Goal: Task Accomplishment & Management: Manage account settings

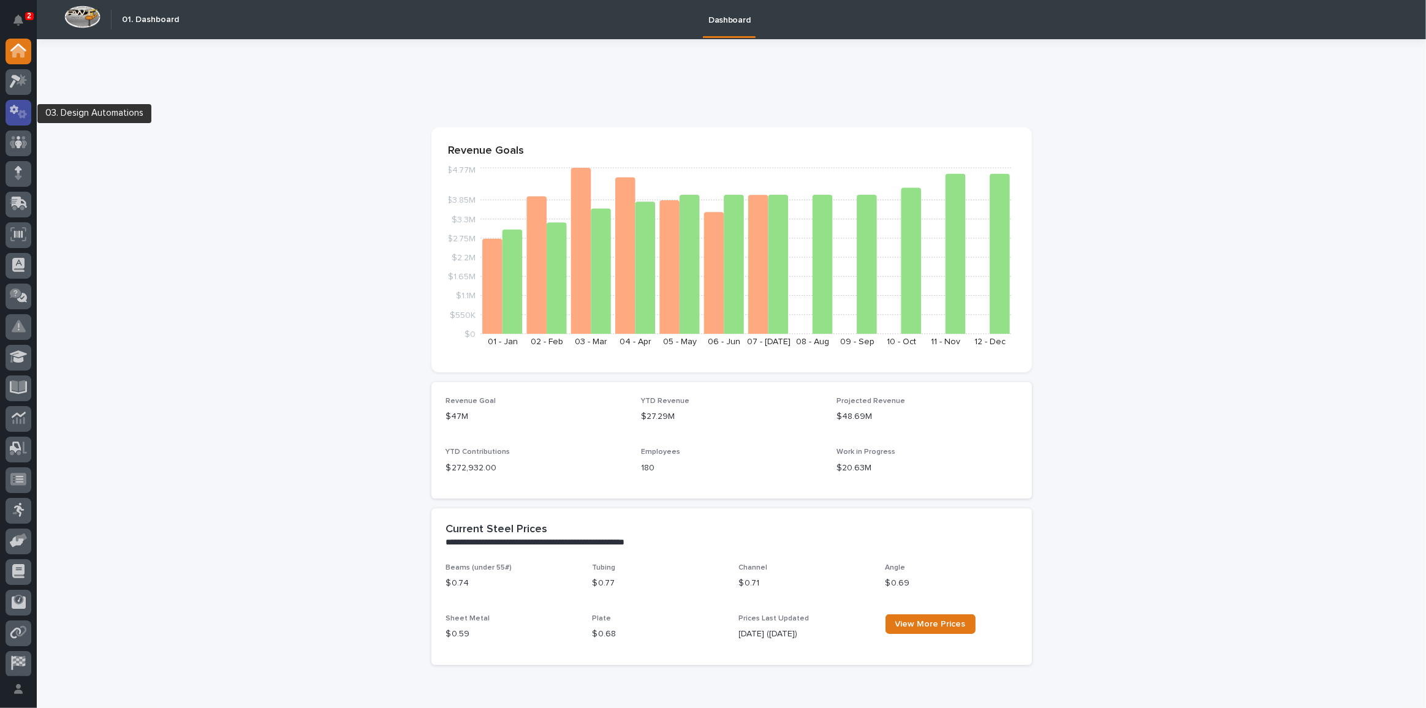
click at [13, 115] on icon at bounding box center [19, 112] width 18 height 14
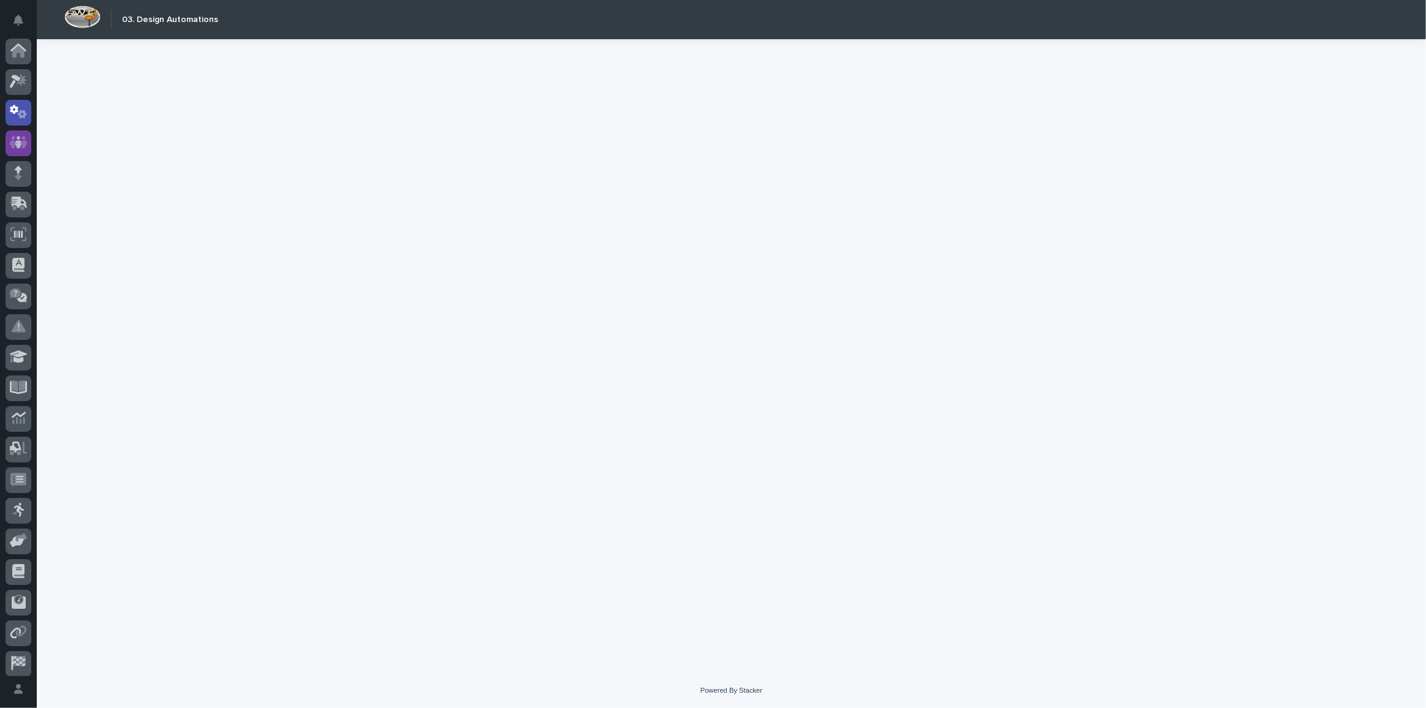
scroll to position [36, 0]
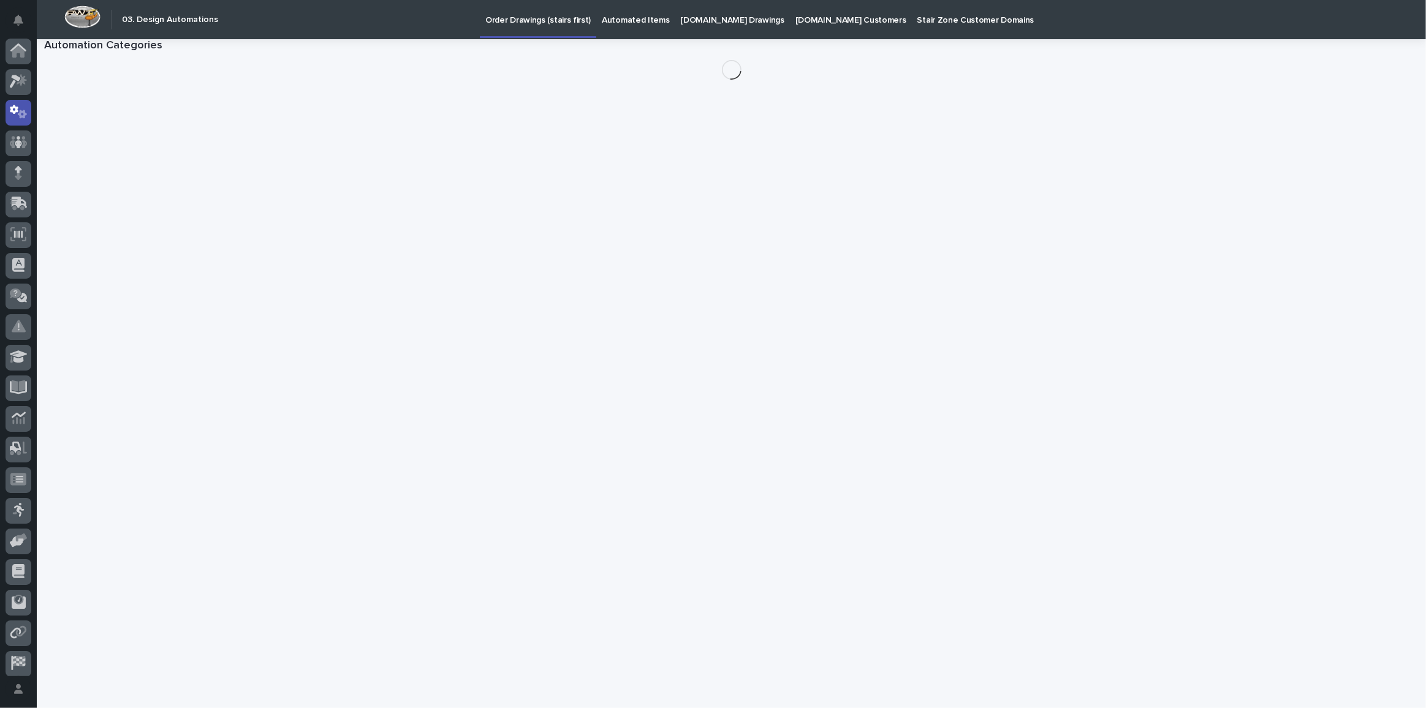
scroll to position [36, 0]
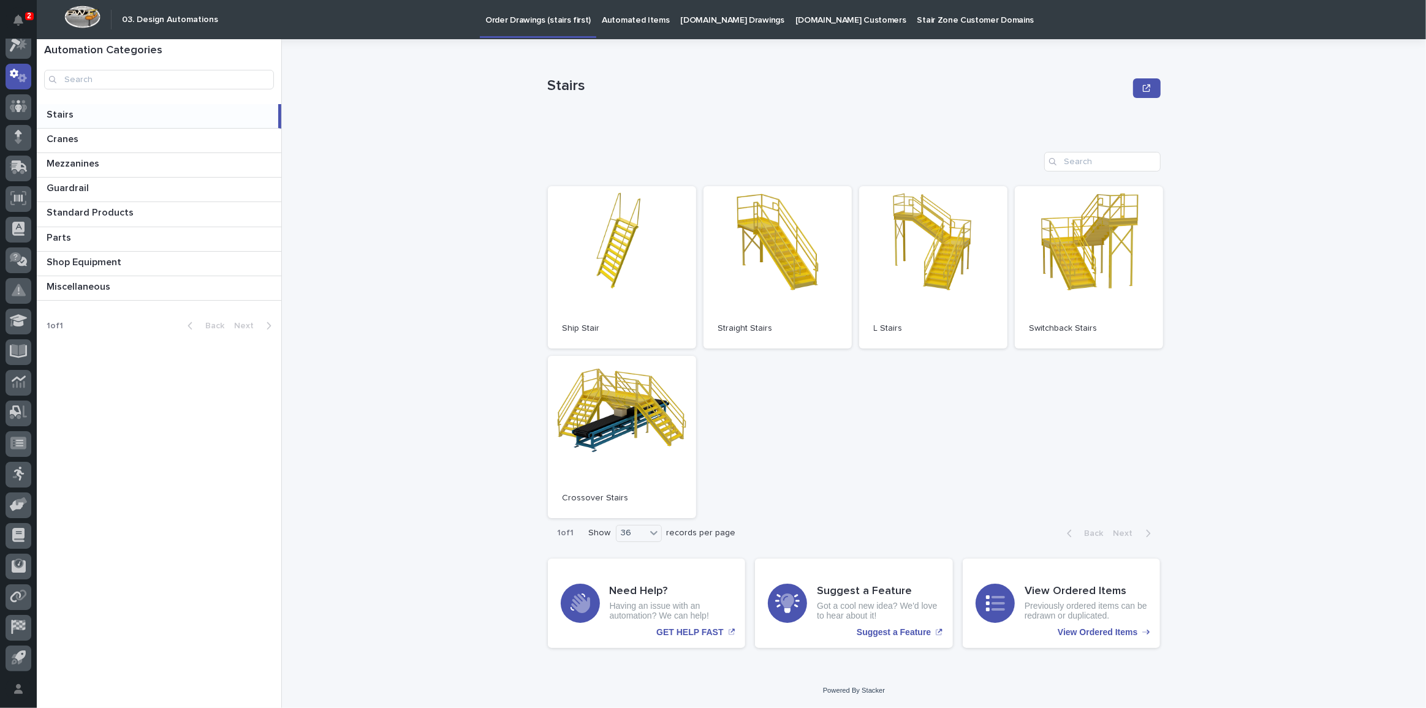
click at [710, 20] on p "StairZone.com Drawings" at bounding box center [733, 13] width 104 height 26
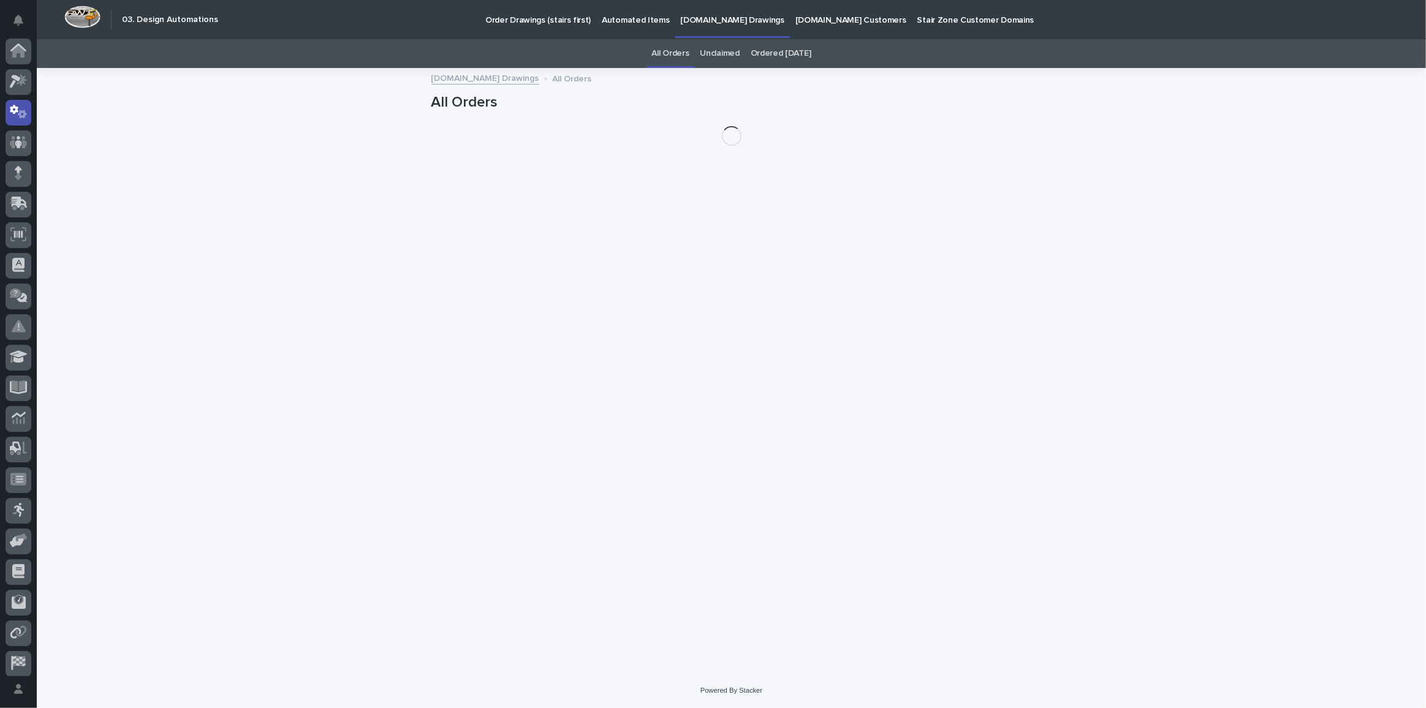
scroll to position [36, 0]
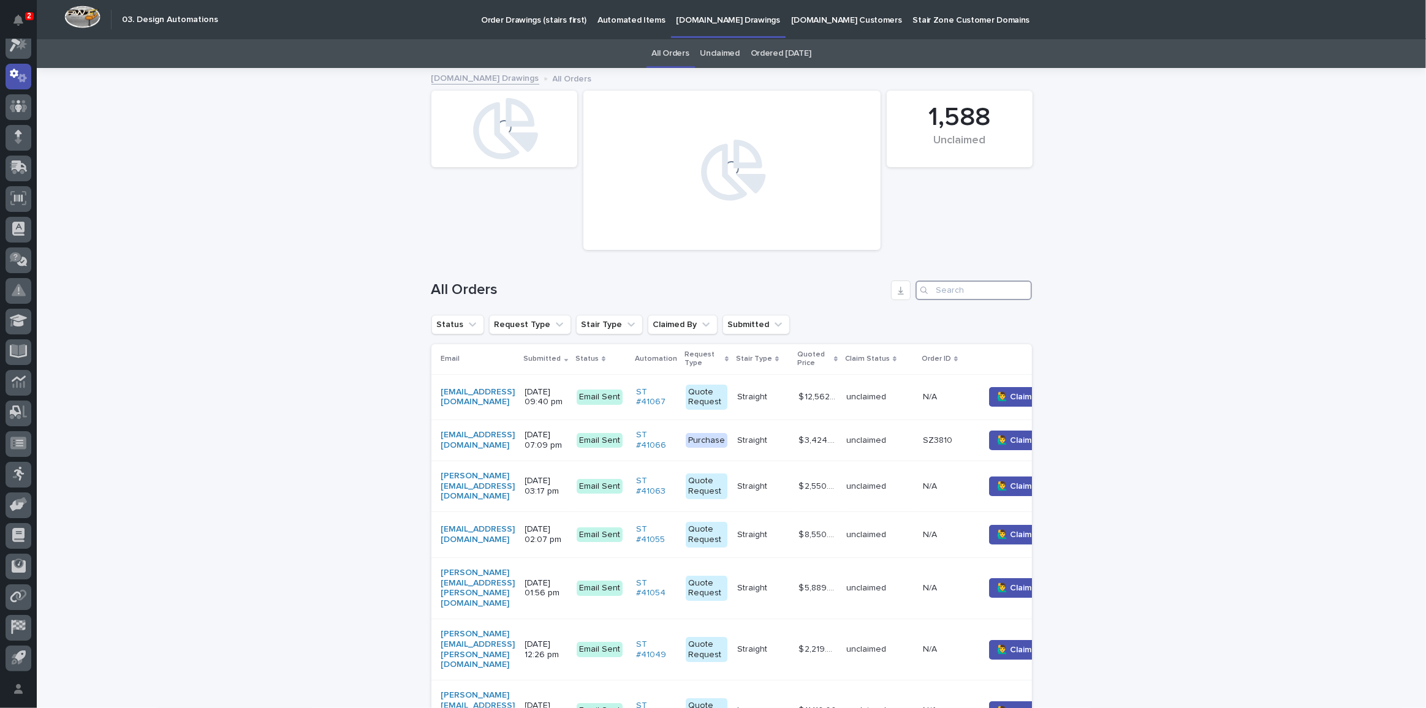
click at [948, 287] on input "Search" at bounding box center [973, 291] width 116 height 20
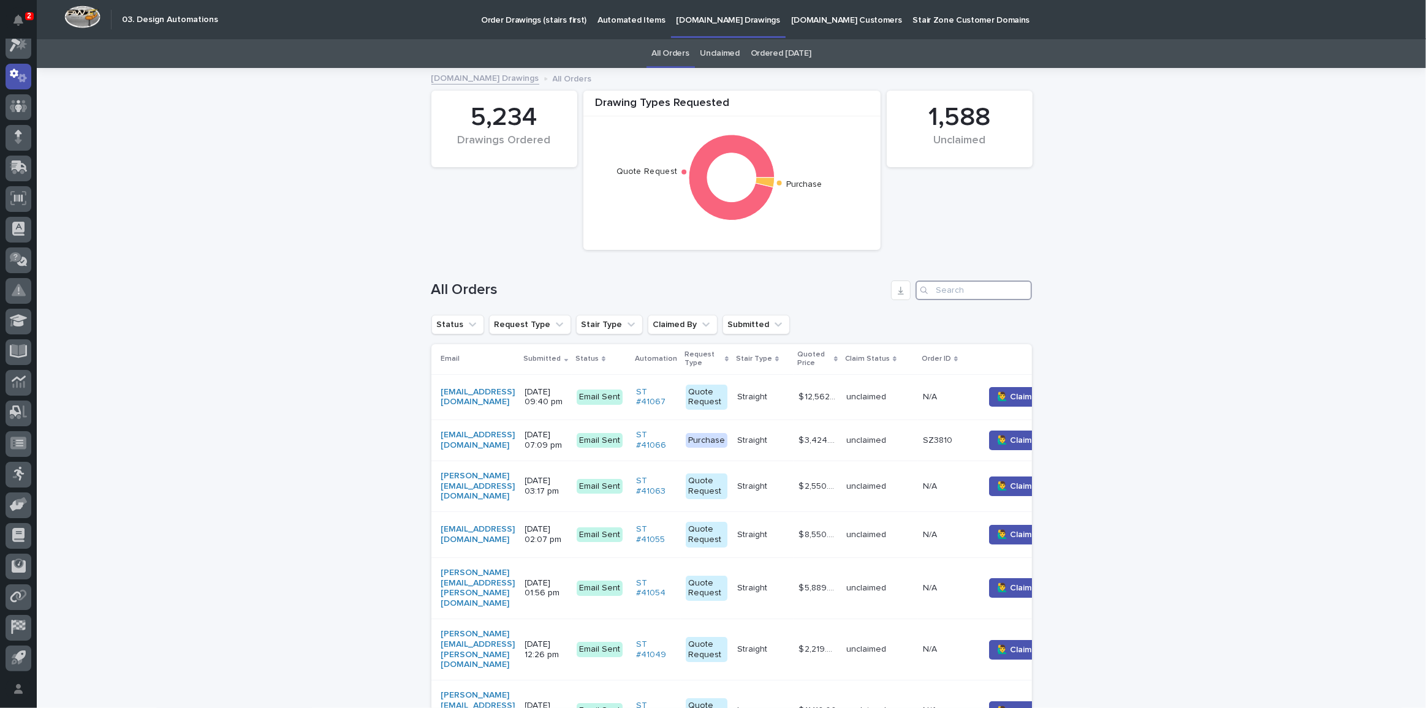
paste input "41011"
type input "41011"
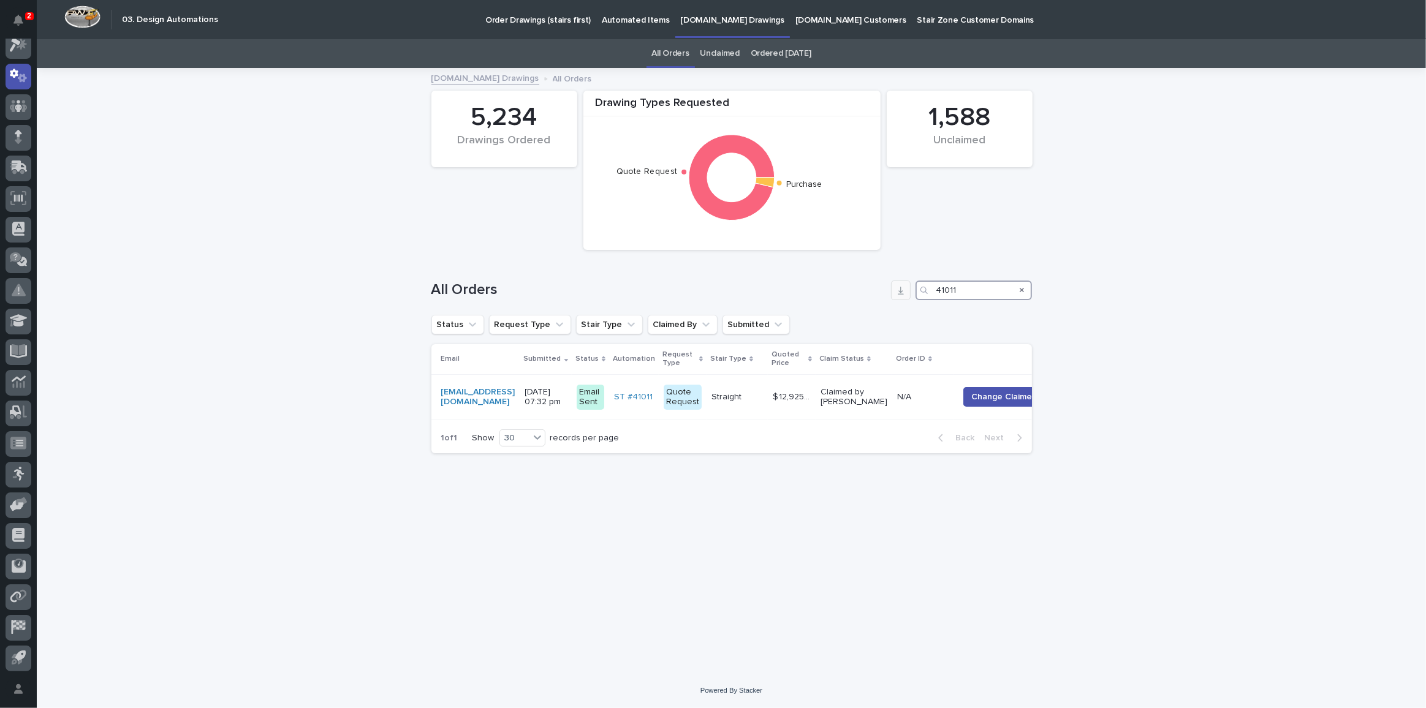
drag, startPoint x: 1005, startPoint y: 297, endPoint x: 909, endPoint y: 287, distance: 97.3
click at [909, 287] on div "All Orders 41011" at bounding box center [731, 291] width 600 height 20
click at [1094, 257] on div "Loading... Saving… Loading... Saving… Drawing Types Requested Quote Request Pur…" at bounding box center [731, 371] width 1389 height 604
click at [976, 285] on input "41011" at bounding box center [973, 291] width 116 height 20
drag, startPoint x: 976, startPoint y: 286, endPoint x: 841, endPoint y: 280, distance: 135.5
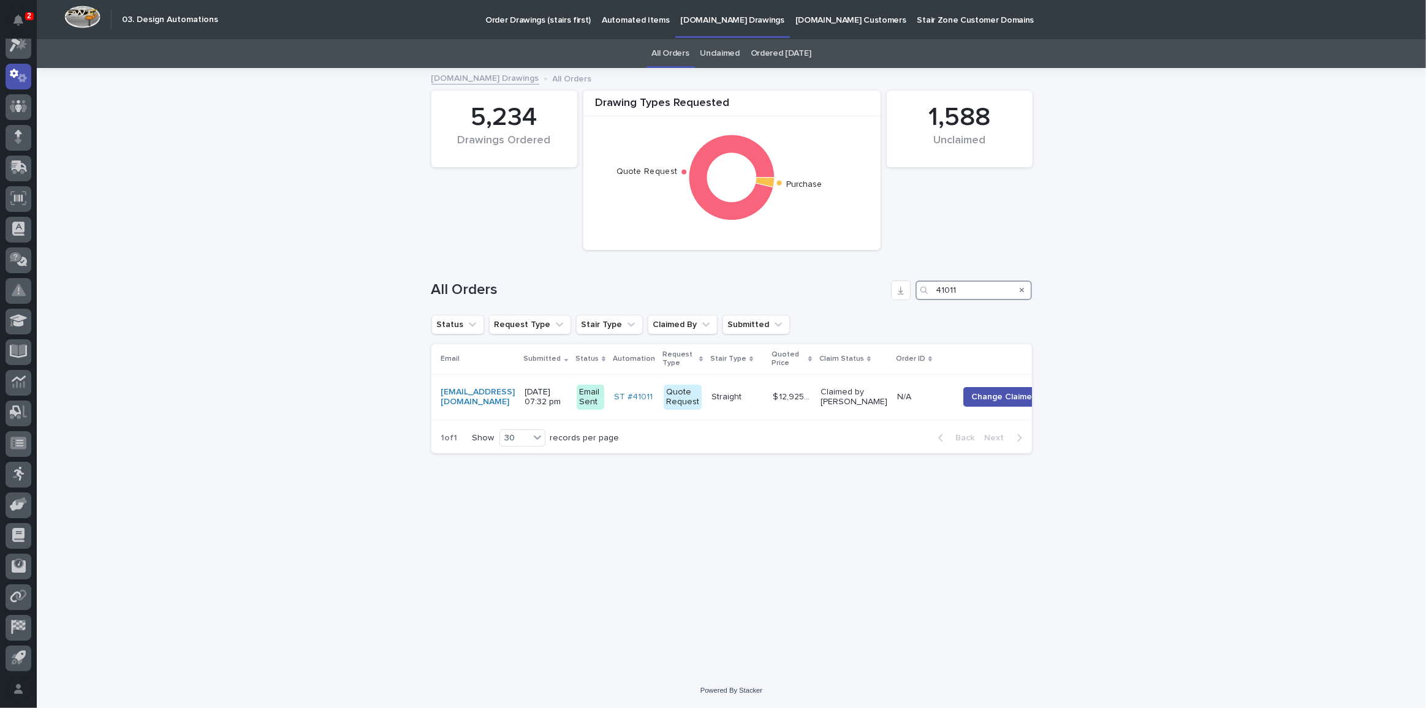
click at [841, 281] on div "All Orders 41011" at bounding box center [731, 291] width 600 height 20
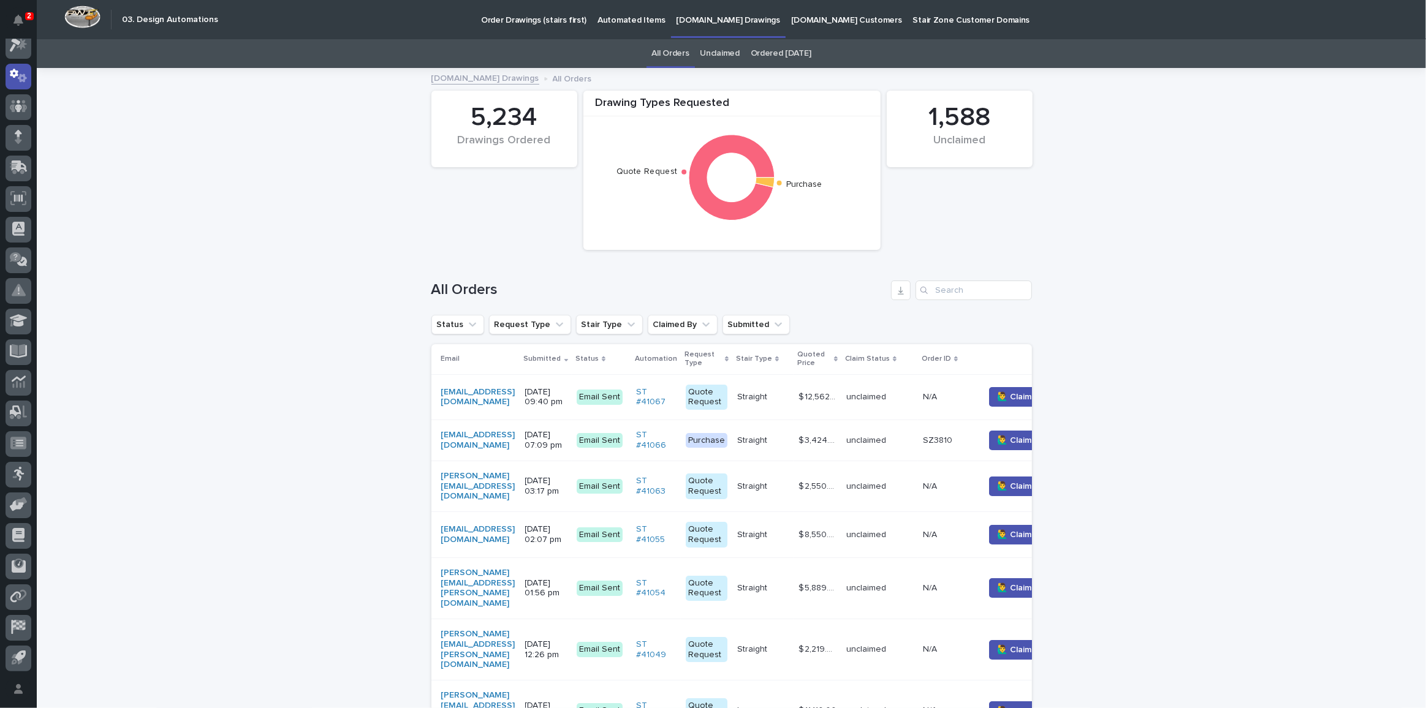
click at [20, 18] on icon "Notifications" at bounding box center [18, 20] width 10 height 11
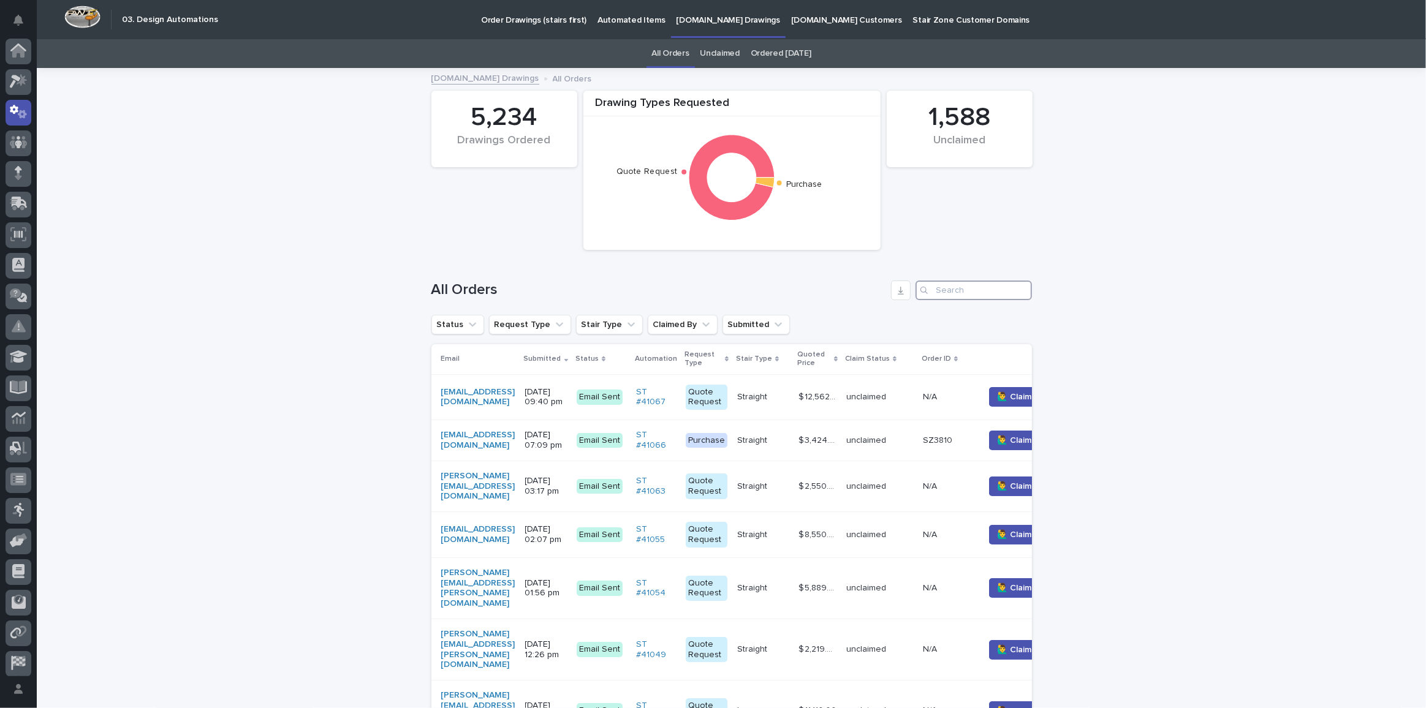
click at [967, 287] on input "Search" at bounding box center [973, 291] width 116 height 20
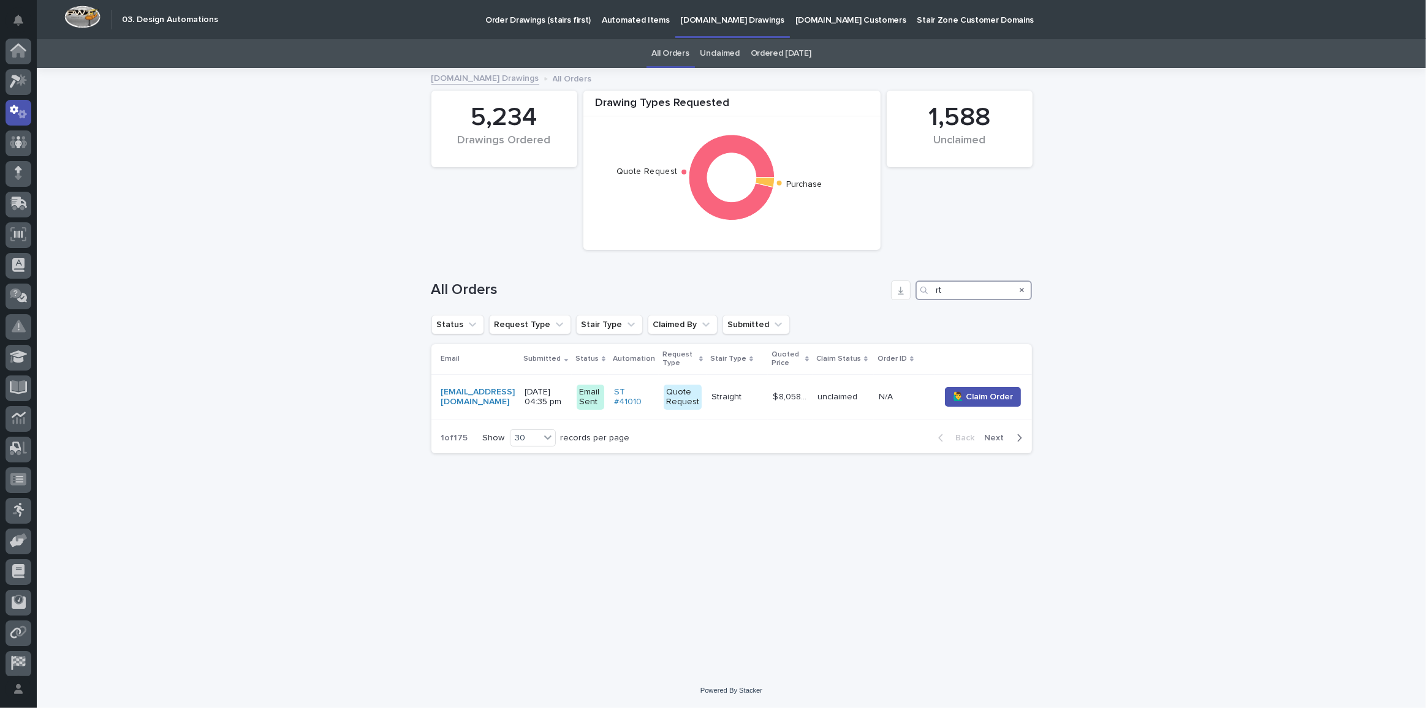
scroll to position [36, 0]
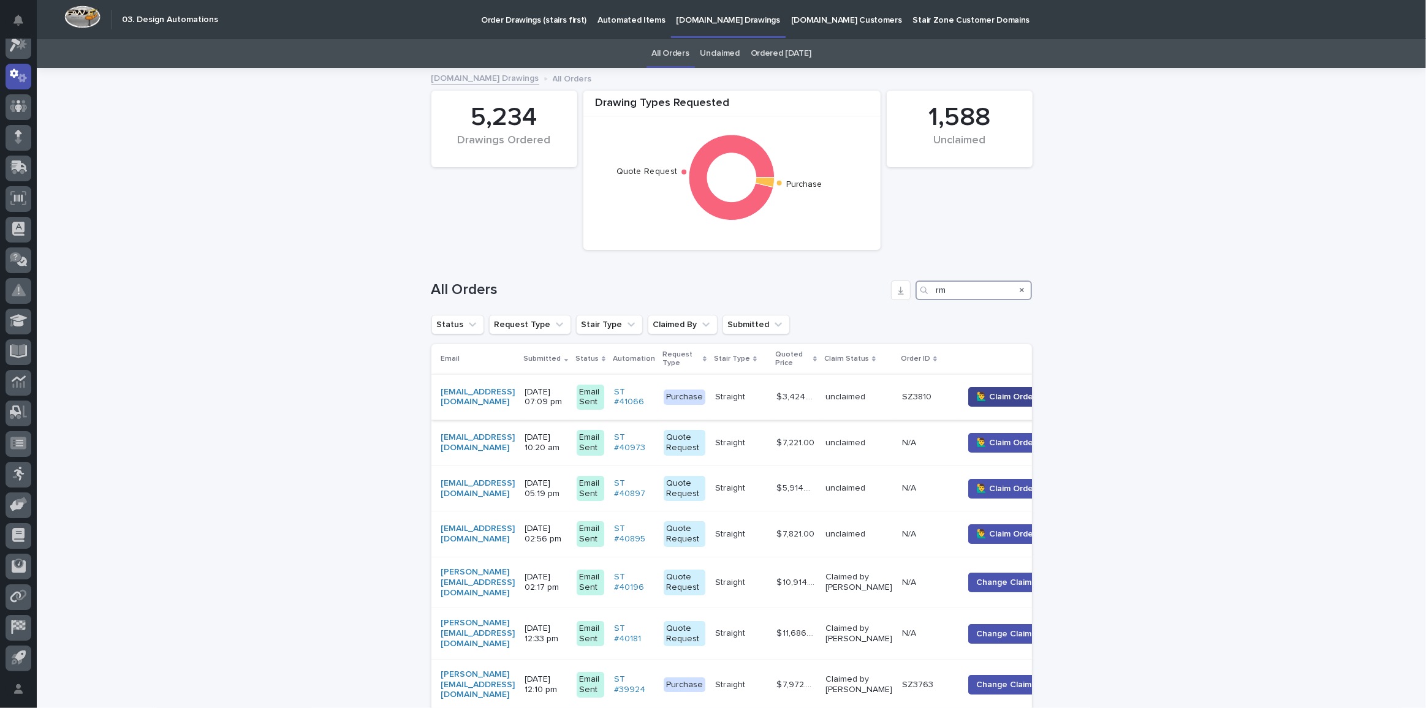
type input "rm"
click at [1024, 401] on button "🙋‍♂️ Claim Order" at bounding box center [1006, 397] width 76 height 20
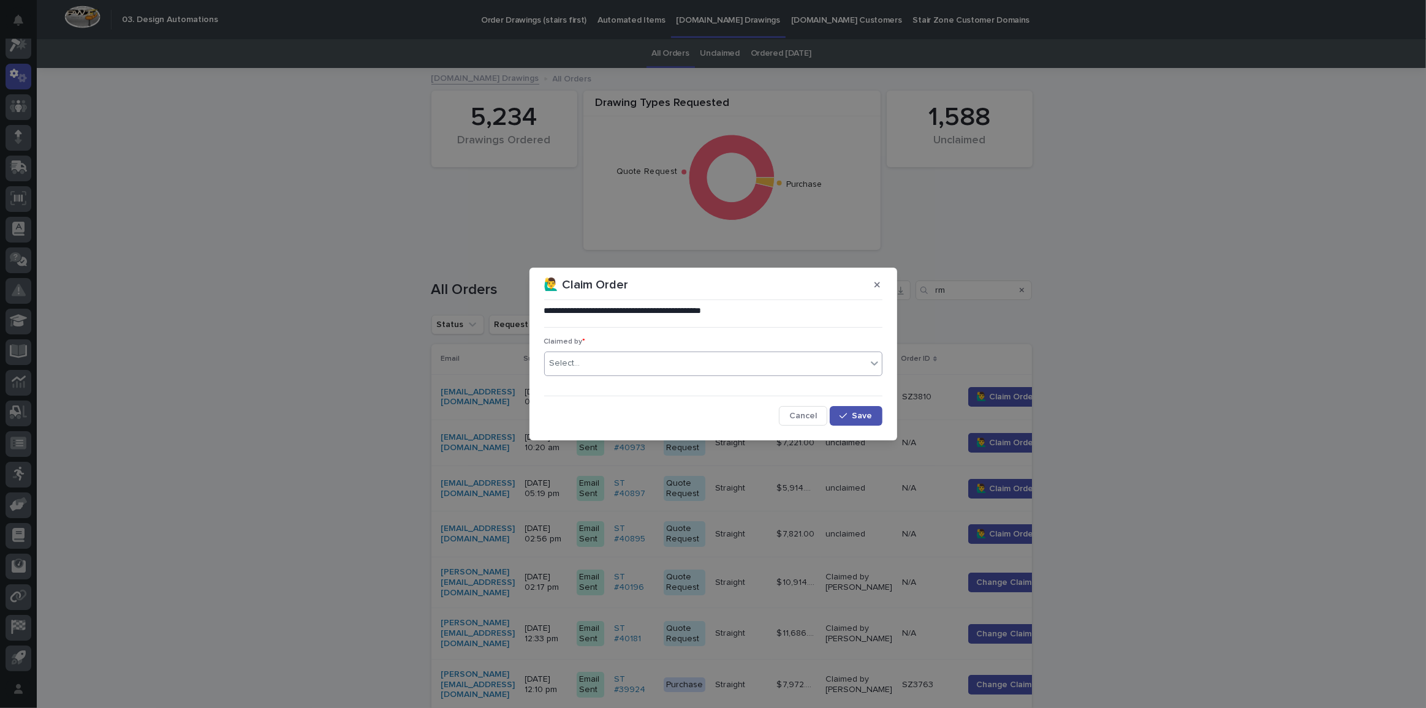
click at [705, 360] on div "Select..." at bounding box center [706, 364] width 322 height 20
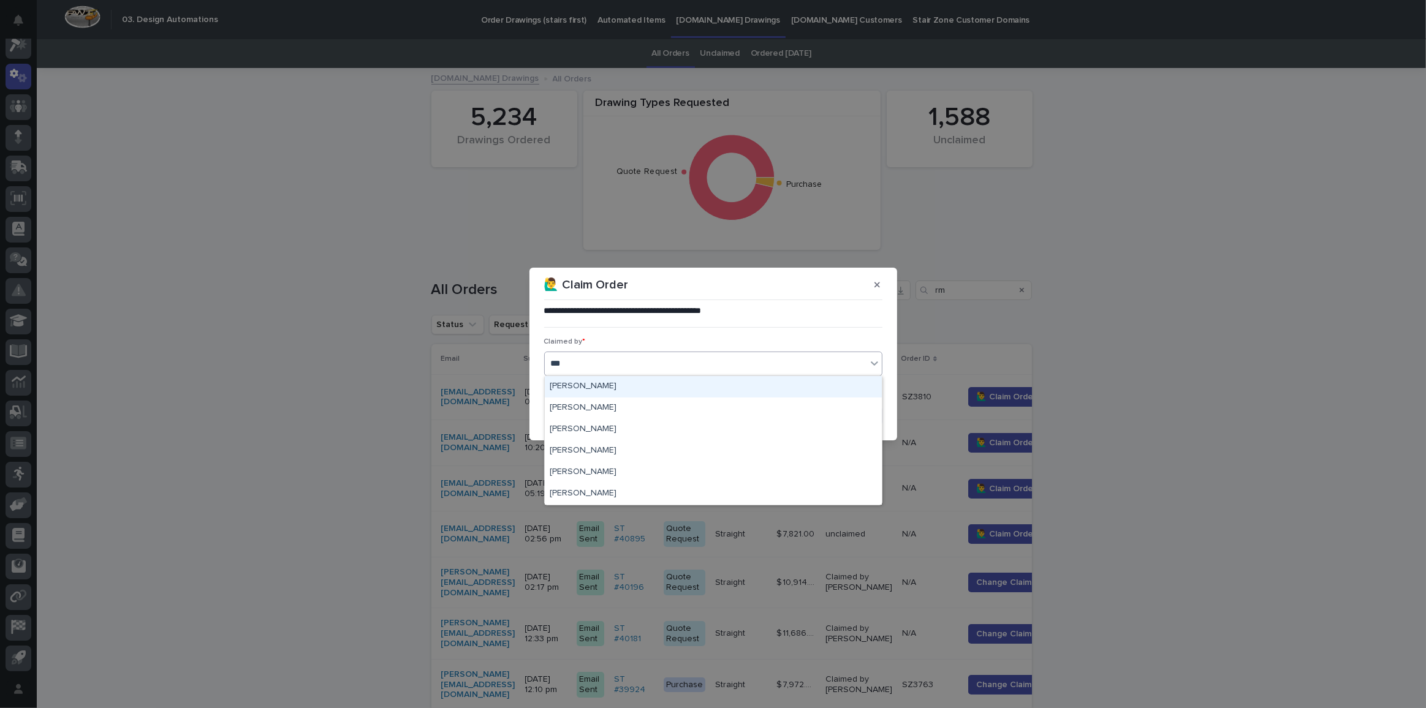
type input "****"
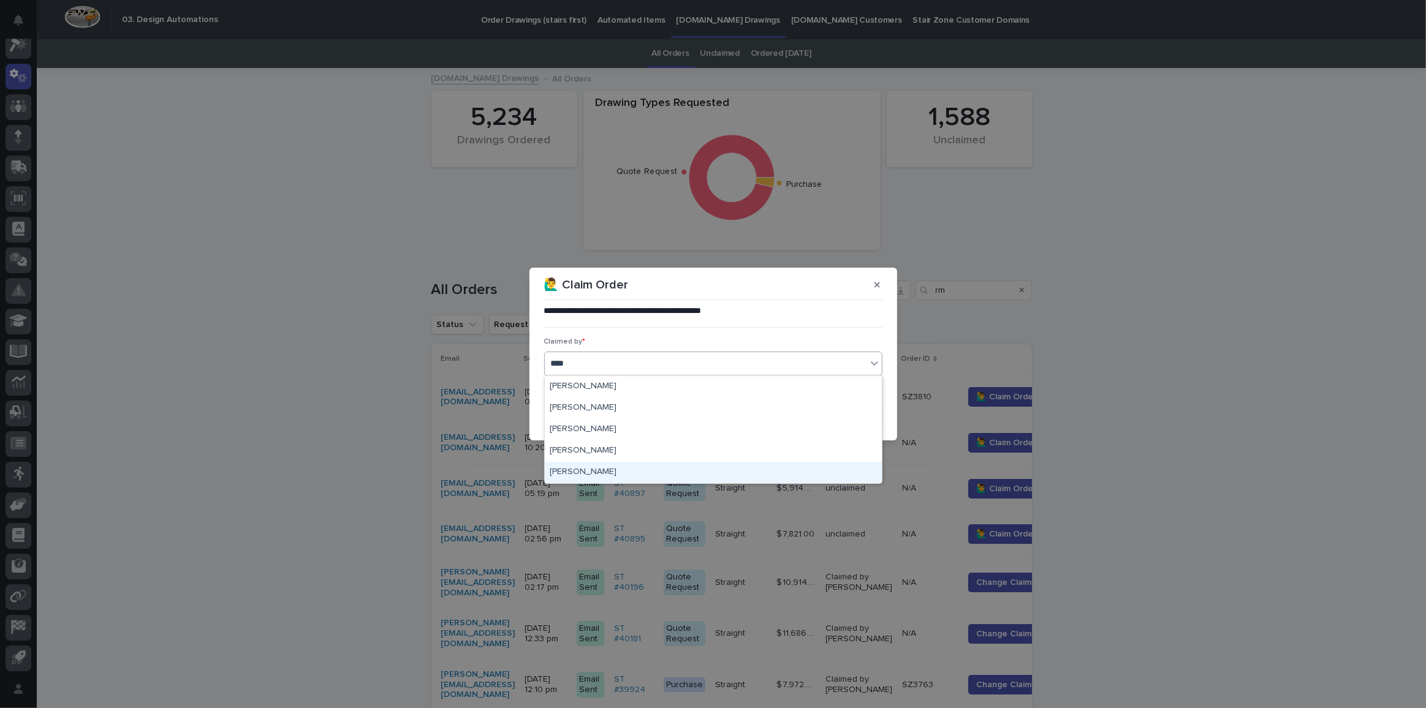
click at [607, 466] on div "[PERSON_NAME]" at bounding box center [713, 472] width 337 height 21
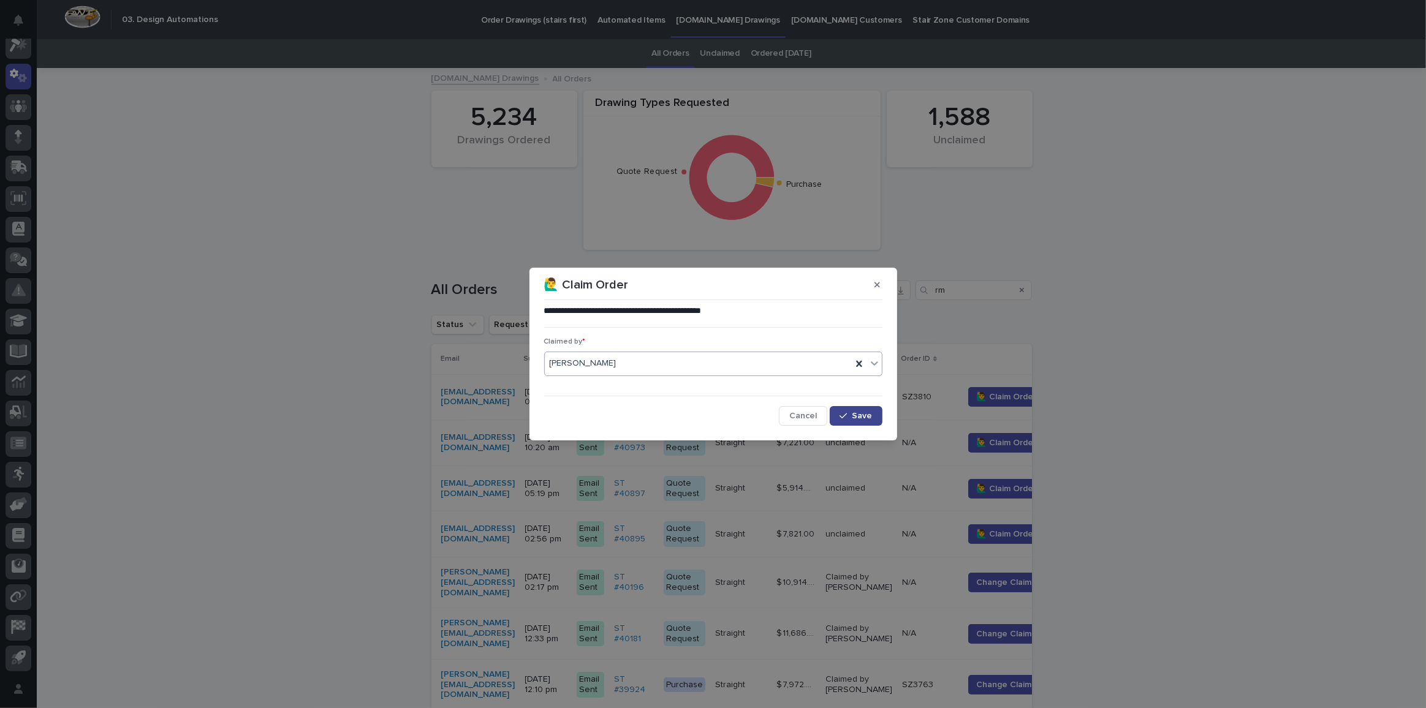
click at [863, 418] on span "Save" at bounding box center [862, 416] width 20 height 9
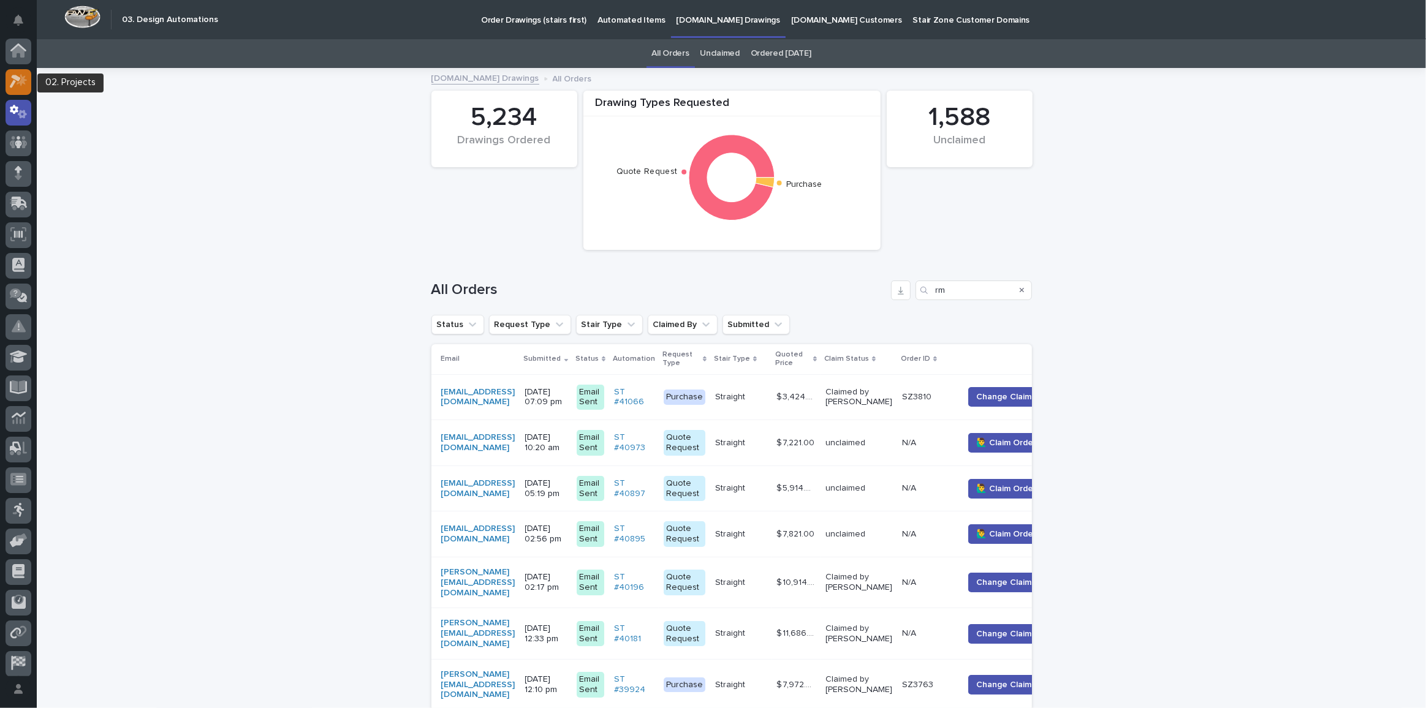
click at [25, 78] on icon at bounding box center [19, 81] width 18 height 14
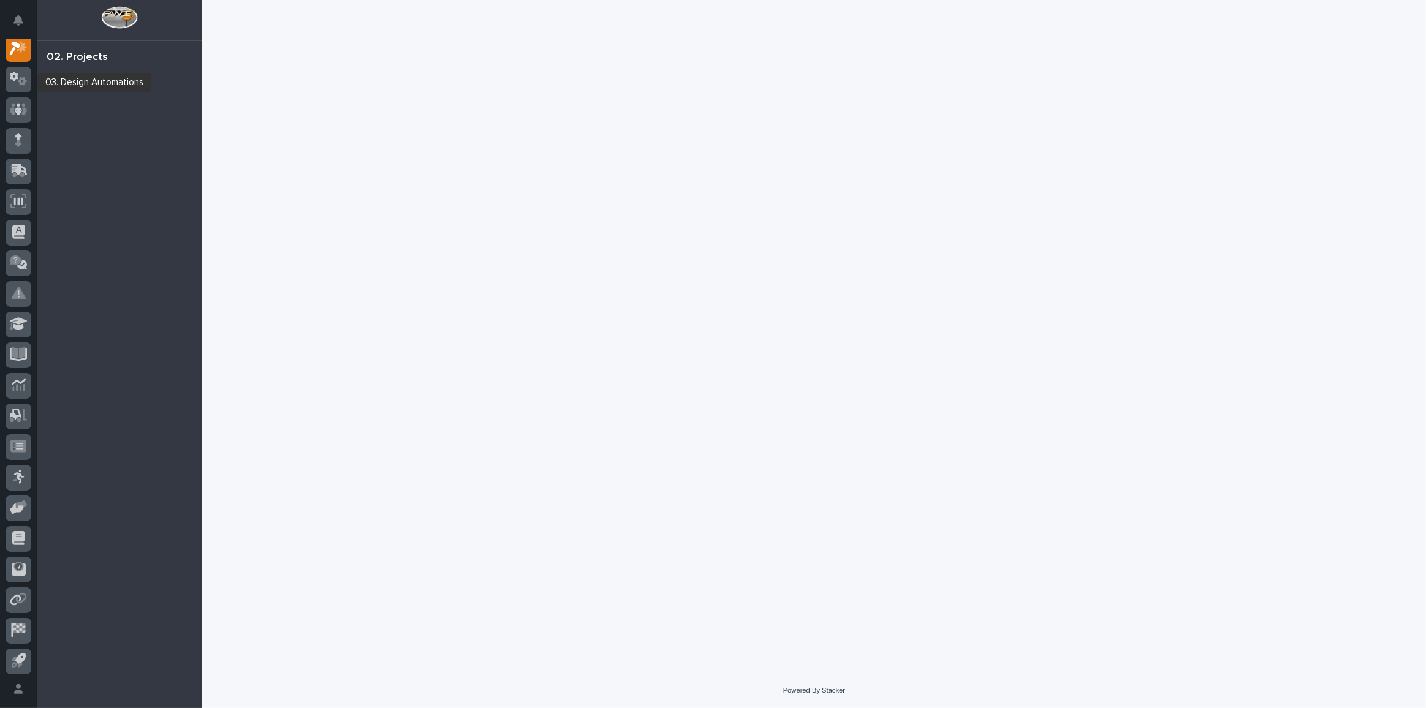
scroll to position [30, 0]
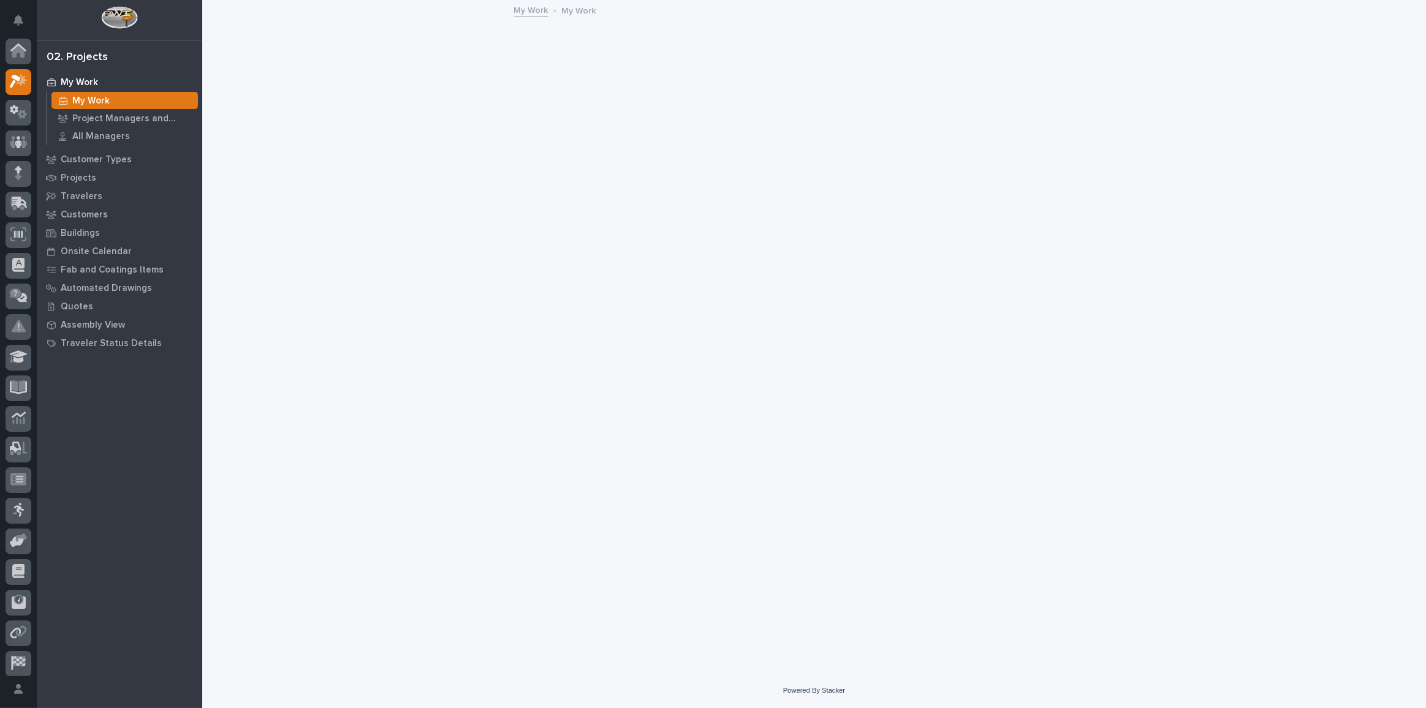
scroll to position [30, 0]
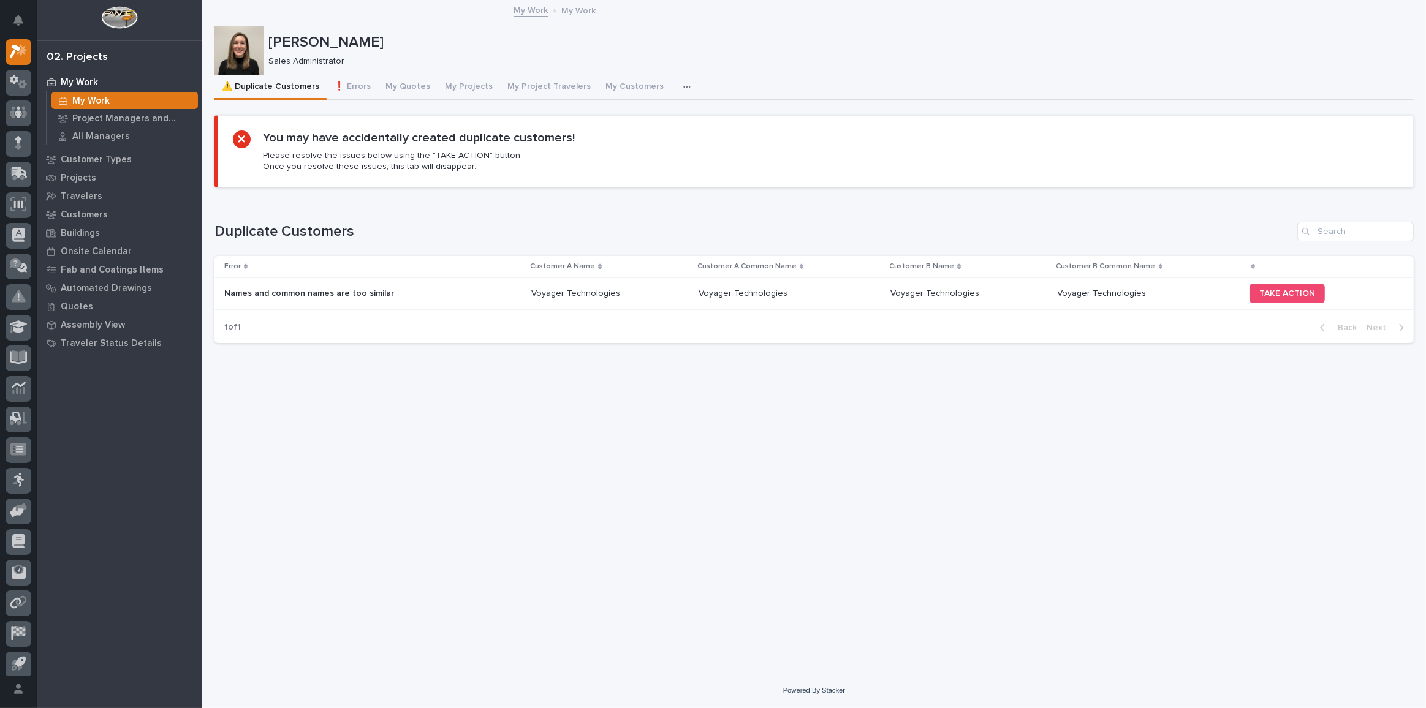
click at [87, 102] on p "My Work" at bounding box center [90, 101] width 37 height 11
click at [356, 94] on button "❗ Errors" at bounding box center [352, 88] width 51 height 26
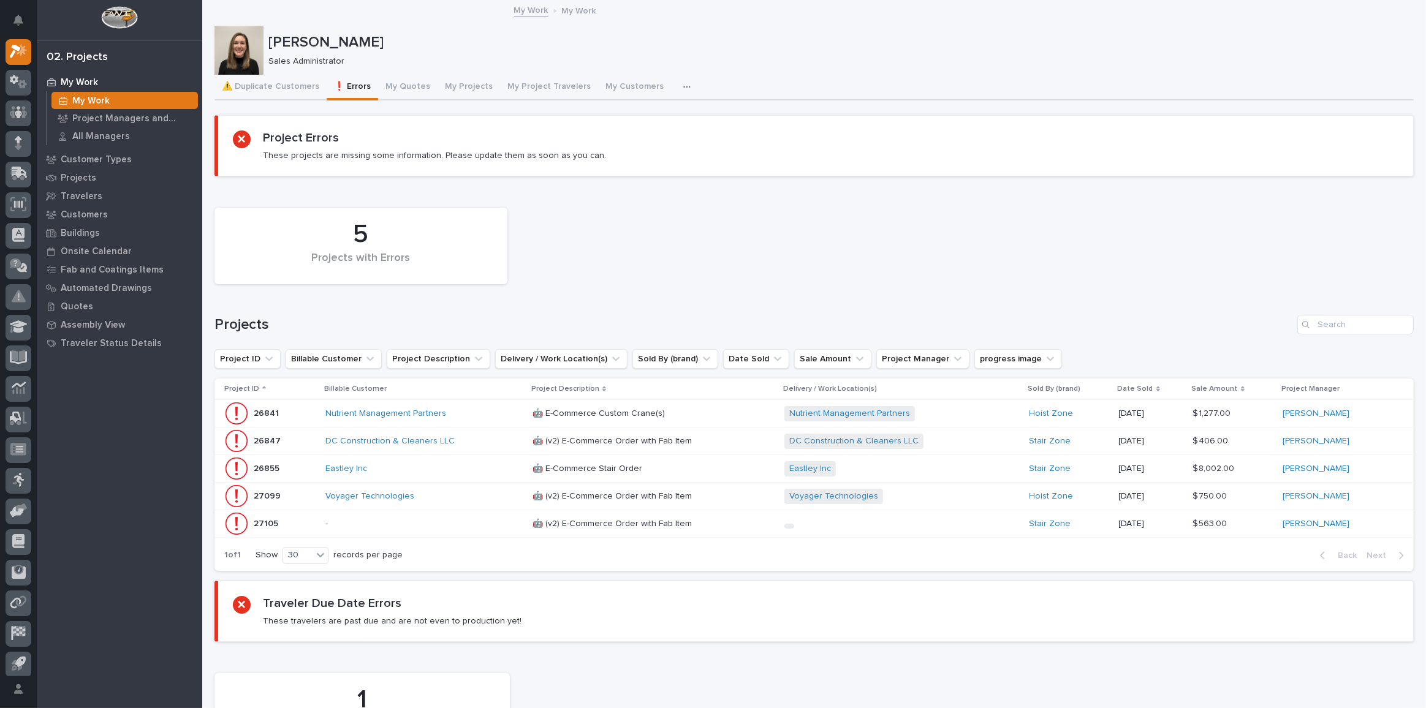
click at [717, 526] on p at bounding box center [639, 524] width 214 height 10
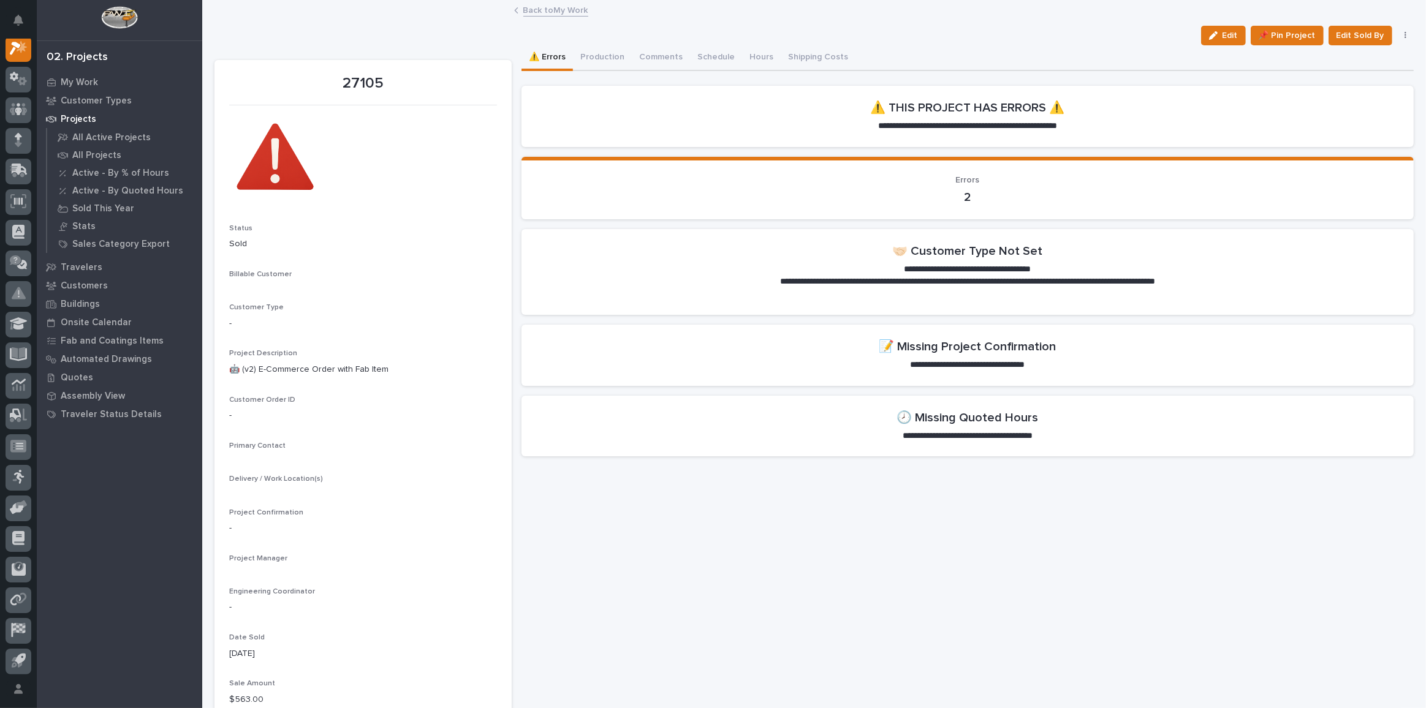
scroll to position [30, 0]
click at [523, 5] on link "Back to My Work" at bounding box center [555, 9] width 65 height 14
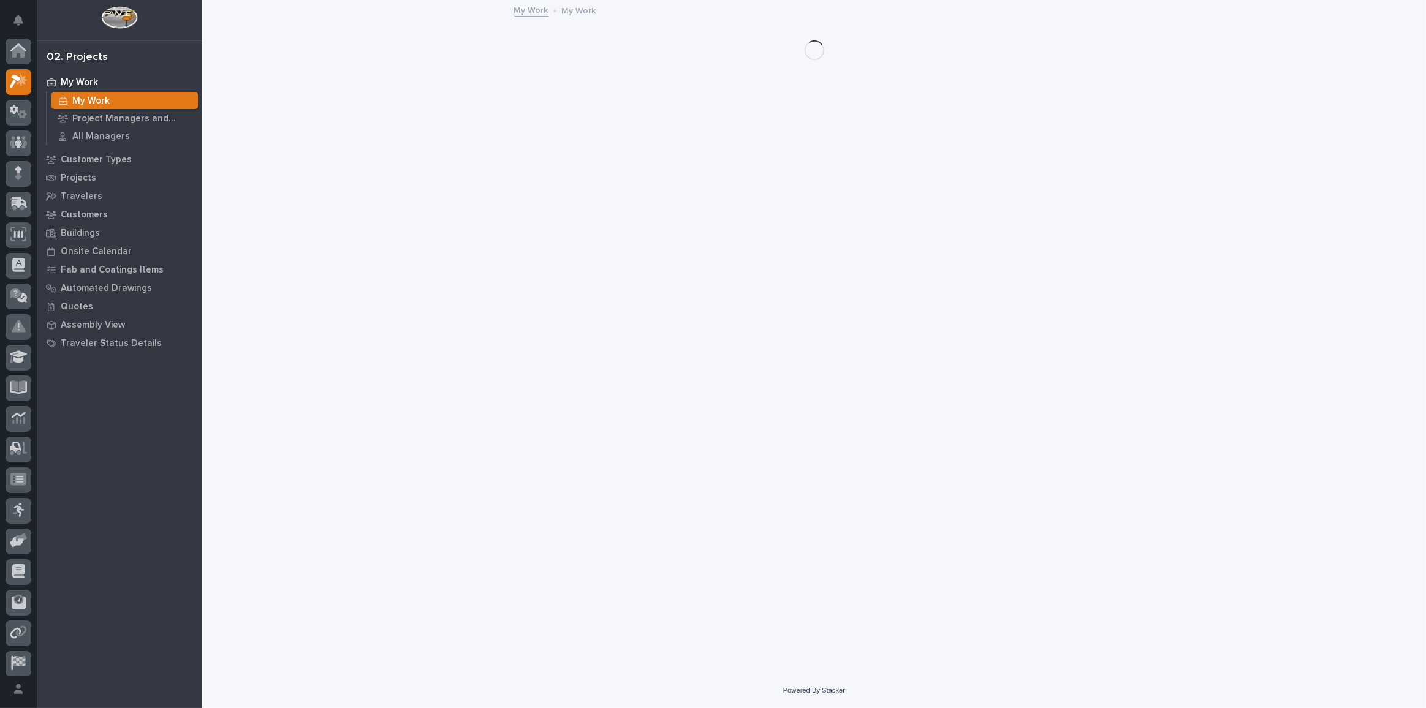
scroll to position [33, 0]
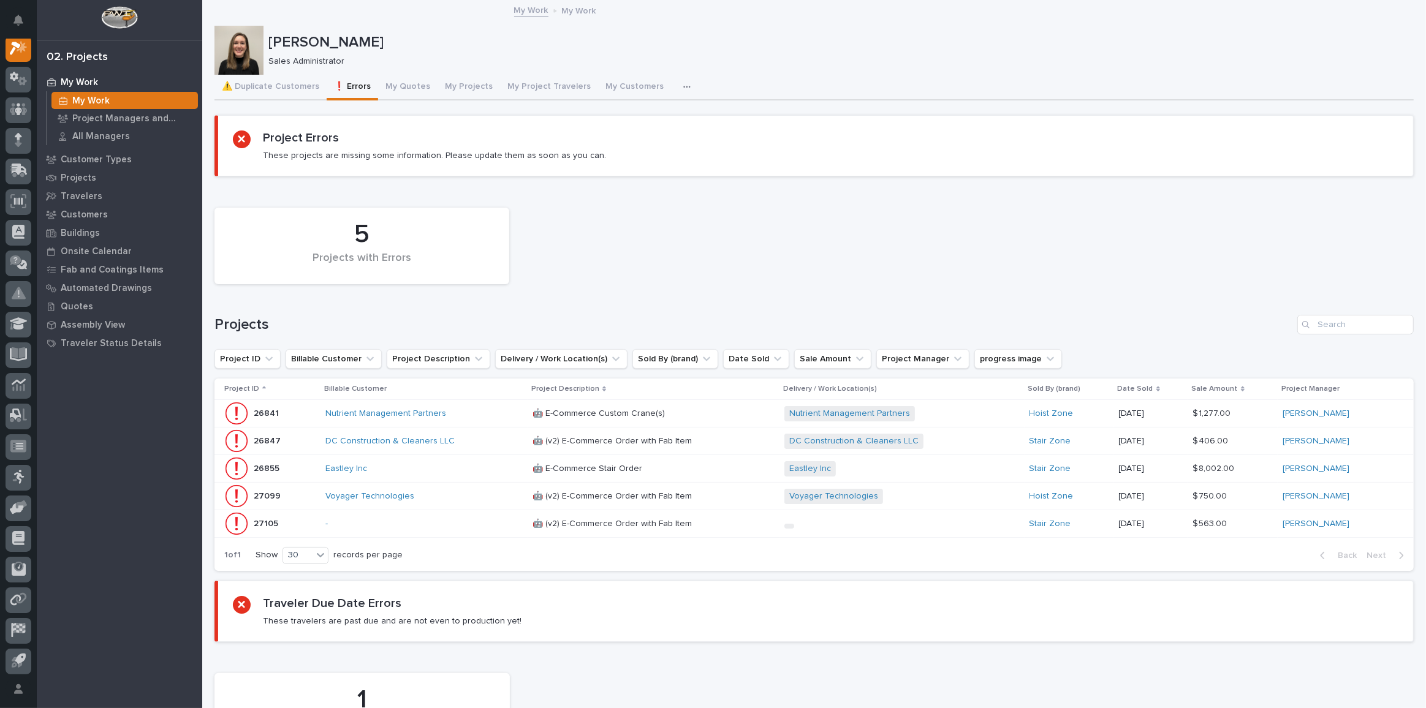
click at [729, 472] on p at bounding box center [639, 469] width 214 height 10
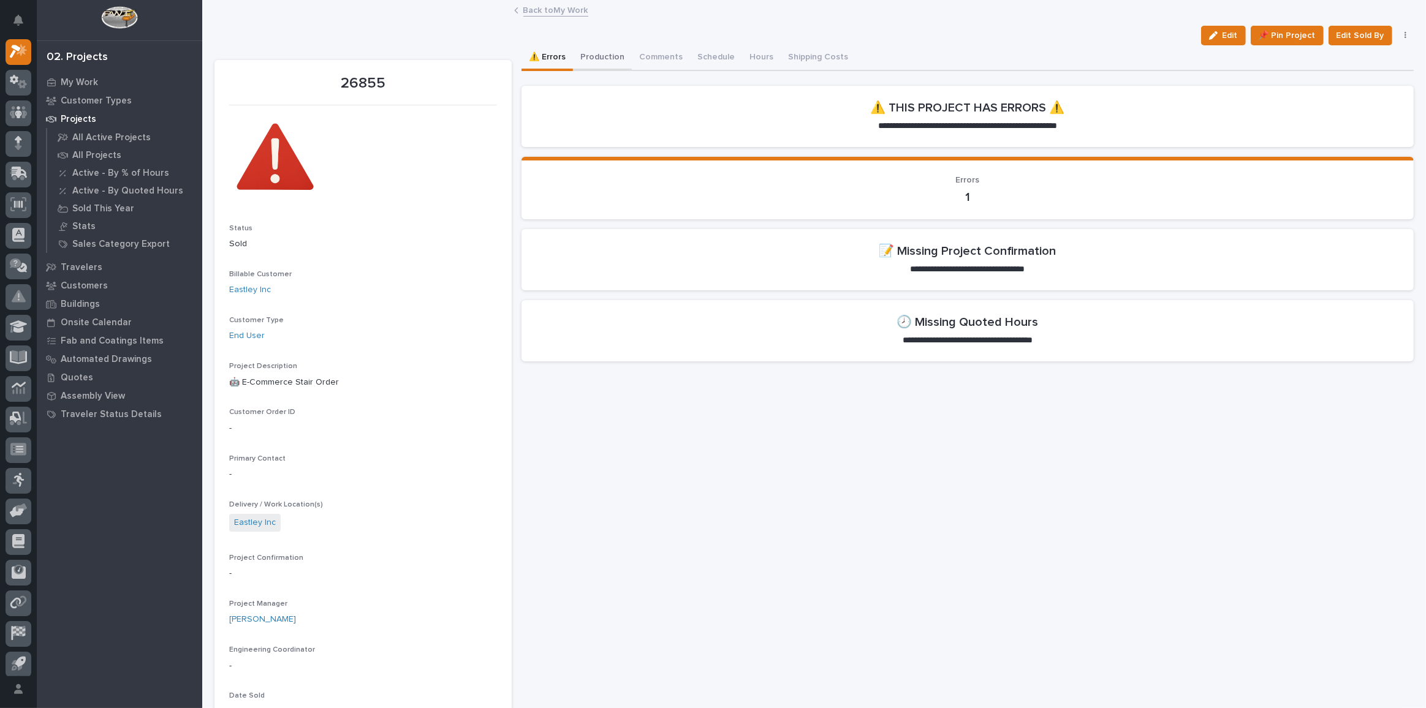
click at [612, 61] on button "Production" at bounding box center [602, 58] width 59 height 26
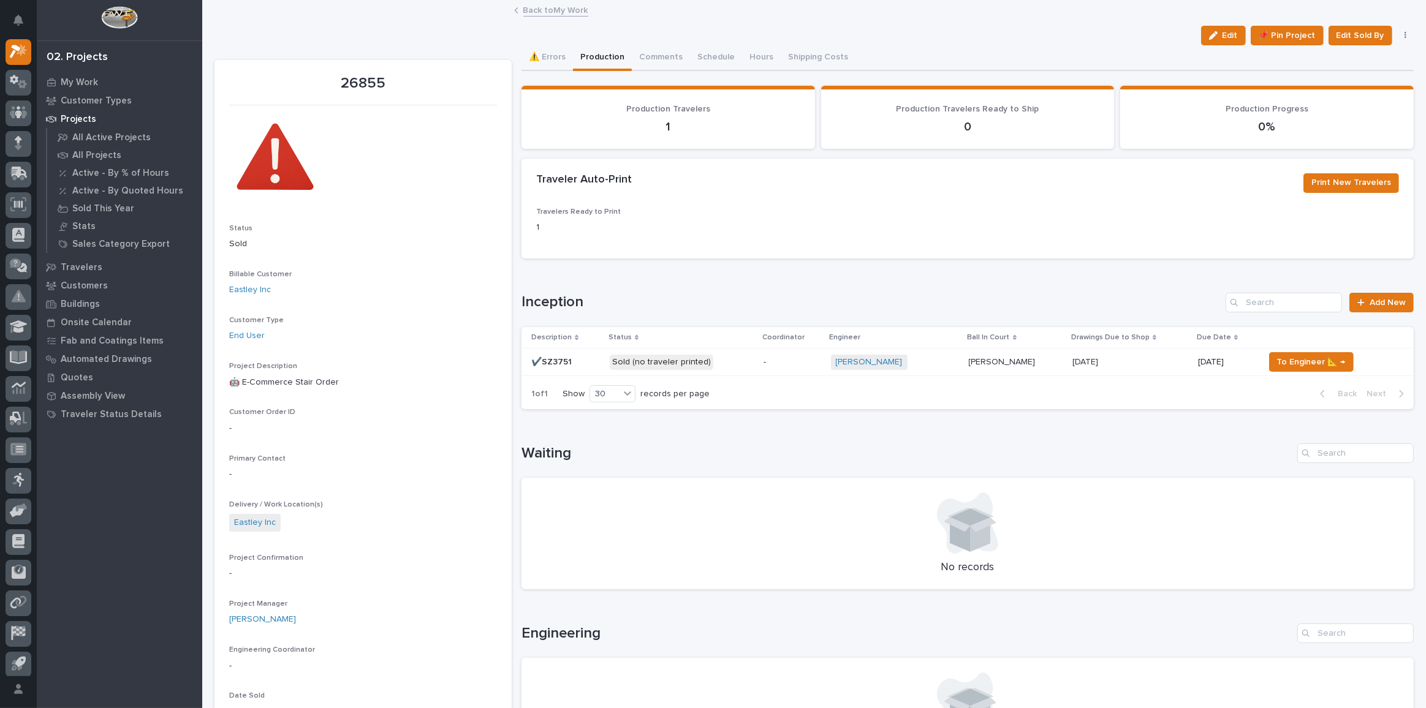
click at [741, 364] on p "Sold (no traveler printed)" at bounding box center [682, 362] width 144 height 15
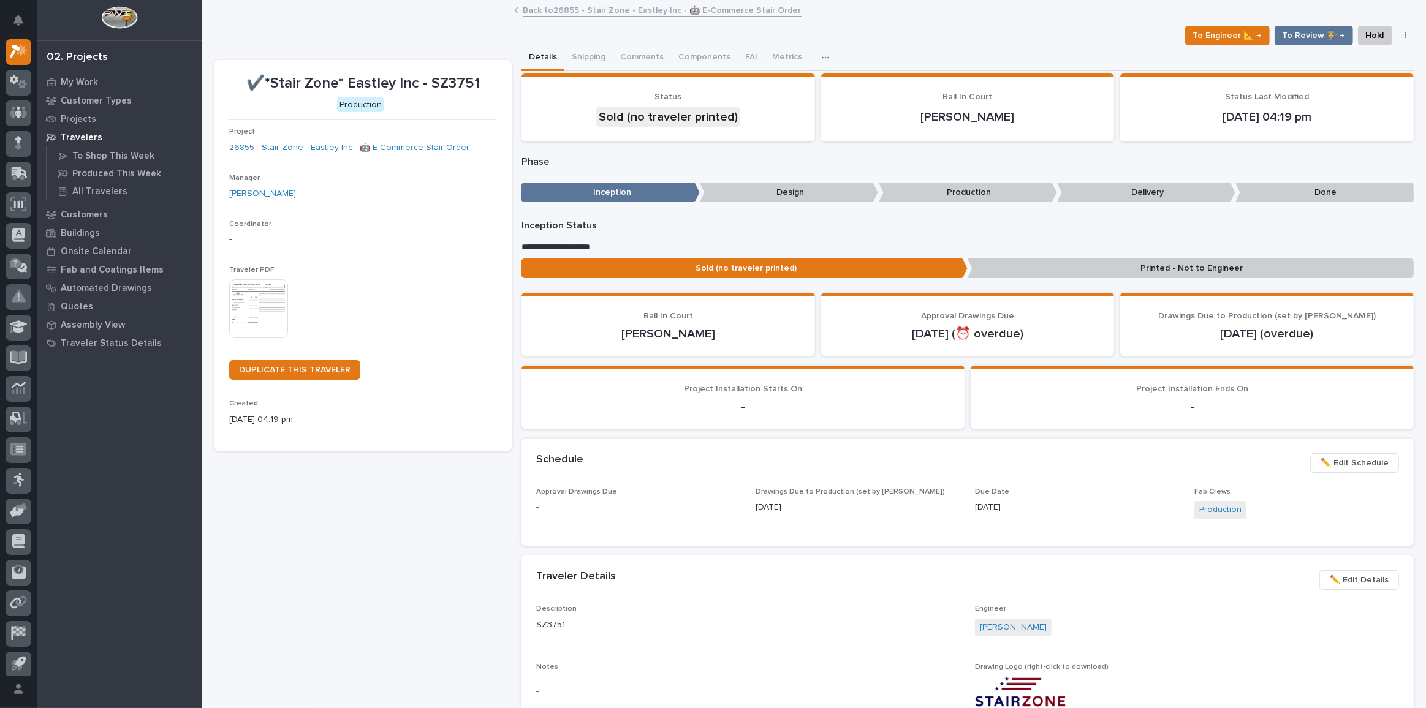
click at [577, 10] on link "Back to 26855 - Stair Zone - Eastley Inc - 🤖 E-Commerce Stair Order" at bounding box center [662, 9] width 278 height 14
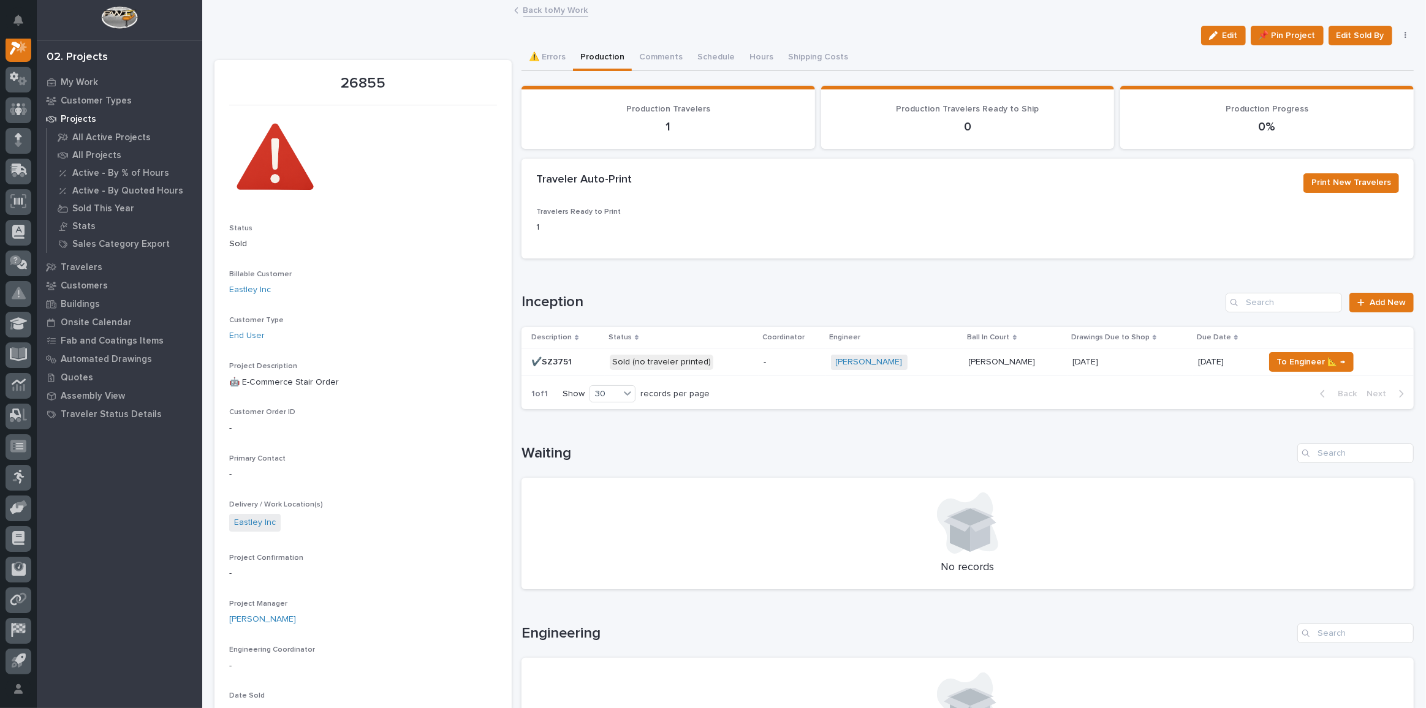
click at [748, 368] on p "Sold (no traveler printed)" at bounding box center [682, 362] width 144 height 15
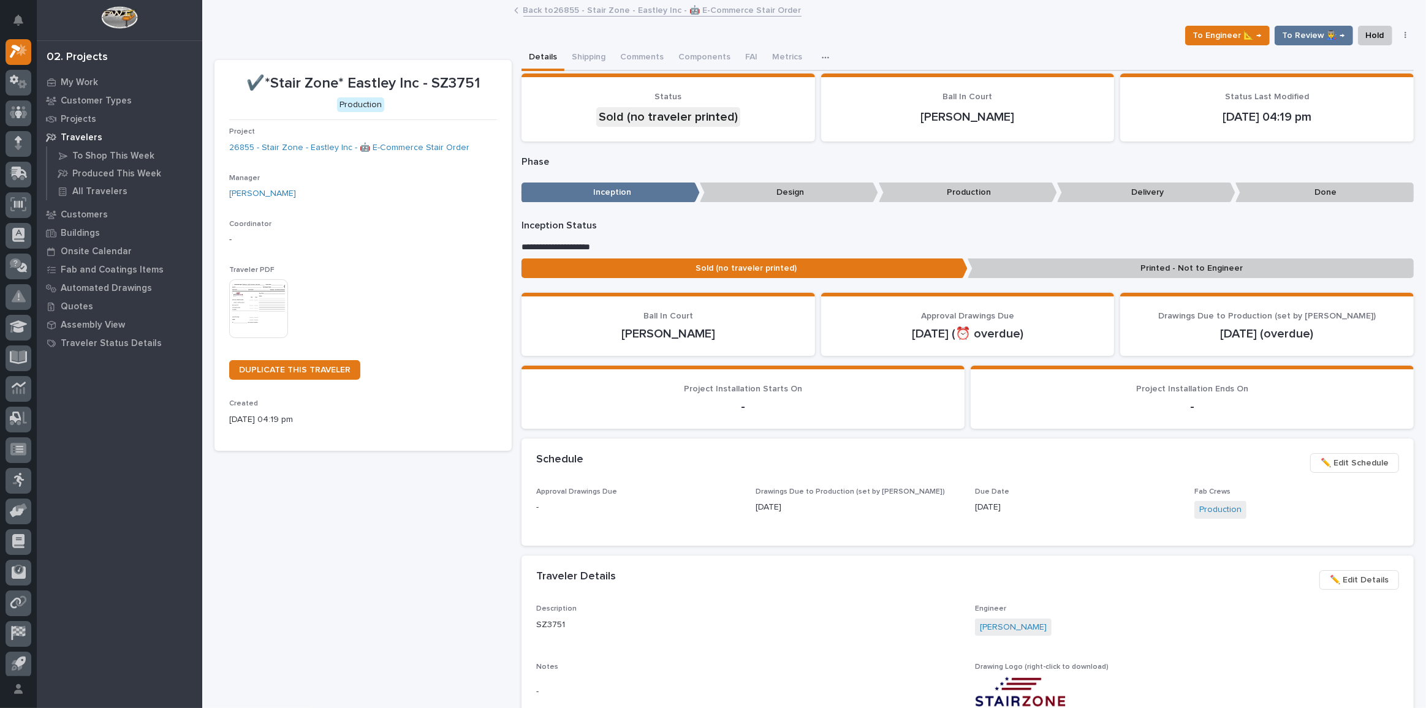
click at [611, 15] on link "Back to 26855 - Stair Zone - Eastley Inc - 🤖 E-Commerce Stair Order" at bounding box center [662, 9] width 278 height 14
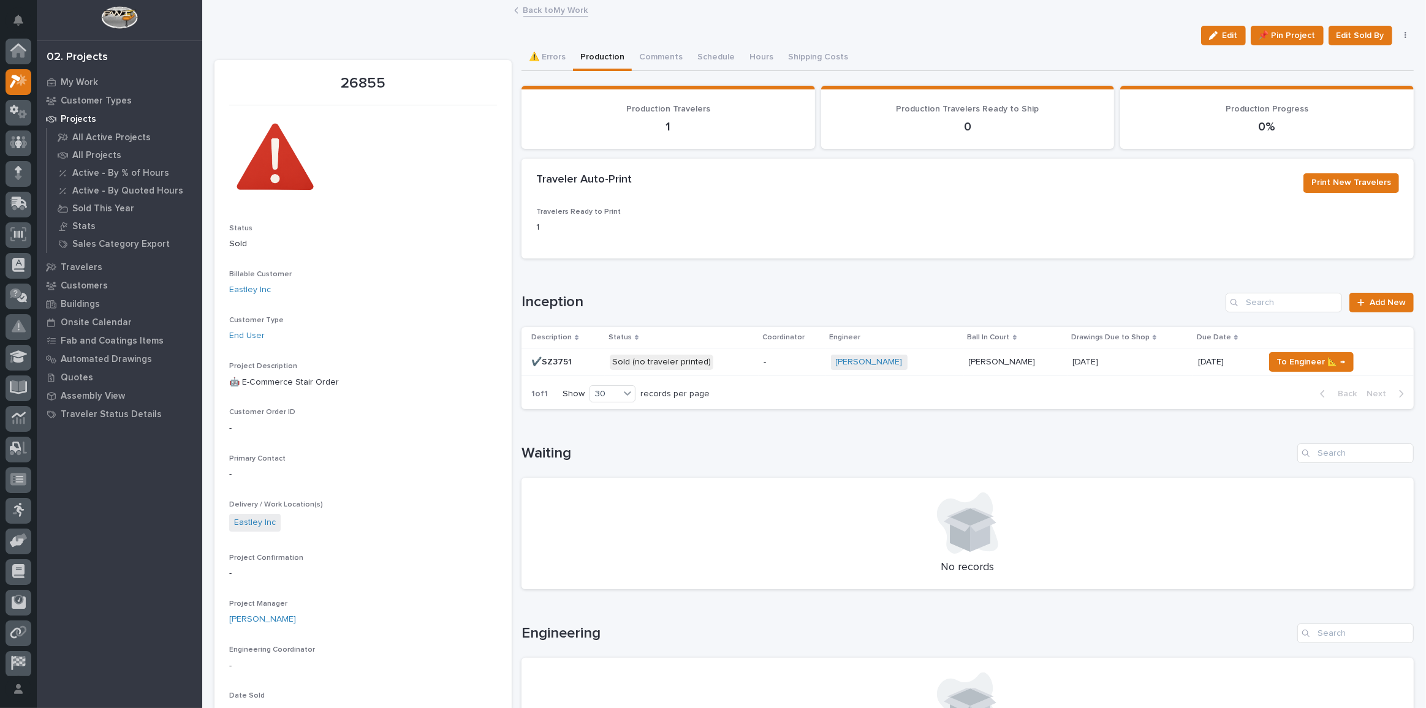
scroll to position [33, 0]
click at [542, 10] on link "Back to My Work" at bounding box center [555, 9] width 65 height 14
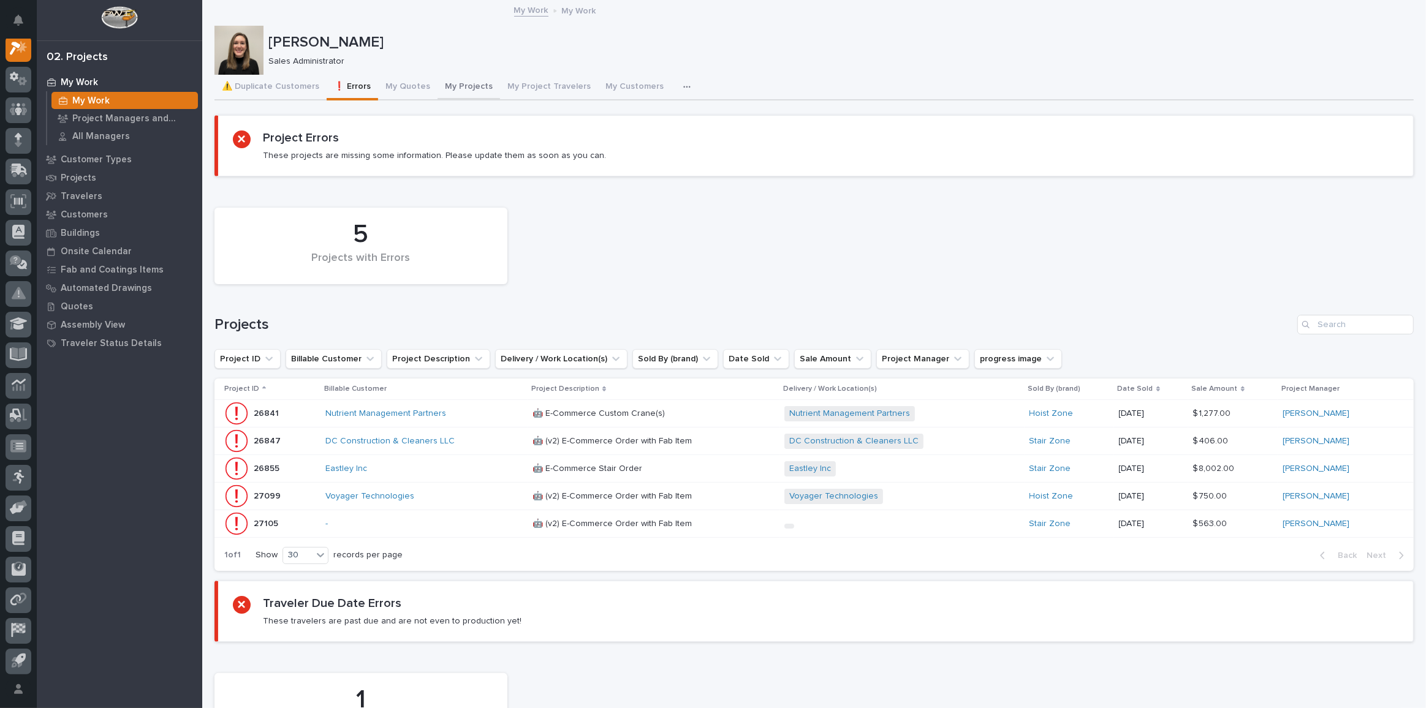
click at [446, 86] on button "My Projects" at bounding box center [468, 88] width 62 height 26
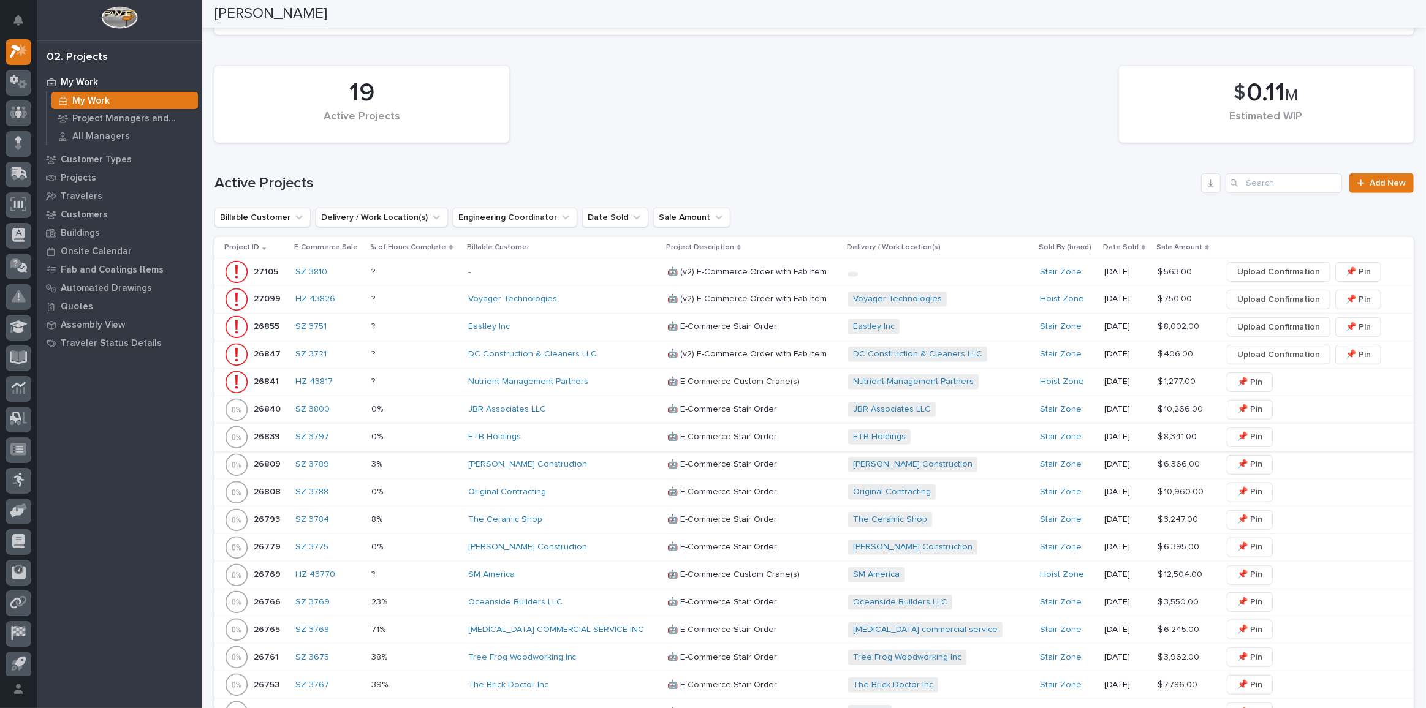
scroll to position [835, 0]
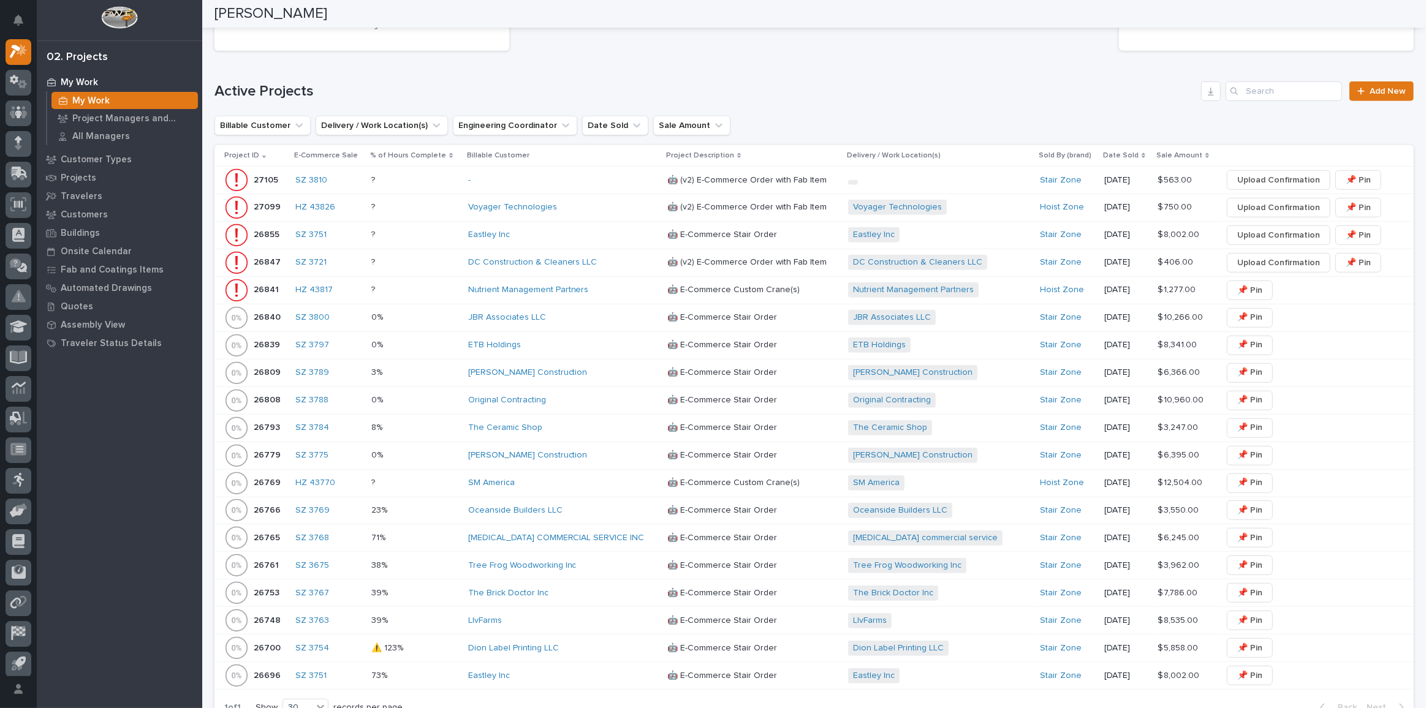
click at [546, 230] on div "Eastley Inc" at bounding box center [562, 235] width 189 height 10
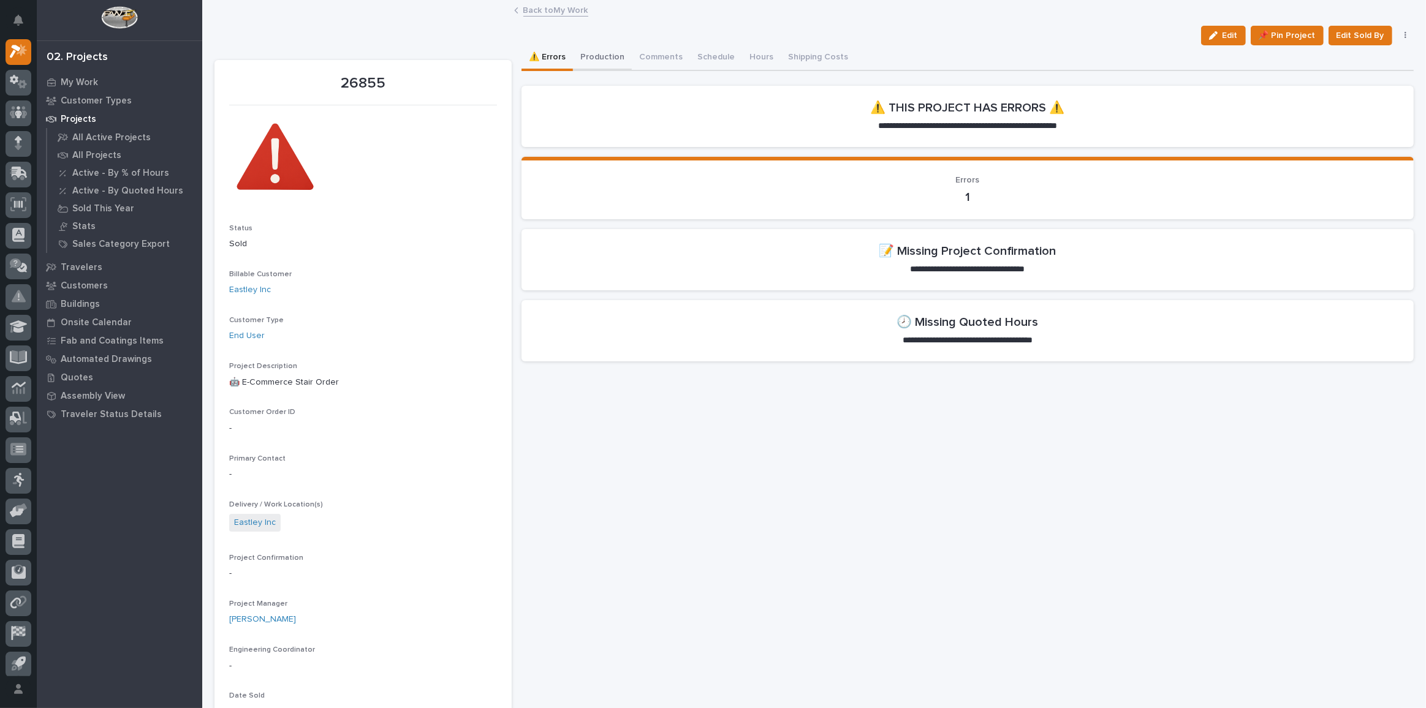
click at [608, 55] on button "Production" at bounding box center [602, 58] width 59 height 26
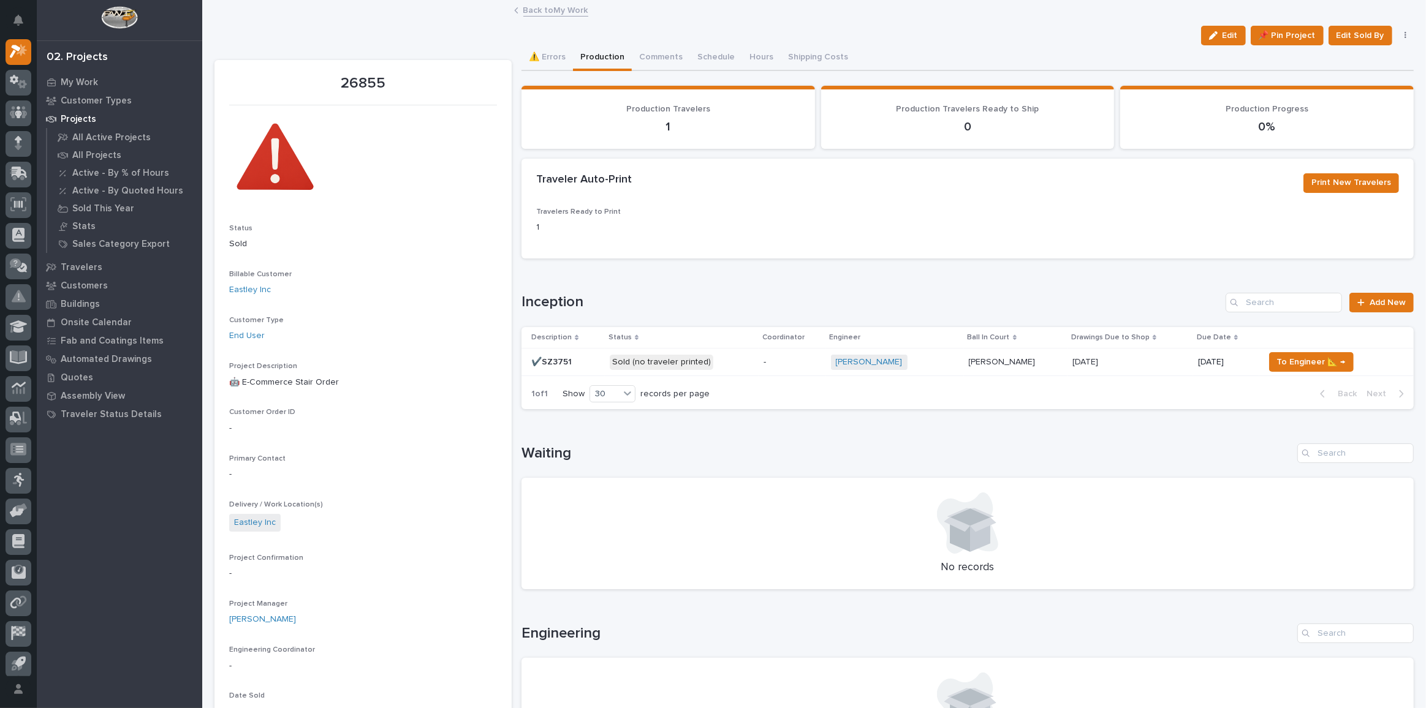
click at [732, 363] on p "Sold (no traveler printed)" at bounding box center [682, 362] width 144 height 15
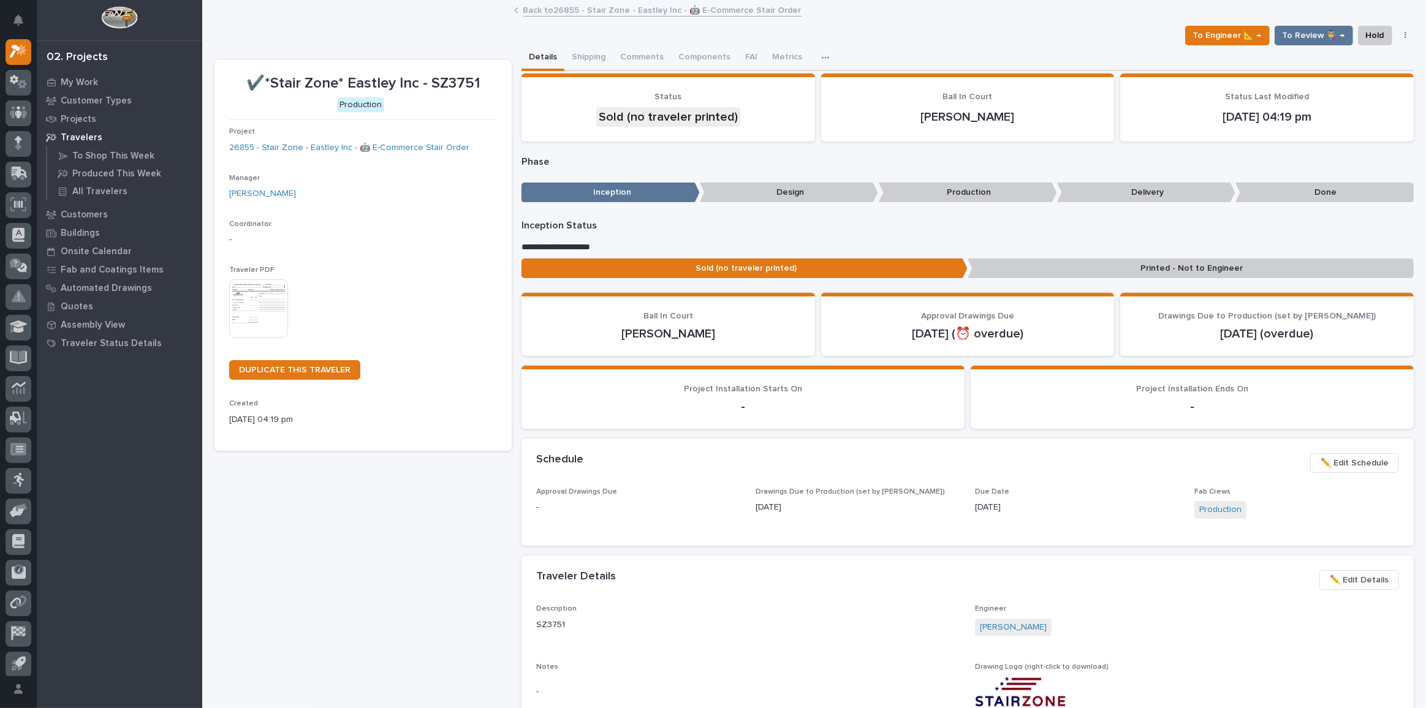
click at [615, 15] on link "Back to 26855 - Stair Zone - Eastley Inc - 🤖 E-Commerce Stair Order" at bounding box center [662, 9] width 278 height 14
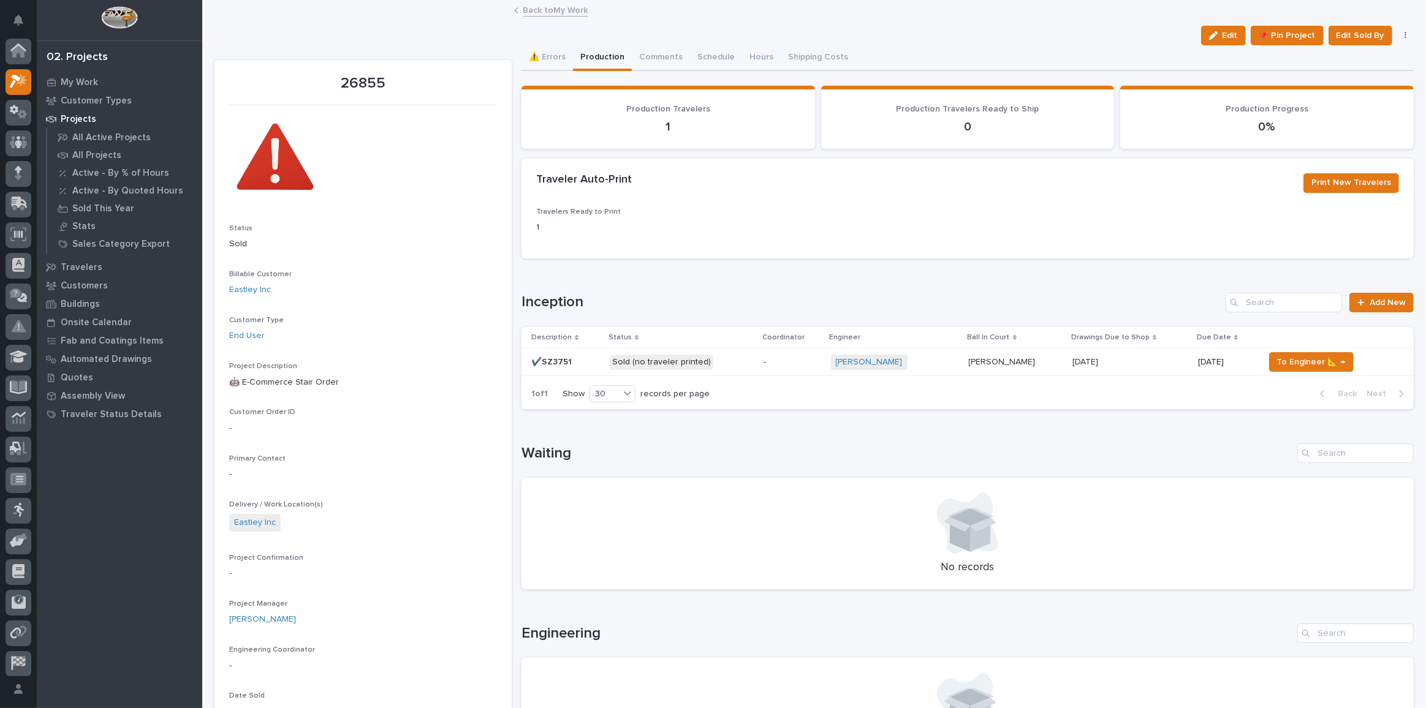
scroll to position [33, 0]
click at [566, 12] on link "Back to My Work" at bounding box center [555, 9] width 65 height 14
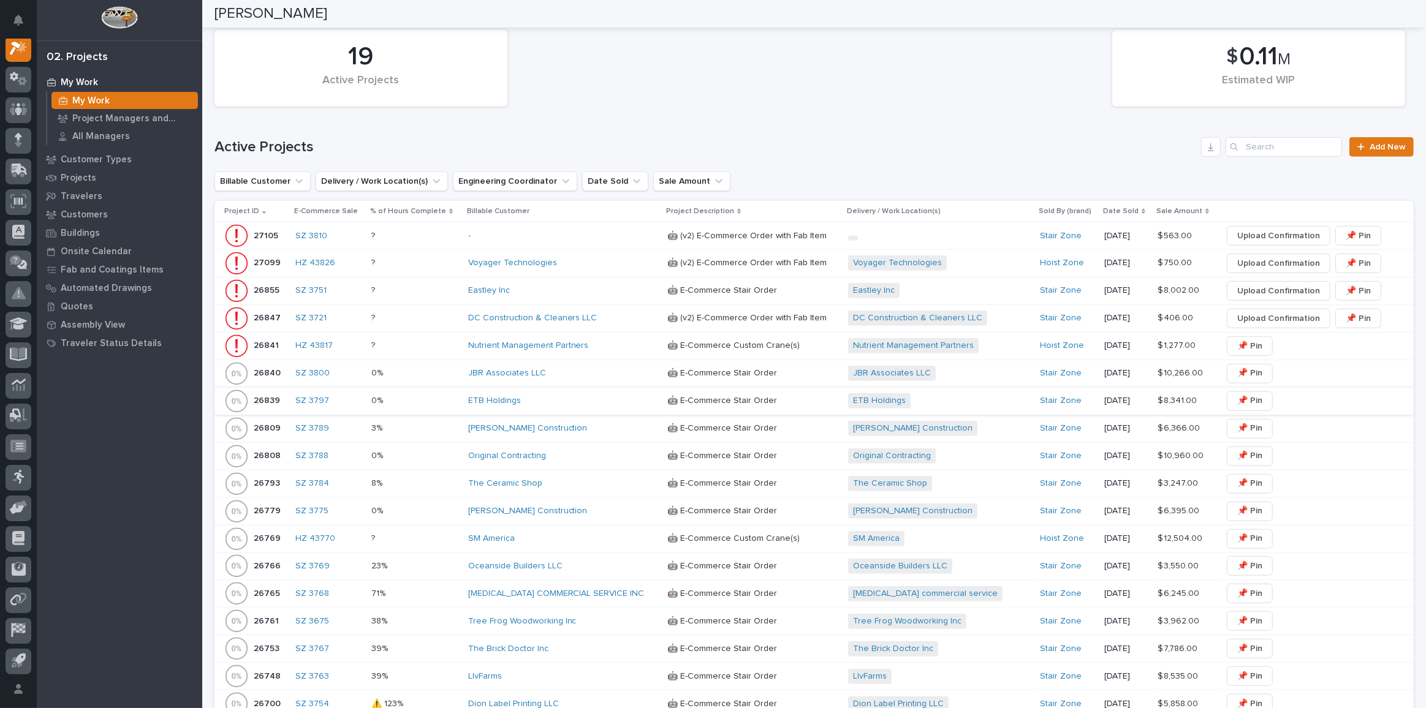
scroll to position [835, 0]
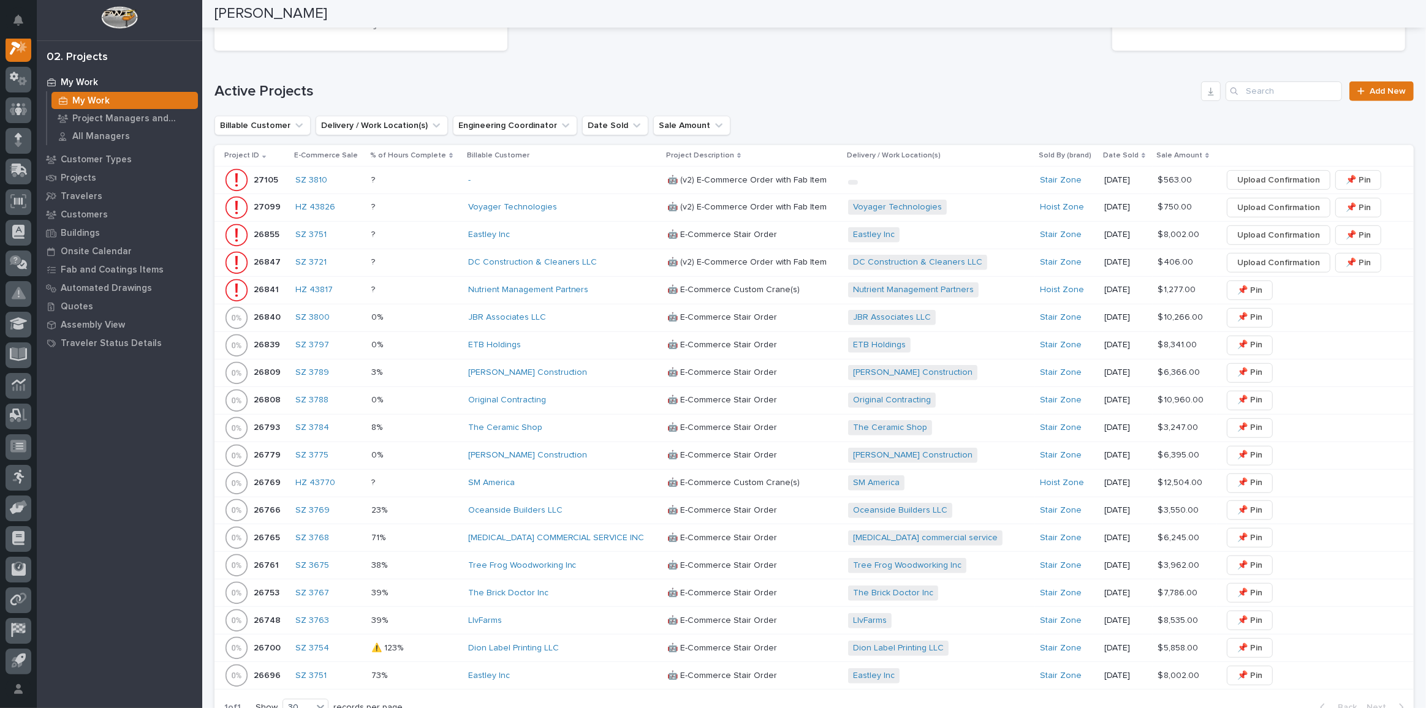
click at [608, 671] on div "Eastley Inc" at bounding box center [562, 676] width 189 height 10
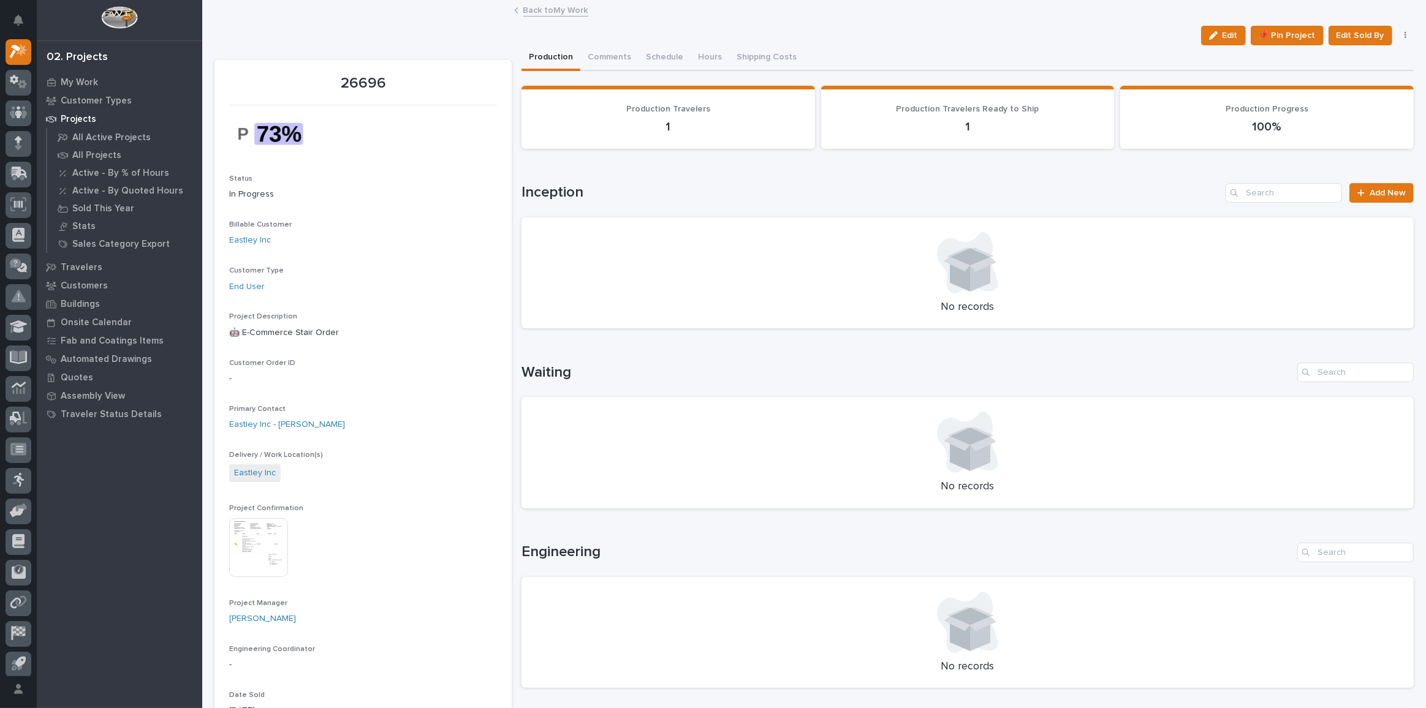
click at [552, 6] on link "Back to My Work" at bounding box center [555, 9] width 65 height 14
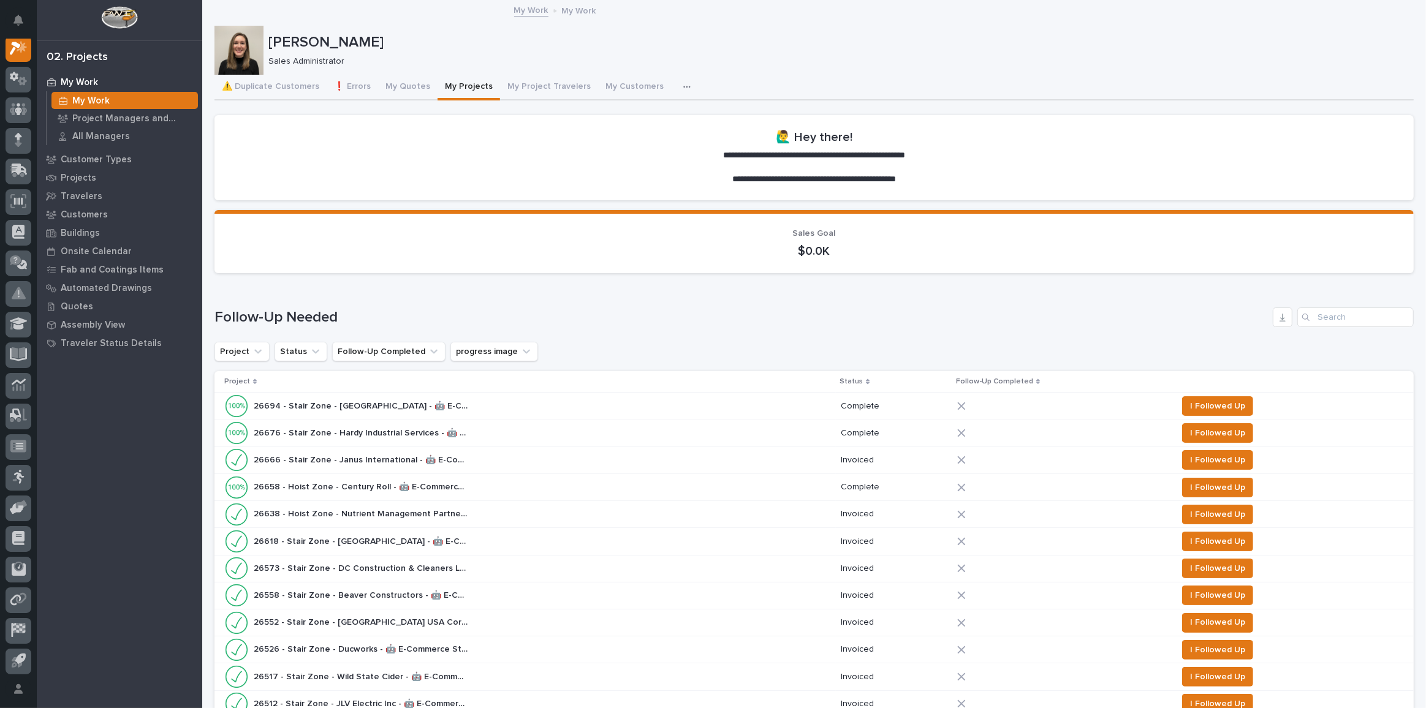
click at [539, 13] on link "My Work" at bounding box center [531, 9] width 34 height 14
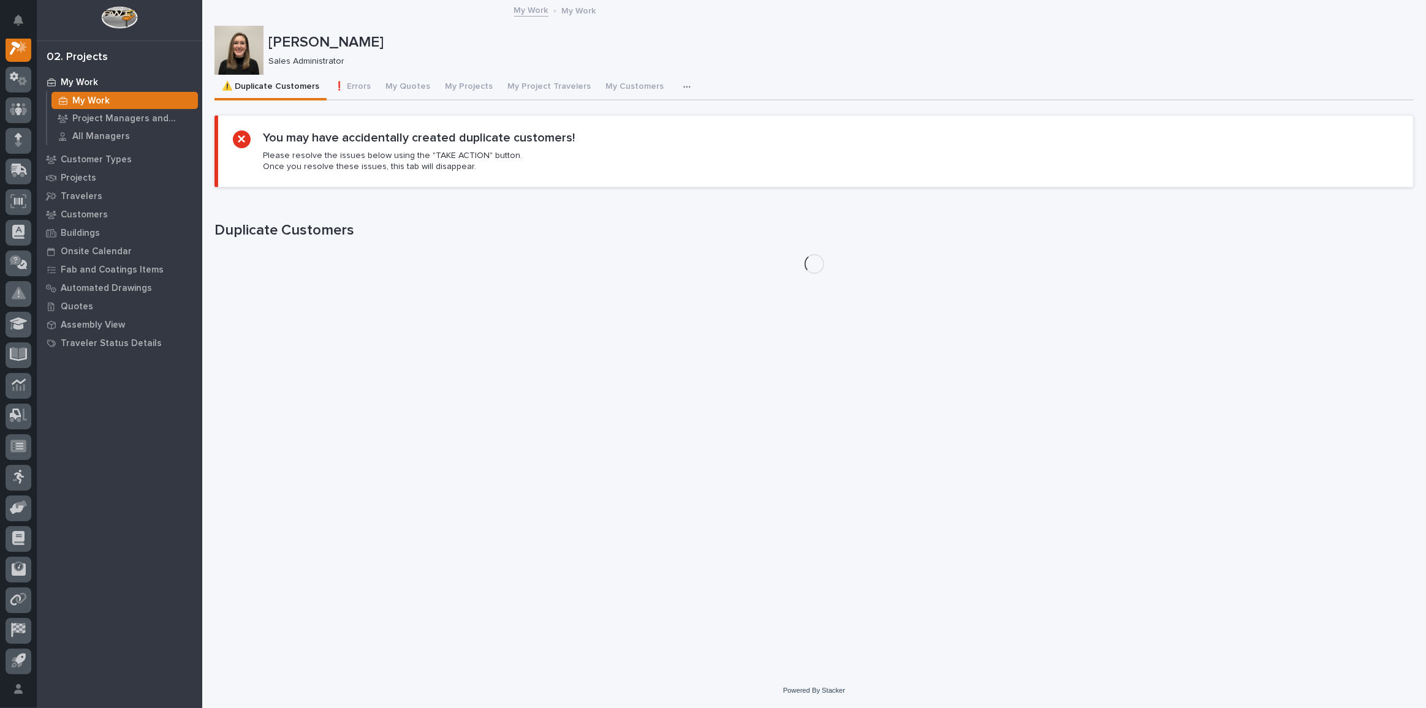
scroll to position [30, 0]
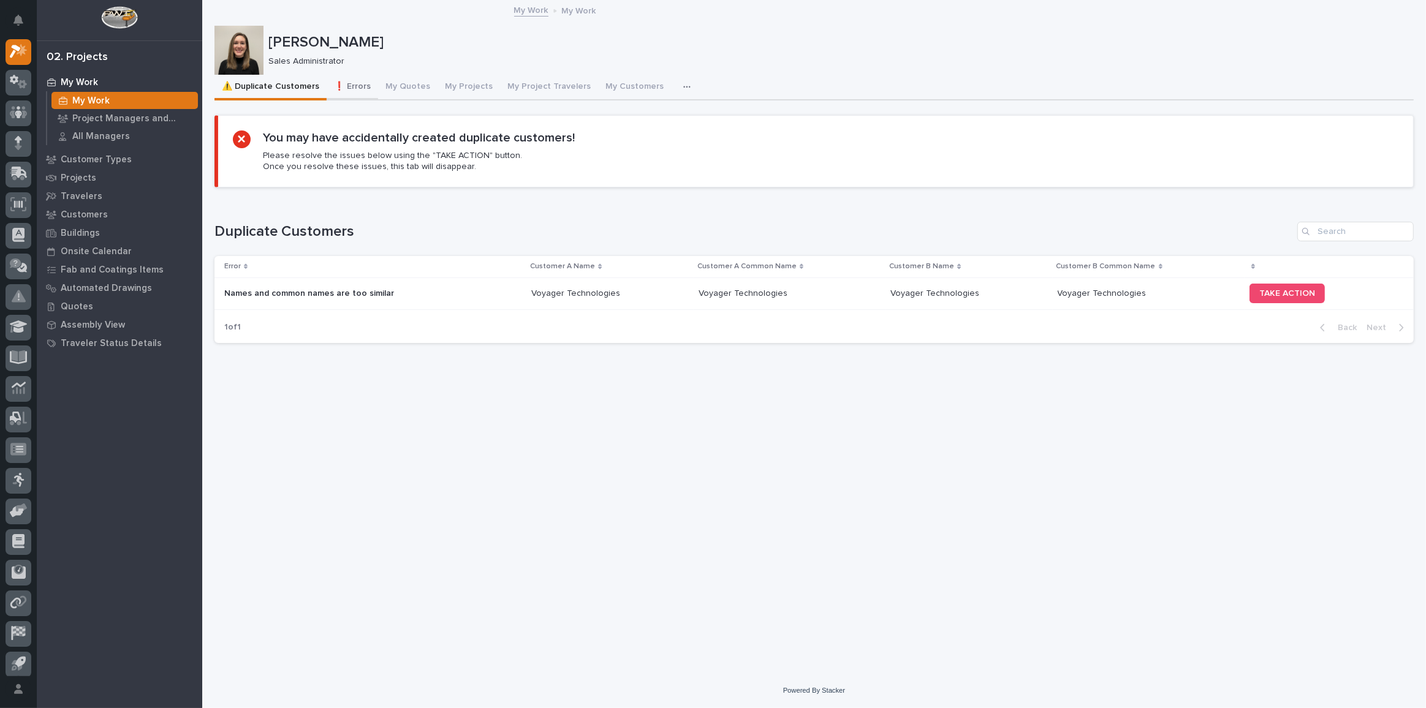
click at [364, 82] on button "❗ Errors" at bounding box center [352, 88] width 51 height 26
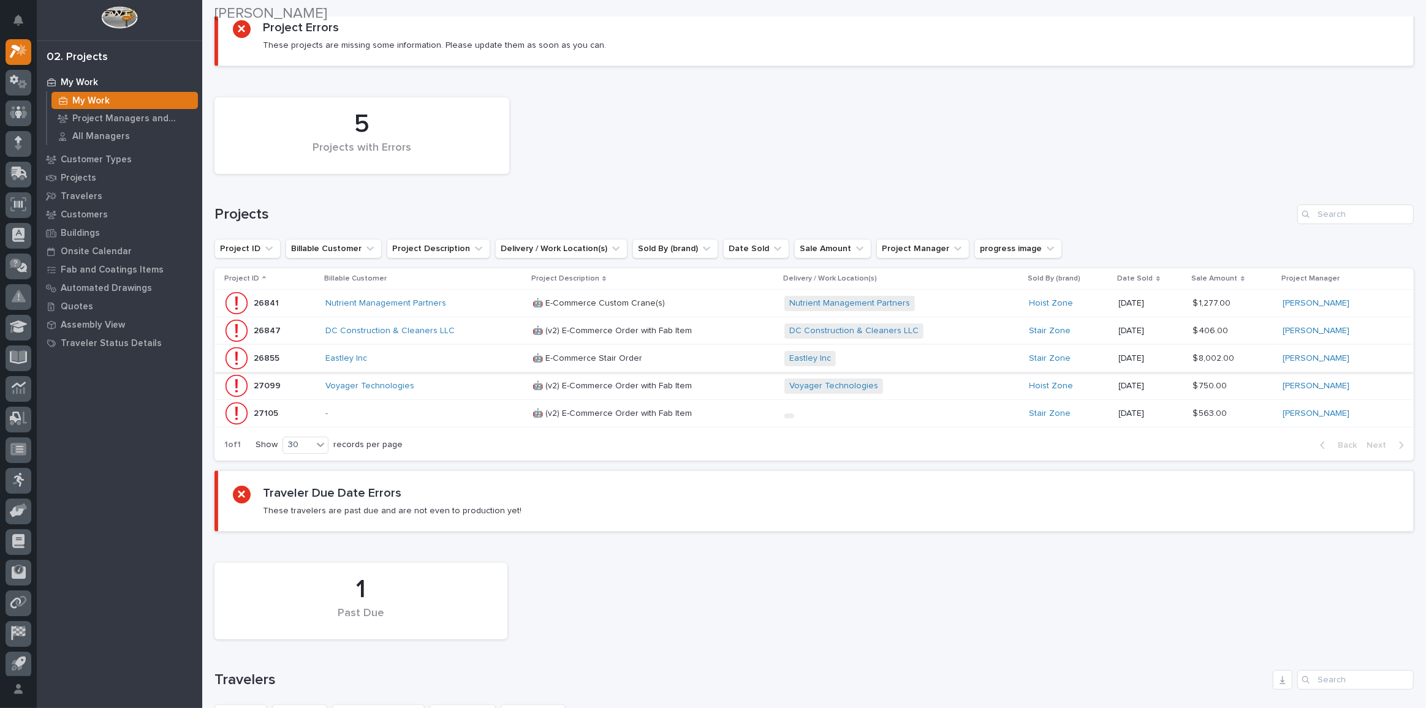
scroll to position [111, 0]
click at [478, 361] on div "Eastley Inc" at bounding box center [423, 358] width 197 height 20
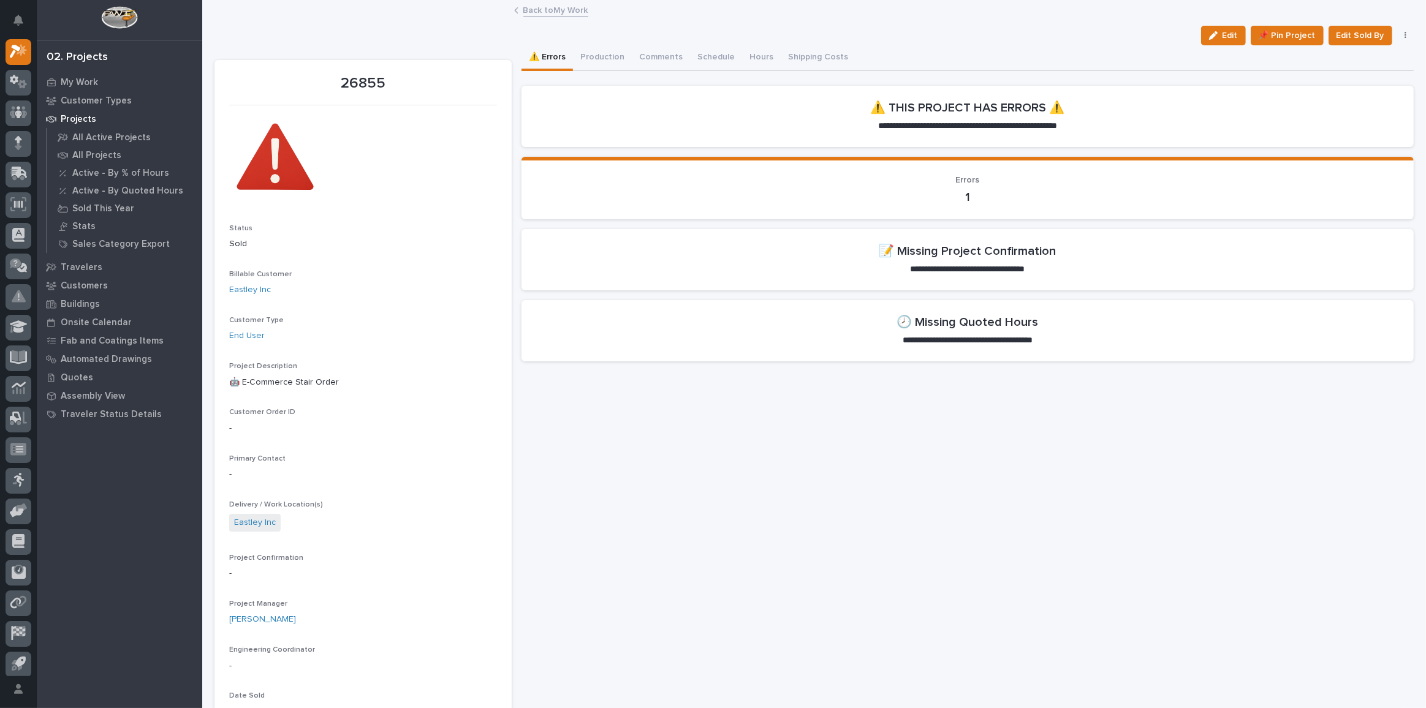
click at [529, 8] on link "Back to My Work" at bounding box center [555, 9] width 65 height 14
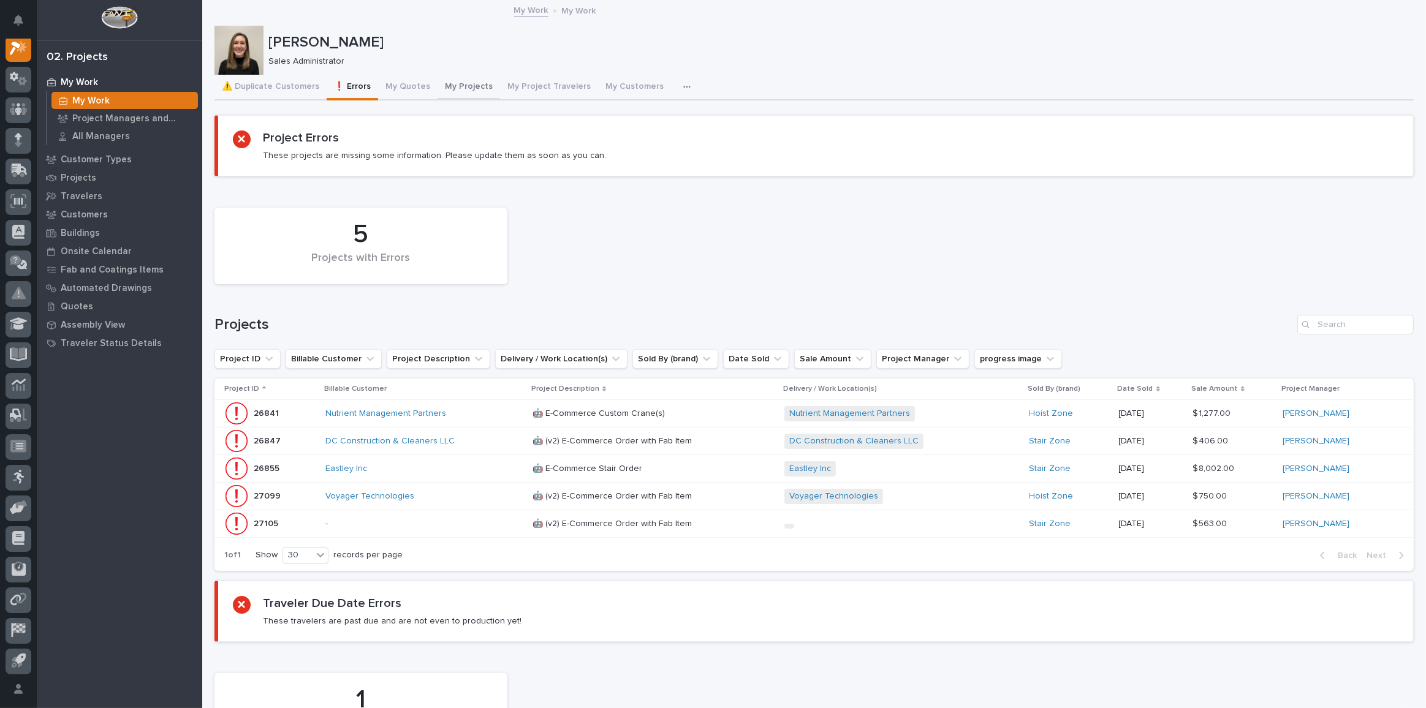
click at [449, 88] on button "My Projects" at bounding box center [468, 88] width 62 height 26
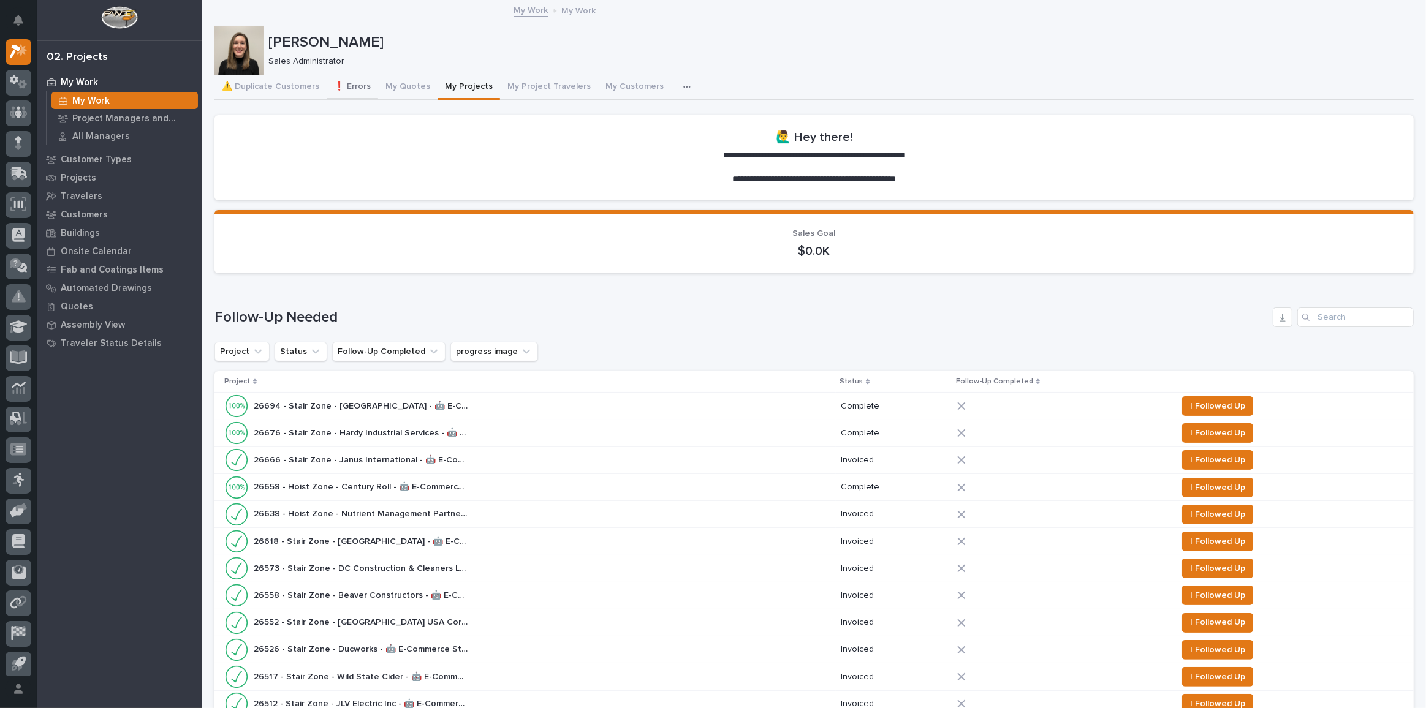
click at [349, 84] on button "❗ Errors" at bounding box center [352, 88] width 51 height 26
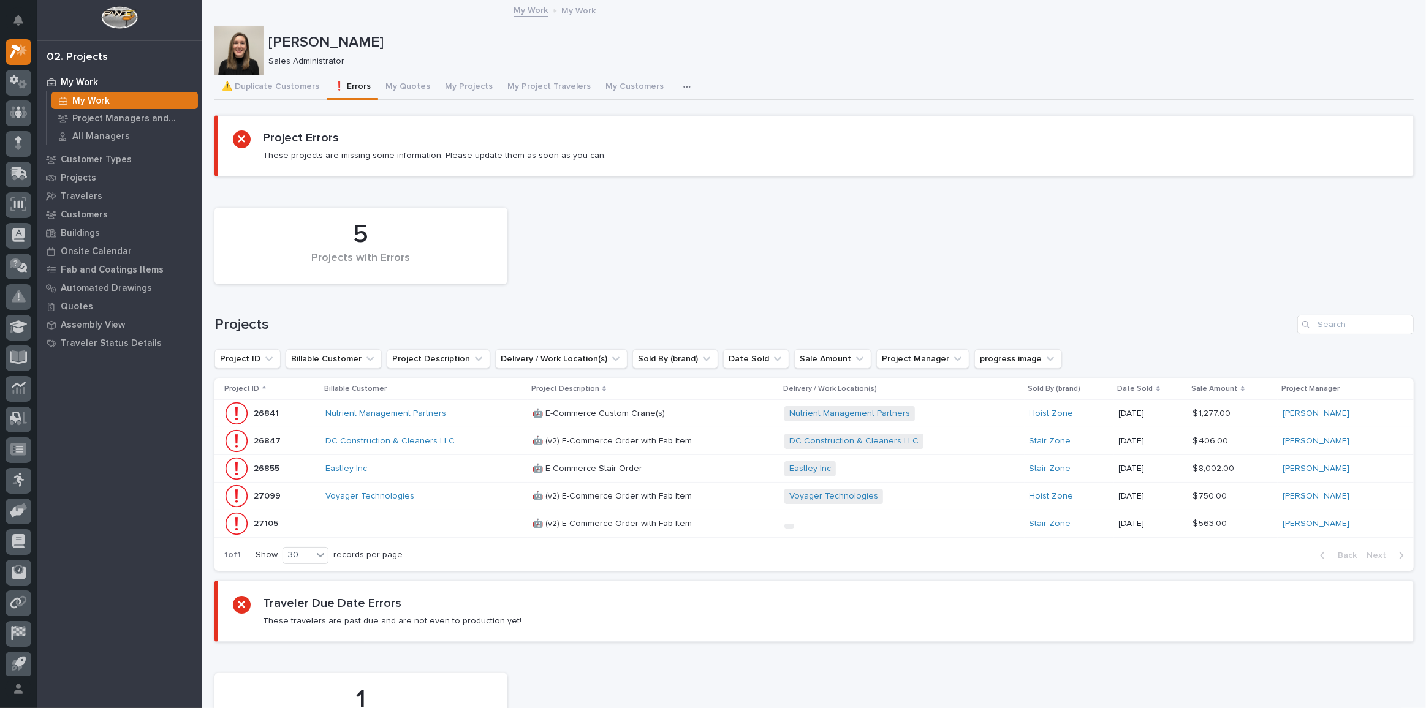
click at [472, 437] on div "DC Construction & Cleaners LLC" at bounding box center [423, 441] width 197 height 10
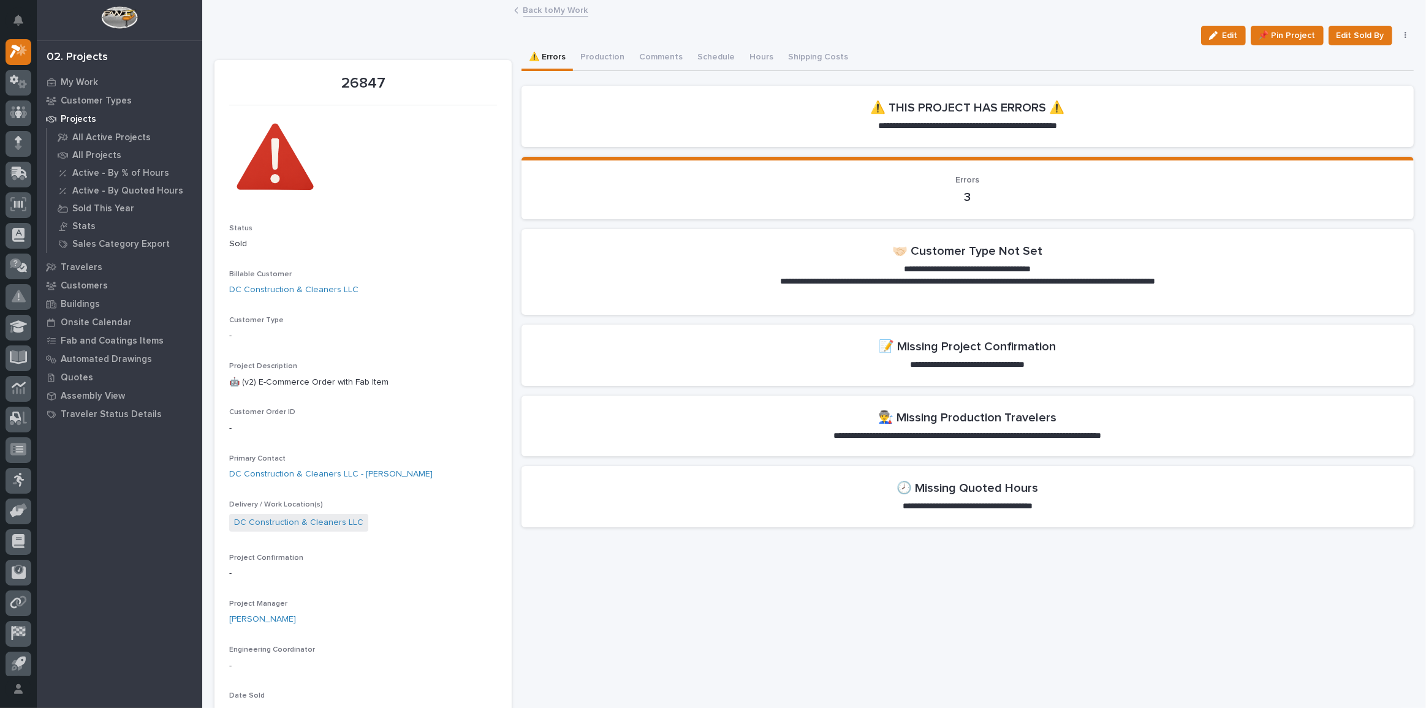
click at [547, 8] on link "Back to My Work" at bounding box center [555, 9] width 65 height 14
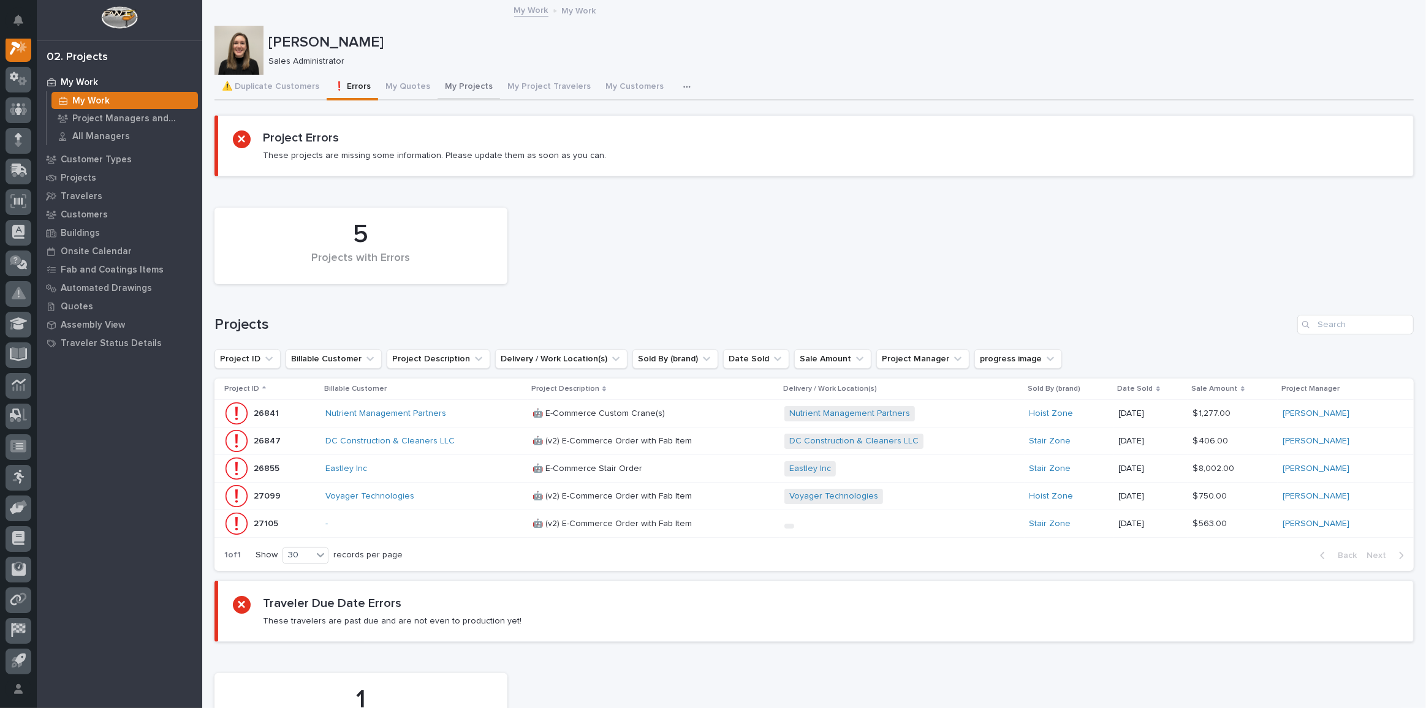
click at [475, 93] on button "My Projects" at bounding box center [468, 88] width 62 height 26
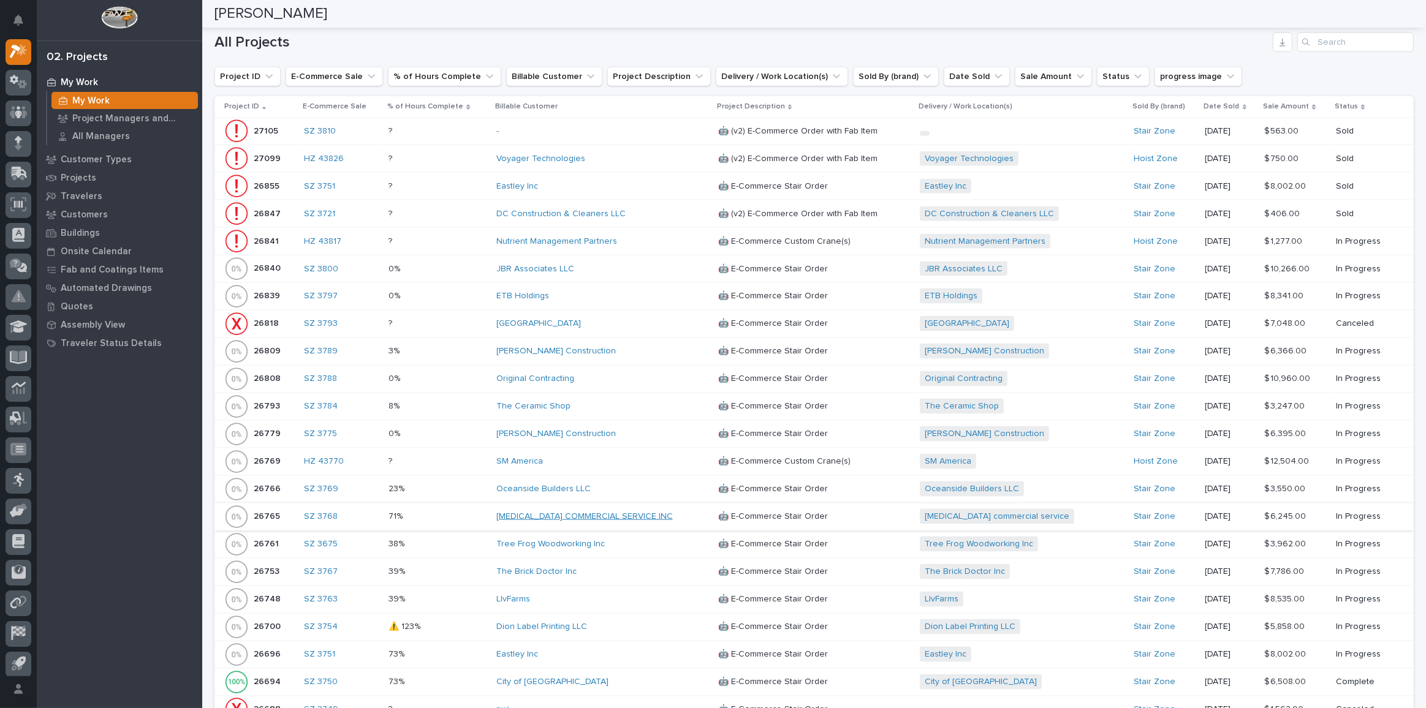
scroll to position [1727, 0]
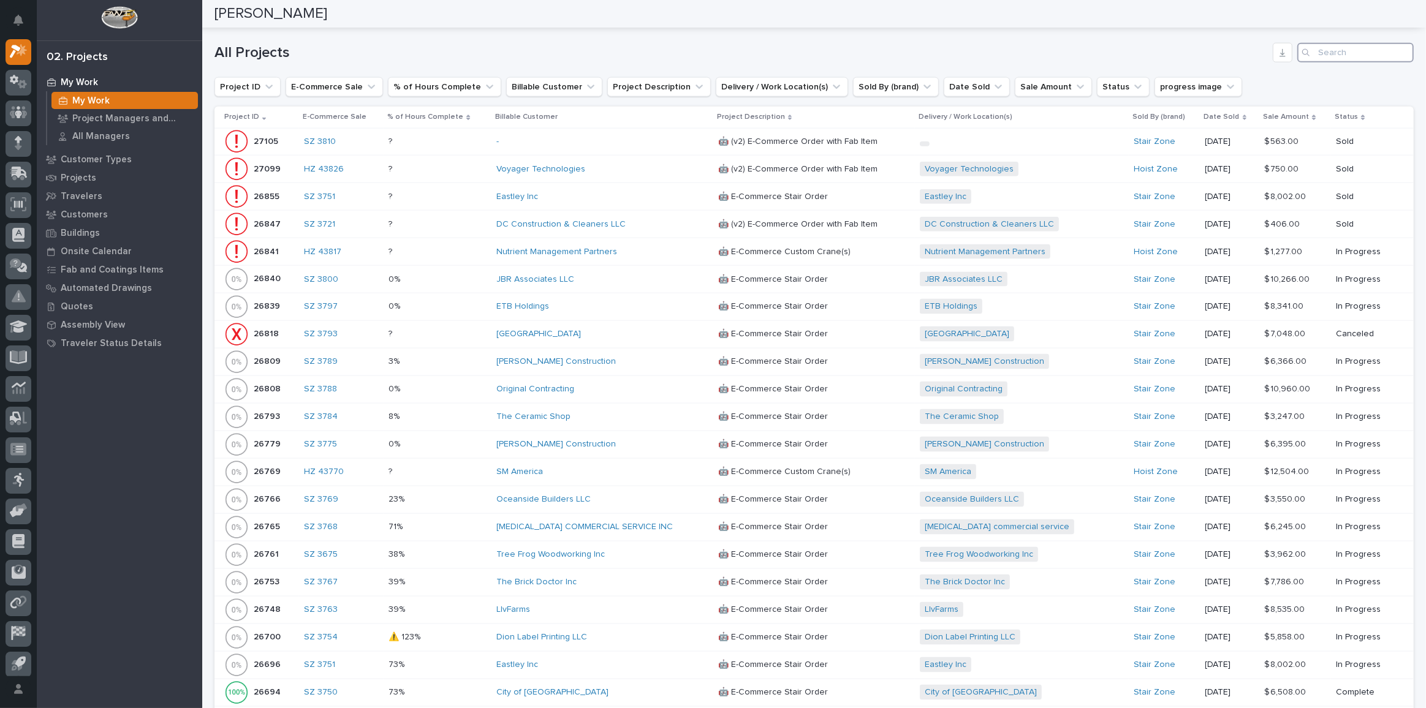
click at [1341, 47] on input "Search" at bounding box center [1355, 53] width 116 height 20
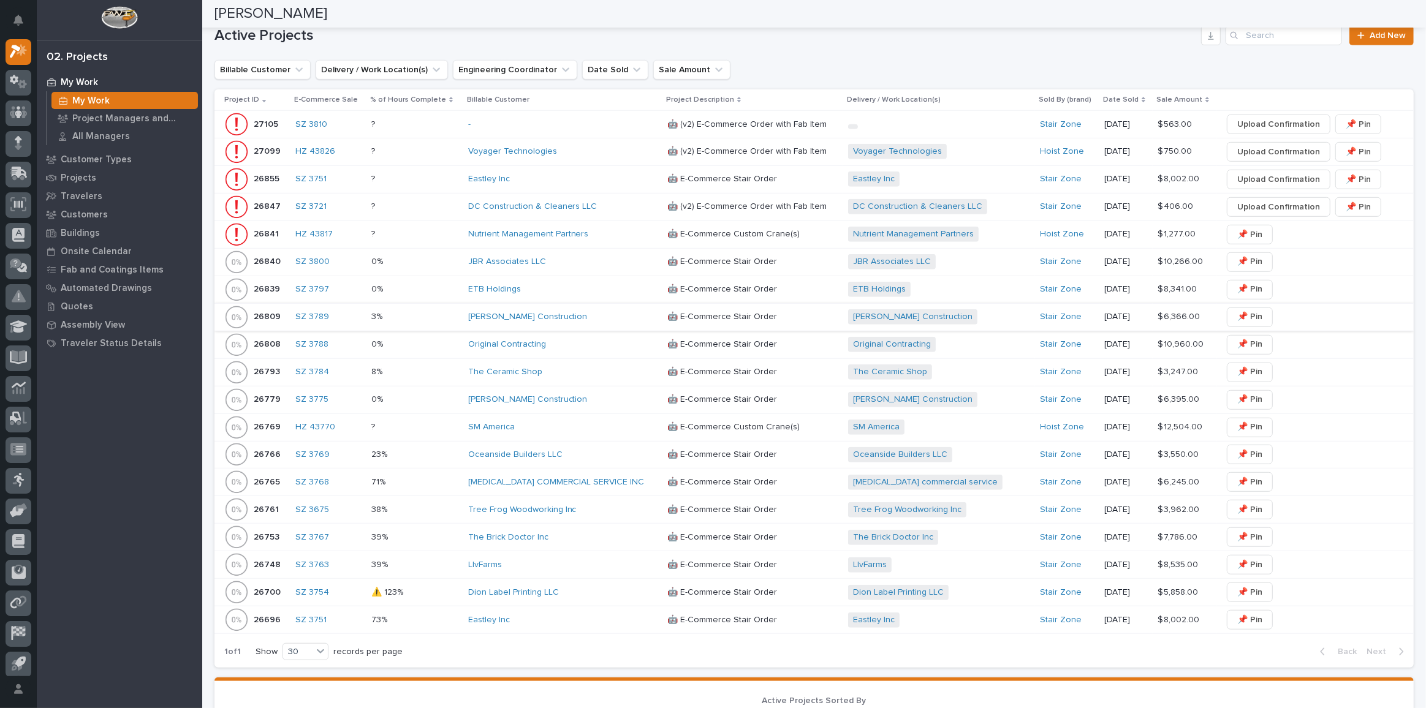
scroll to position [835, 0]
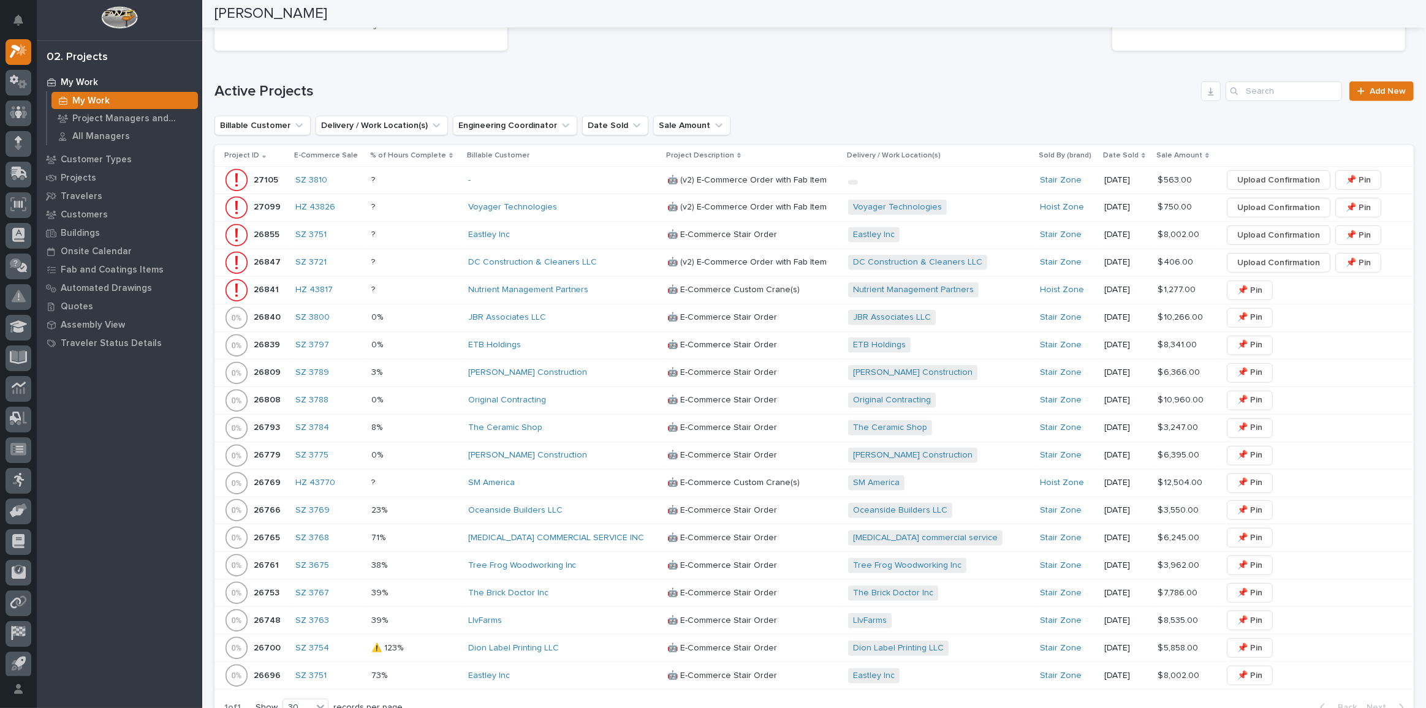
type input "dc"
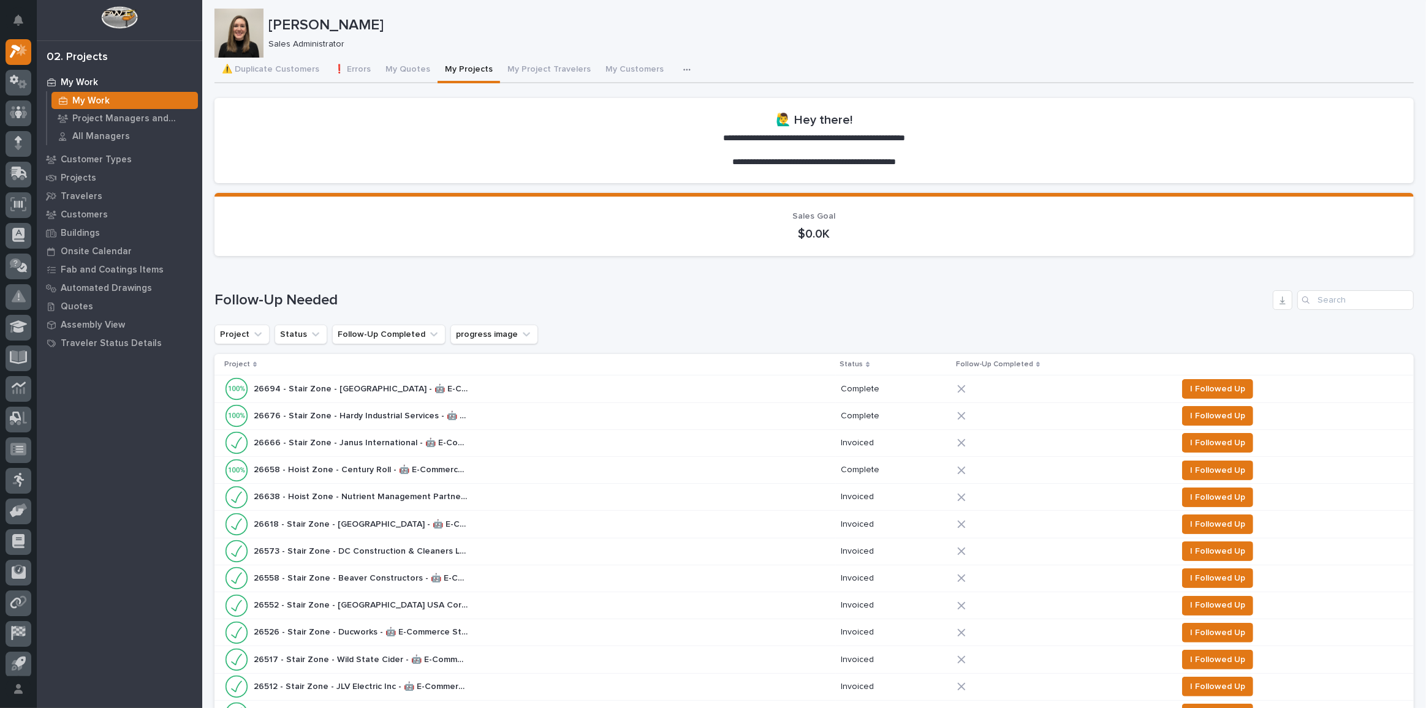
scroll to position [0, 0]
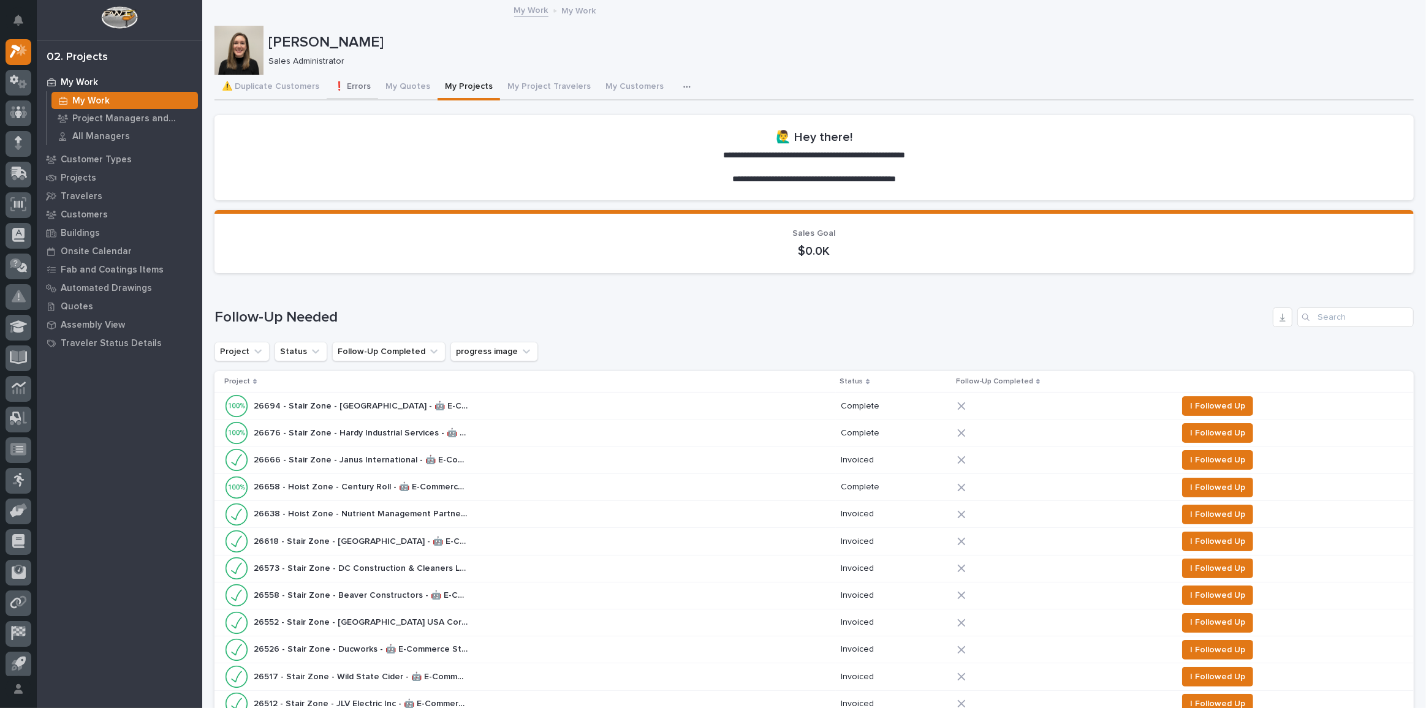
click at [363, 89] on button "❗ Errors" at bounding box center [352, 88] width 51 height 26
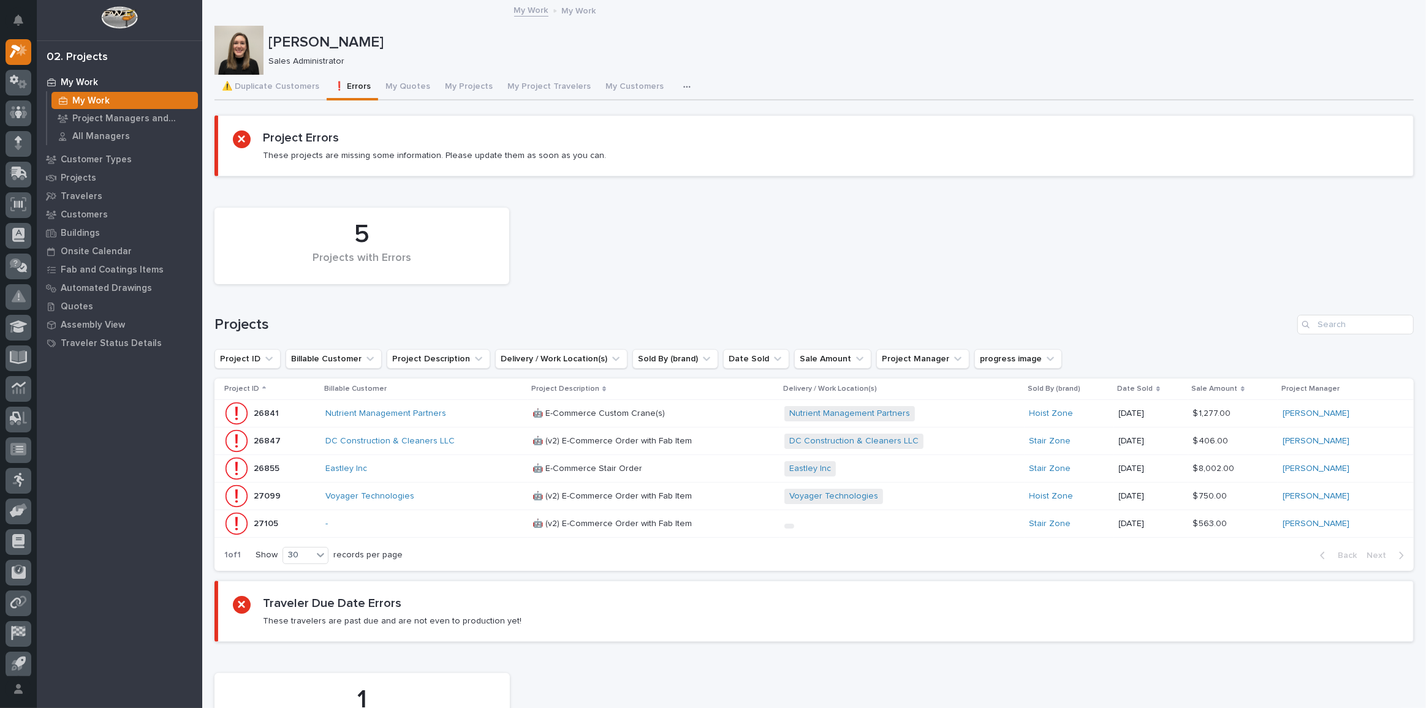
click at [472, 519] on div "-" at bounding box center [423, 524] width 197 height 10
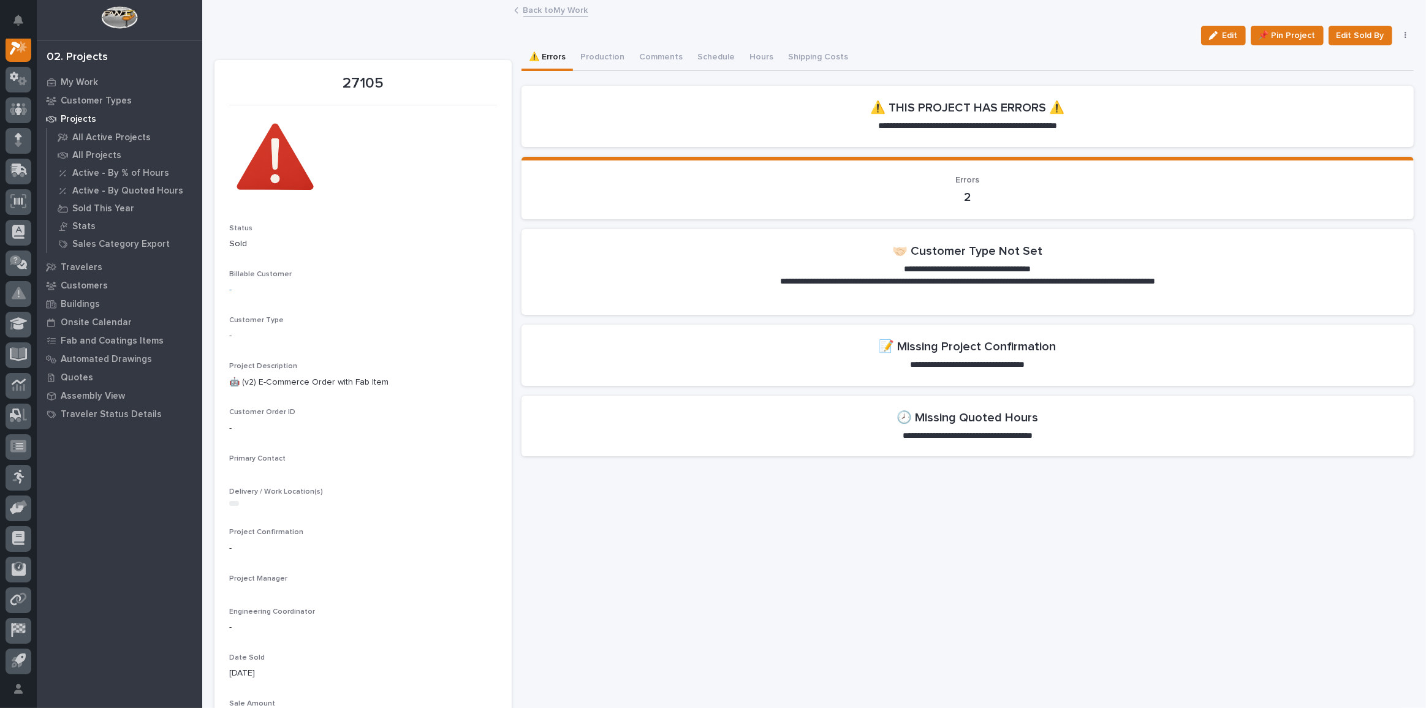
scroll to position [30, 0]
click at [1230, 30] on span "Edit" at bounding box center [1229, 35] width 15 height 11
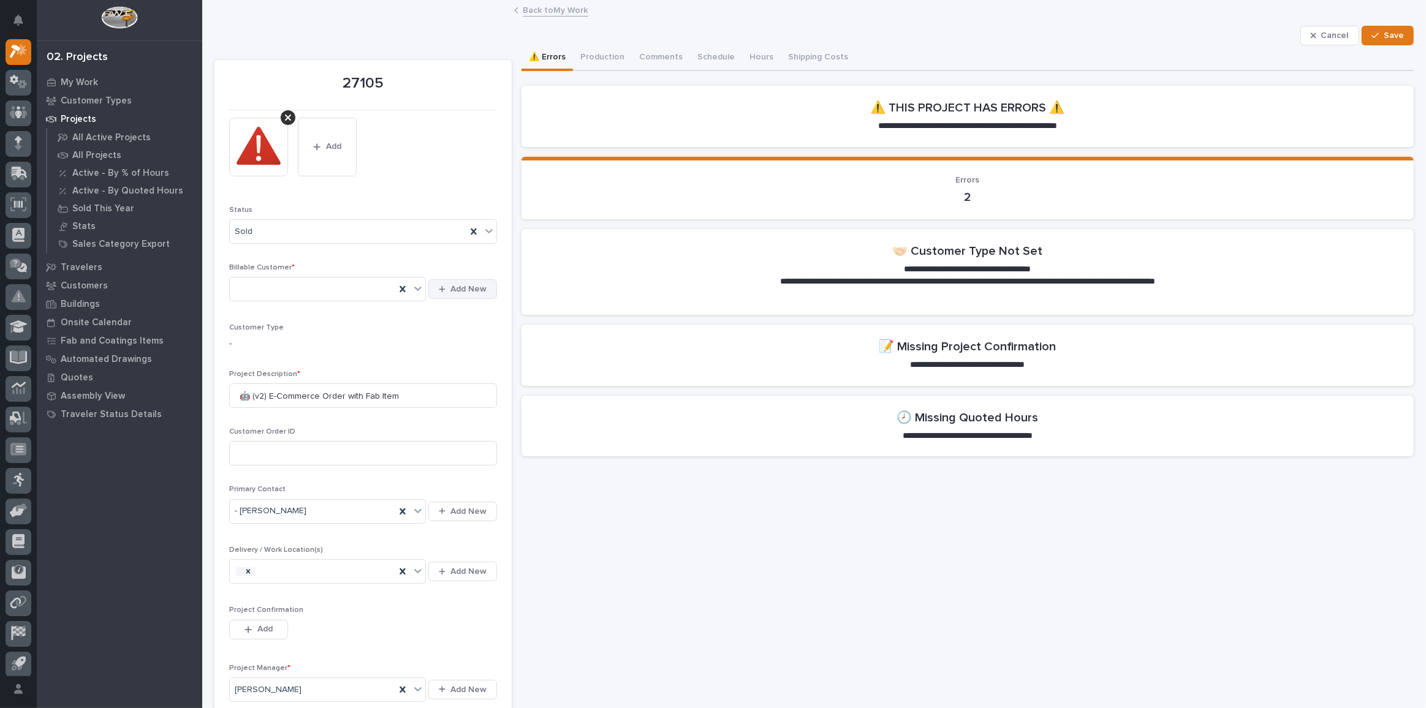
click at [458, 282] on button "Add New" at bounding box center [462, 289] width 69 height 20
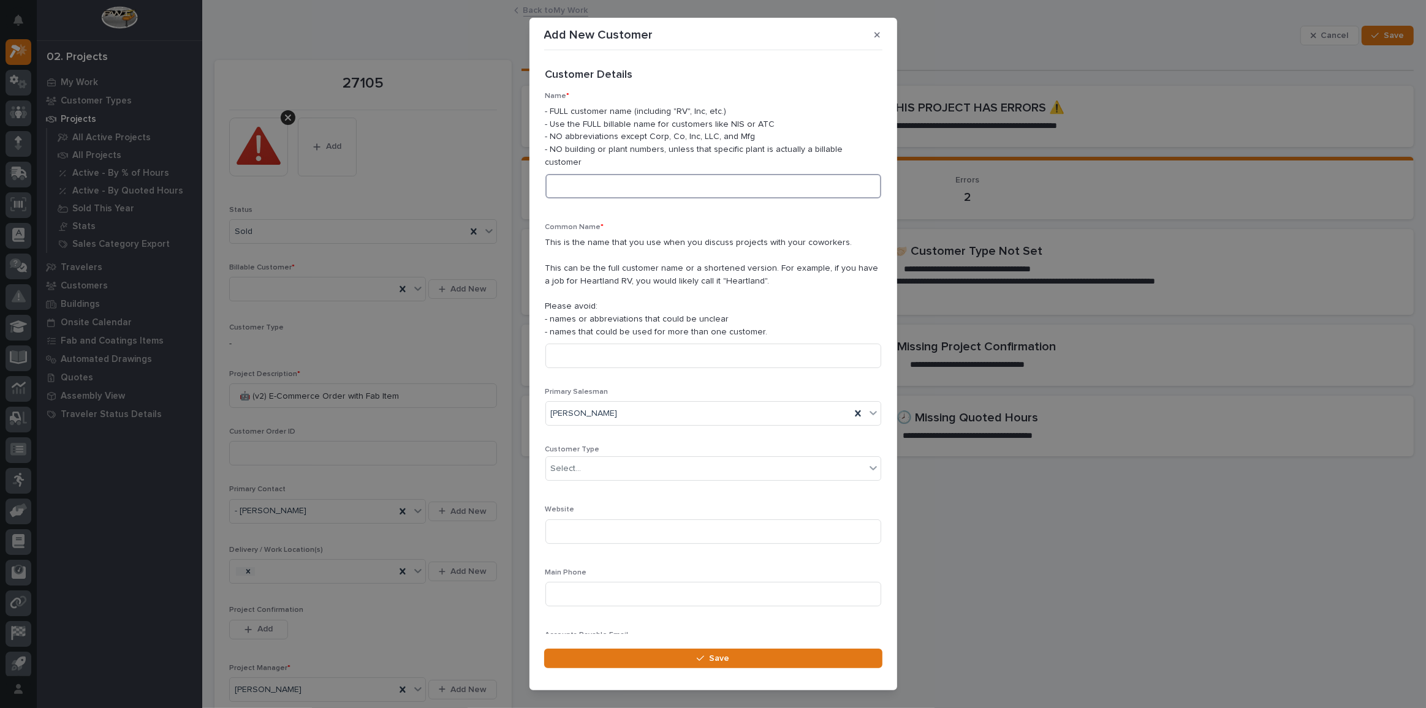
click at [678, 183] on input at bounding box center [713, 186] width 336 height 25
drag, startPoint x: 637, startPoint y: 171, endPoint x: 588, endPoint y: 176, distance: 49.3
click at [588, 176] on input "Richard Jast" at bounding box center [713, 186] width 336 height 25
click at [622, 175] on input "Richard Jast" at bounding box center [713, 186] width 336 height 25
type input "Richard Jasterzbski"
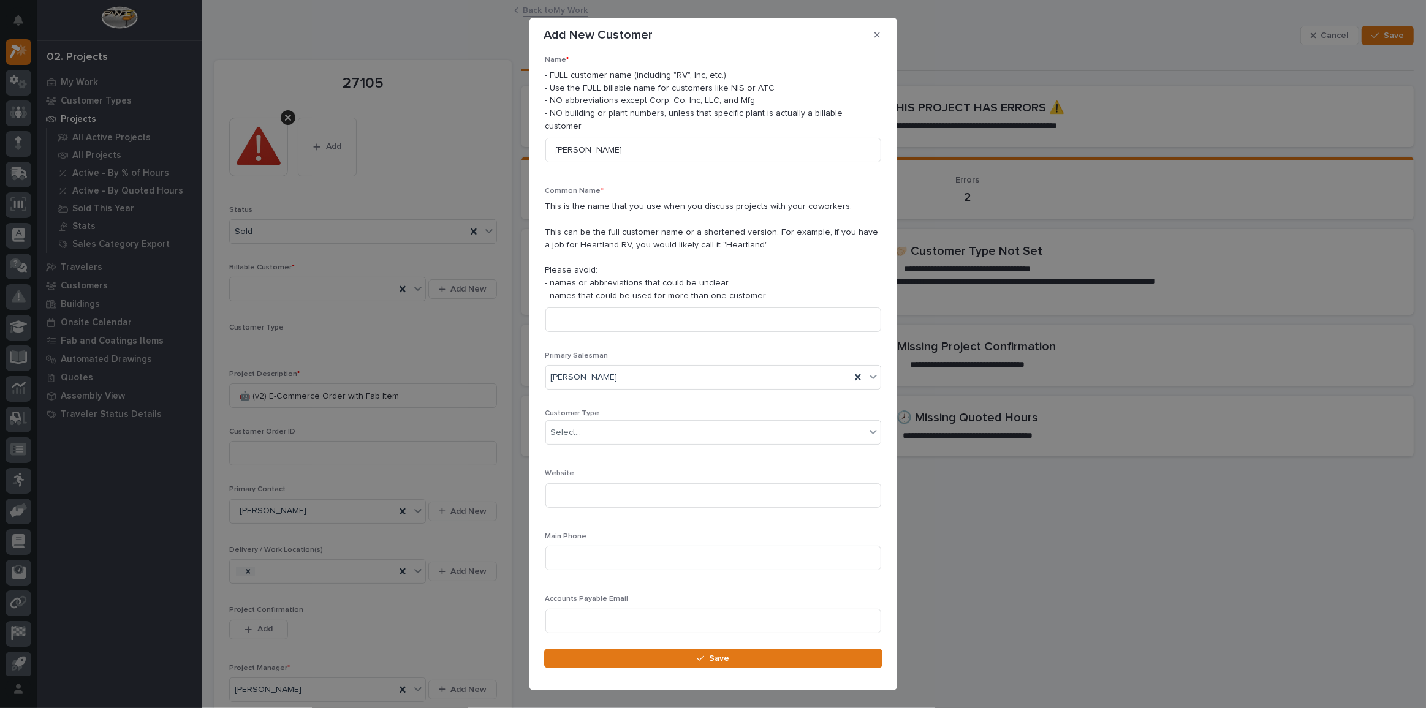
scroll to position [0, 0]
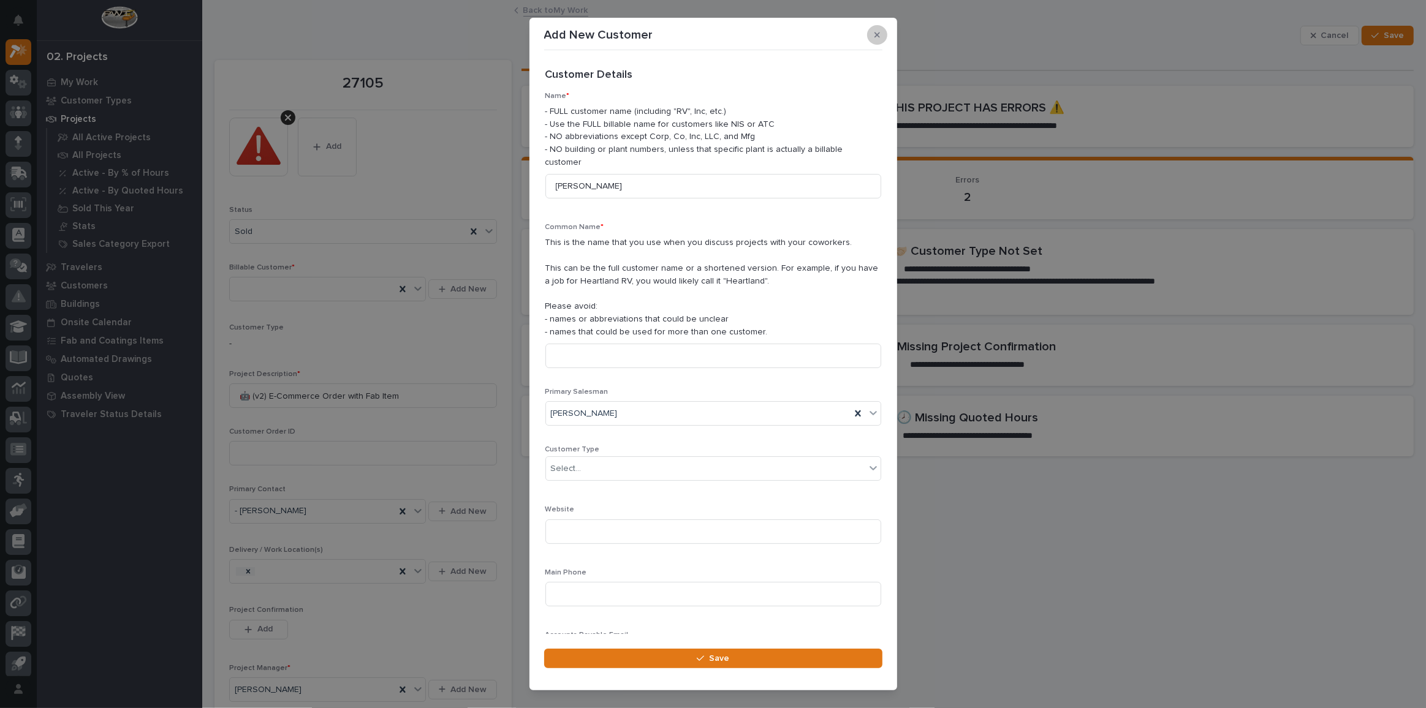
click at [879, 36] on icon "button" at bounding box center [877, 35] width 6 height 9
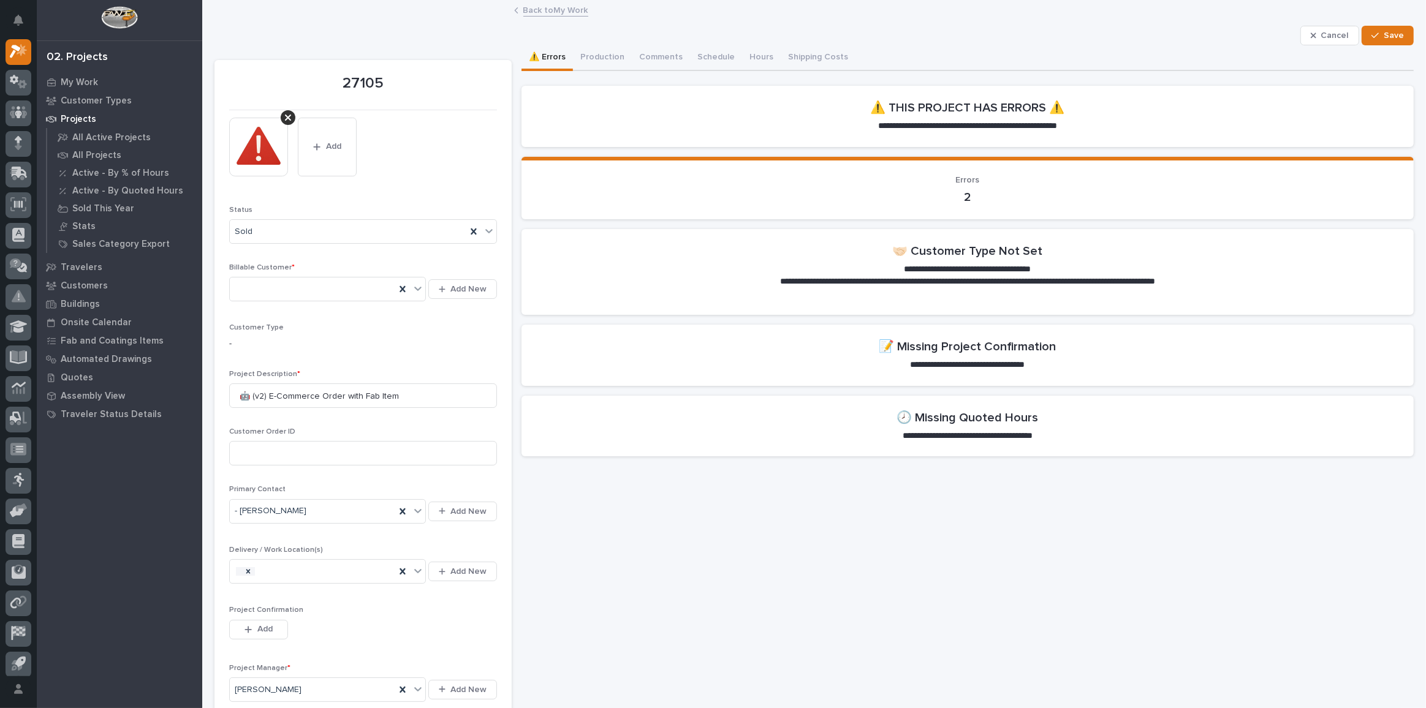
click at [533, 10] on link "Back to My Work" at bounding box center [555, 9] width 65 height 14
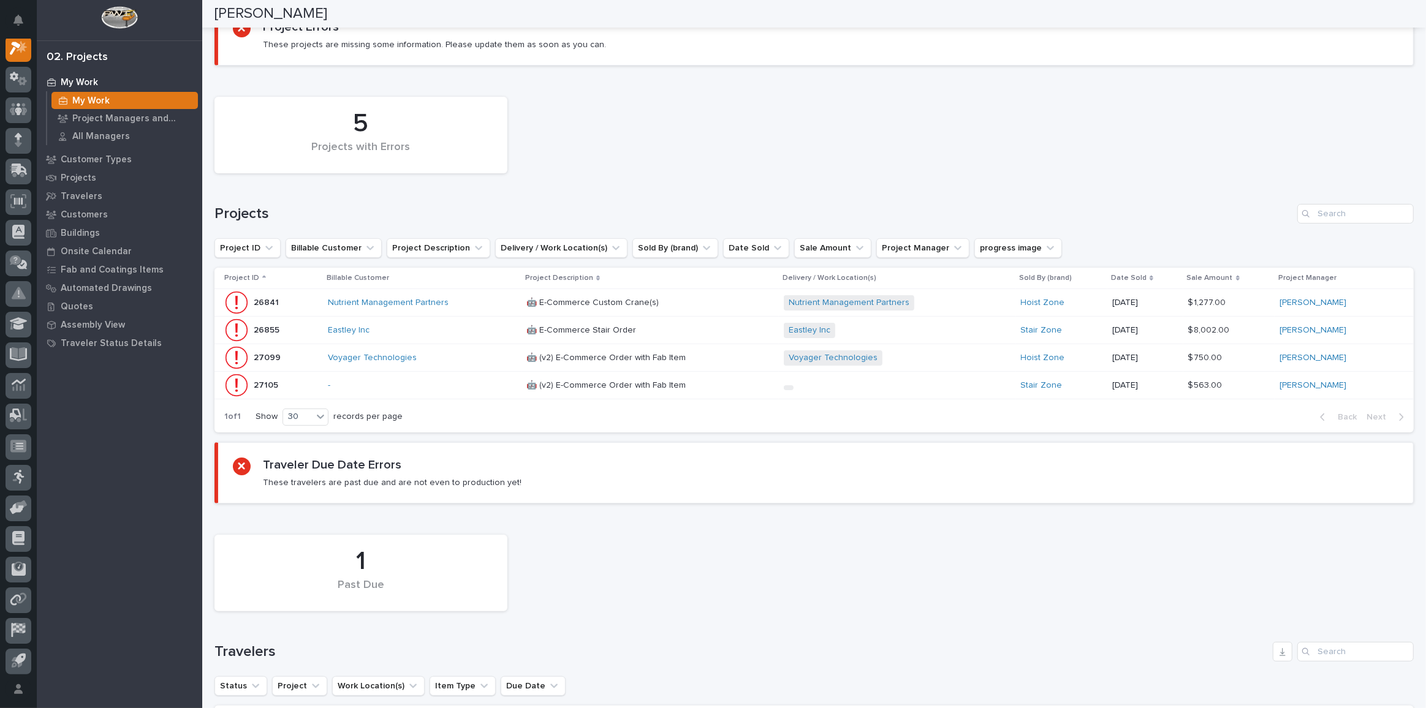
scroll to position [97, 0]
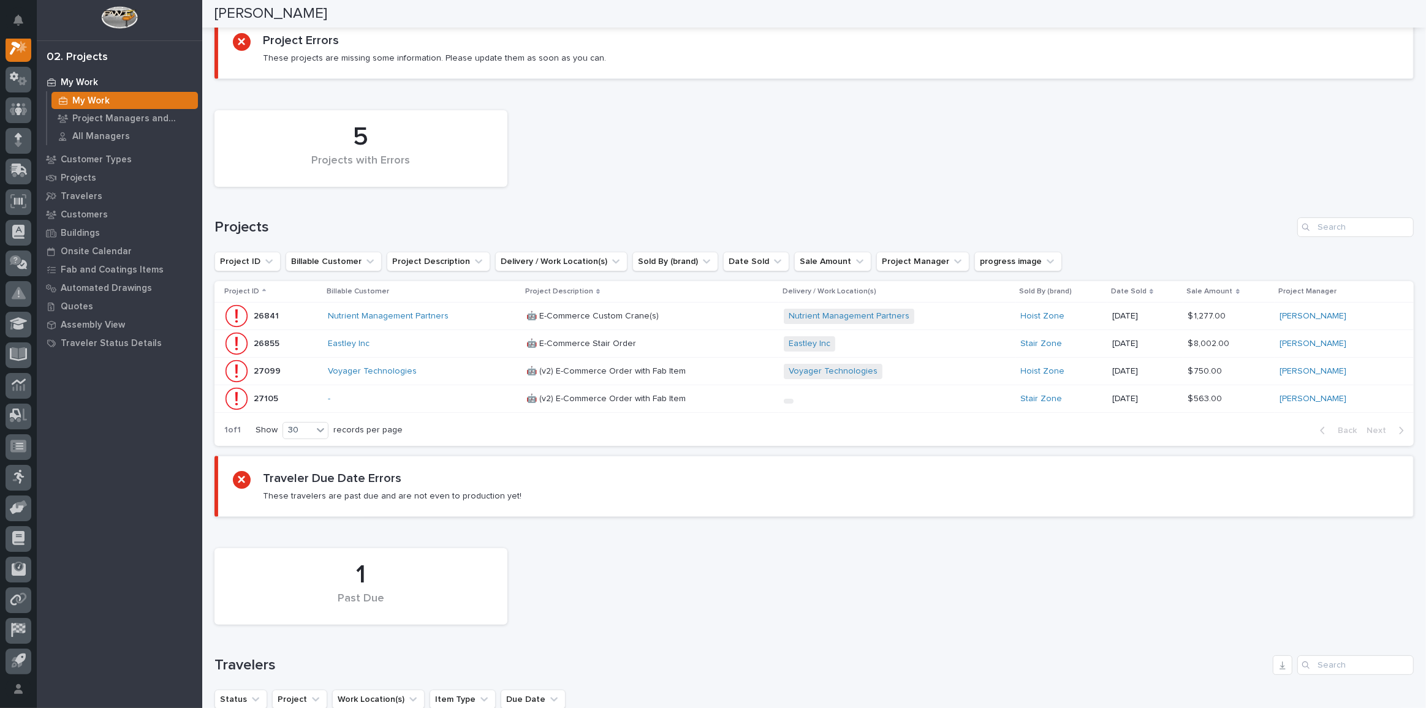
click at [461, 420] on div "1 of 1 Show 30 records per page Back Next" at bounding box center [813, 430] width 1199 height 31
click at [472, 406] on div "-" at bounding box center [422, 399] width 189 height 20
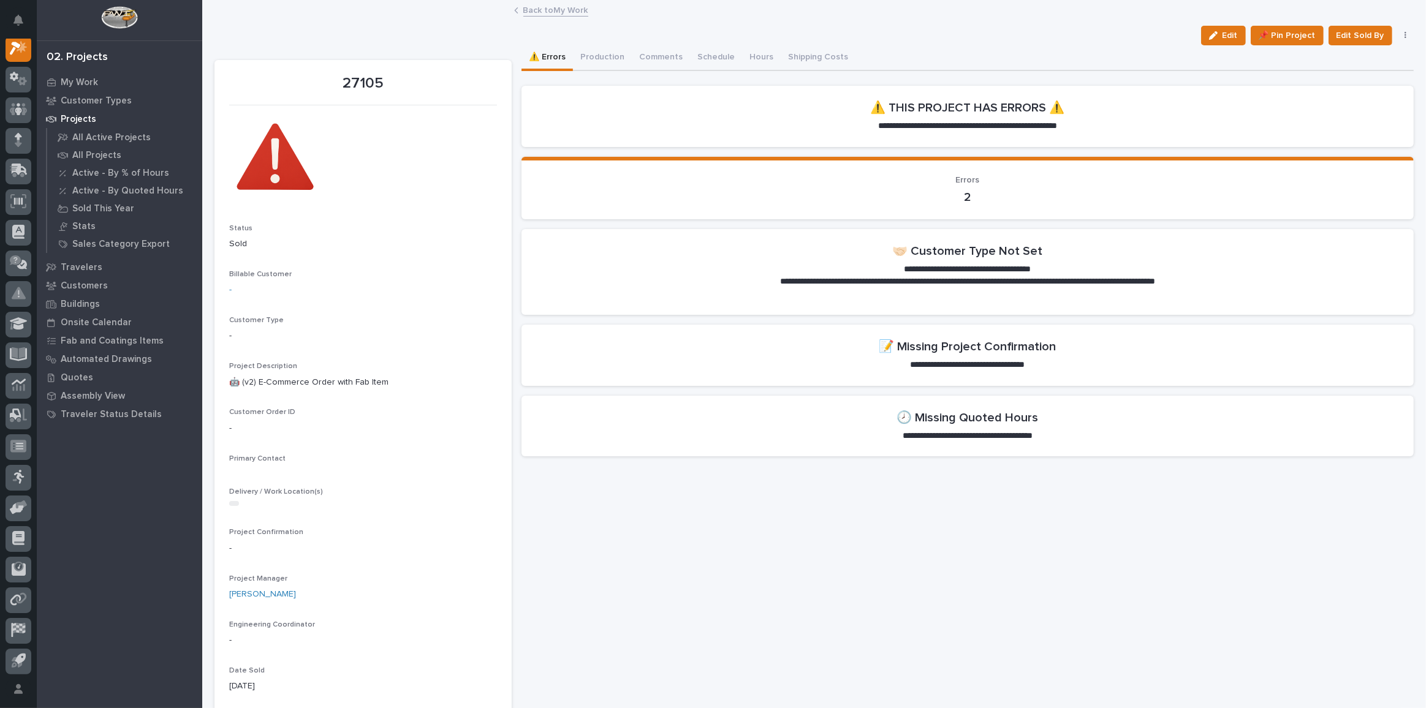
scroll to position [30, 0]
click at [1224, 33] on span "Edit" at bounding box center [1229, 35] width 15 height 11
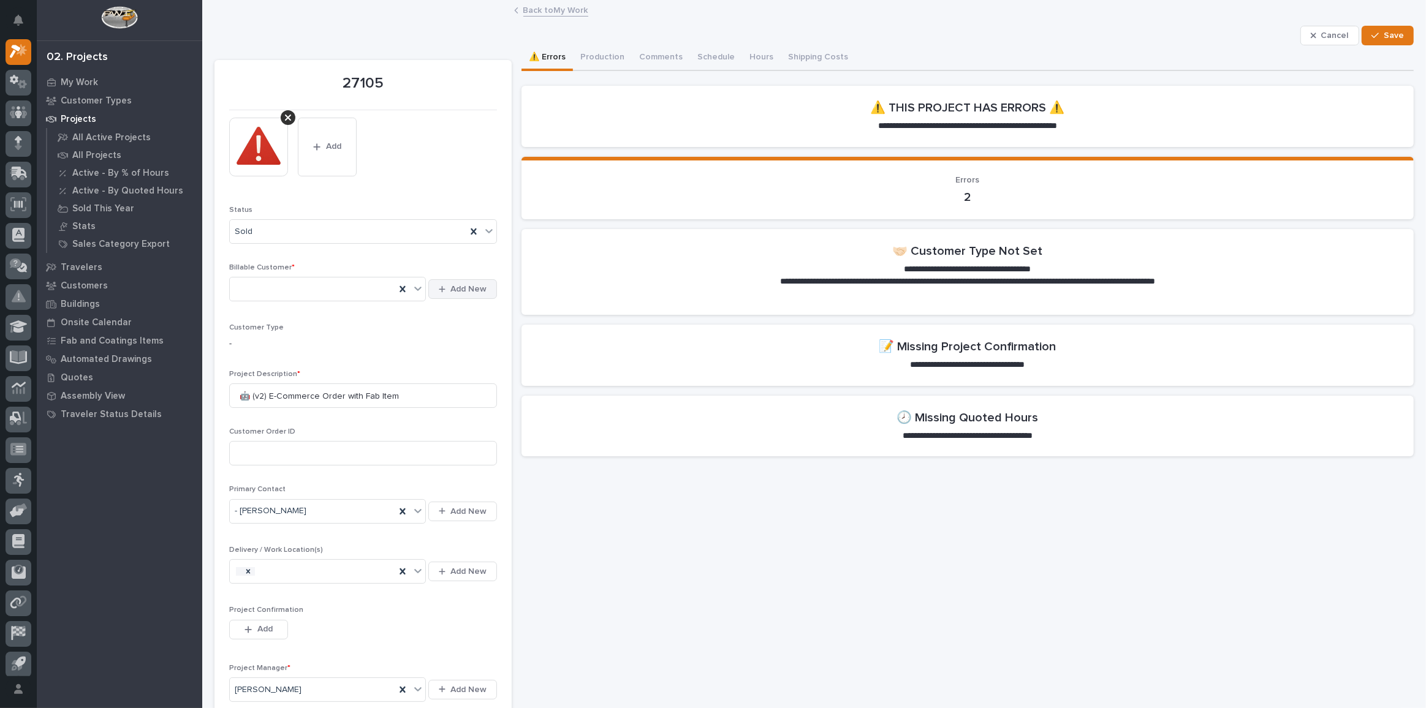
click at [480, 290] on span "Add New" at bounding box center [468, 289] width 36 height 11
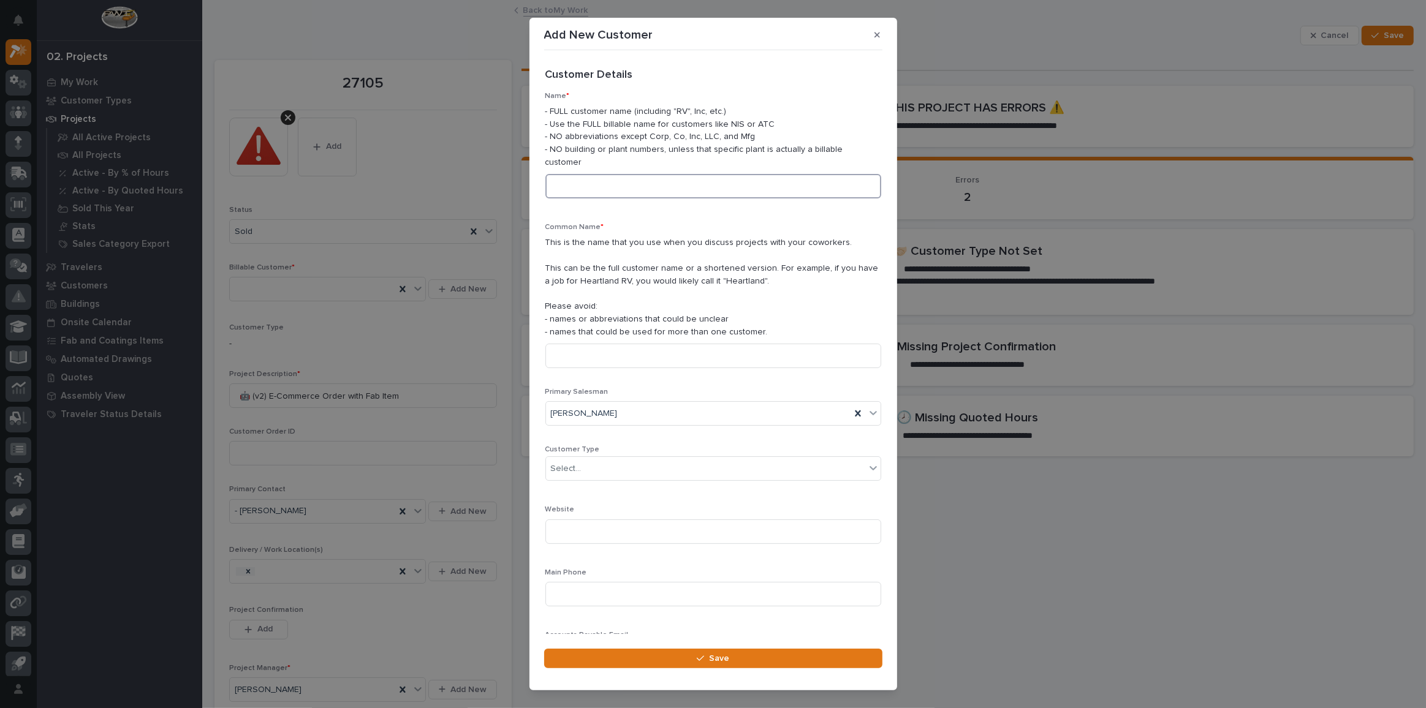
click at [640, 183] on input at bounding box center [713, 186] width 336 height 25
click at [577, 174] on input at bounding box center [713, 186] width 336 height 25
click at [642, 174] on input at bounding box center [713, 186] width 336 height 25
drag, startPoint x: 649, startPoint y: 175, endPoint x: 534, endPoint y: 173, distance: 115.2
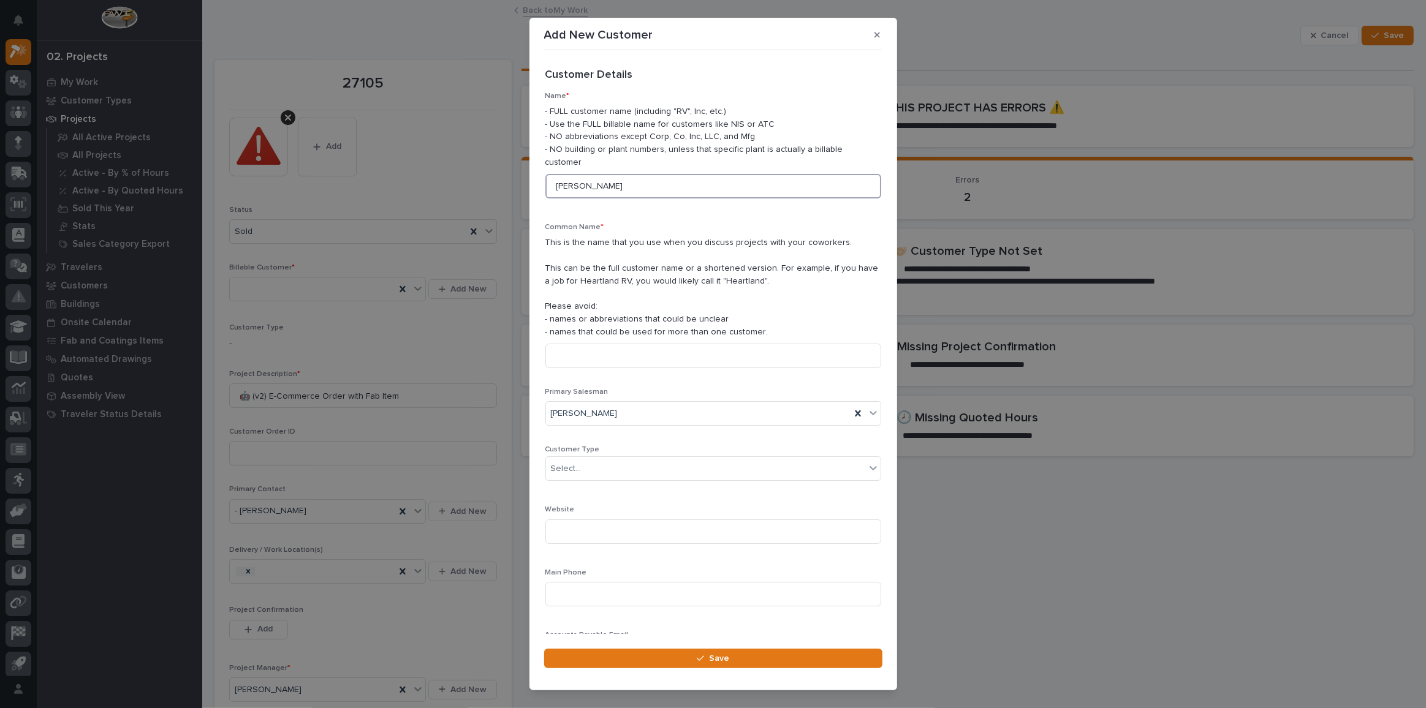
click at [534, 173] on section "Add New Customer Loading... Saving… Loading... Saving… Loading... Saving… Custo…" at bounding box center [713, 354] width 368 height 673
type input "Richard Jasterzbski"
click at [586, 344] on input at bounding box center [713, 356] width 336 height 25
paste input "Richard Jasterzbski"
type input "Richard Jasterzbski"
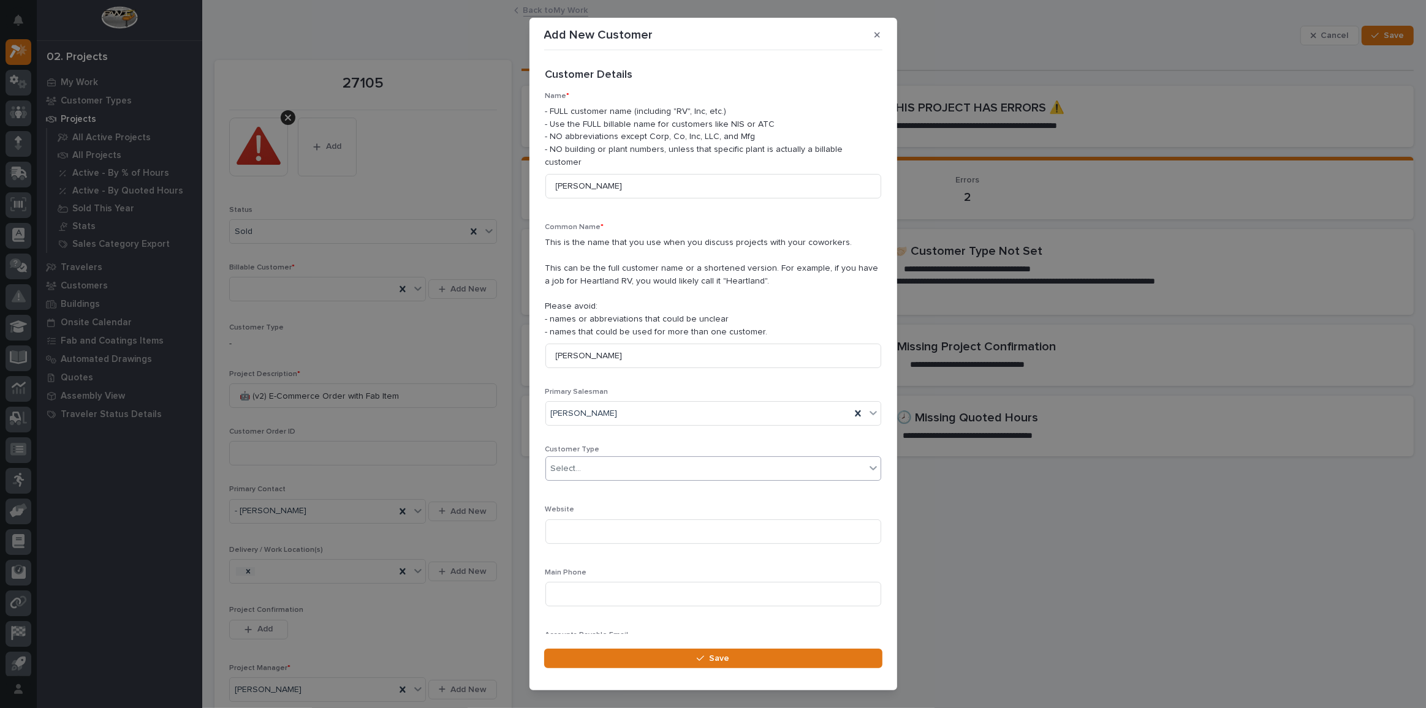
click at [617, 459] on div "Select..." at bounding box center [705, 469] width 319 height 20
drag, startPoint x: 592, startPoint y: 486, endPoint x: 594, endPoint y: 493, distance: 7.6
click at [594, 493] on div "End User" at bounding box center [709, 500] width 326 height 21
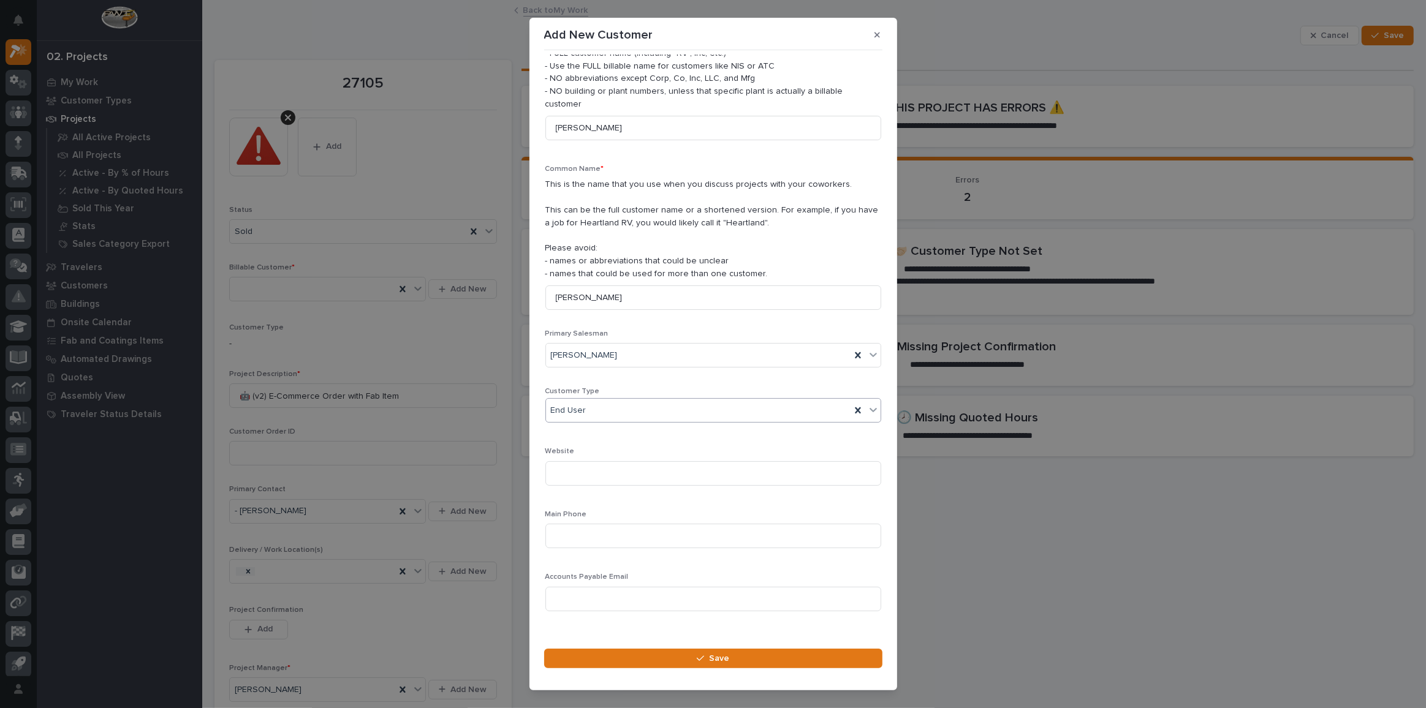
scroll to position [59, 0]
click at [580, 589] on input at bounding box center [713, 598] width 336 height 25
click at [616, 523] on input at bounding box center [713, 535] width 336 height 25
paste input "9737684655"
click at [570, 523] on input "9737684655" at bounding box center [713, 535] width 336 height 25
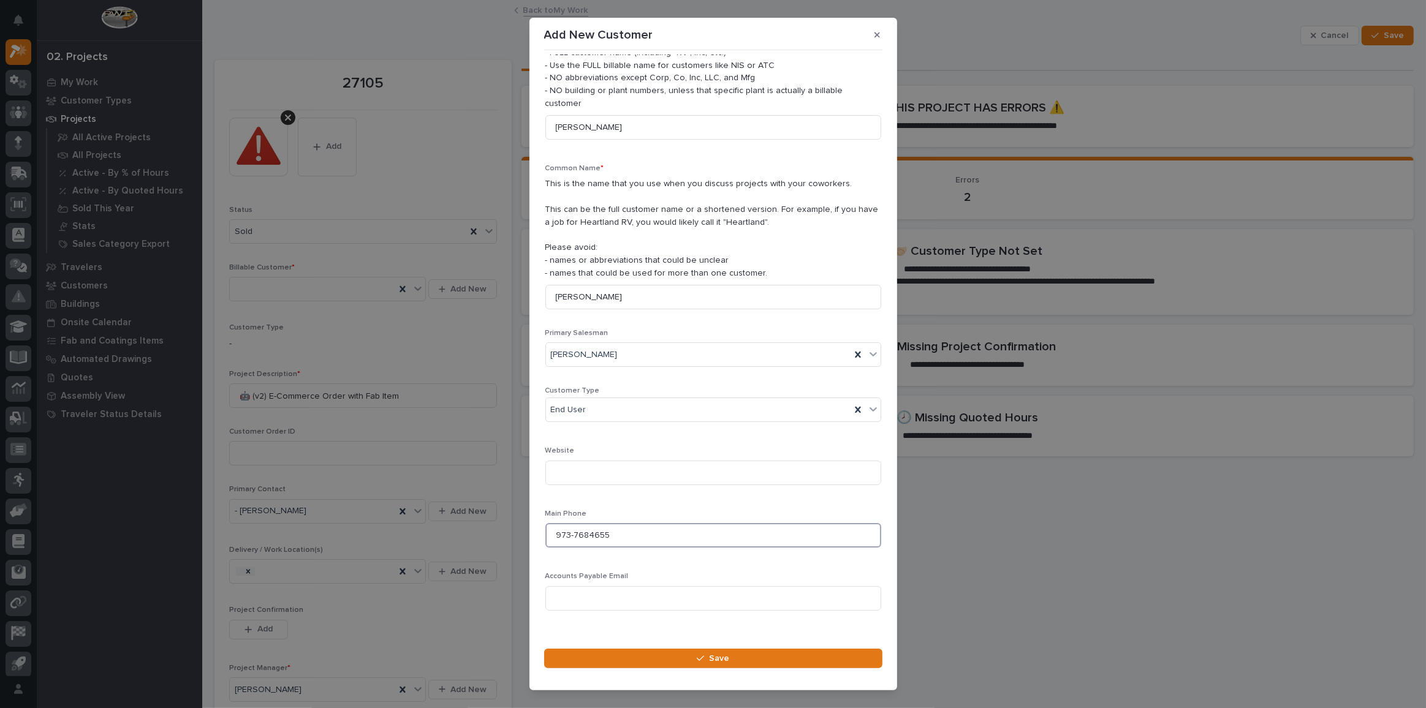
click at [588, 524] on input "973-7684655" at bounding box center [713, 535] width 336 height 25
type input "973-768-4655"
click at [678, 665] on button "Save" at bounding box center [713, 659] width 338 height 20
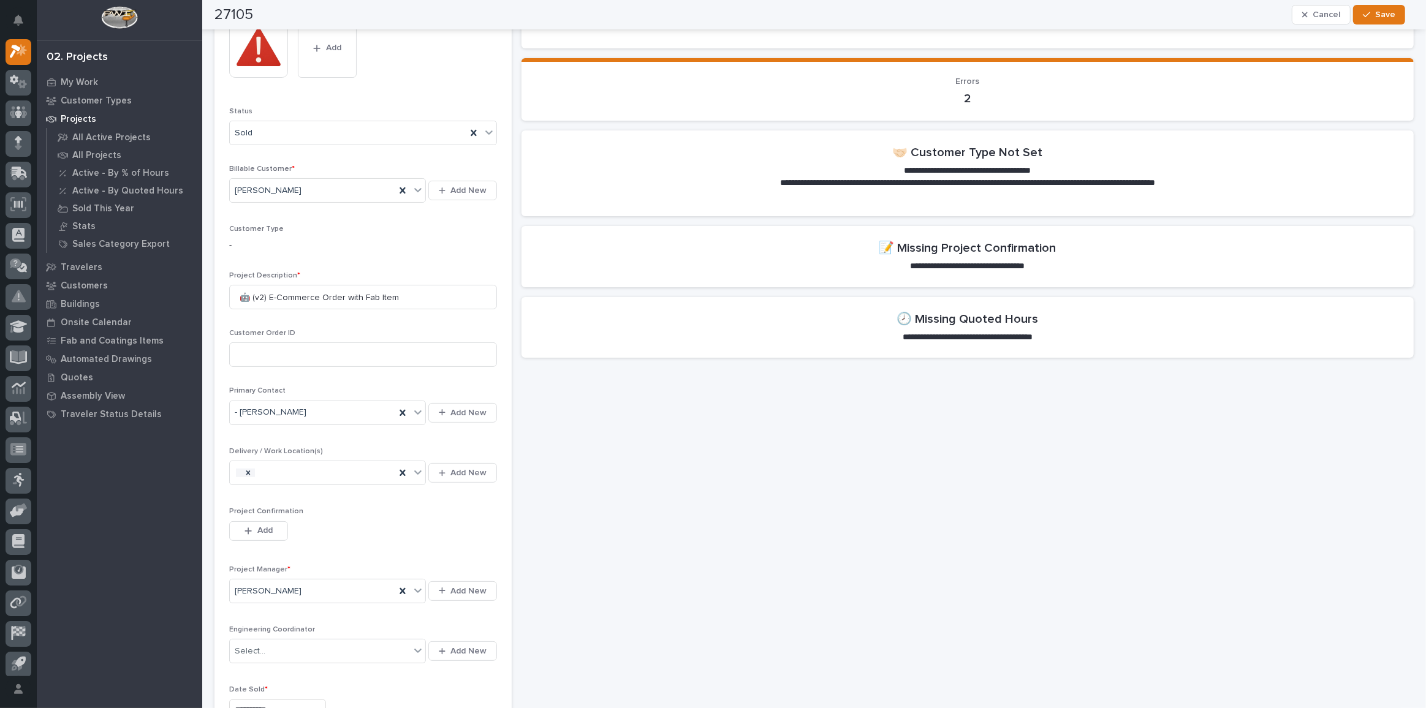
scroll to position [278, 0]
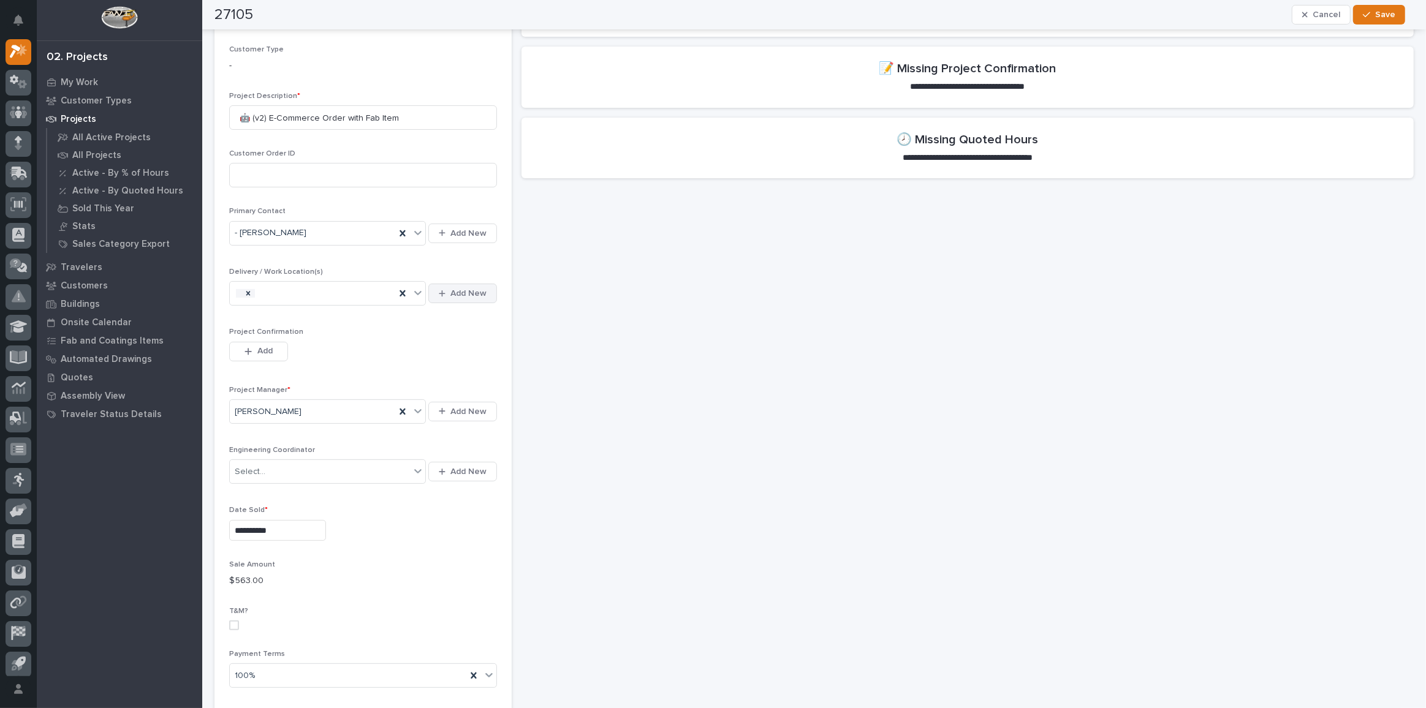
click at [477, 288] on span "Add New" at bounding box center [468, 293] width 36 height 11
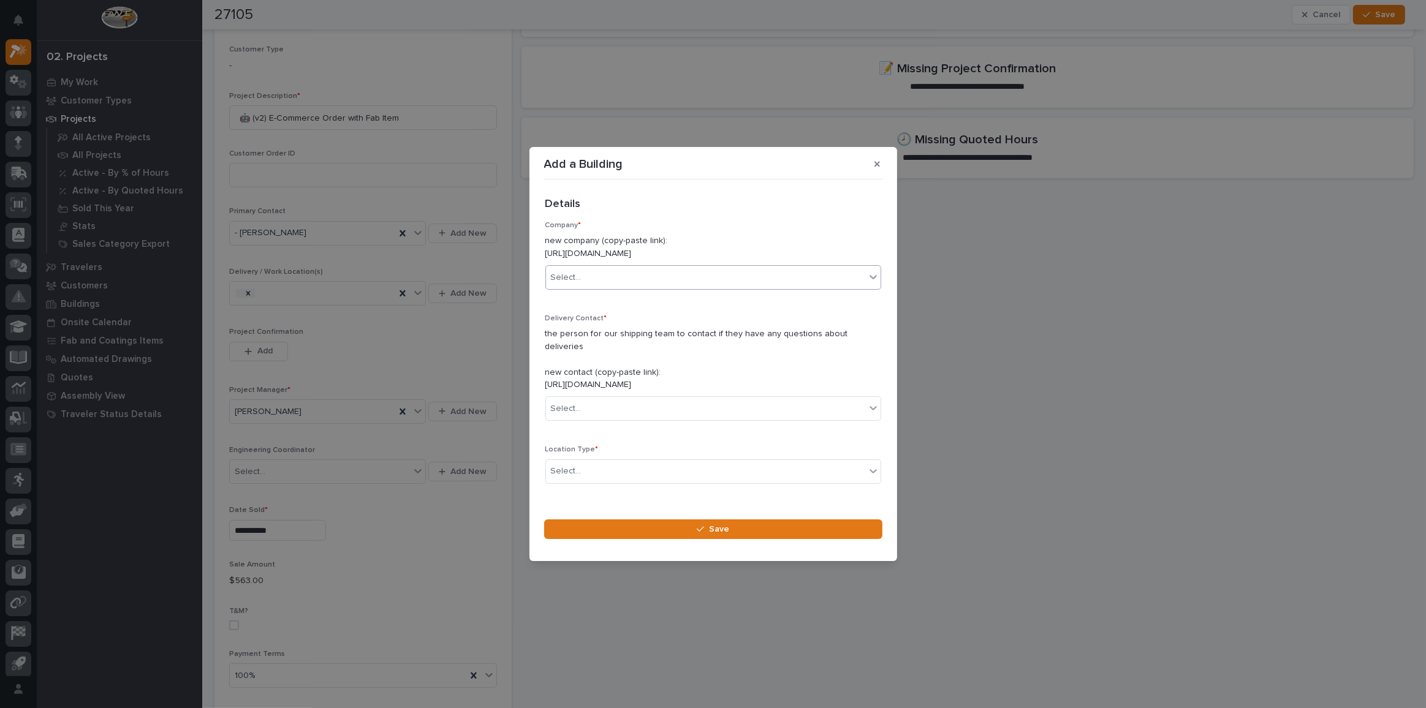
click at [660, 285] on div "Select..." at bounding box center [705, 278] width 319 height 20
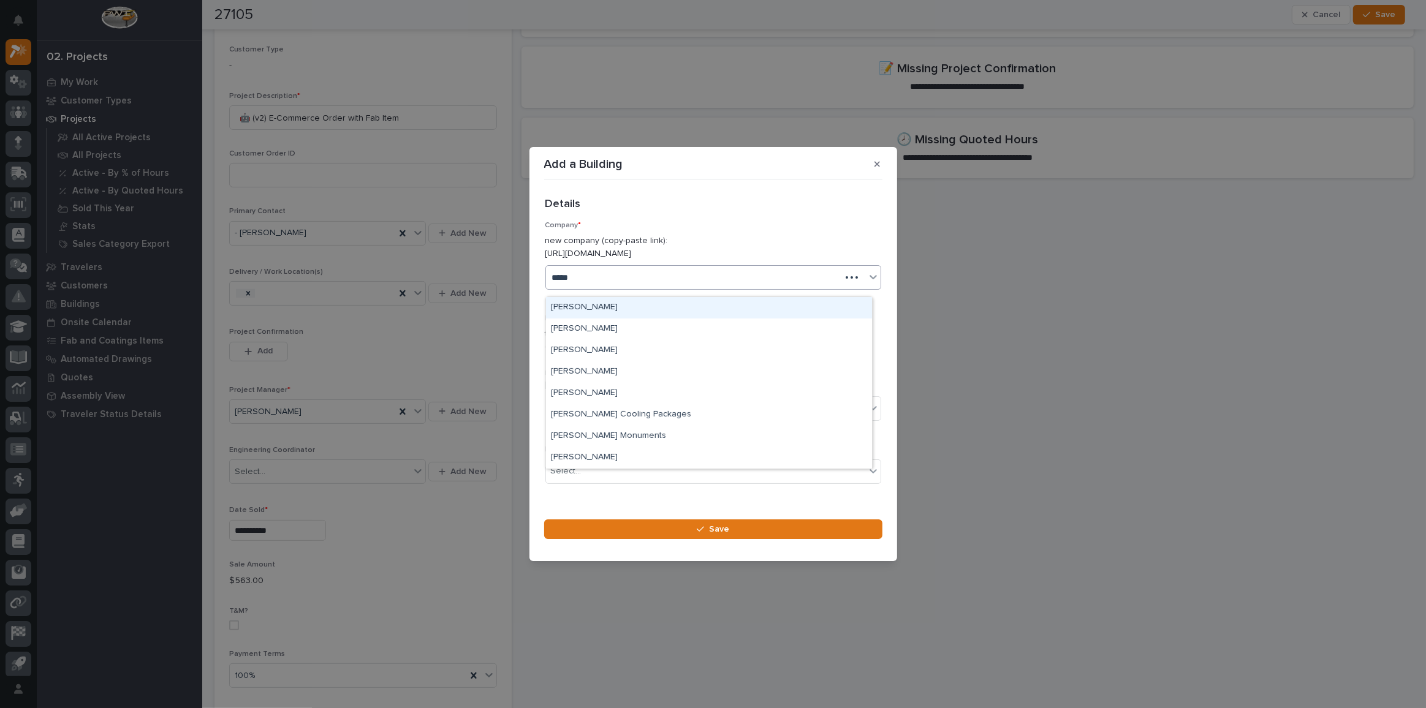
type input "******"
click at [627, 326] on div "Richard Jasterzbski" at bounding box center [709, 329] width 326 height 21
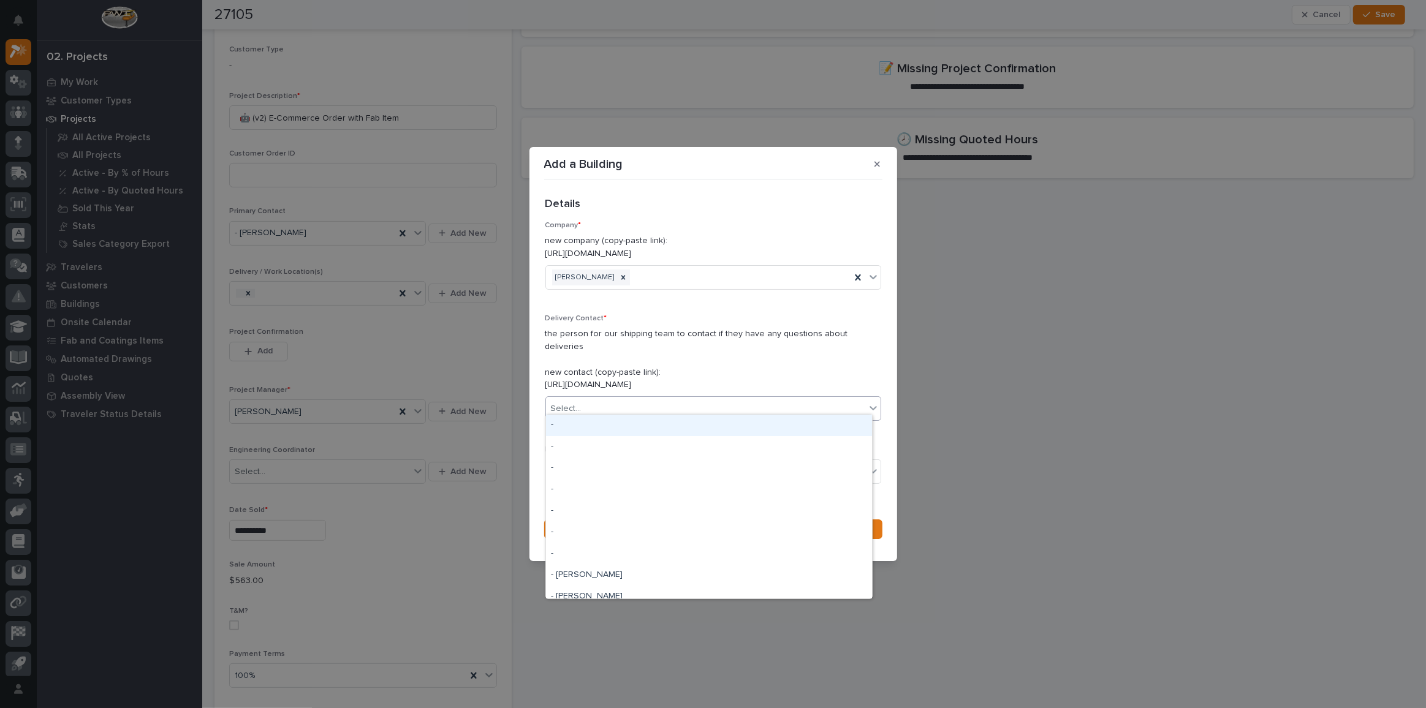
click at [630, 406] on div "Select..." at bounding box center [705, 409] width 319 height 20
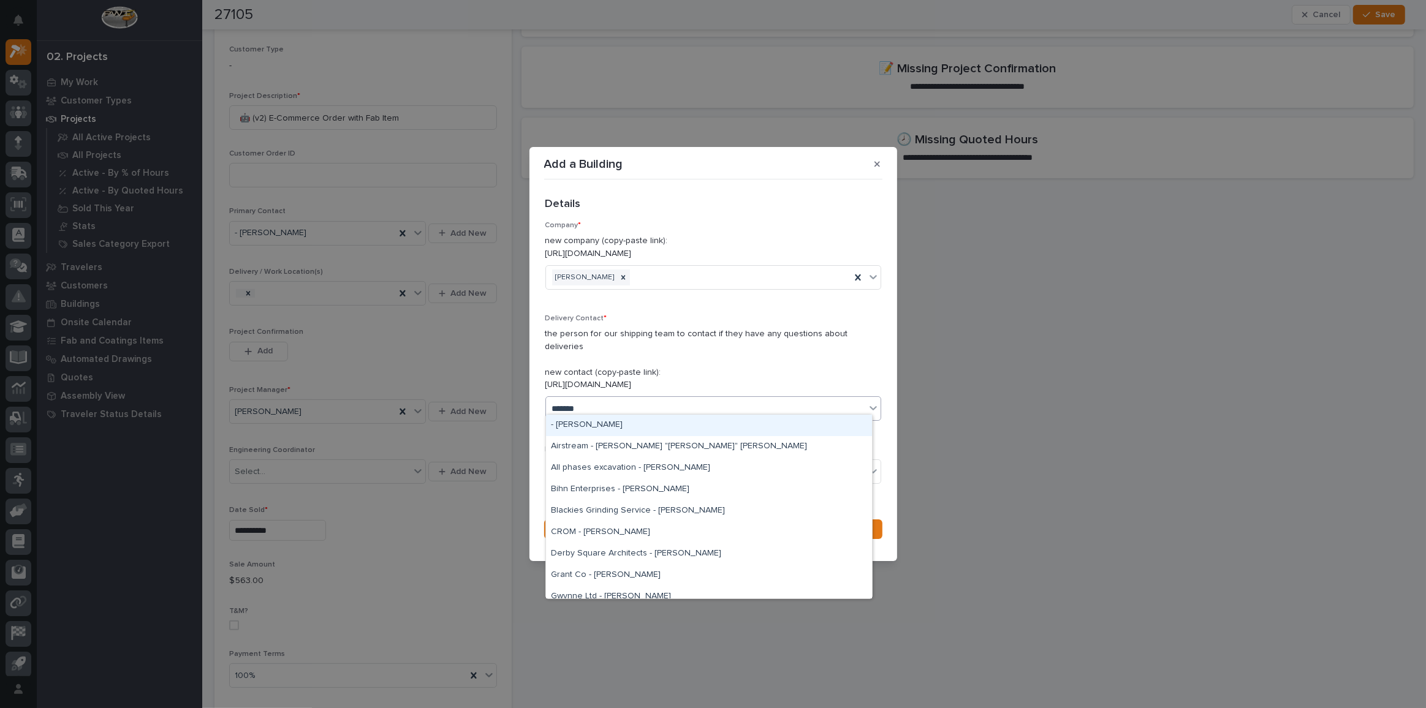
type input "*******"
click at [643, 426] on div "- Richard Jasterzbski" at bounding box center [709, 425] width 326 height 21
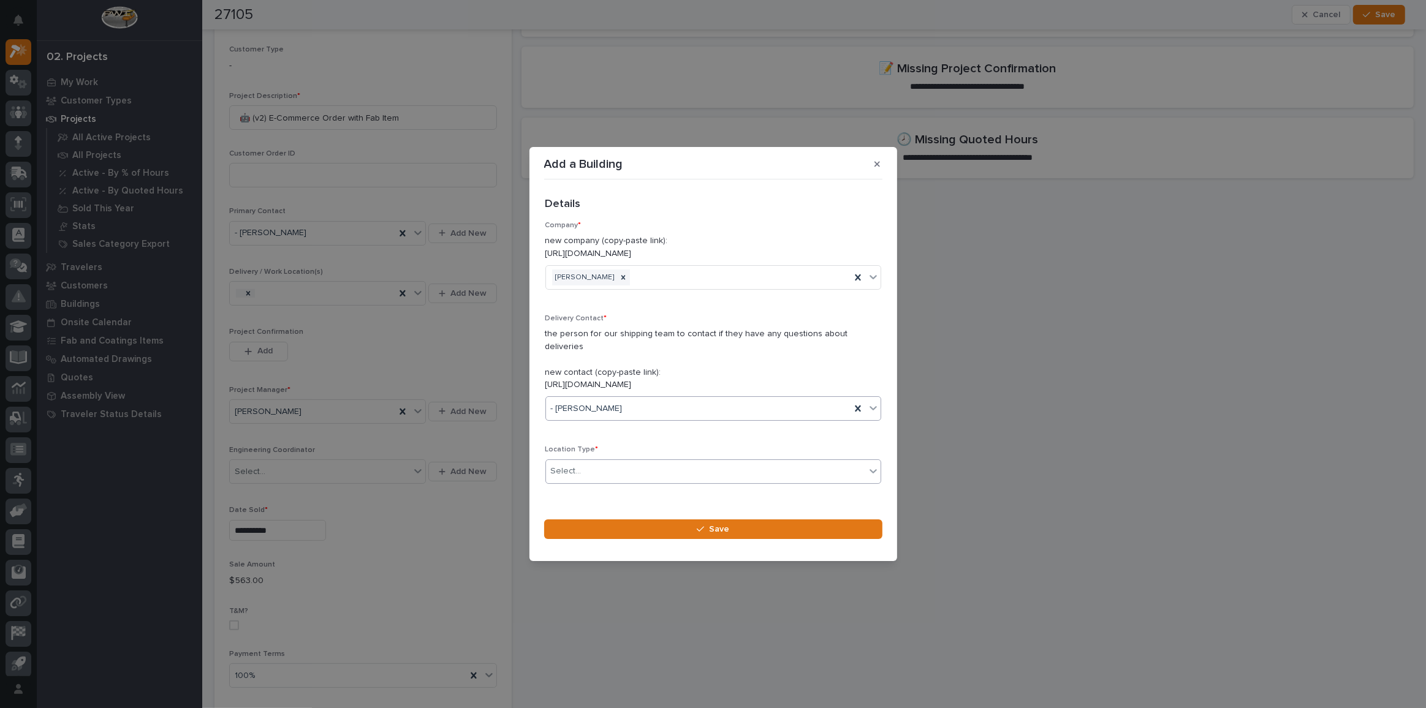
click at [618, 464] on div "Select..." at bounding box center [705, 471] width 319 height 20
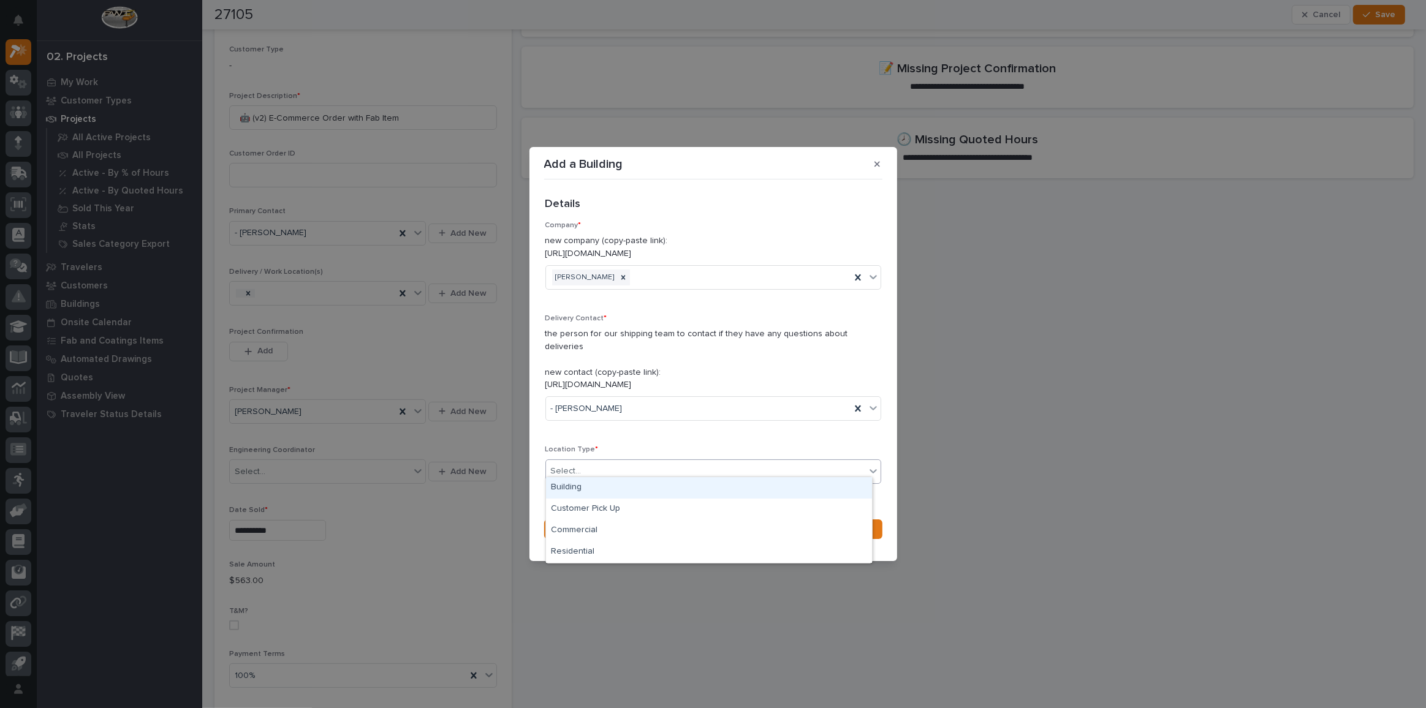
click at [607, 490] on div "Building" at bounding box center [709, 487] width 326 height 21
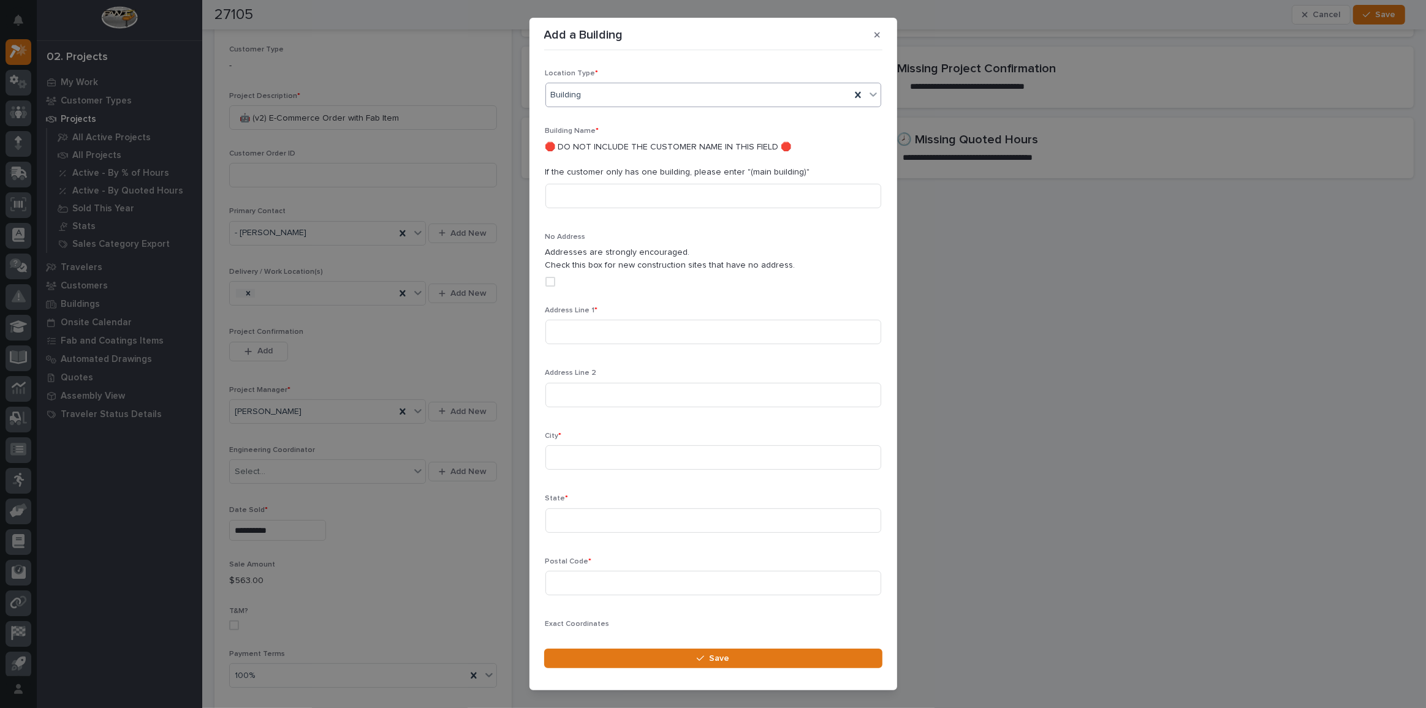
scroll to position [195, 0]
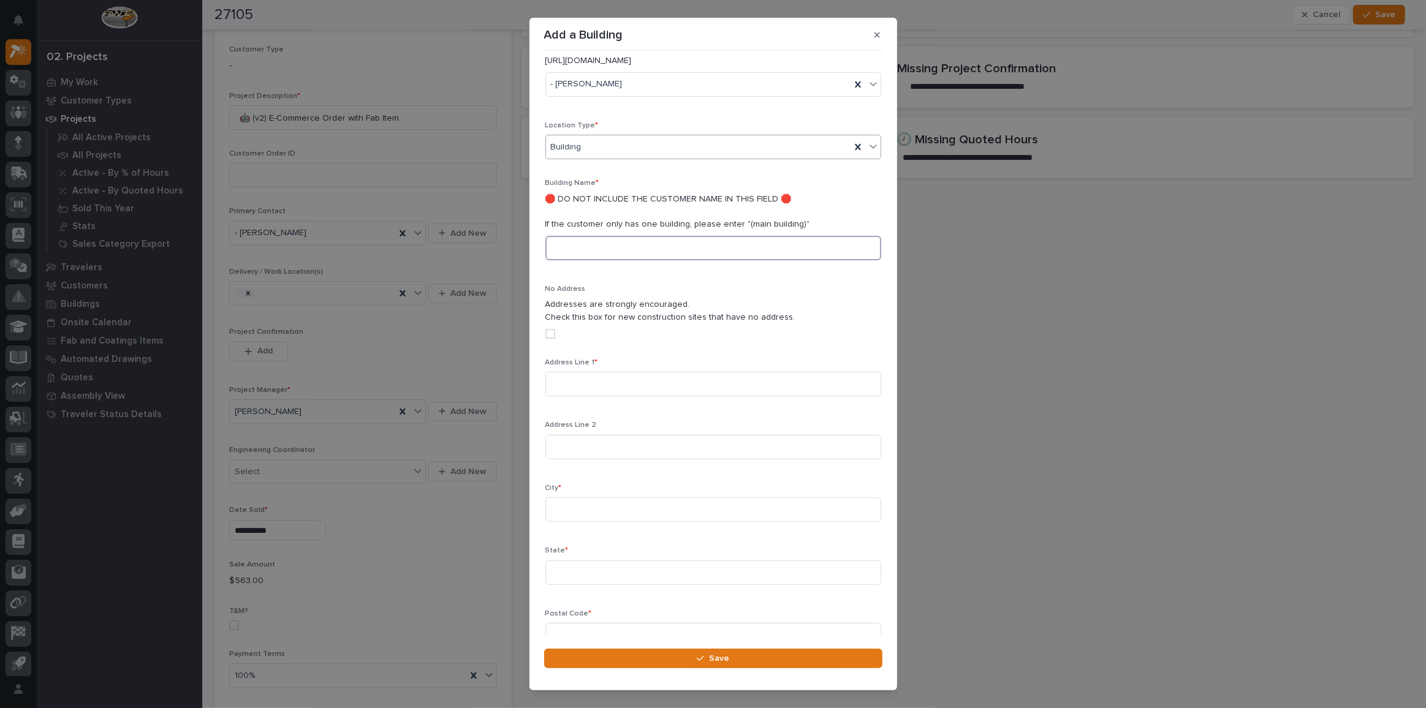
click at [640, 241] on input at bounding box center [713, 248] width 336 height 25
type input "Main Building"
click at [594, 377] on input at bounding box center [713, 384] width 336 height 25
click at [638, 377] on input at bounding box center [713, 384] width 336 height 25
paste input "800 UNION BLVD"
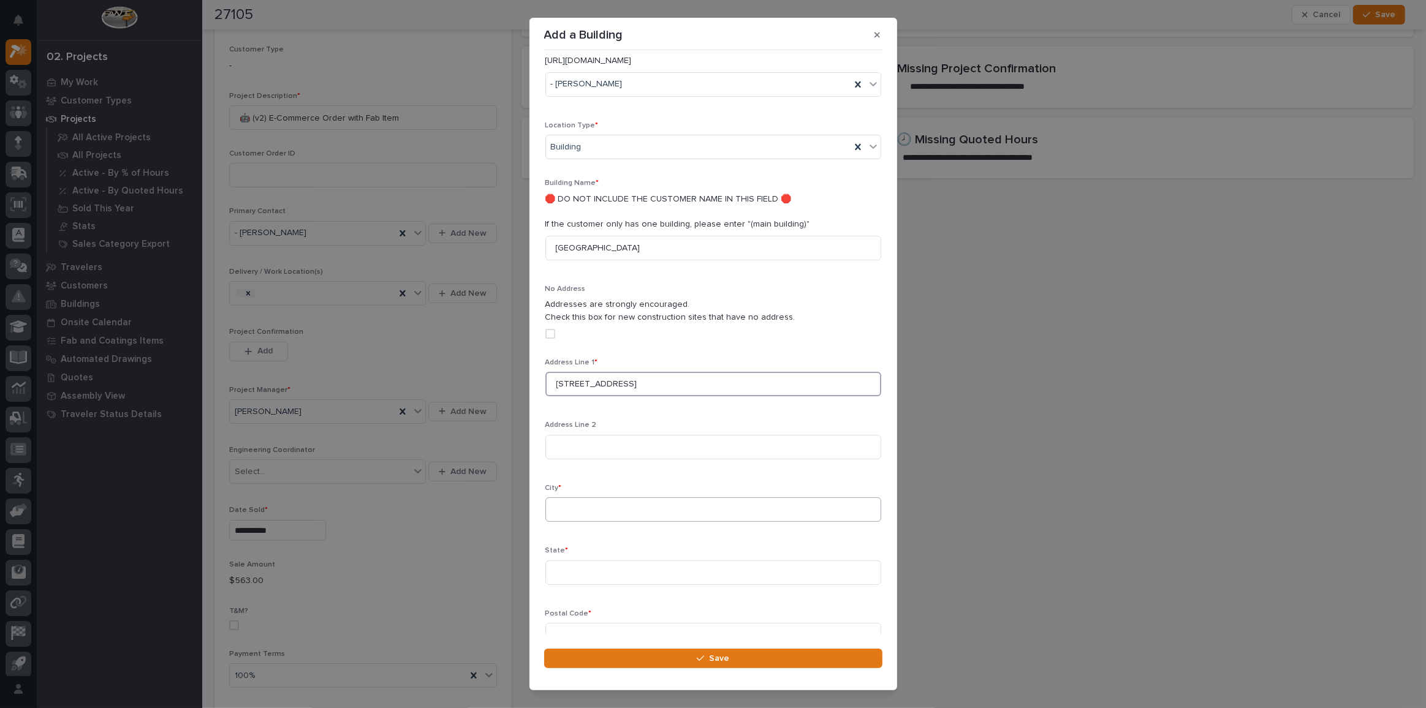
type input "800 UNION BLVD"
click at [608, 498] on input at bounding box center [713, 510] width 336 height 25
type input "Totowa"
click at [688, 561] on input at bounding box center [713, 573] width 336 height 25
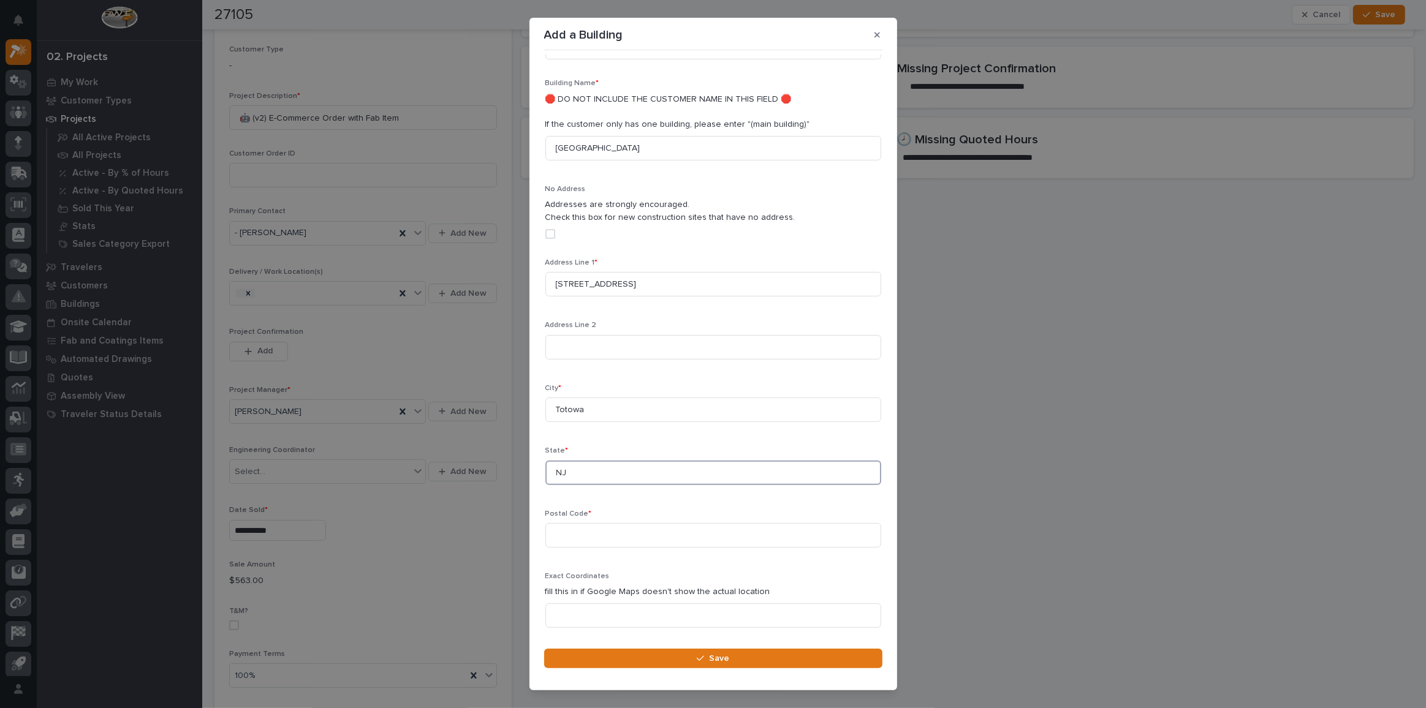
scroll to position [328, 0]
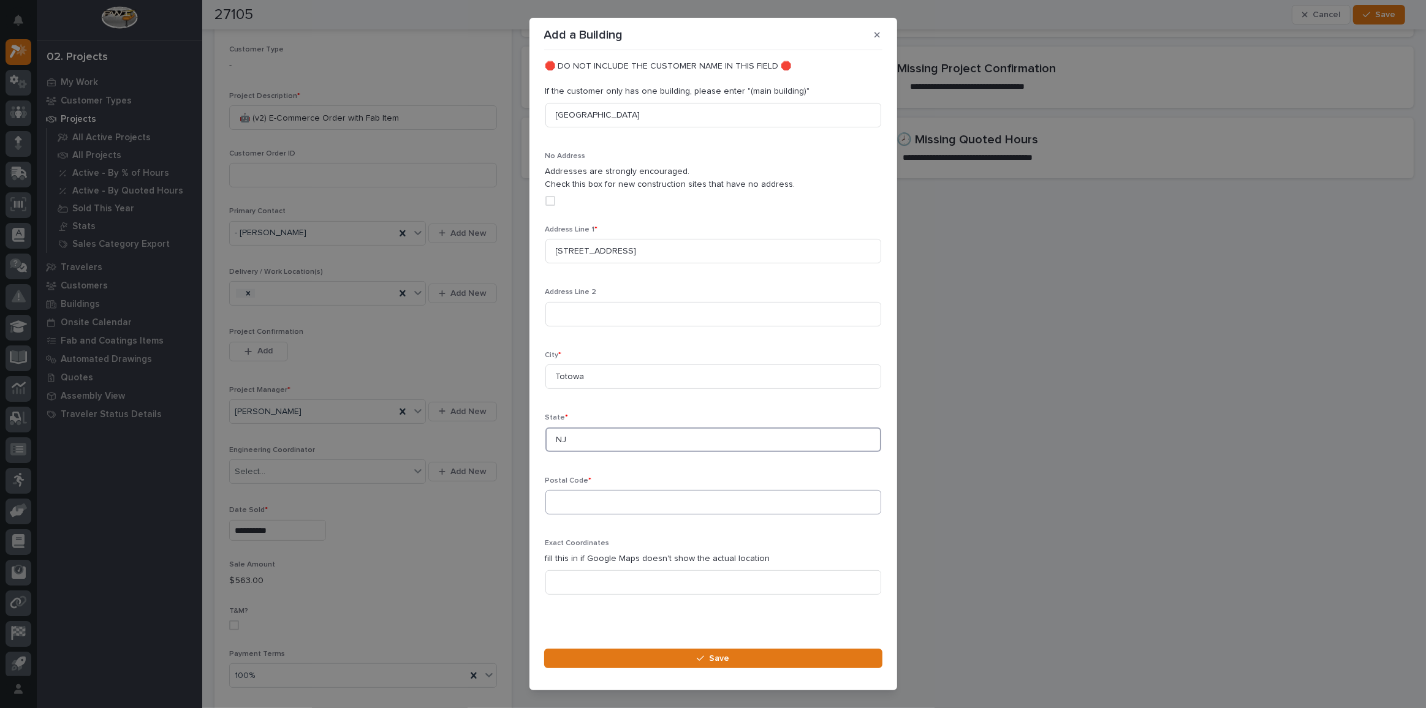
type input "NJ"
click at [635, 490] on input at bounding box center [713, 502] width 336 height 25
type input "07512"
click at [729, 659] on button "Save" at bounding box center [713, 659] width 338 height 20
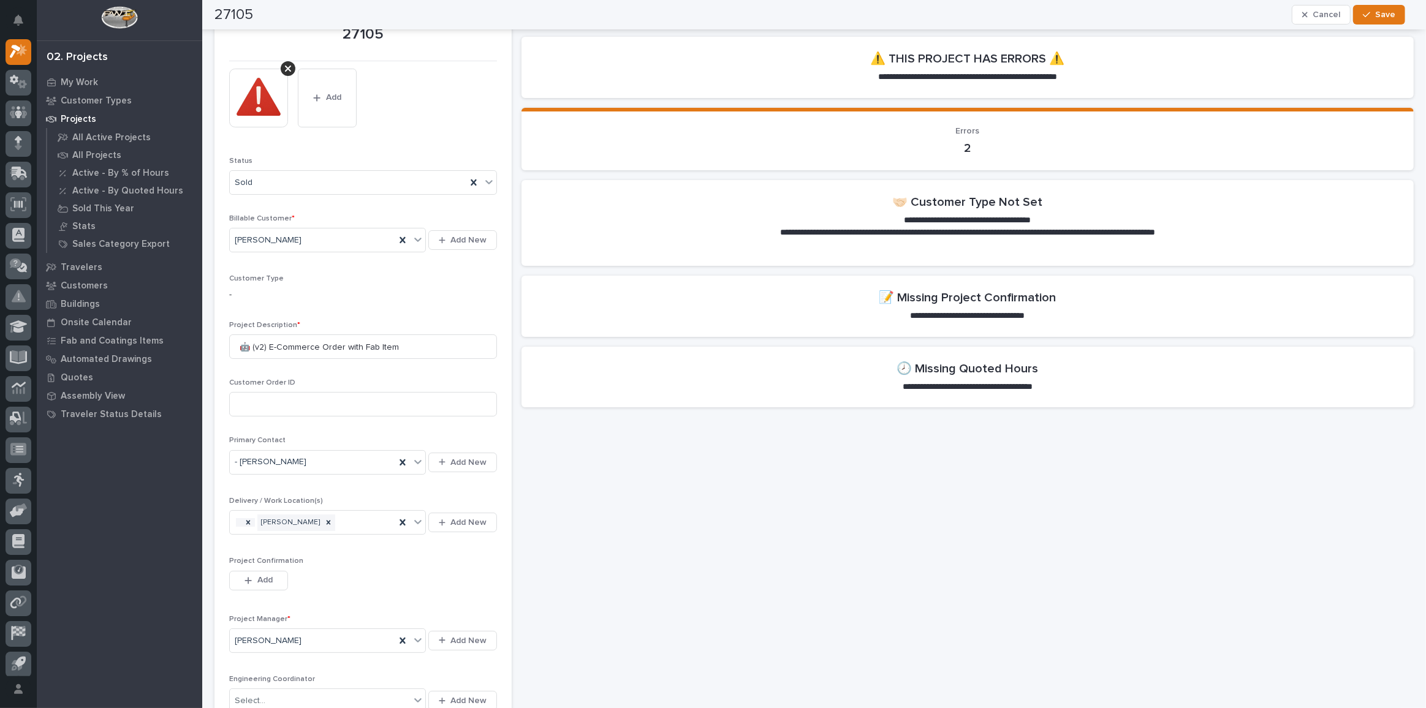
scroll to position [0, 0]
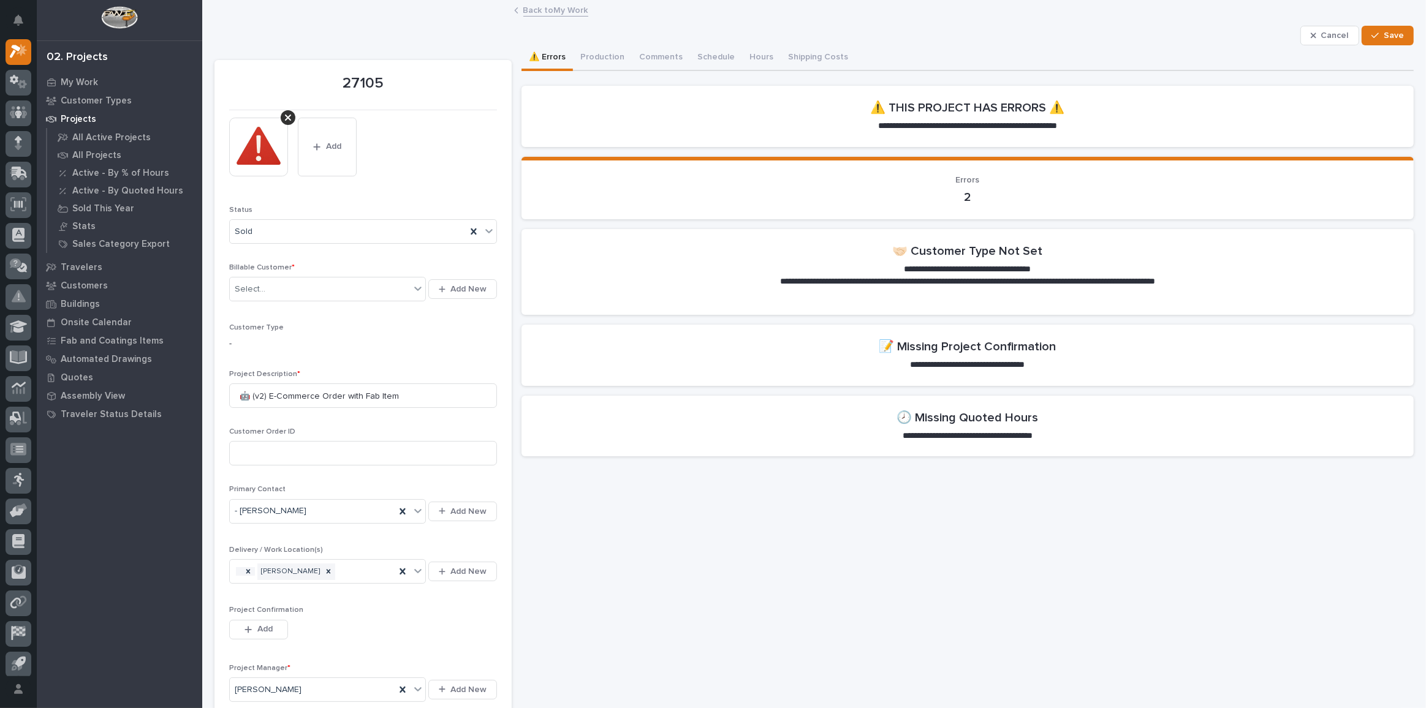
click at [1094, 51] on div "⚠️ Errors Production Comments Schedule Hours Shipping Costs" at bounding box center [967, 58] width 892 height 26
click at [1383, 40] on span "Save" at bounding box center [1393, 35] width 20 height 11
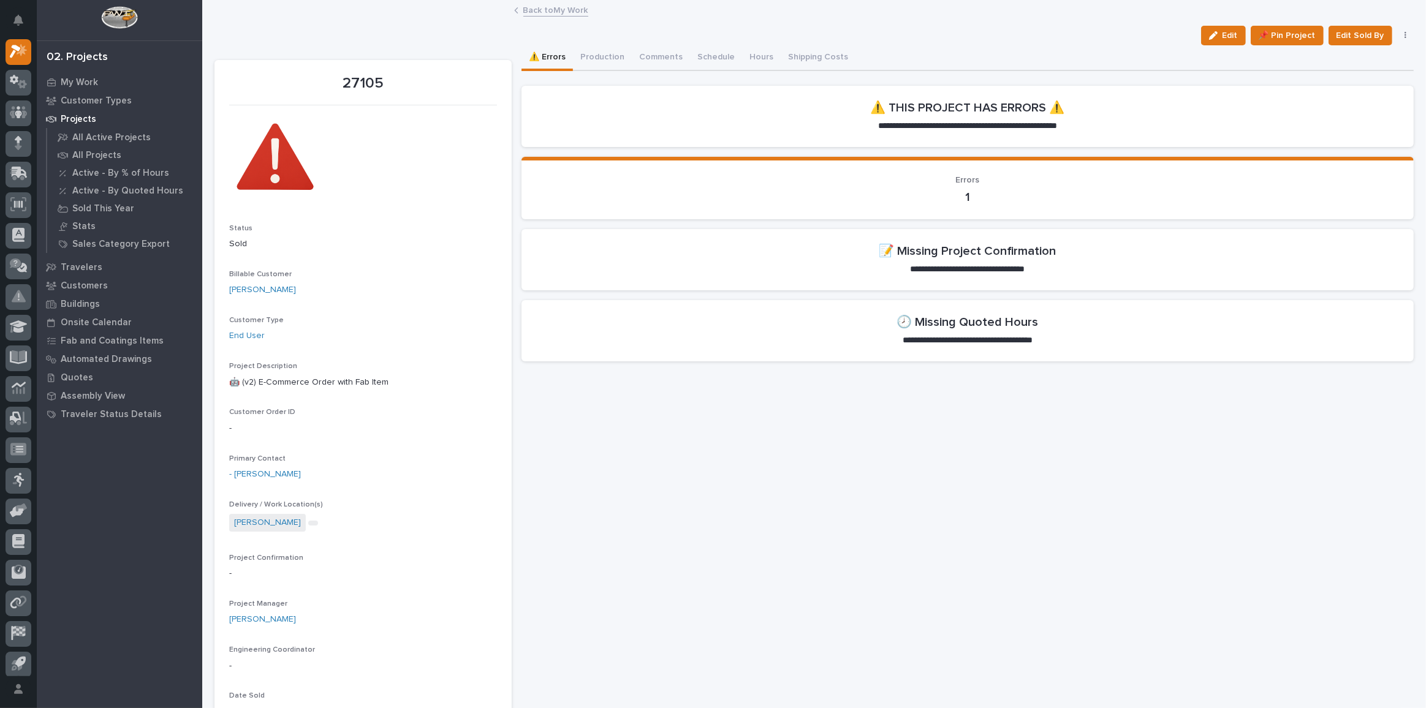
drag, startPoint x: 554, startPoint y: 388, endPoint x: 711, endPoint y: 449, distance: 168.4
drag, startPoint x: 885, startPoint y: 341, endPoint x: 1062, endPoint y: 341, distance: 177.1
click at [1062, 341] on section "**********" at bounding box center [967, 330] width 892 height 61
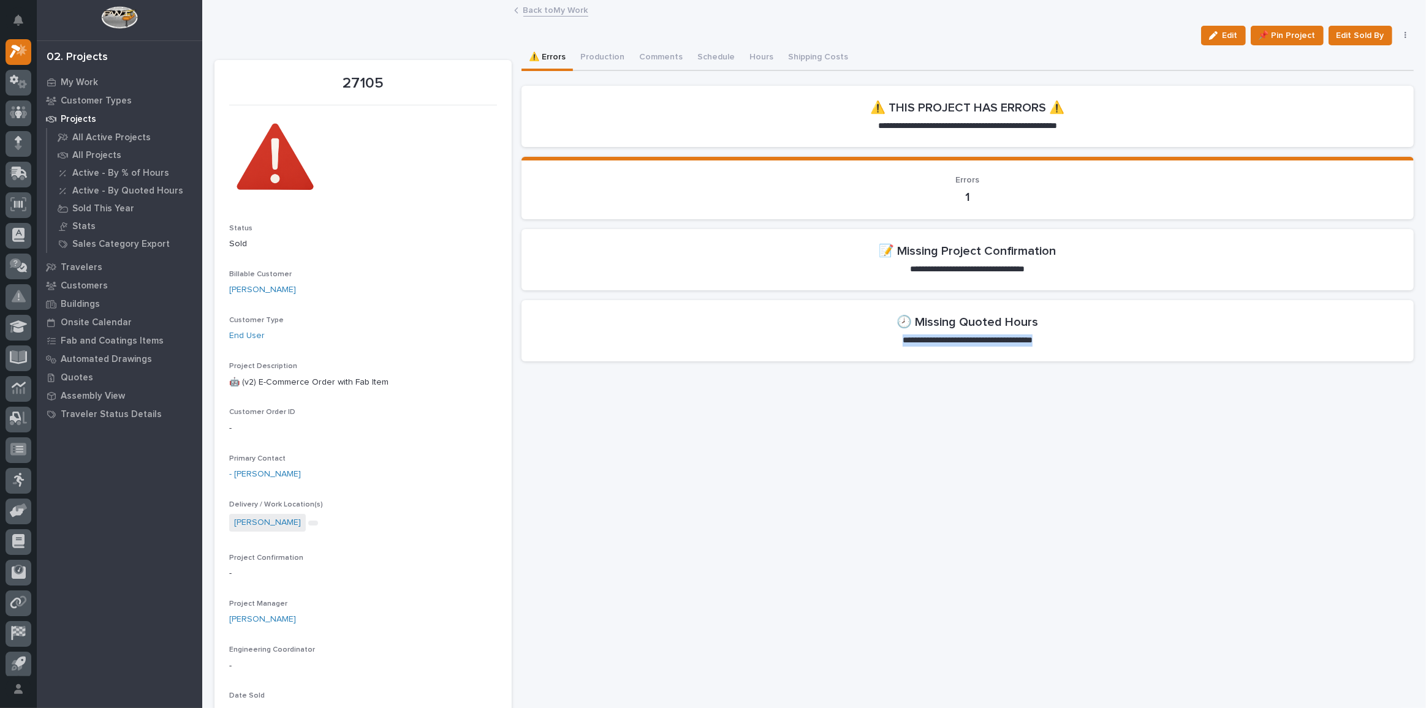
drag, startPoint x: 1078, startPoint y: 341, endPoint x: 874, endPoint y: 347, distance: 204.7
click at [874, 347] on section "**********" at bounding box center [967, 330] width 892 height 61
drag, startPoint x: 893, startPoint y: 268, endPoint x: 1053, endPoint y: 274, distance: 160.1
click at [1053, 274] on section "**********" at bounding box center [967, 259] width 892 height 61
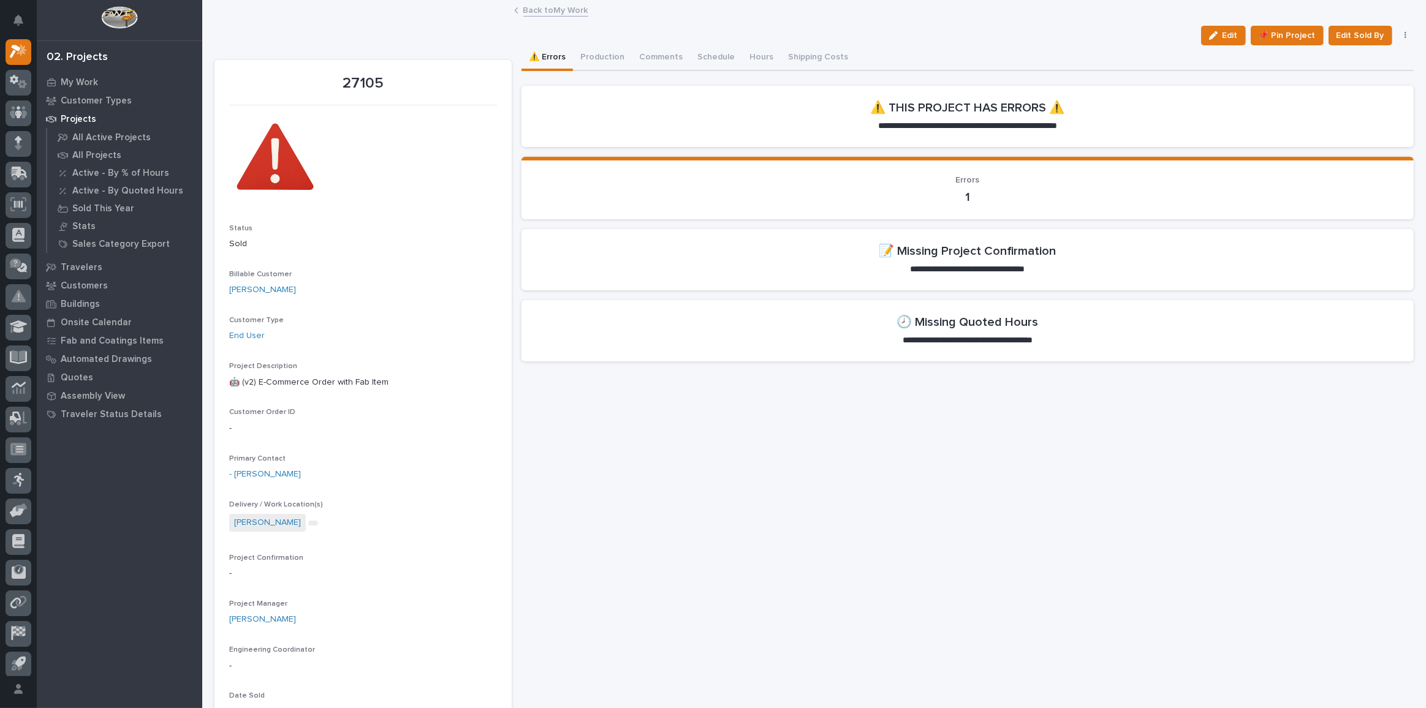
click at [1070, 278] on section "**********" at bounding box center [967, 259] width 892 height 61
drag, startPoint x: 1037, startPoint y: 268, endPoint x: 891, endPoint y: 270, distance: 145.2
click at [891, 270] on section "**********" at bounding box center [967, 259] width 892 height 61
click at [832, 284] on section "**********" at bounding box center [967, 259] width 892 height 61
click at [1215, 35] on div "button" at bounding box center [1215, 35] width 13 height 9
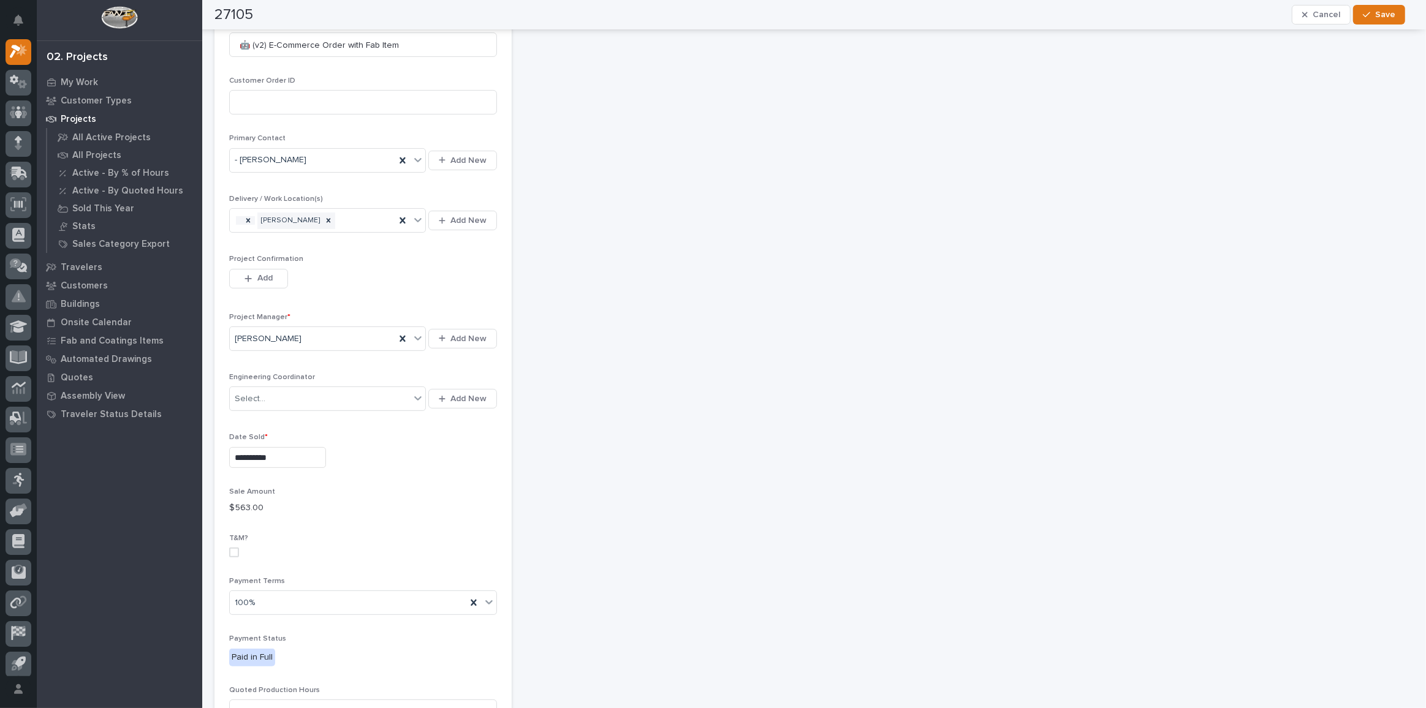
scroll to position [334, 0]
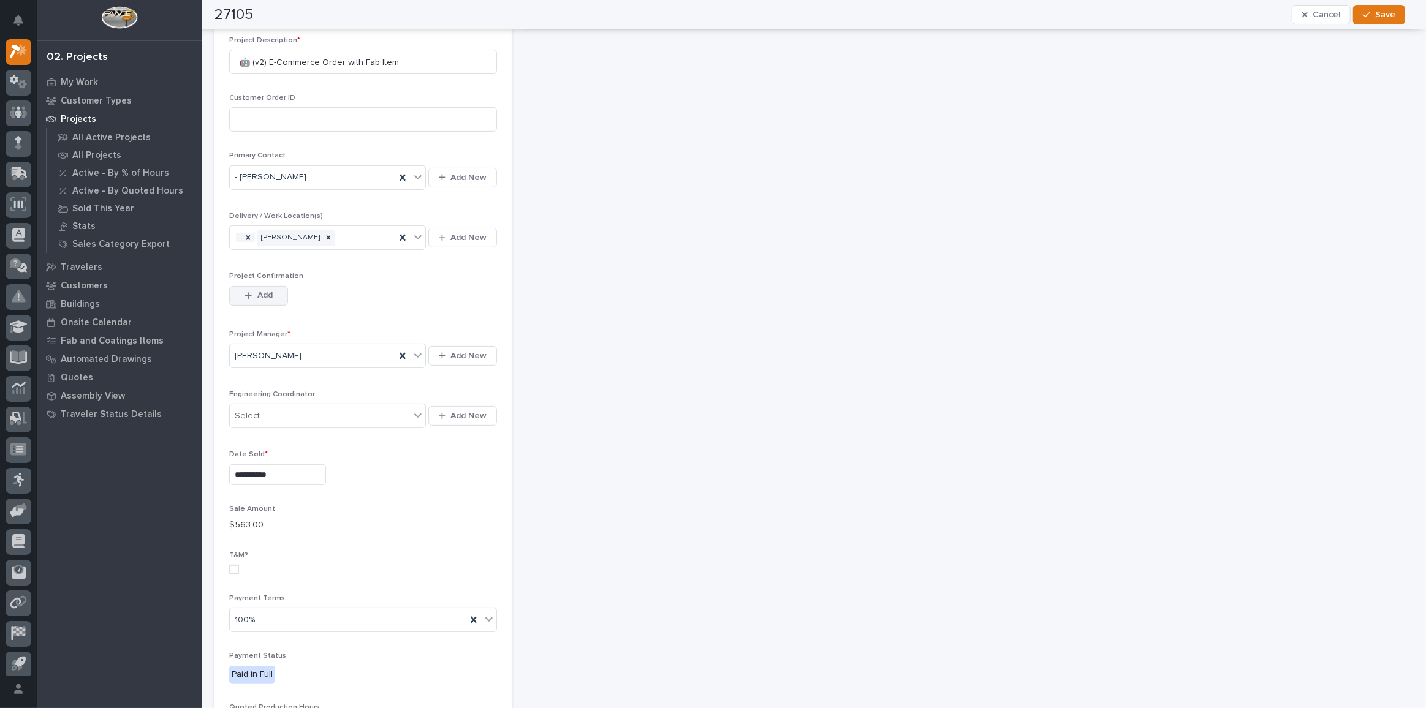
click at [255, 292] on div "button" at bounding box center [250, 296] width 12 height 9
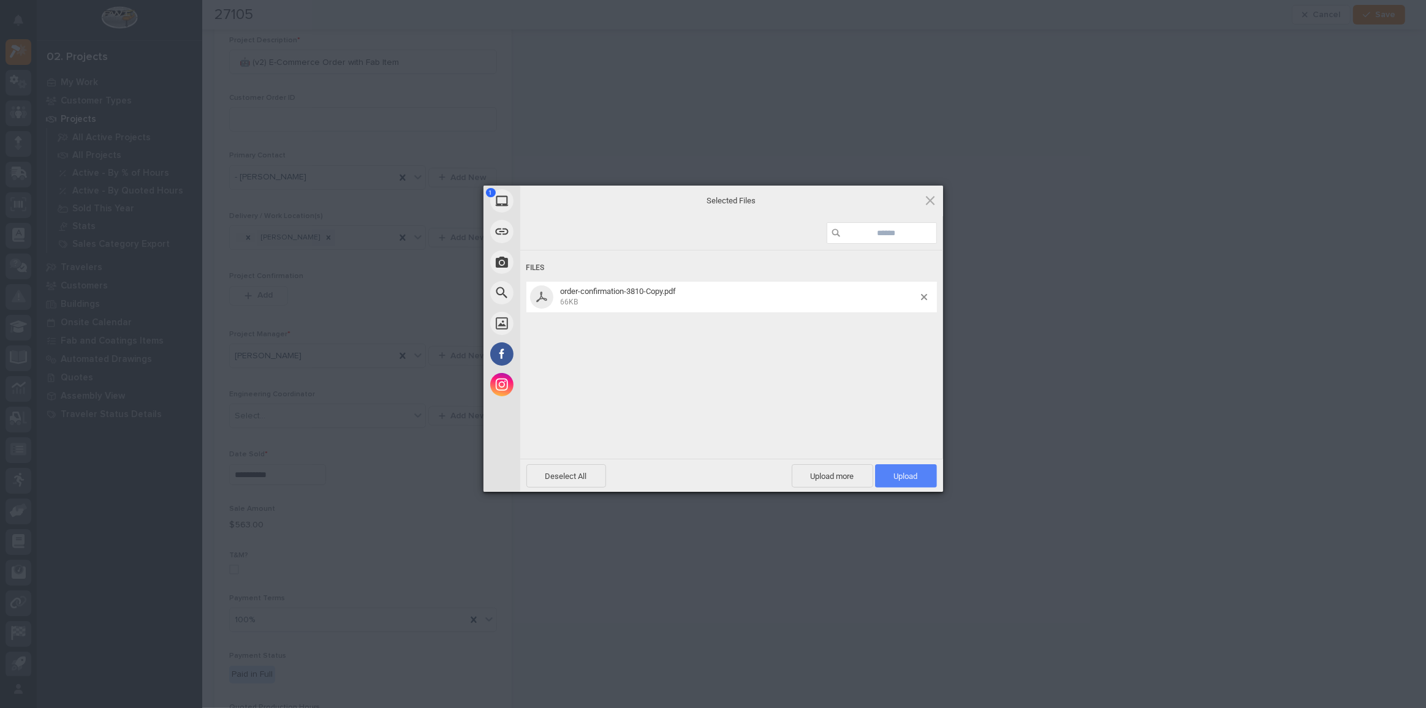
click at [914, 483] on span "Upload 1" at bounding box center [906, 475] width 62 height 23
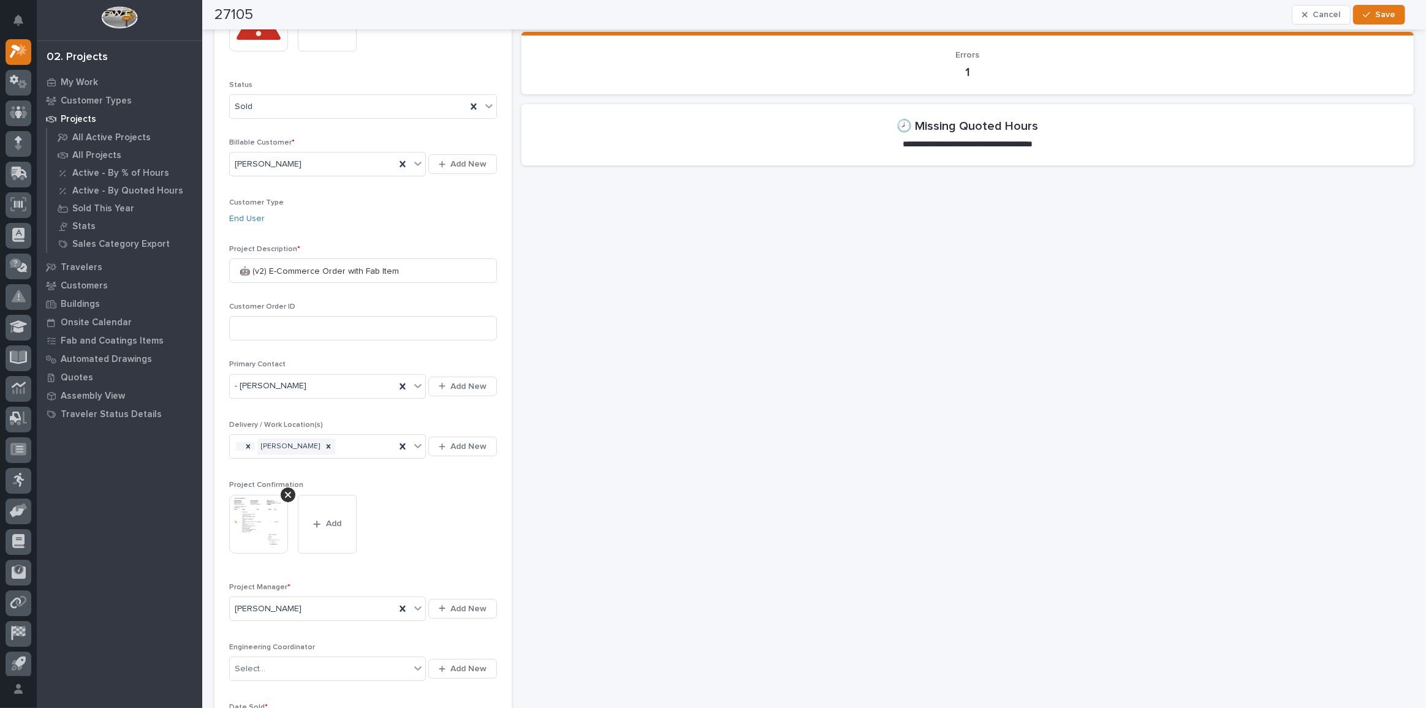
scroll to position [22, 0]
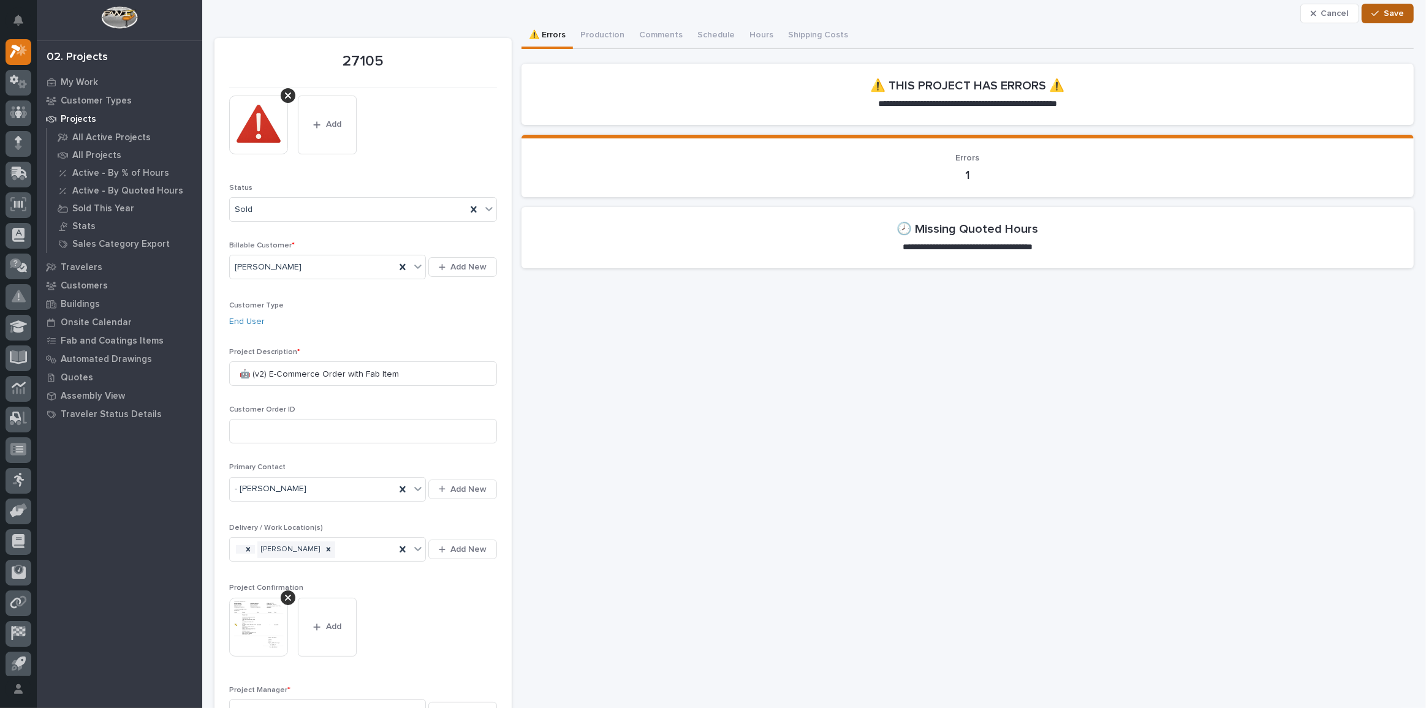
click at [1387, 5] on button "Save" at bounding box center [1387, 14] width 52 height 20
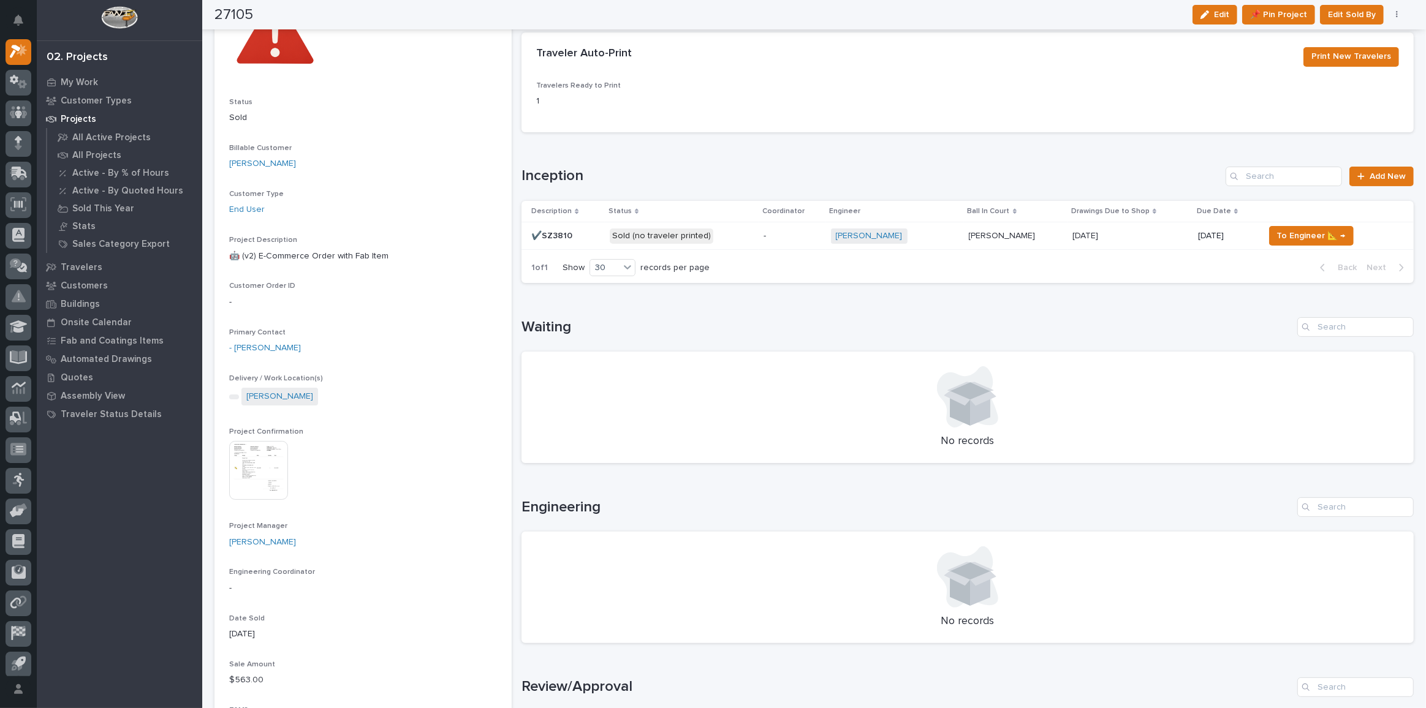
scroll to position [0, 0]
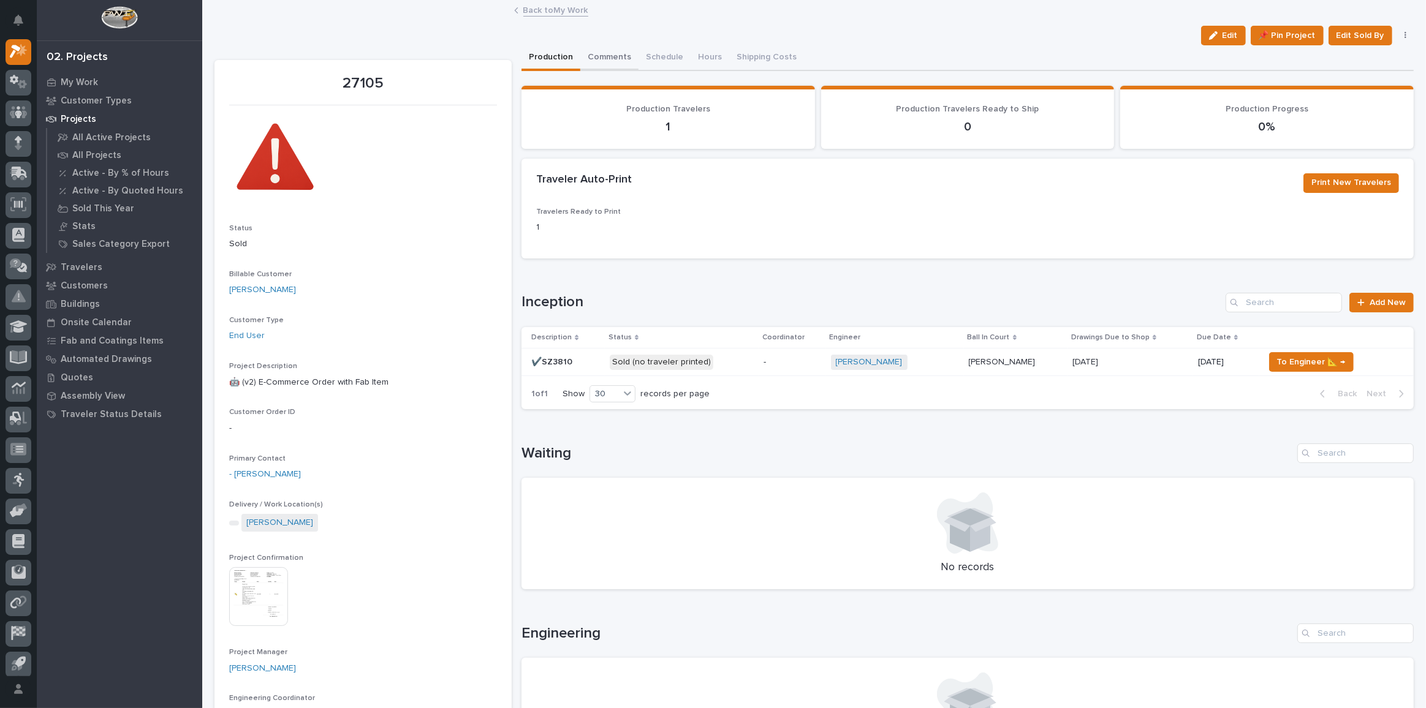
click at [599, 59] on button "Comments" at bounding box center [609, 58] width 58 height 26
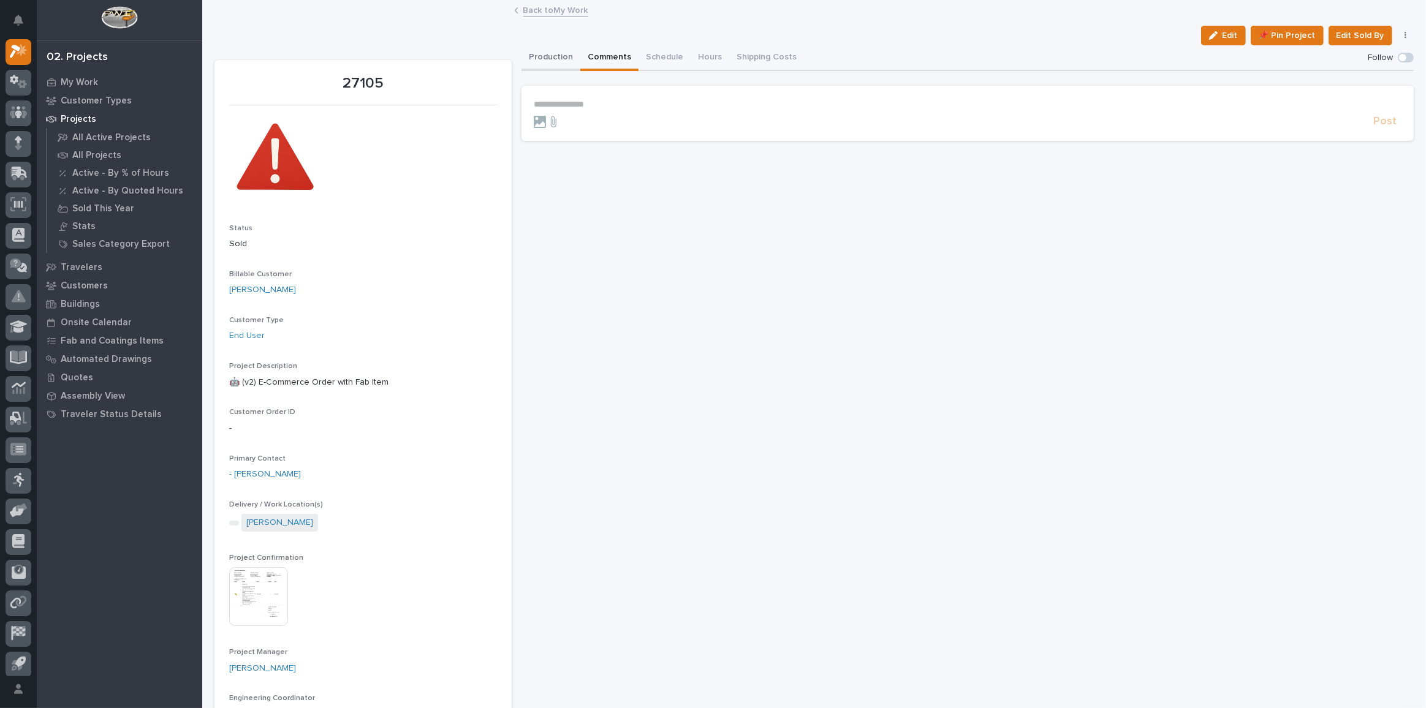
drag, startPoint x: 550, startPoint y: 55, endPoint x: 606, endPoint y: 66, distance: 57.3
click at [550, 55] on button "Production" at bounding box center [550, 58] width 59 height 26
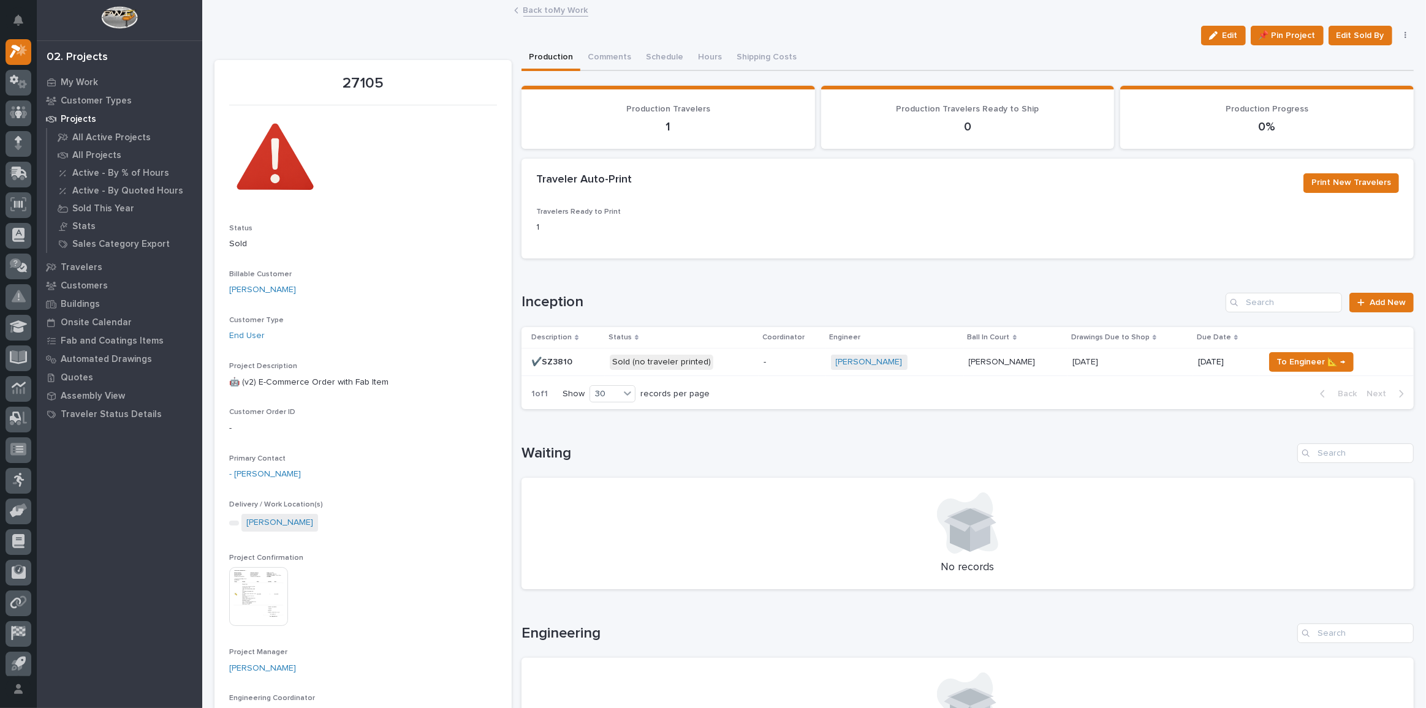
click at [732, 358] on p "Sold (no traveler printed)" at bounding box center [682, 362] width 144 height 15
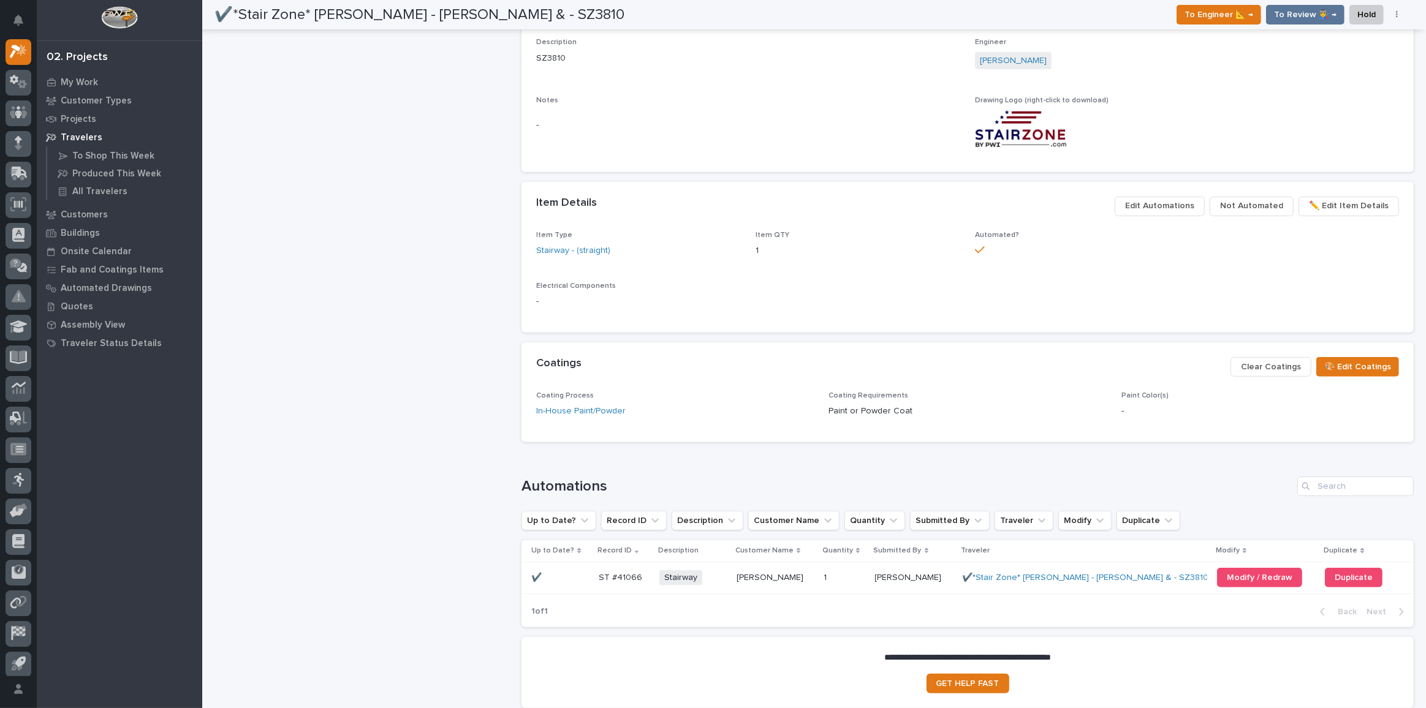
scroll to position [670, 0]
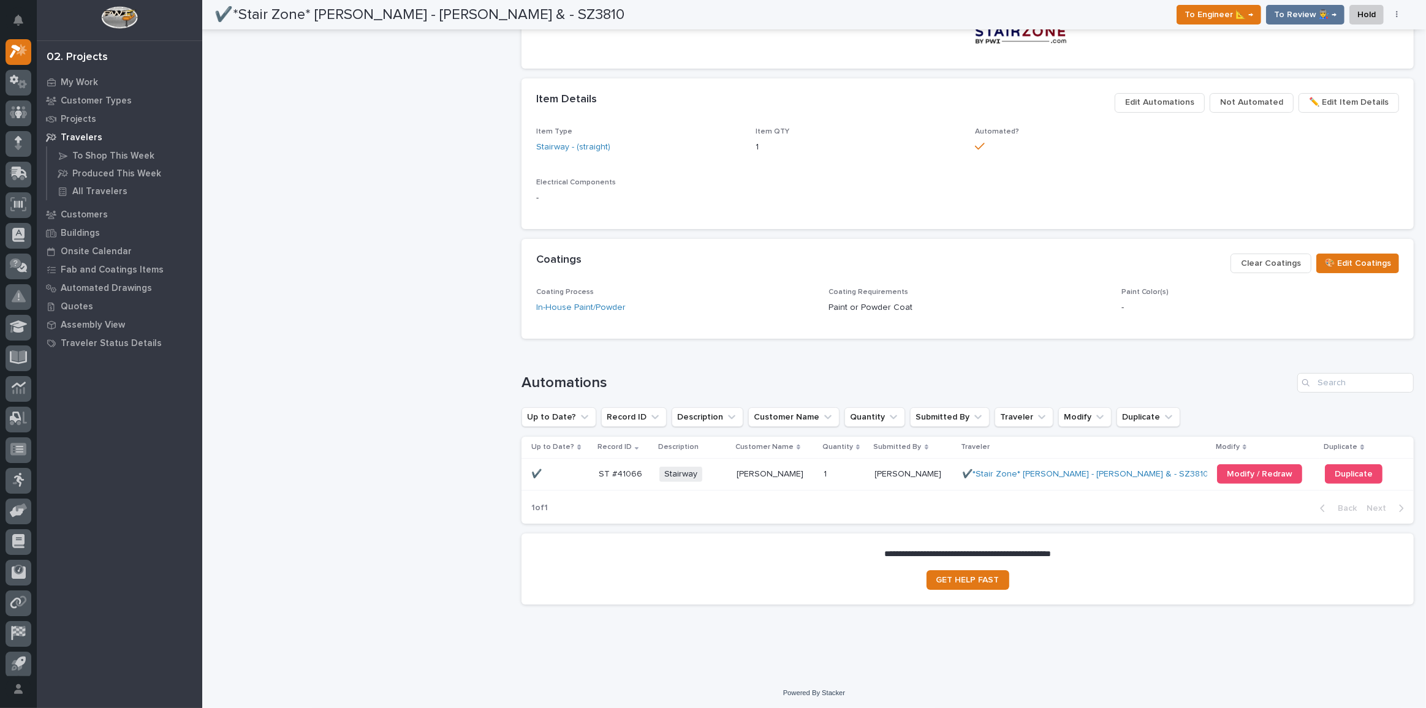
click at [559, 470] on p at bounding box center [559, 474] width 57 height 10
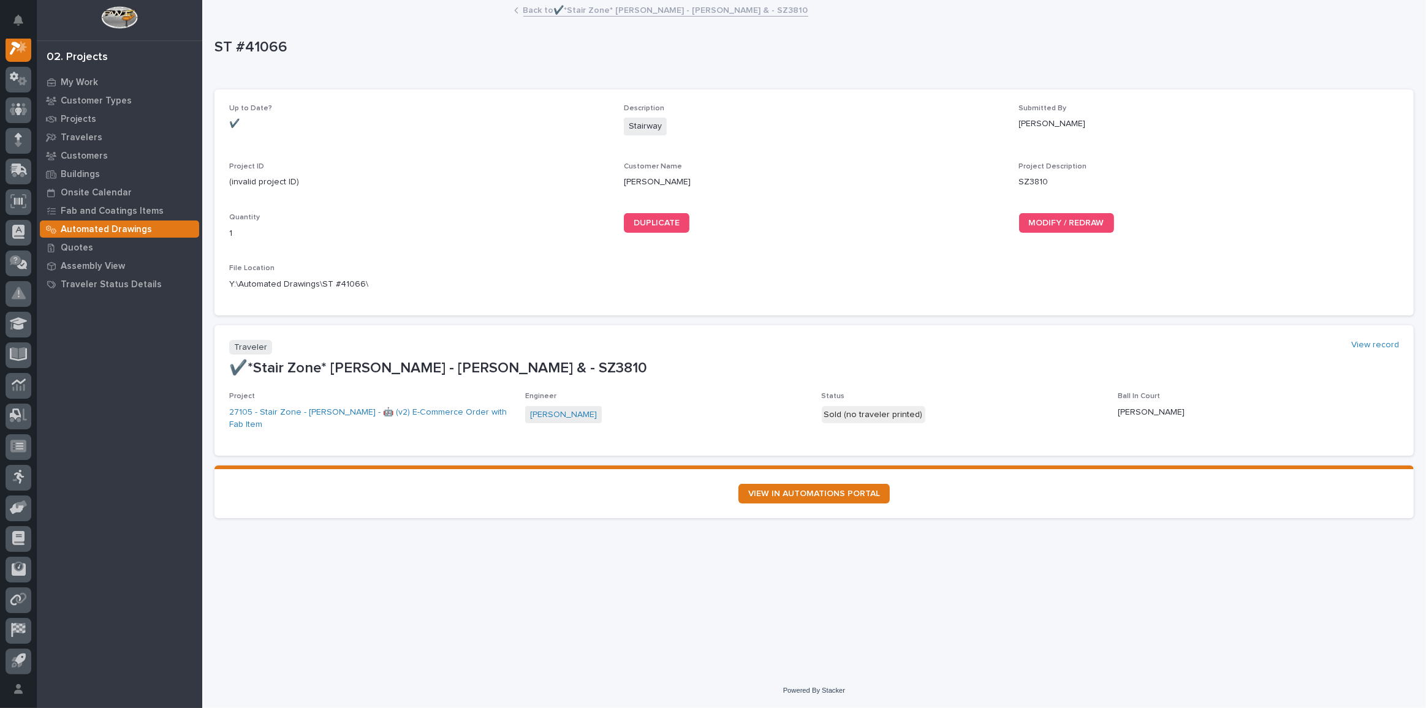
scroll to position [30, 0]
click at [1042, 213] on link "MODIFY / REDRAW" at bounding box center [1066, 223] width 95 height 20
click at [600, 10] on link "Back to ✔️*Stair Zone* Richard Jasterzbski - Richard Jasterzbski & - SZ3810" at bounding box center [665, 9] width 285 height 14
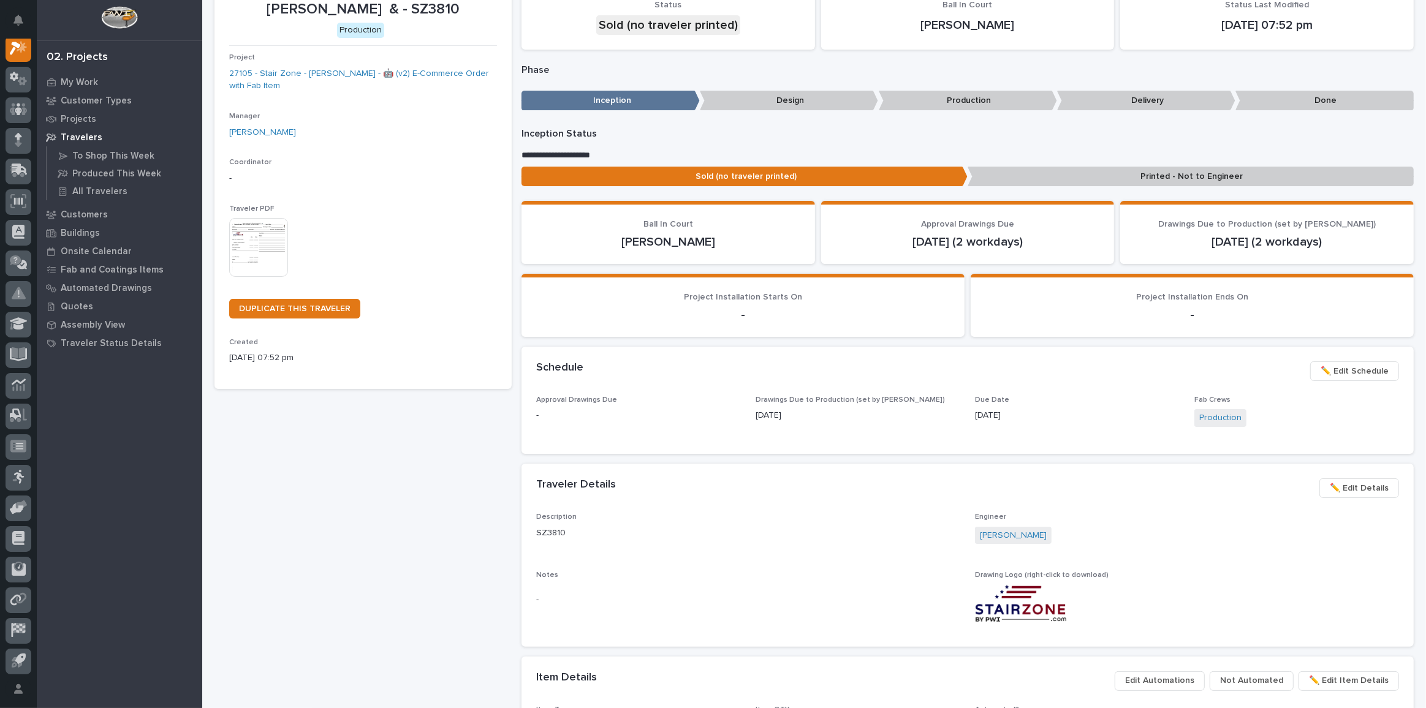
scroll to position [222, 0]
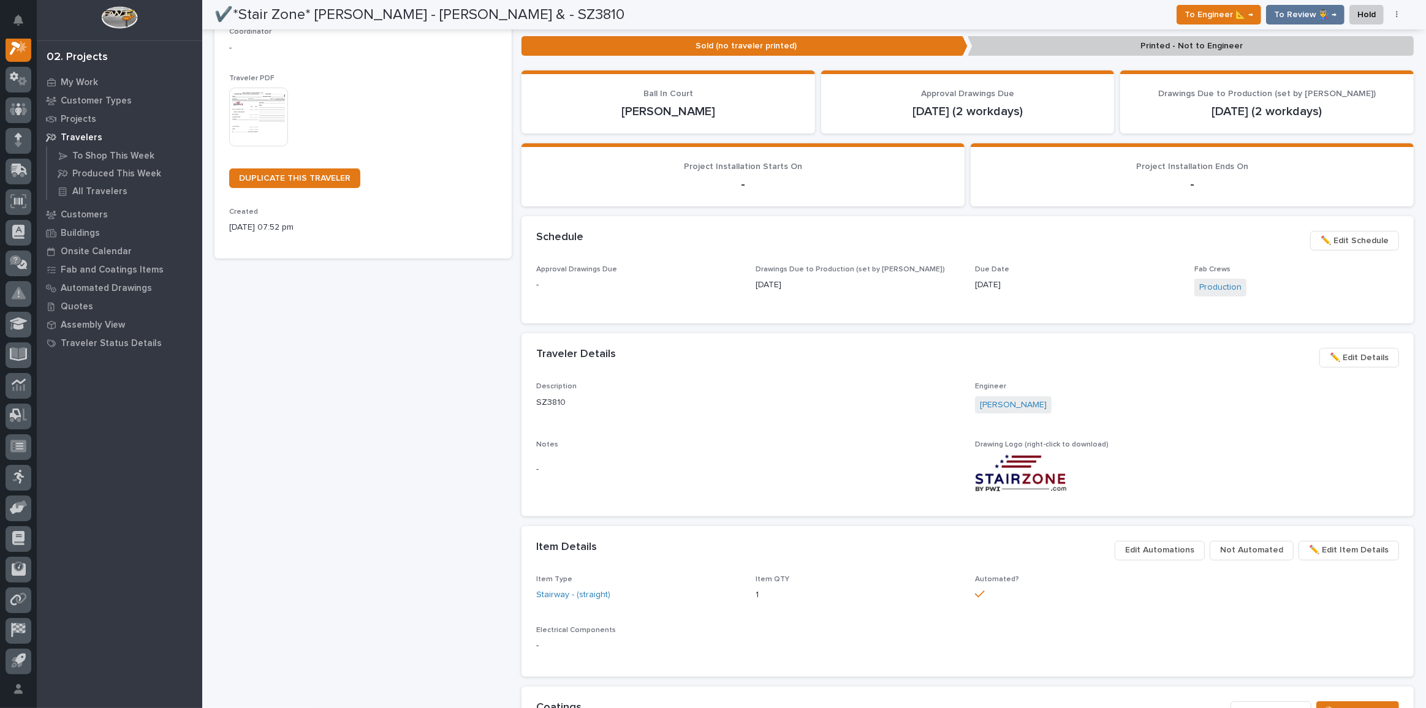
click at [1123, 298] on div "Due Date 09/17/2025" at bounding box center [1077, 283] width 205 height 36
click at [1341, 241] on span "✏️ Edit Schedule" at bounding box center [1354, 240] width 68 height 15
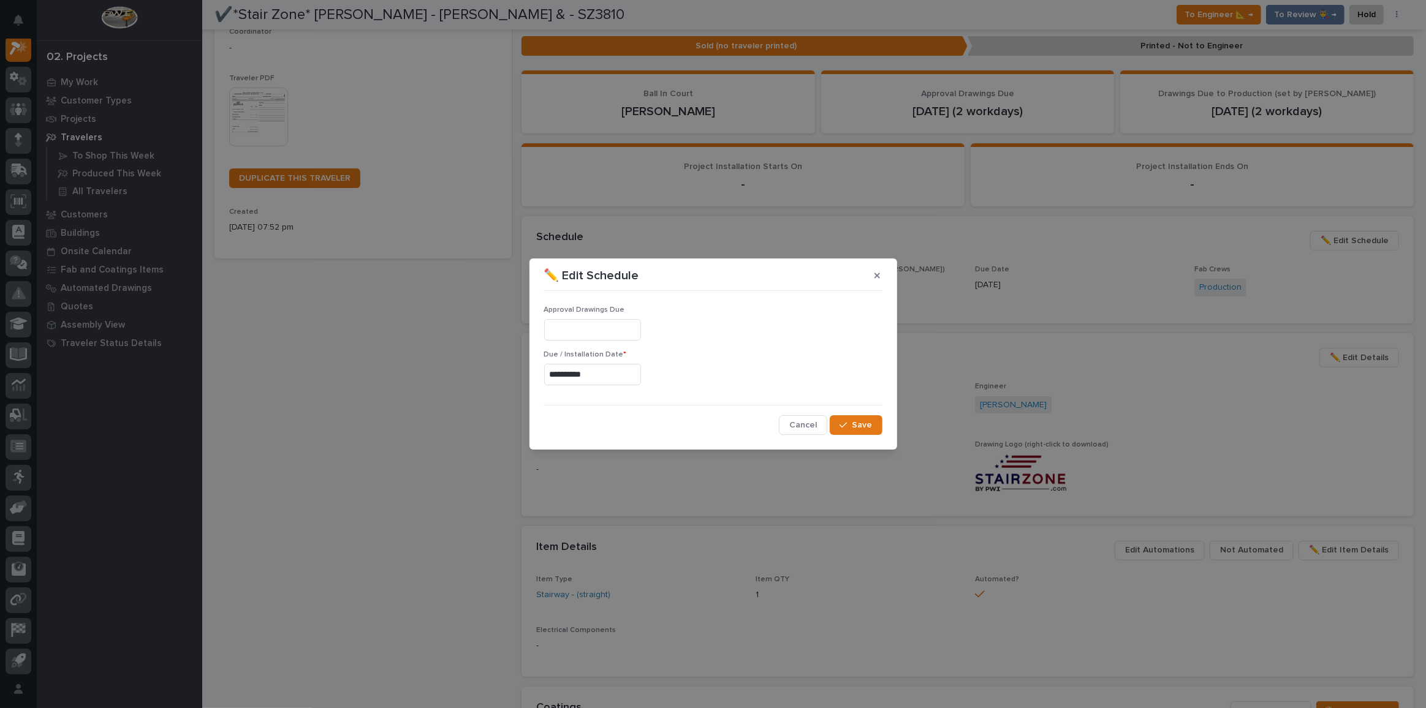
click at [595, 379] on input "**********" at bounding box center [592, 374] width 97 height 21
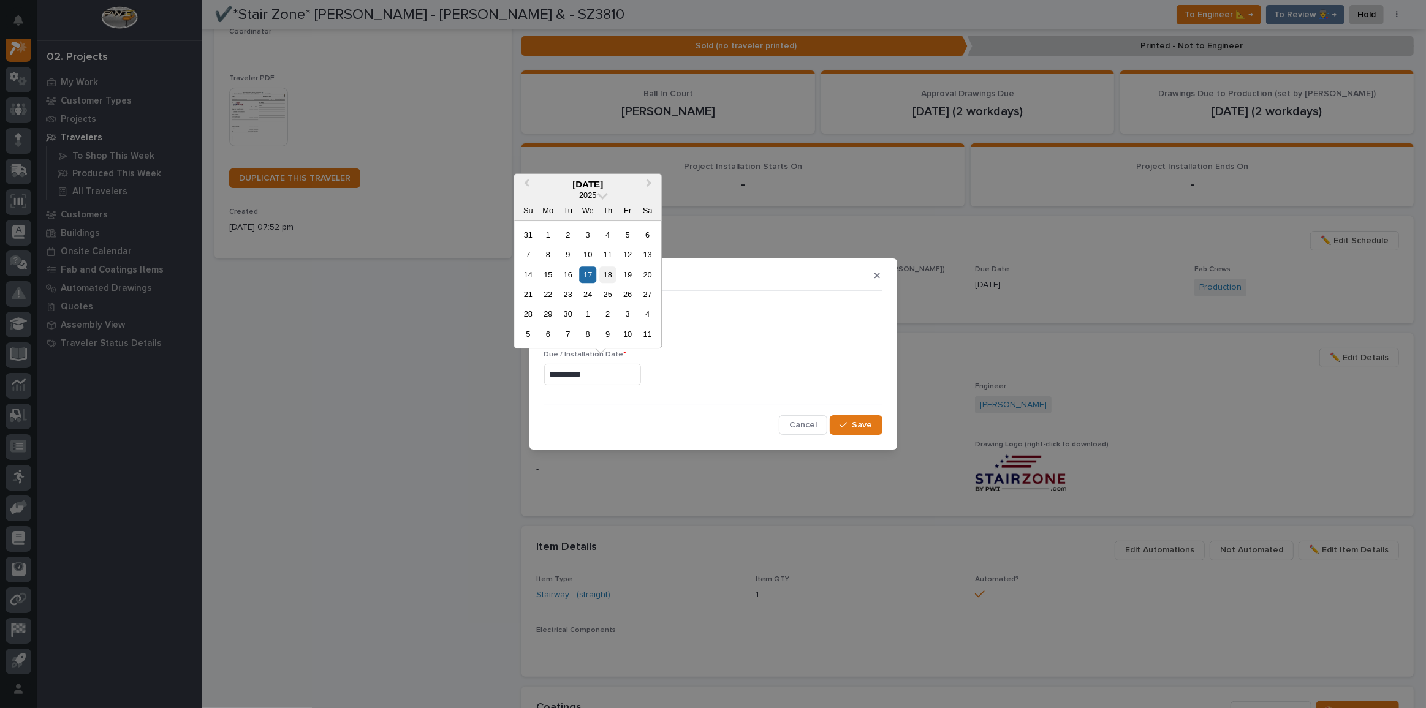
click at [605, 277] on div "18" at bounding box center [607, 275] width 17 height 17
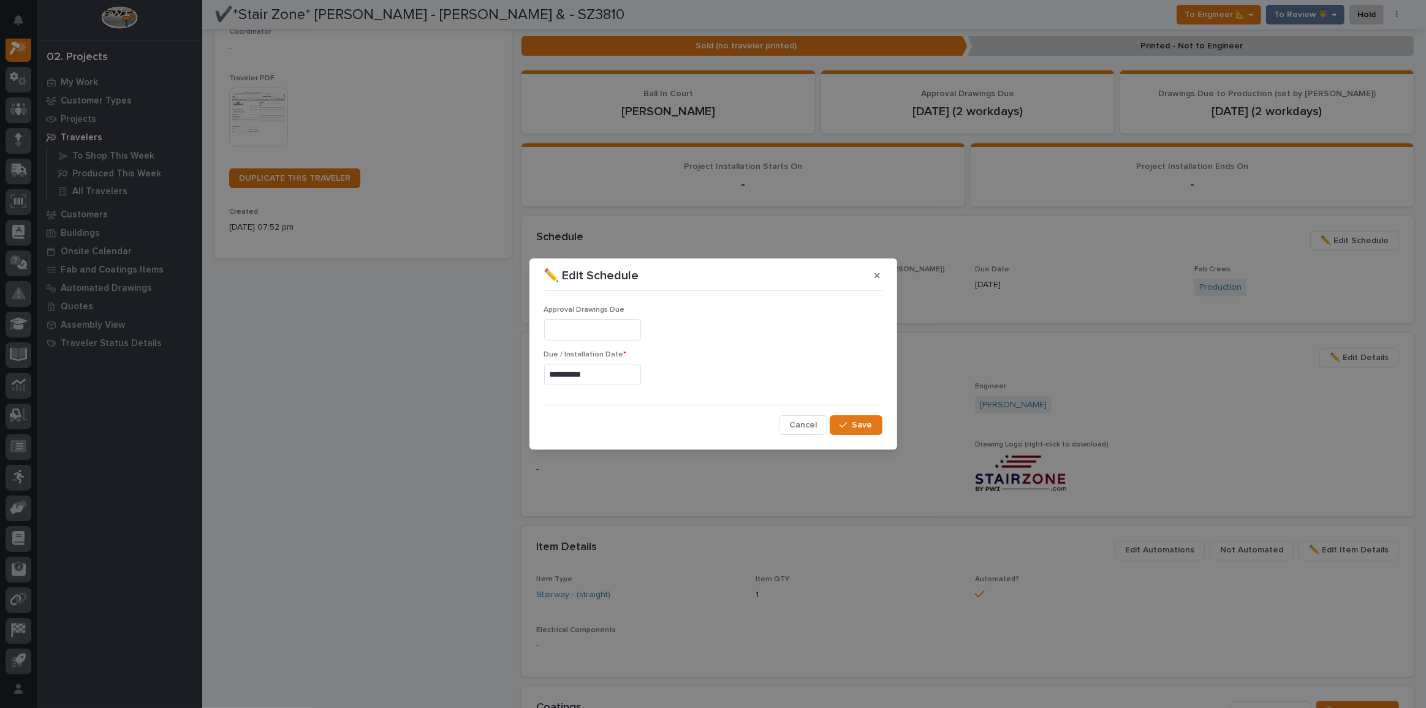
type input "**********"
click at [850, 421] on div "button" at bounding box center [845, 425] width 12 height 9
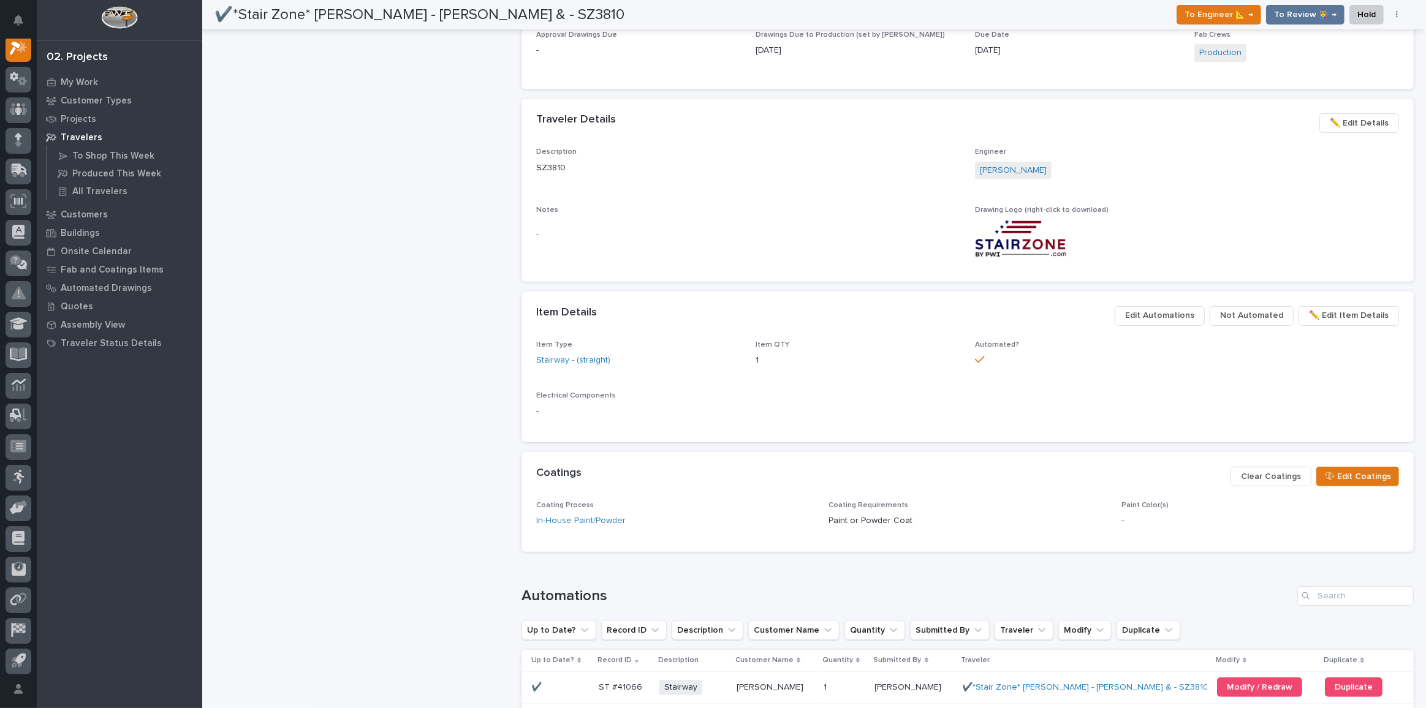
scroll to position [336, 0]
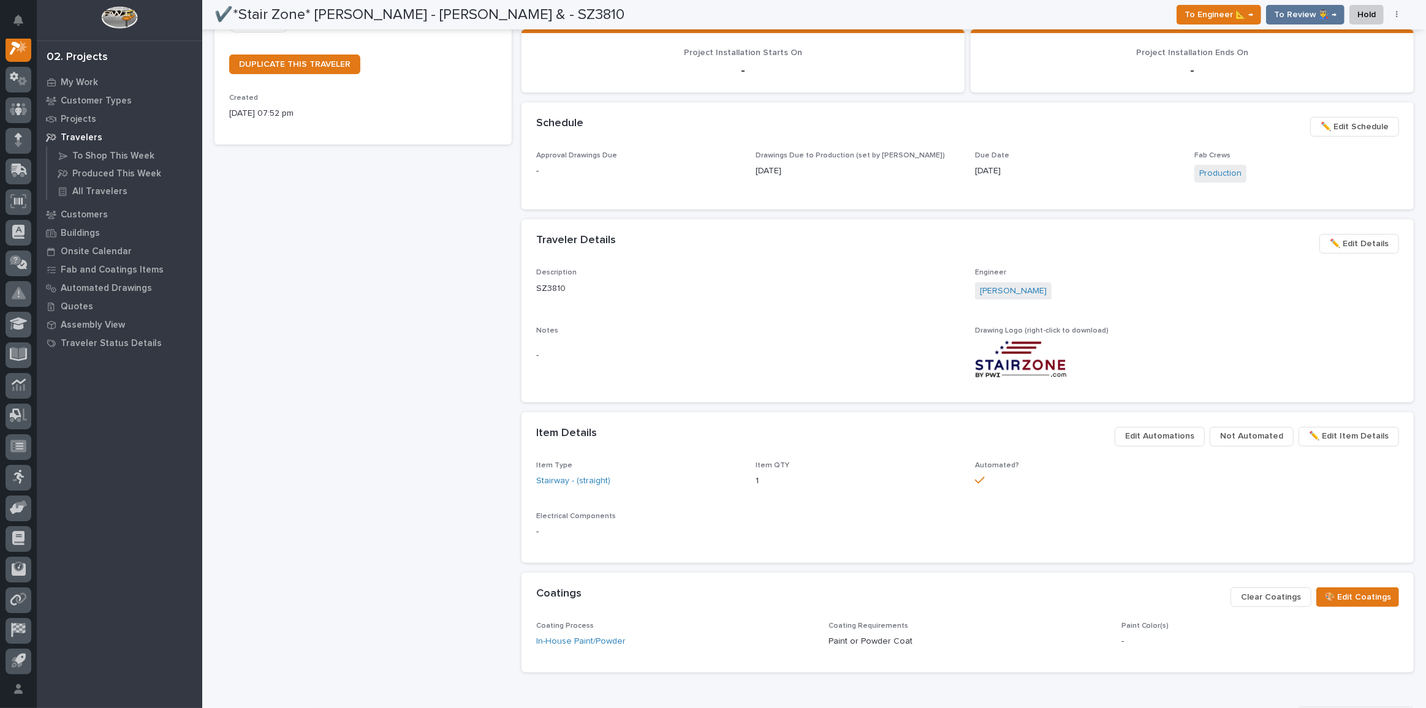
click at [1355, 244] on span "✏️ Edit Details" at bounding box center [1359, 244] width 59 height 15
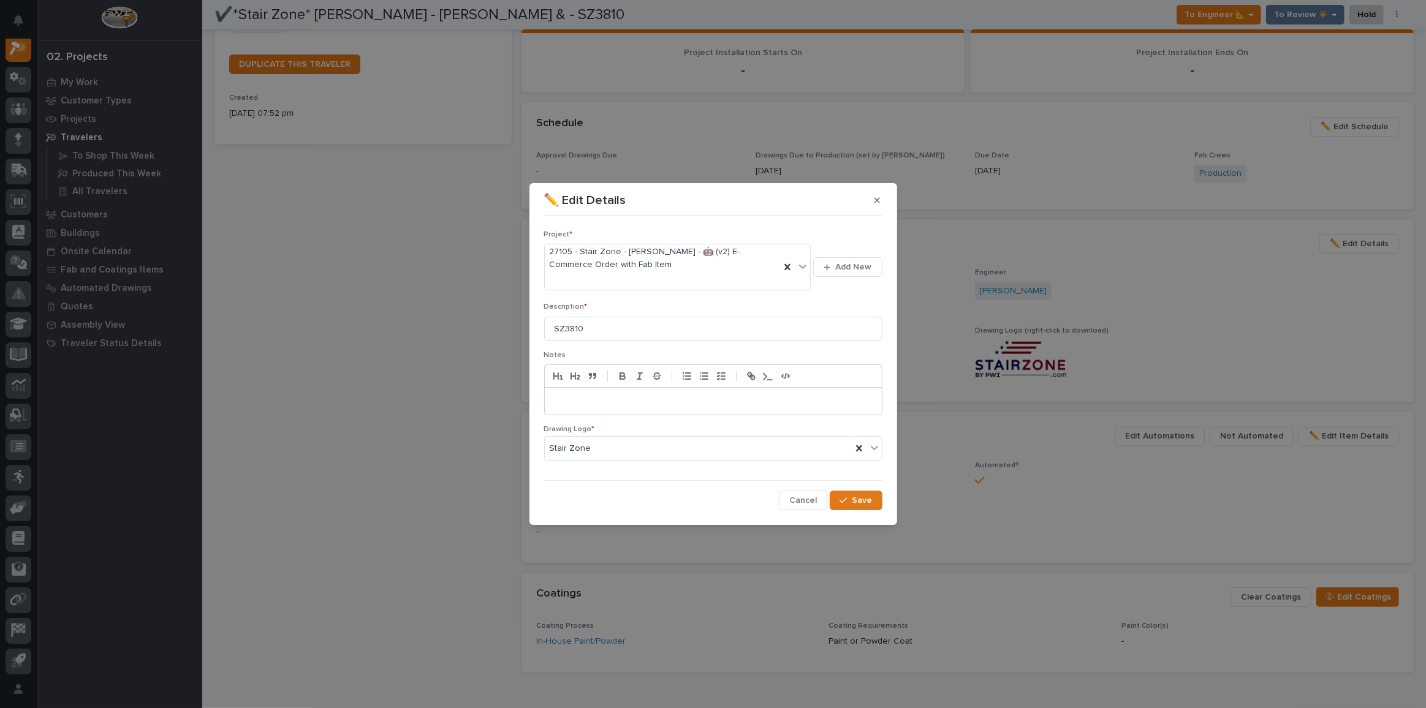
click at [630, 396] on p at bounding box center [713, 401] width 319 height 12
click at [868, 495] on span "Save" at bounding box center [862, 500] width 20 height 11
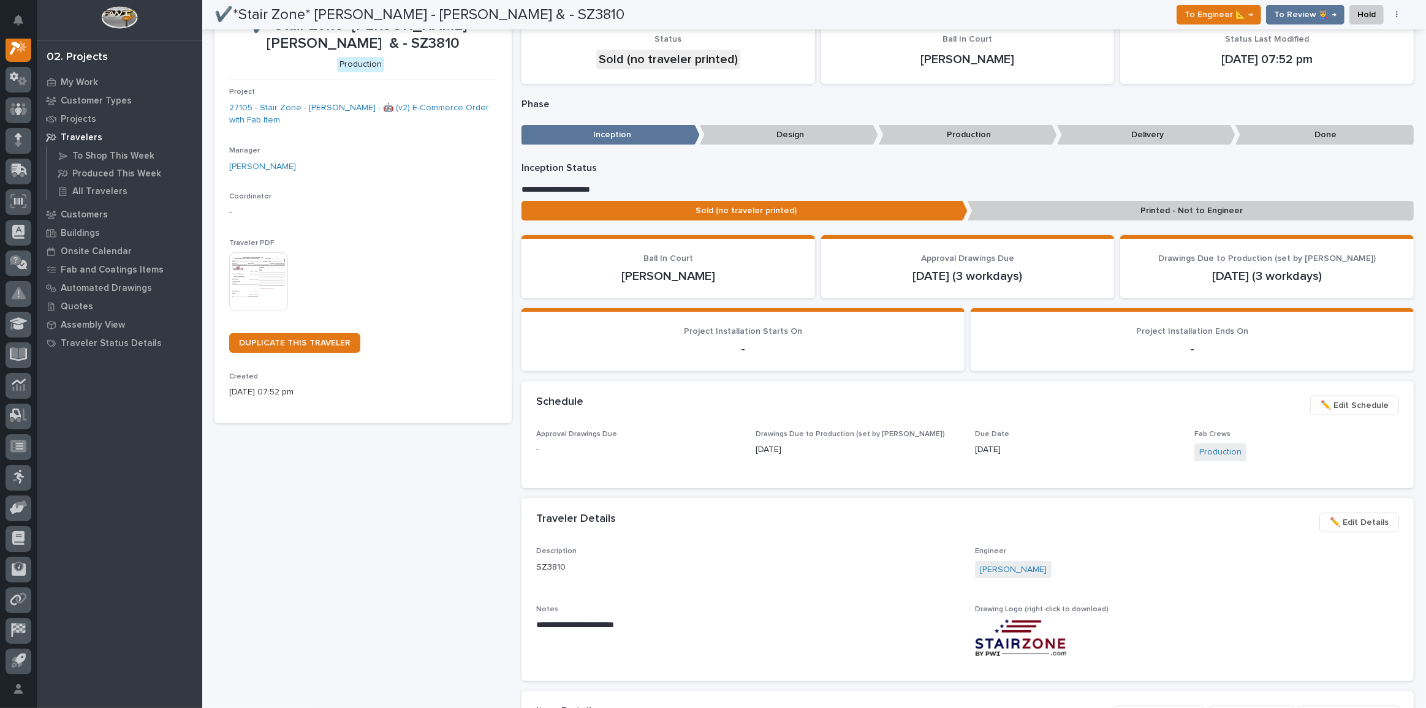
scroll to position [30, 0]
click at [265, 271] on img at bounding box center [258, 281] width 59 height 59
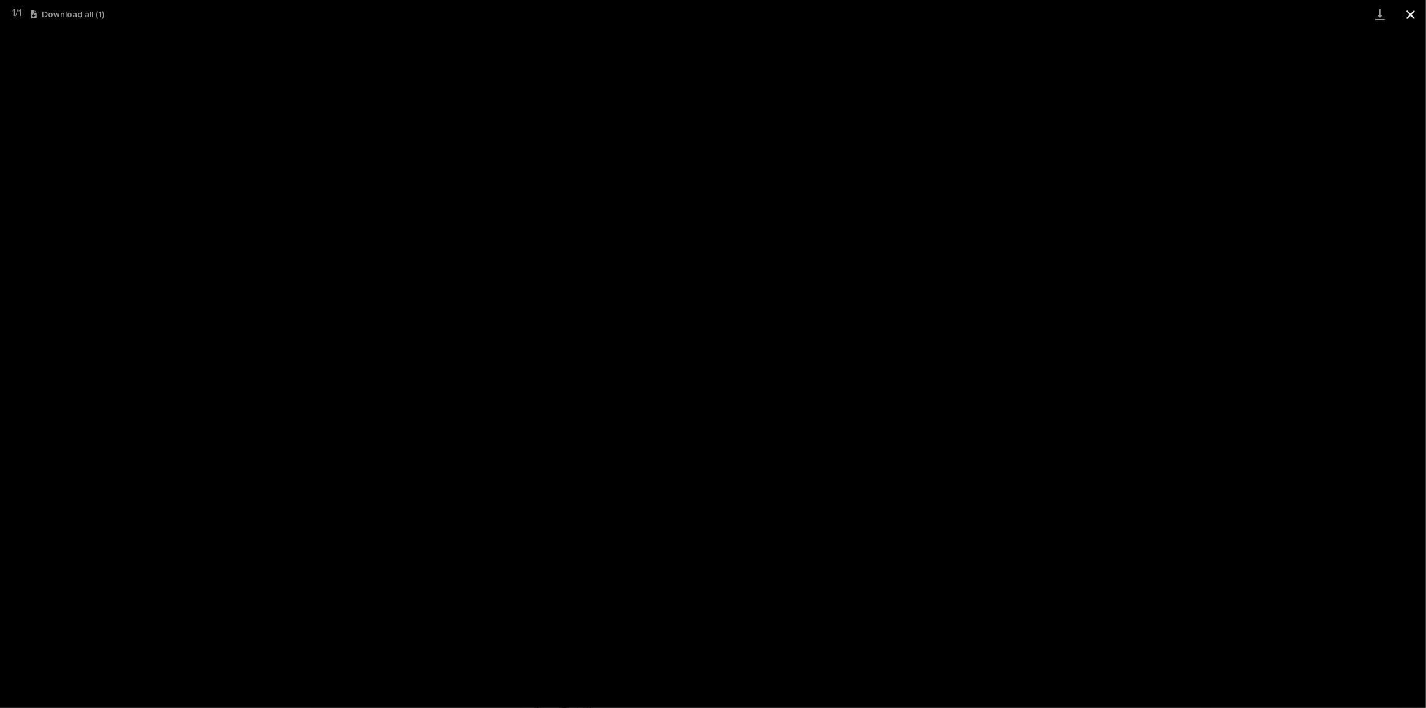
click at [1407, 12] on button "Close gallery" at bounding box center [1410, 14] width 31 height 29
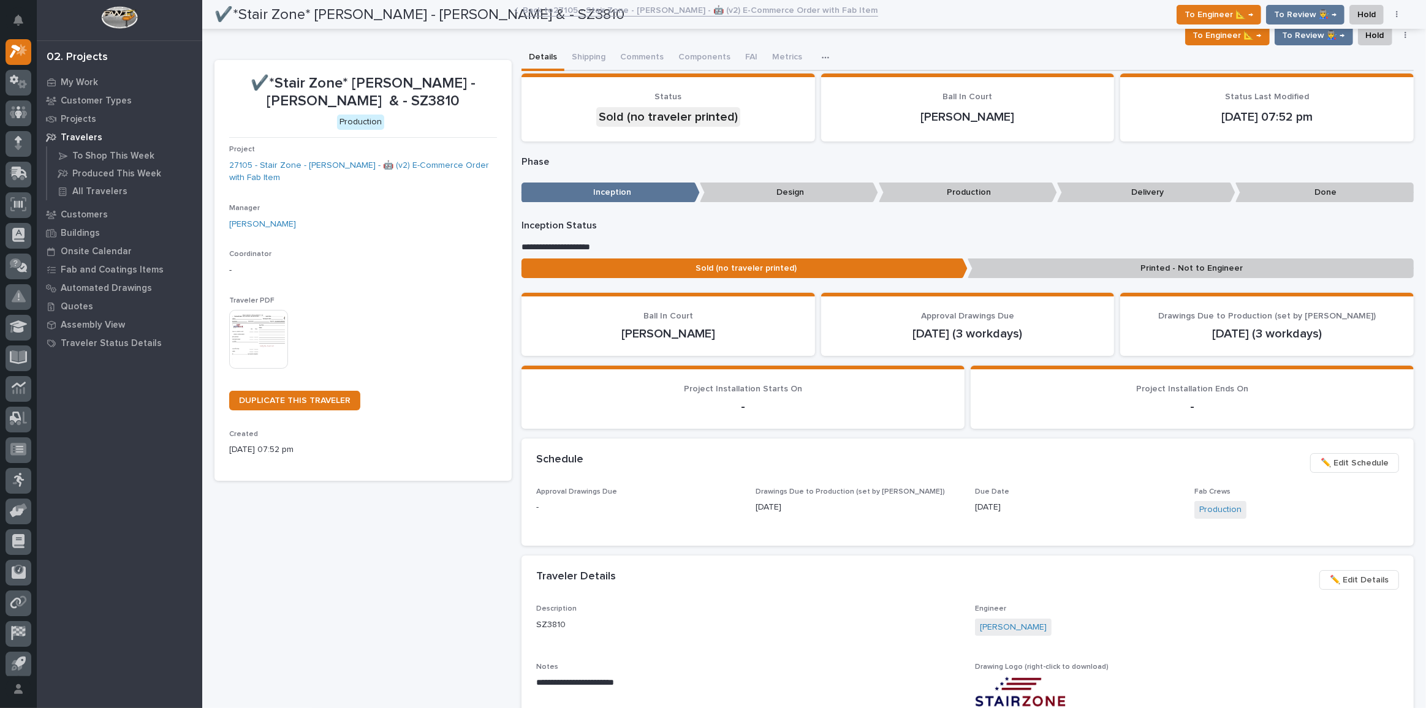
scroll to position [0, 0]
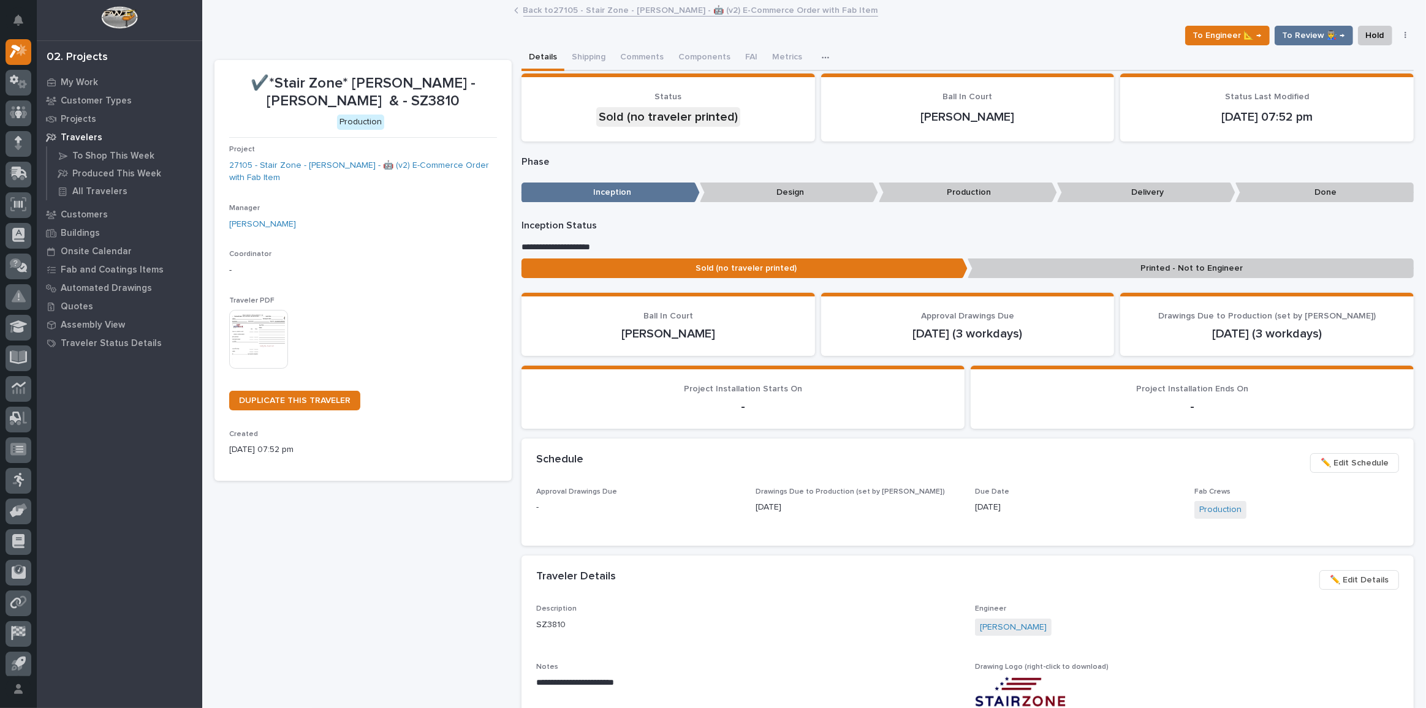
click at [627, 7] on link "Back to 27105 - Stair Zone - Richard Jasterzbski - 🤖 (v2) E-Commerce Order with…" at bounding box center [700, 9] width 355 height 14
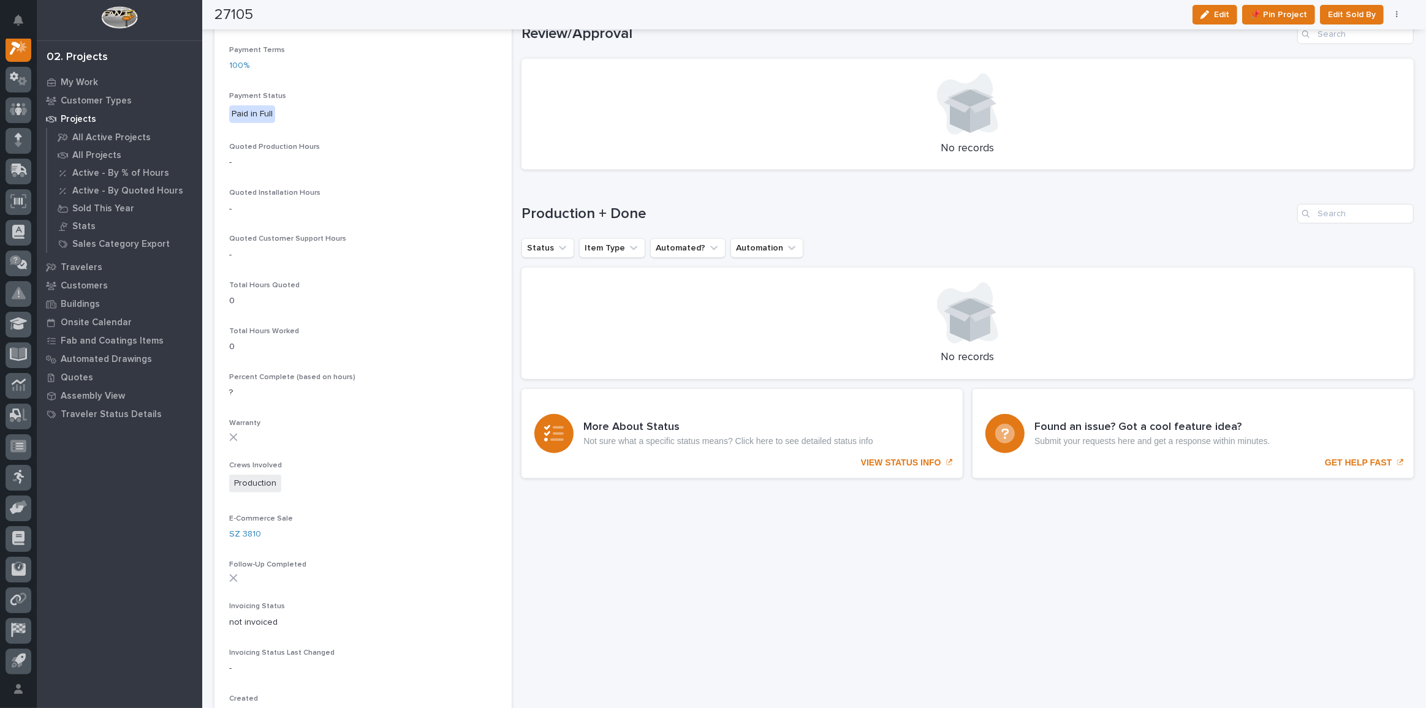
scroll to position [668, 0]
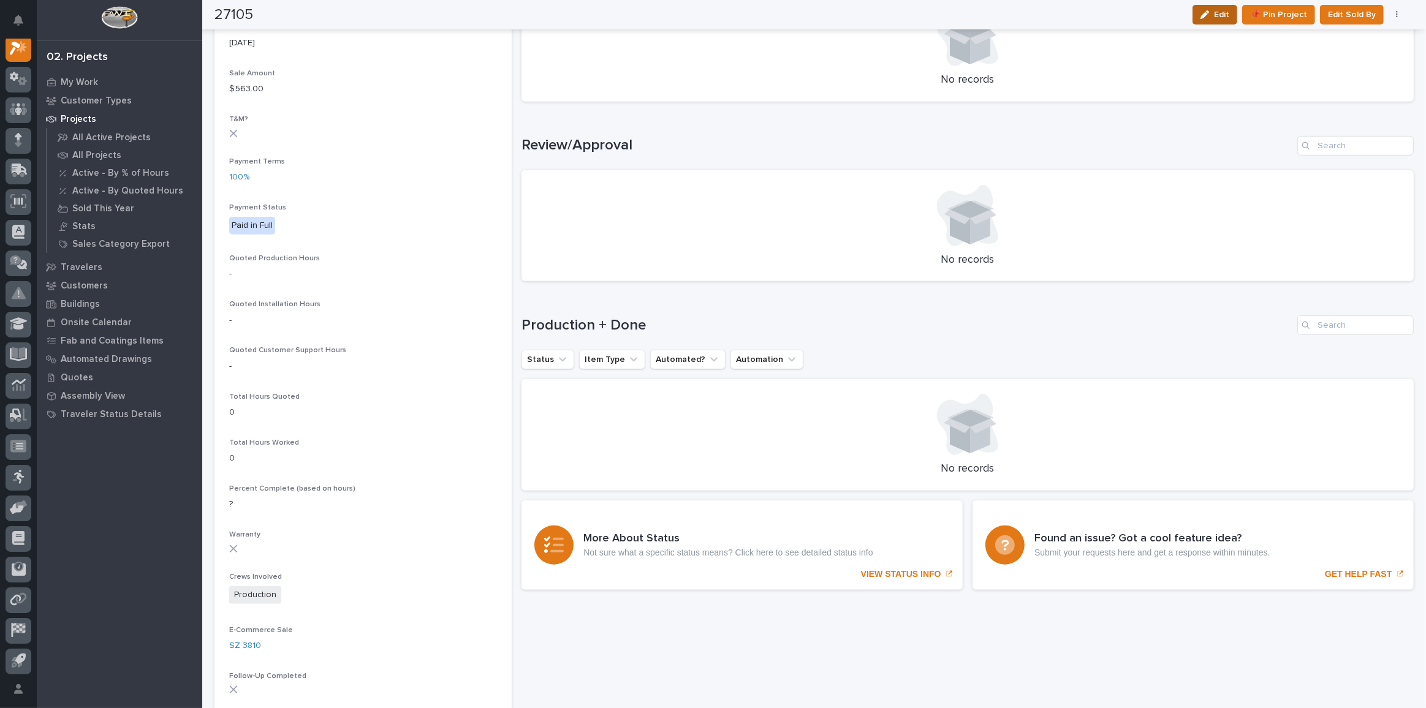
click at [1226, 21] on button "Edit" at bounding box center [1214, 15] width 45 height 20
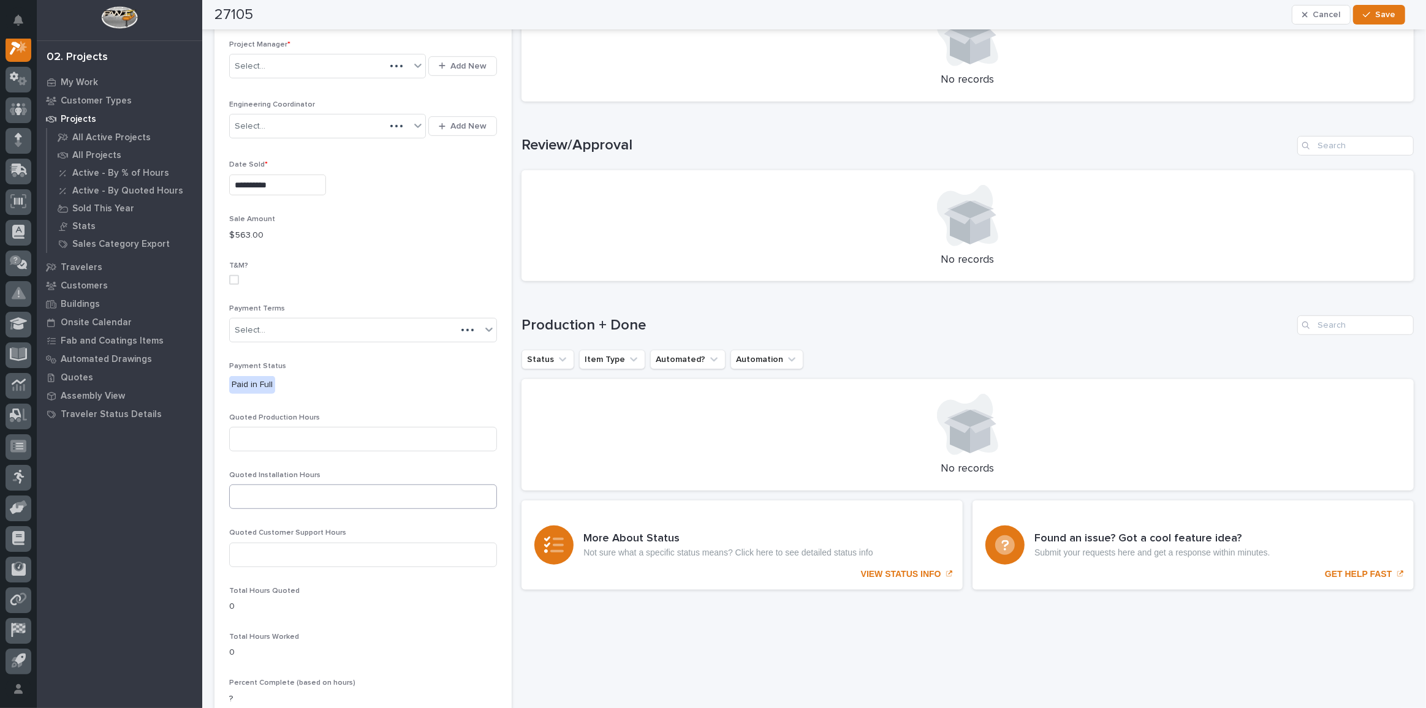
scroll to position [776, 0]
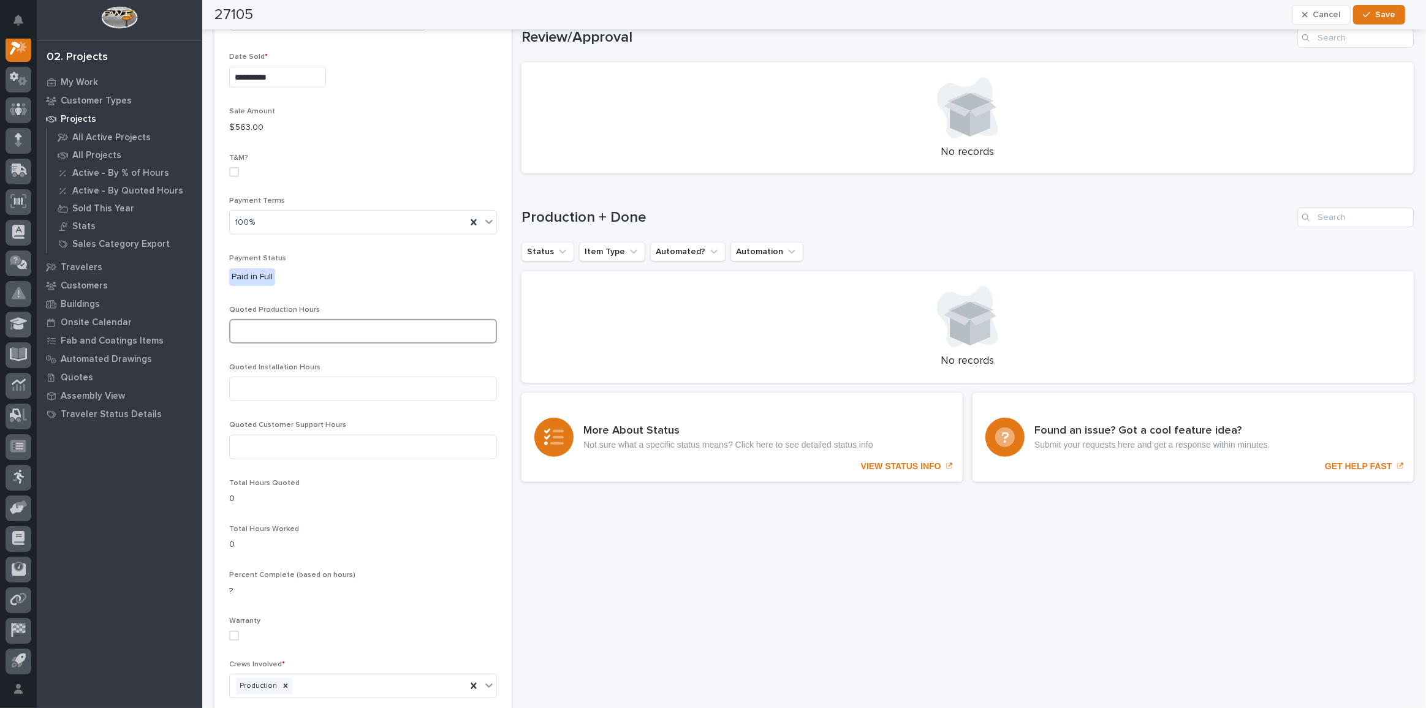
click at [271, 338] on input at bounding box center [363, 331] width 268 height 25
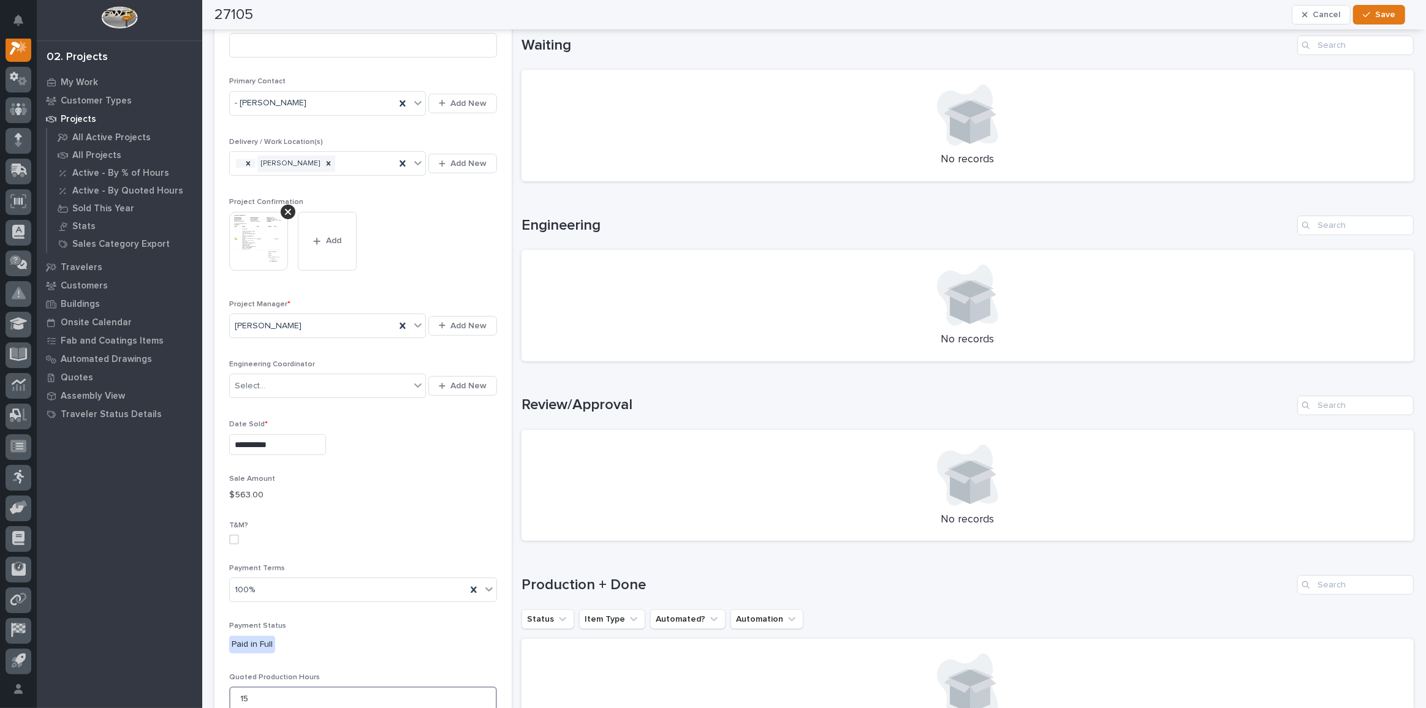
scroll to position [222, 0]
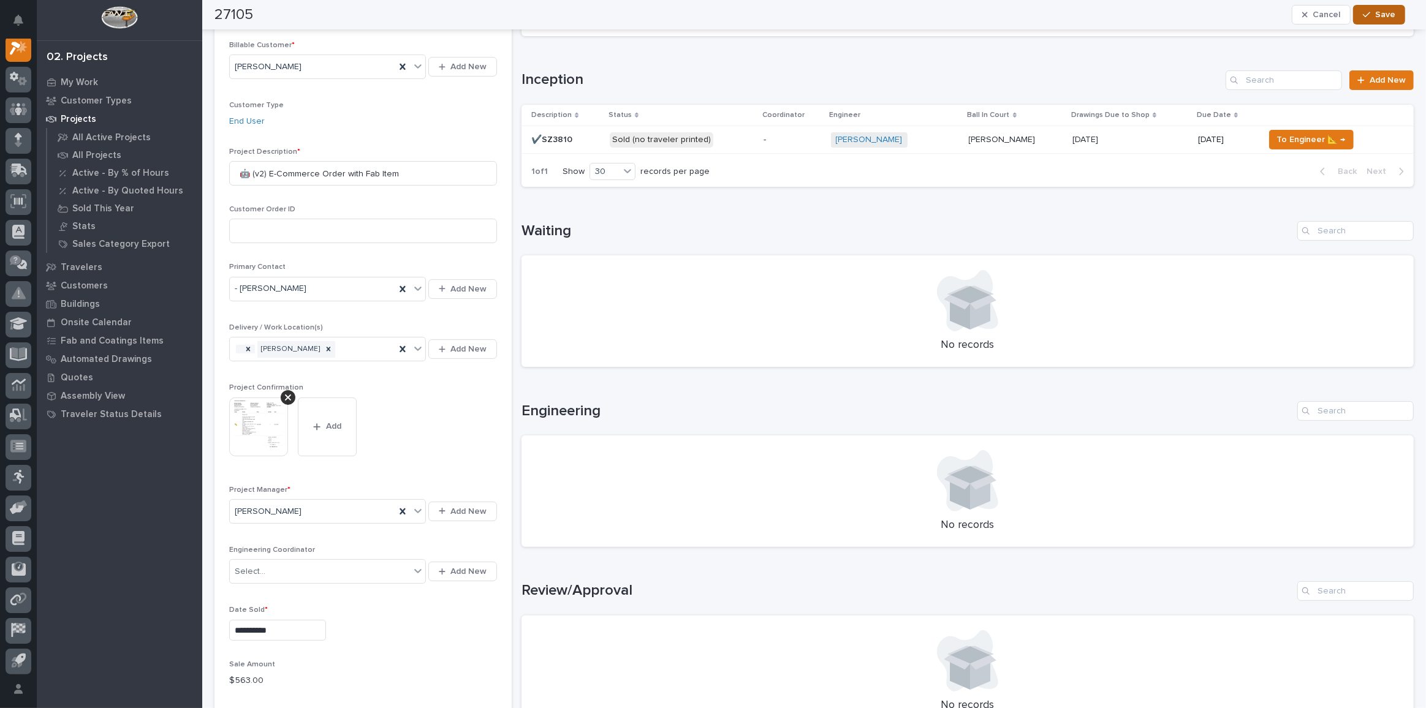
type input "15"
click at [1361, 12] on button "Save" at bounding box center [1379, 15] width 52 height 20
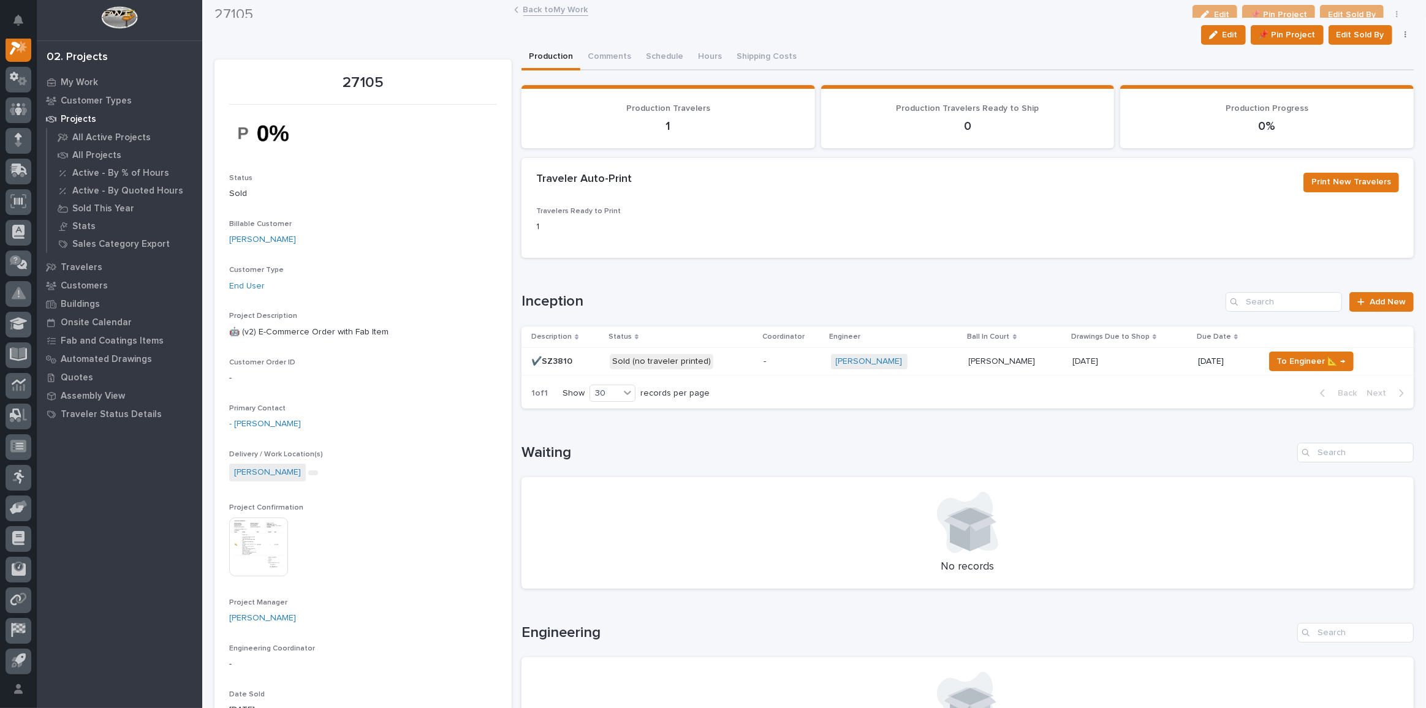
scroll to position [0, 0]
click at [21, 128] on link at bounding box center [19, 141] width 26 height 26
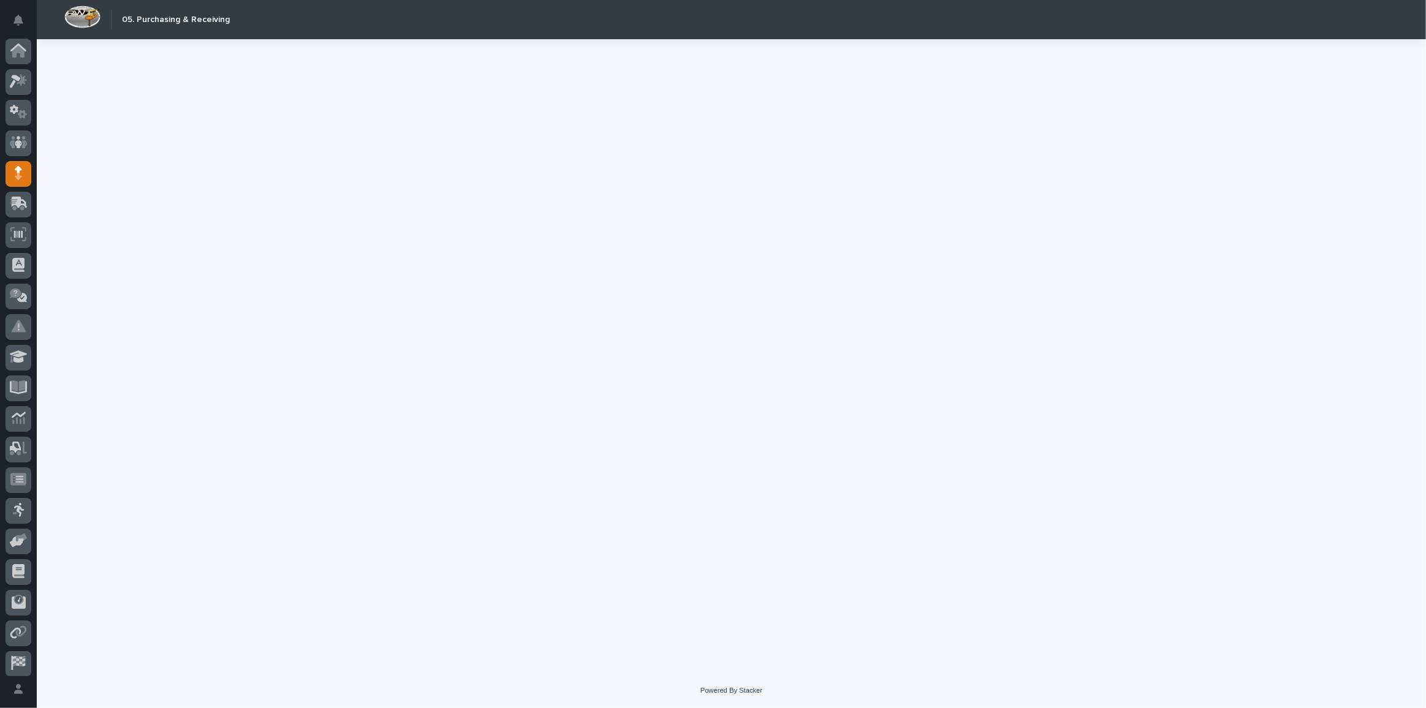
scroll to position [36, 0]
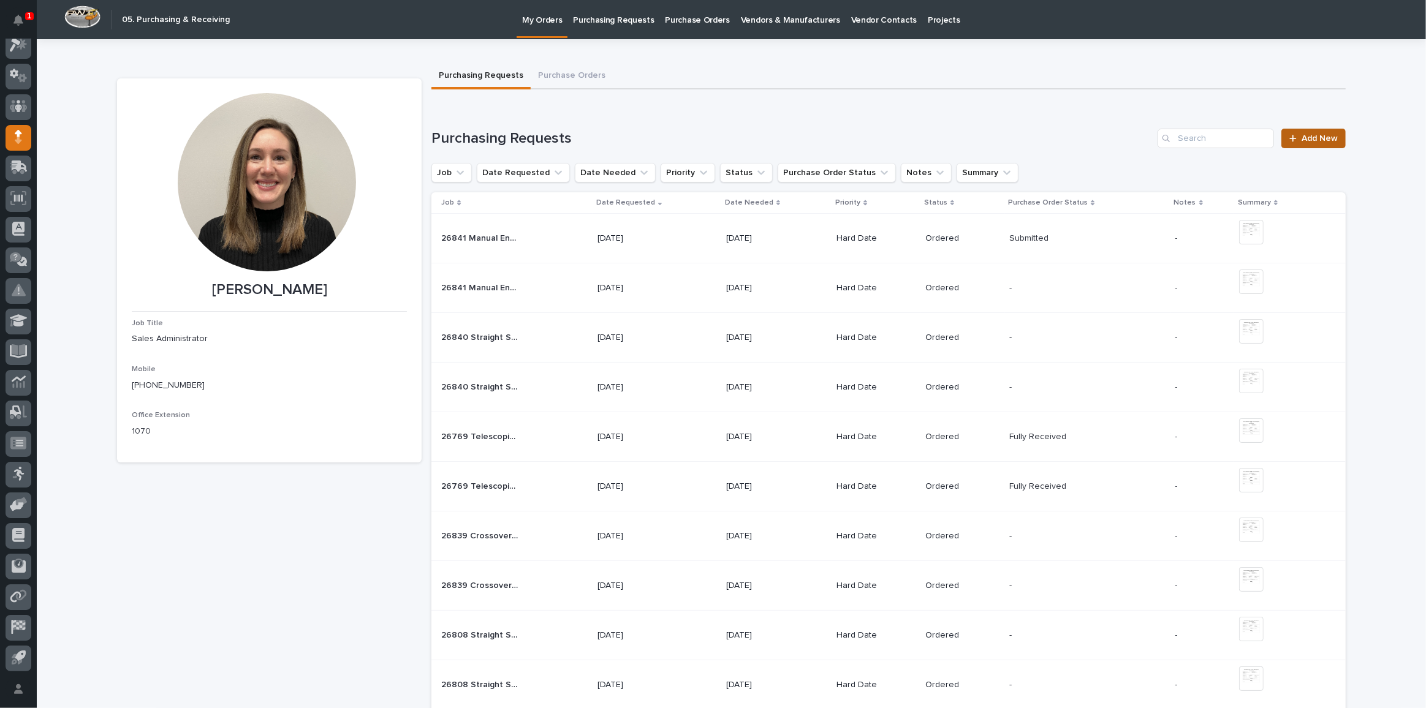
click at [1334, 137] on link "Add New" at bounding box center [1313, 139] width 64 height 20
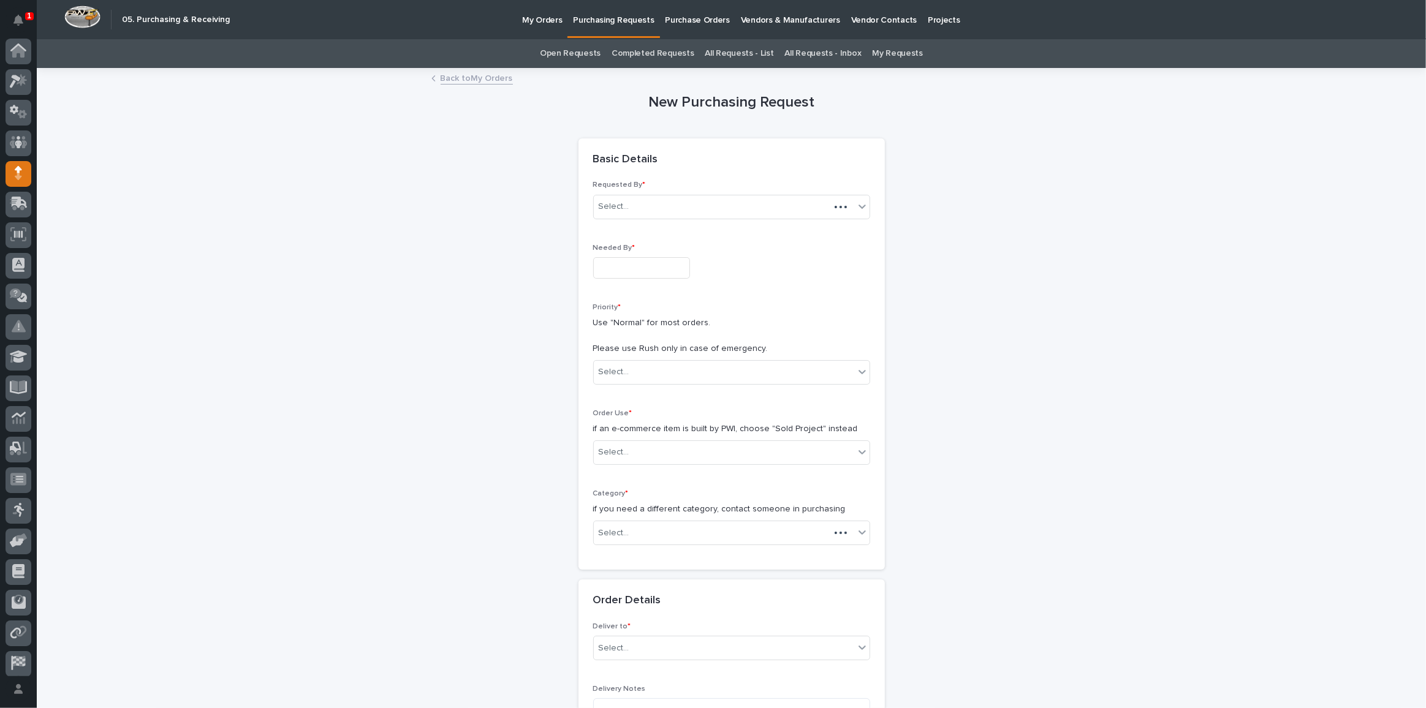
scroll to position [36, 0]
click at [656, 267] on input "text" at bounding box center [641, 267] width 97 height 21
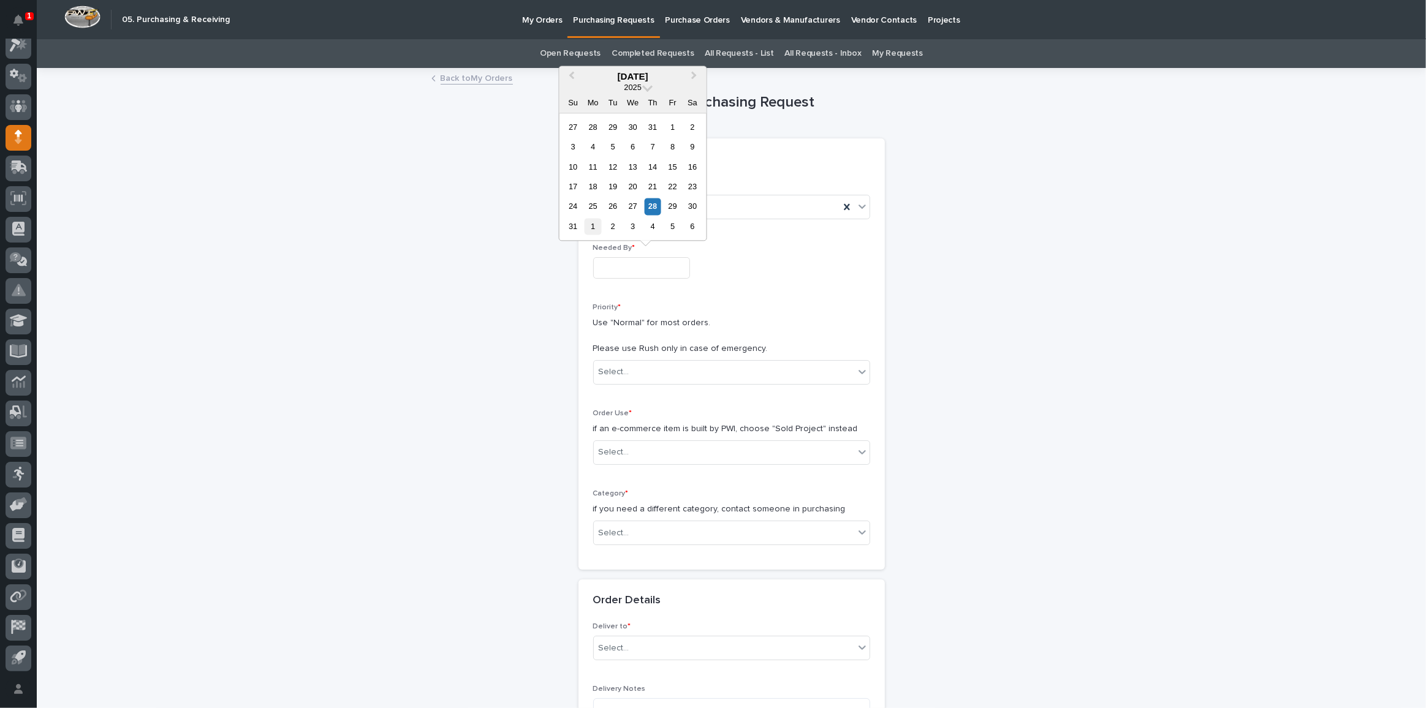
click at [586, 224] on div "1" at bounding box center [593, 226] width 17 height 17
click at [643, 267] on input "**********" at bounding box center [641, 267] width 97 height 21
click at [616, 129] on div "2" at bounding box center [613, 127] width 17 height 17
type input "**********"
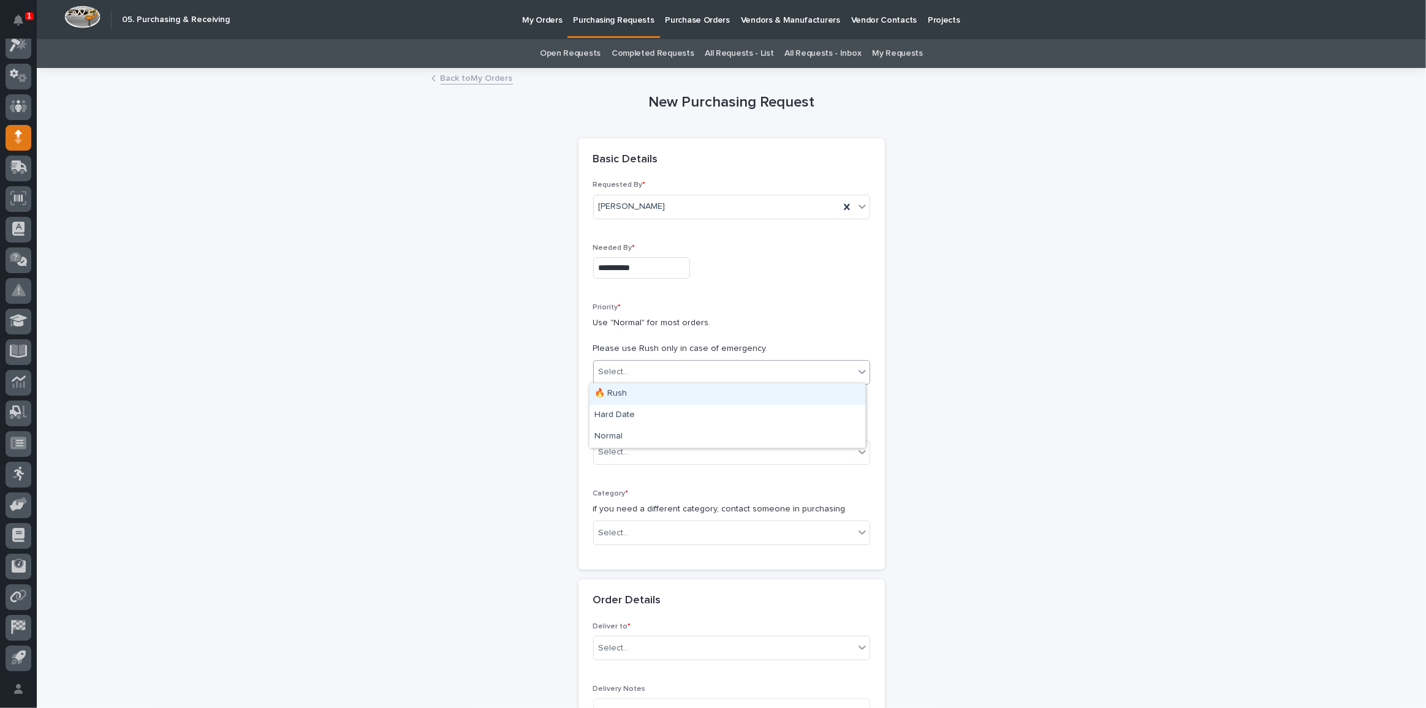
click at [629, 366] on div "Select..." at bounding box center [724, 372] width 260 height 20
click at [629, 417] on div "Hard Date" at bounding box center [727, 415] width 276 height 21
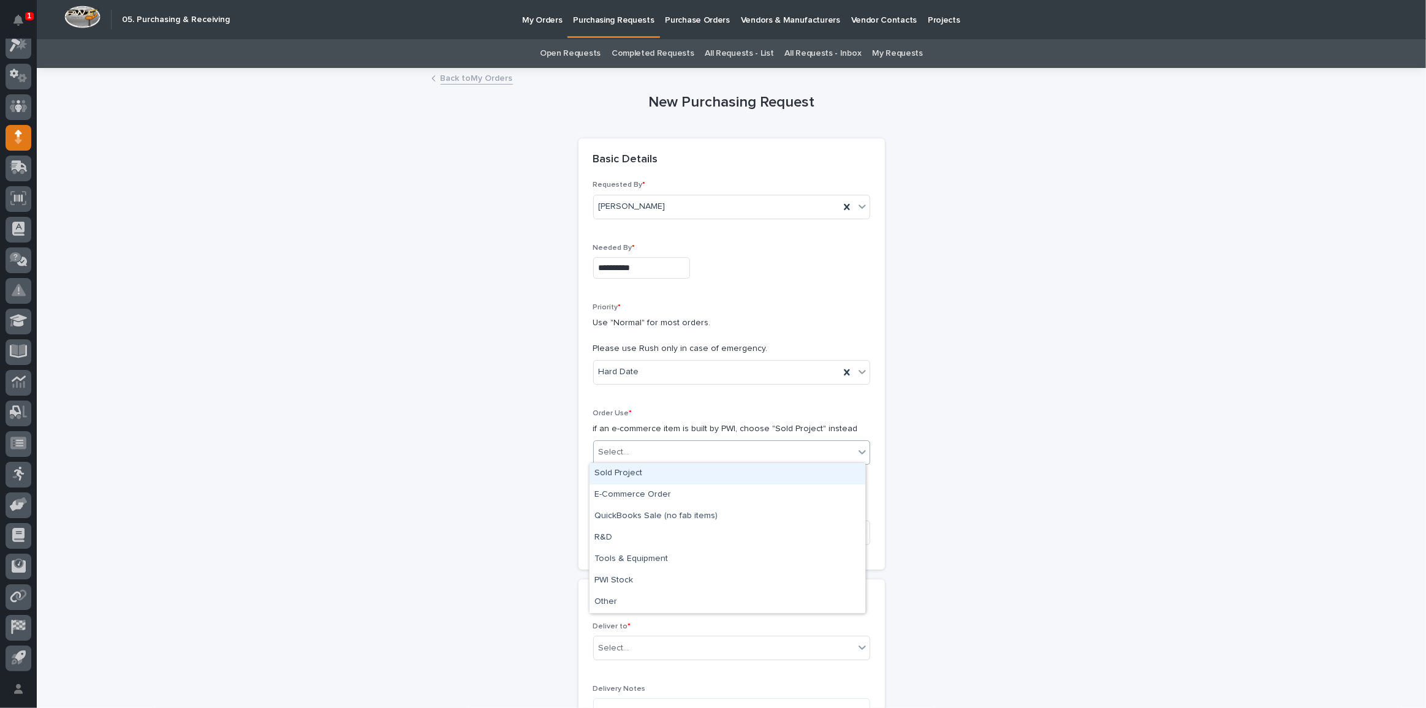
click at [629, 447] on div "Select..." at bounding box center [724, 452] width 260 height 20
click at [632, 477] on div "Sold Project" at bounding box center [727, 473] width 276 height 21
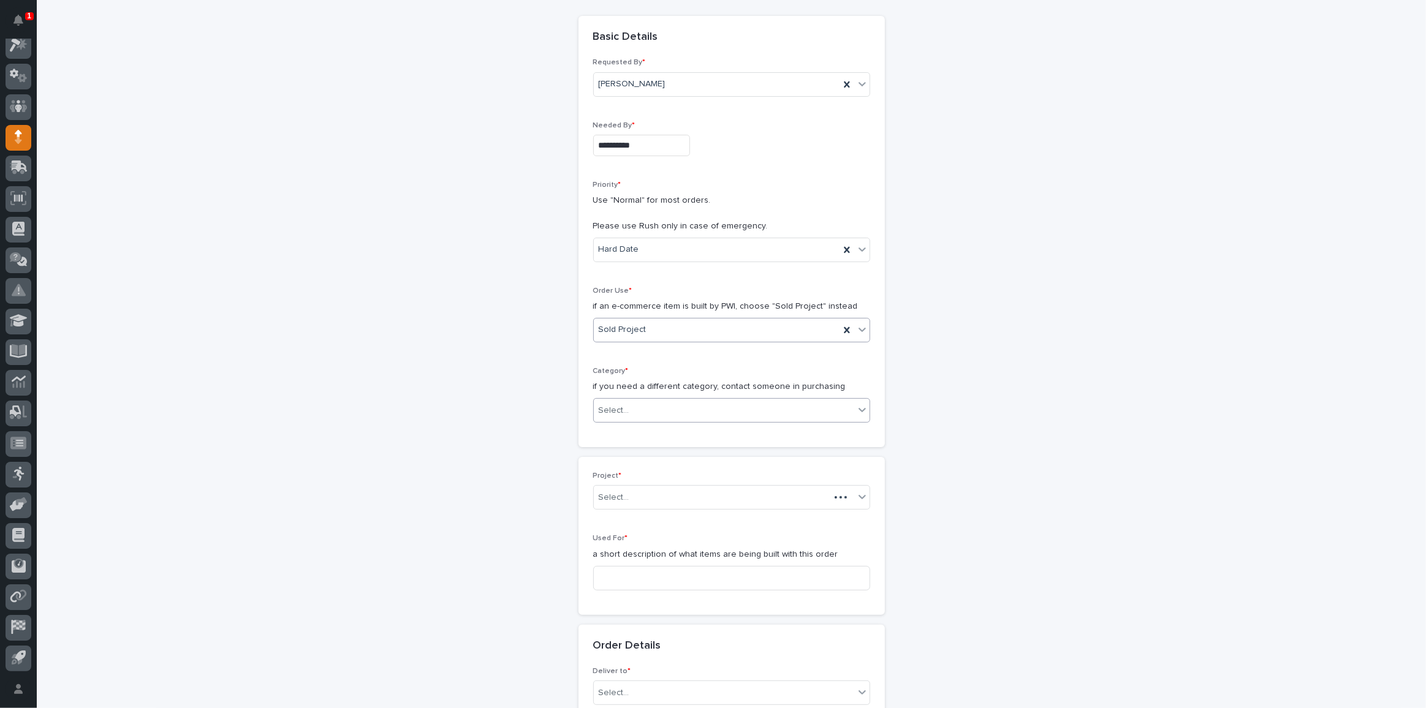
scroll to position [123, 0]
click at [638, 401] on div "Select..." at bounding box center [724, 411] width 260 height 20
click at [647, 402] on div "Select..." at bounding box center [724, 411] width 260 height 20
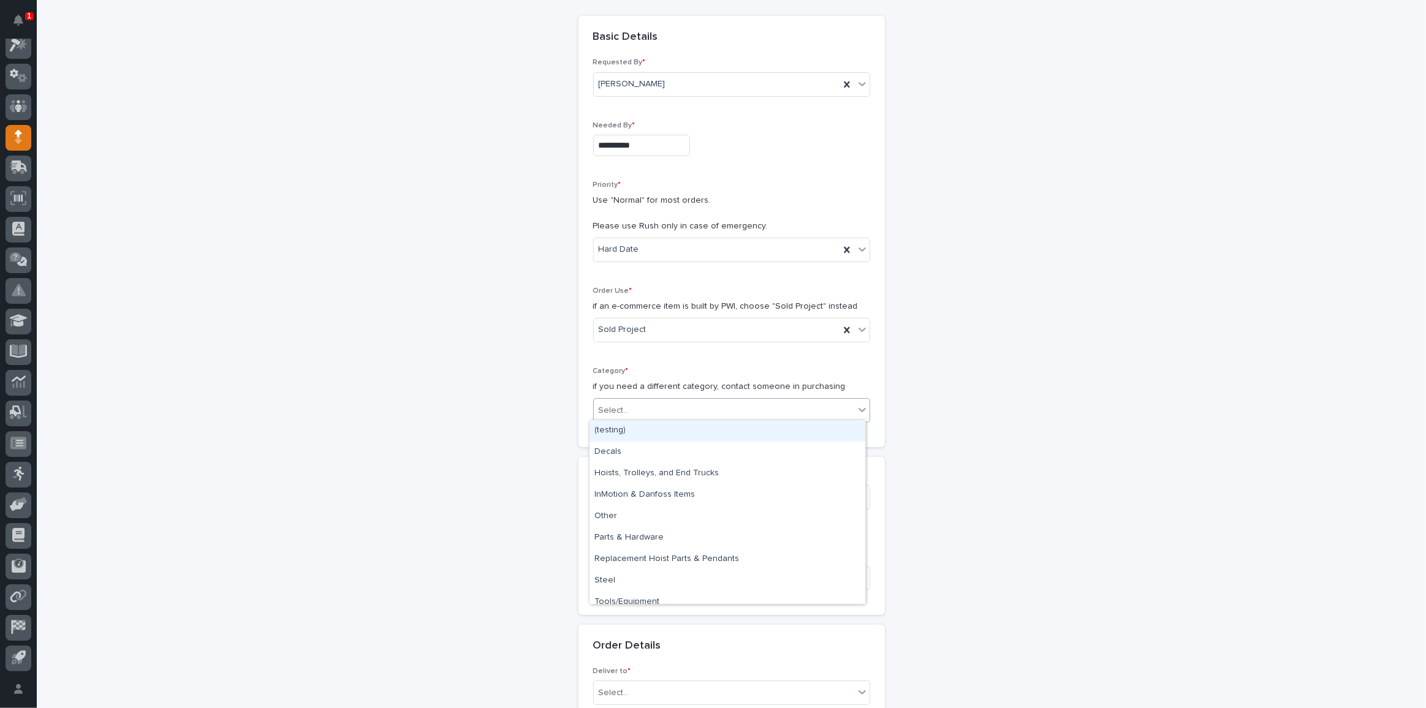
click at [647, 402] on div "Select..." at bounding box center [724, 411] width 260 height 20
click at [629, 579] on div "Steel" at bounding box center [727, 580] width 276 height 21
click at [664, 499] on div "Select..." at bounding box center [724, 498] width 260 height 20
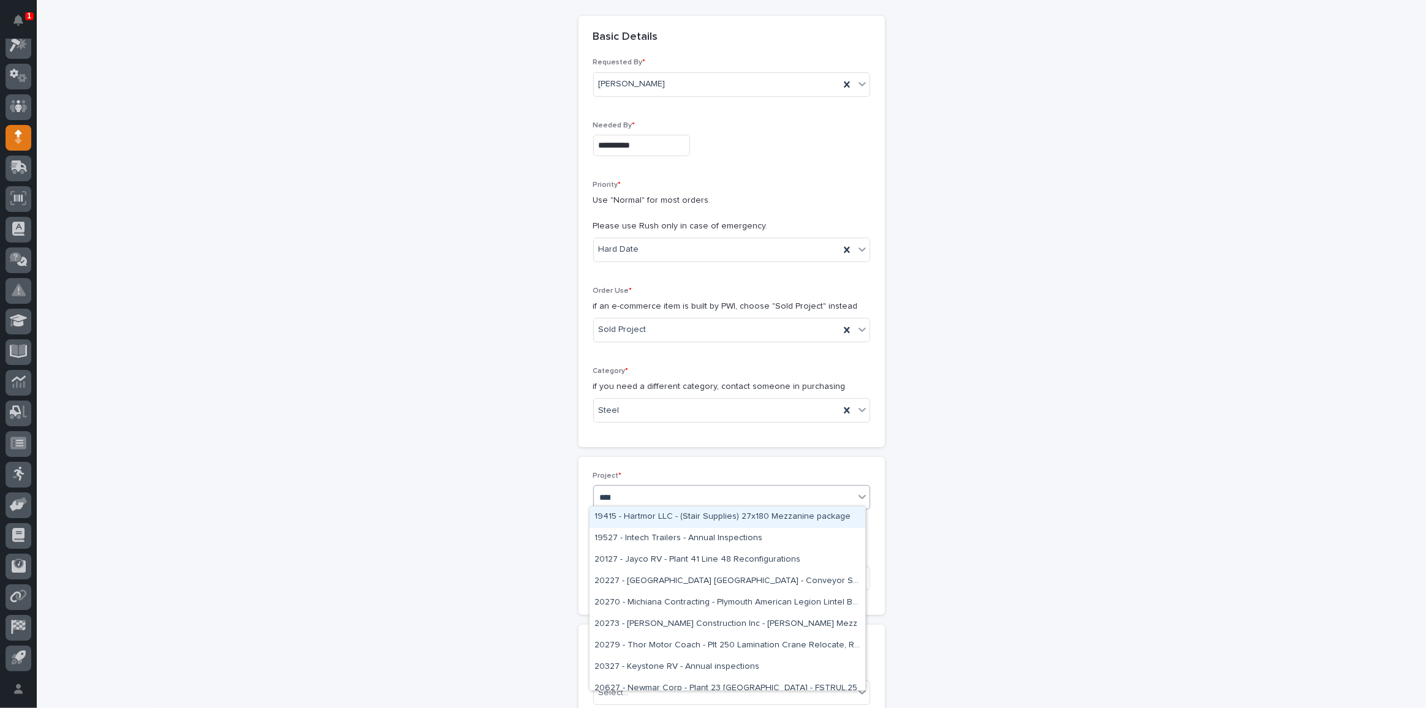
type input "*****"
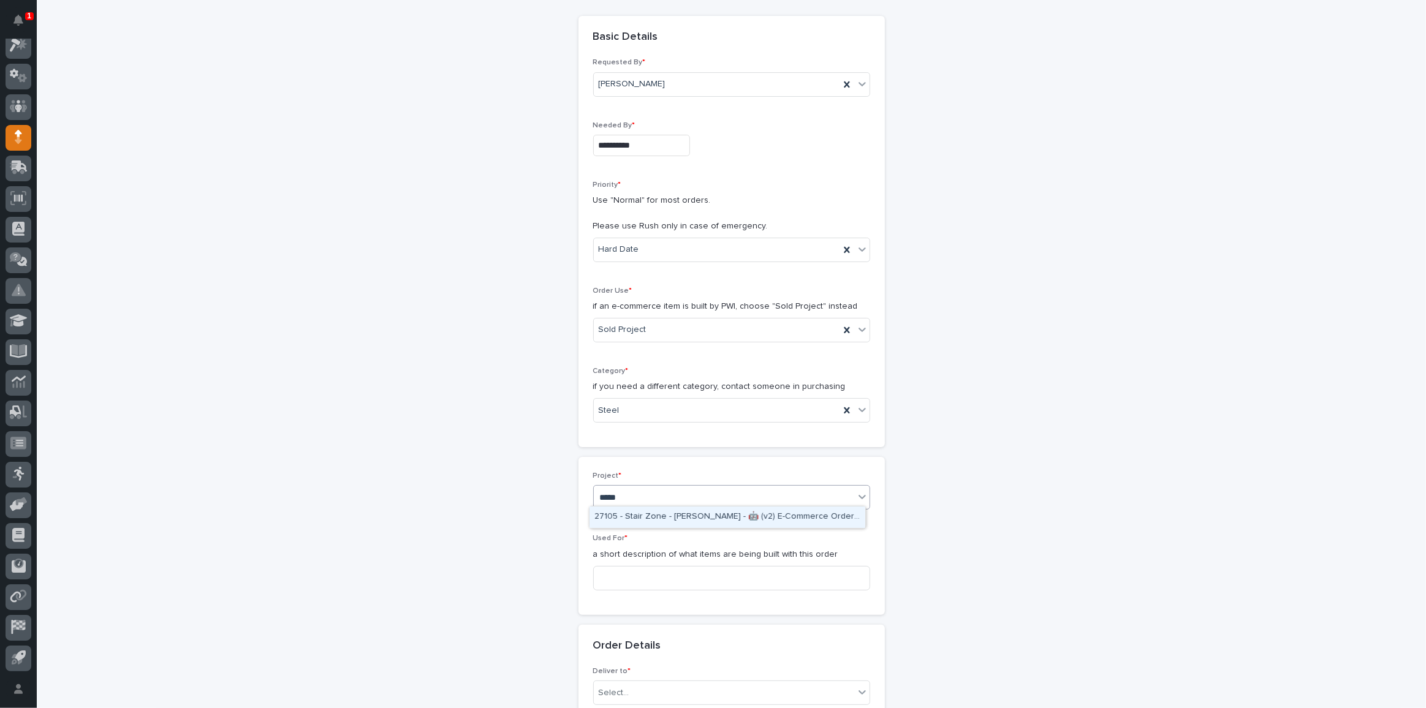
click at [673, 512] on div "27105 - Stair Zone - Richard Jasterzbski - 🤖 (v2) E-Commerce Order with Fab Item" at bounding box center [727, 517] width 276 height 21
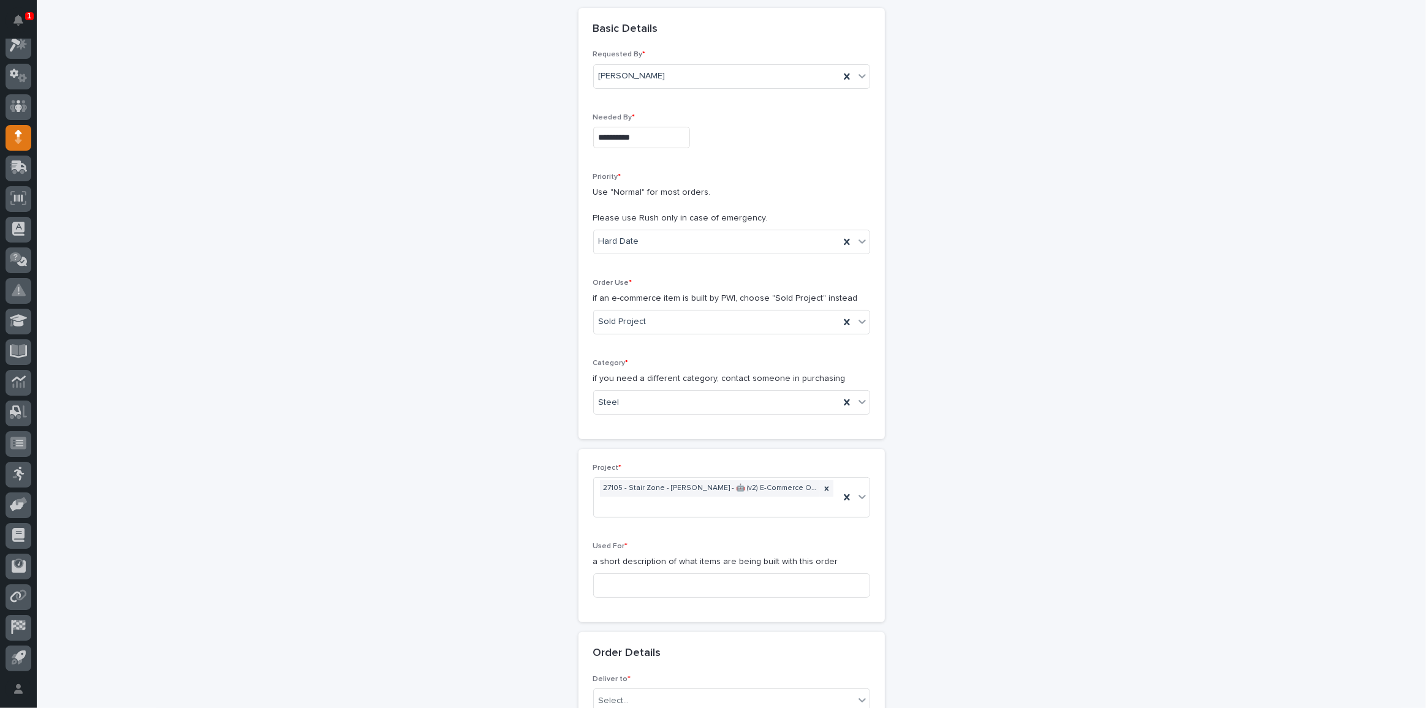
click at [660, 564] on p "a short description of what items are being built with this order" at bounding box center [731, 562] width 277 height 13
click at [670, 597] on div "Used For * a short description of what items are being built with this order" at bounding box center [731, 575] width 277 height 66
click at [676, 590] on input at bounding box center [731, 585] width 277 height 25
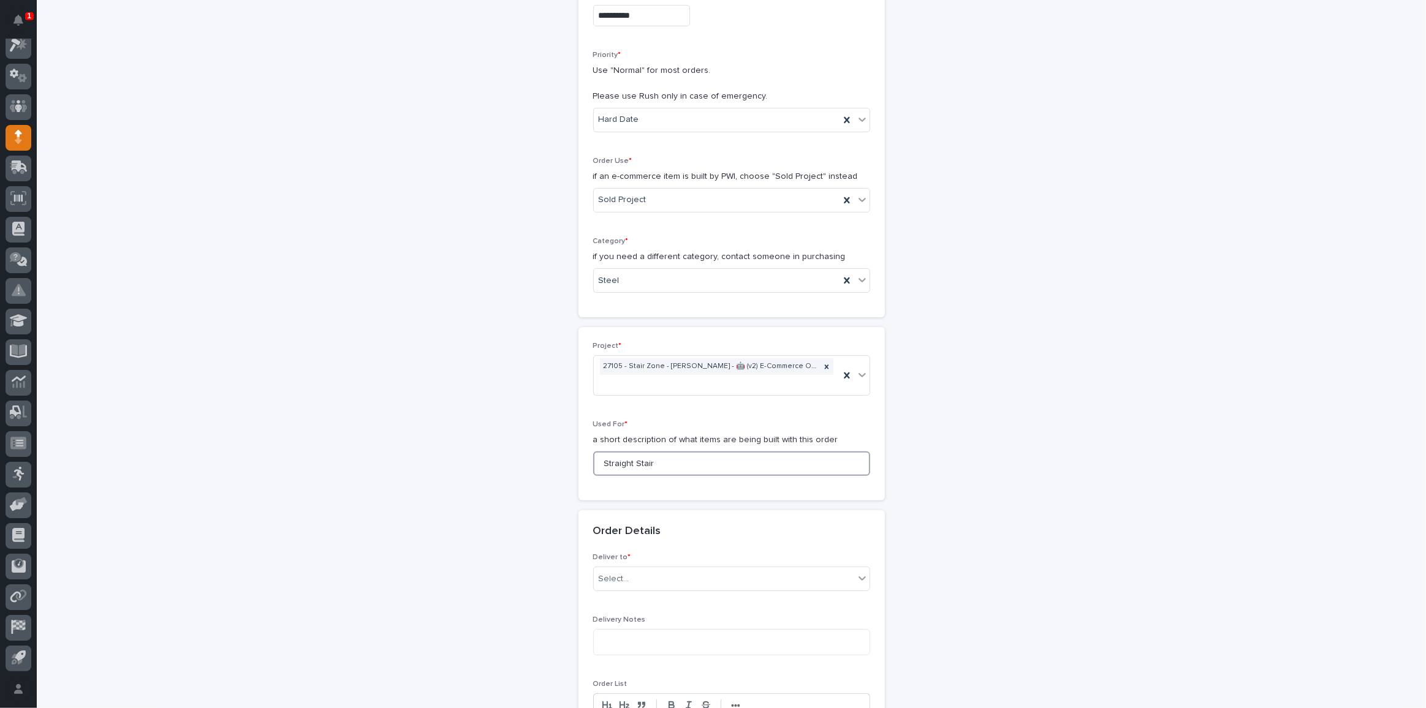
scroll to position [464, 0]
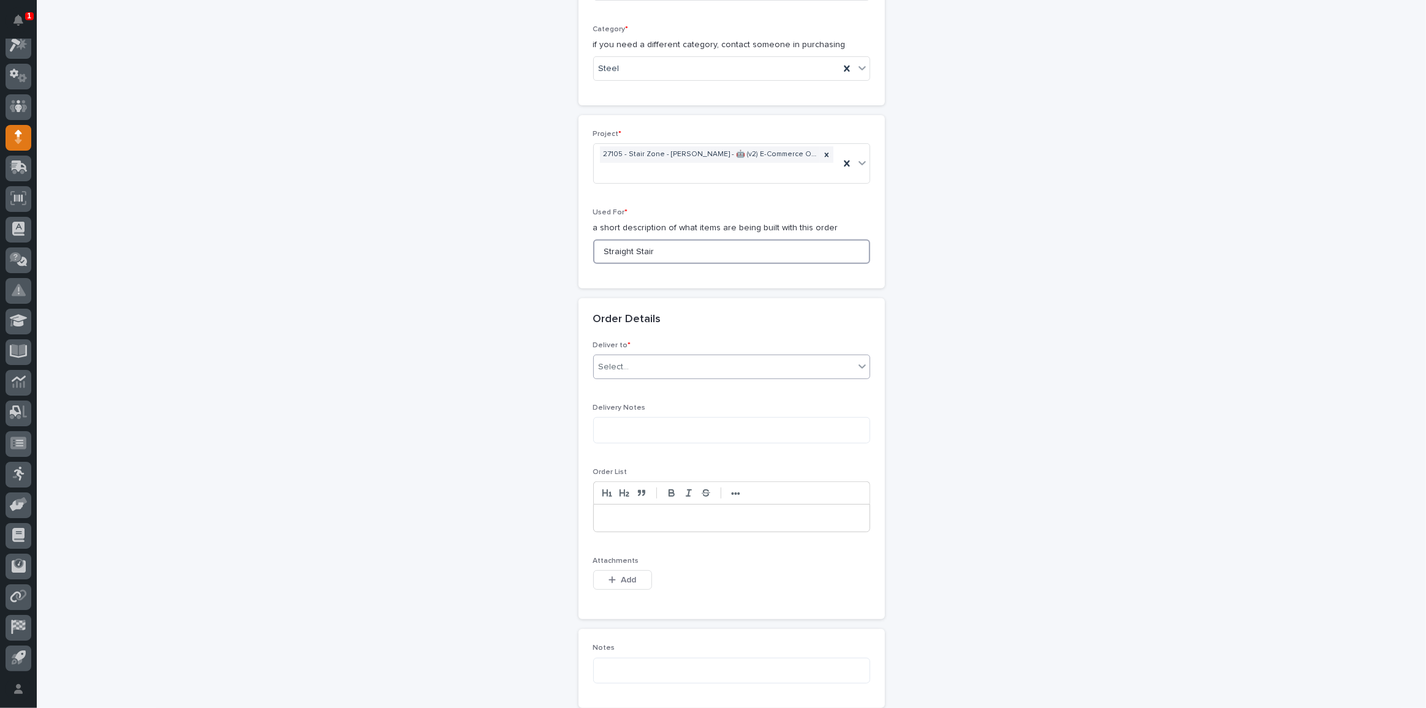
type input "Straight Stair"
click at [690, 359] on div "Select..." at bounding box center [724, 367] width 260 height 20
click at [640, 385] on div "PWI" at bounding box center [727, 386] width 276 height 21
click at [621, 583] on button "Add" at bounding box center [622, 580] width 59 height 20
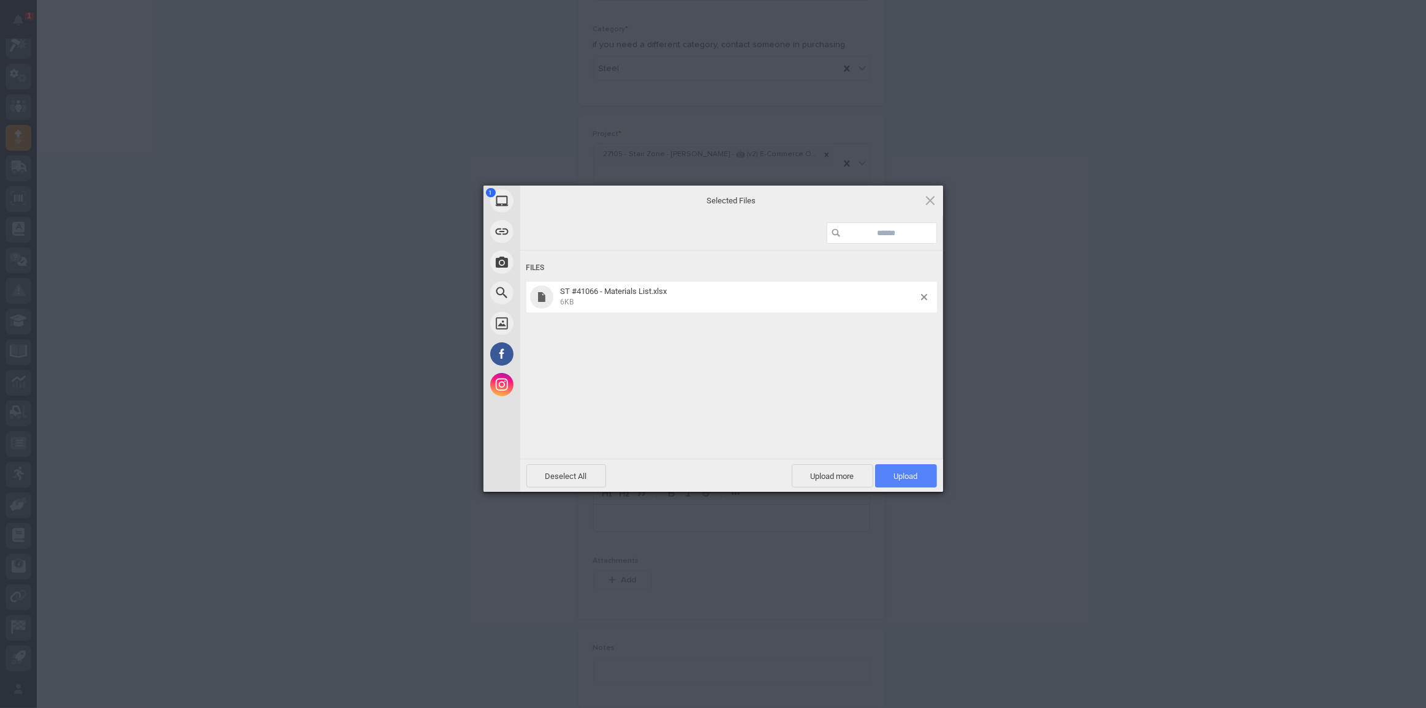
click at [918, 479] on span "Upload 1" at bounding box center [906, 475] width 62 height 23
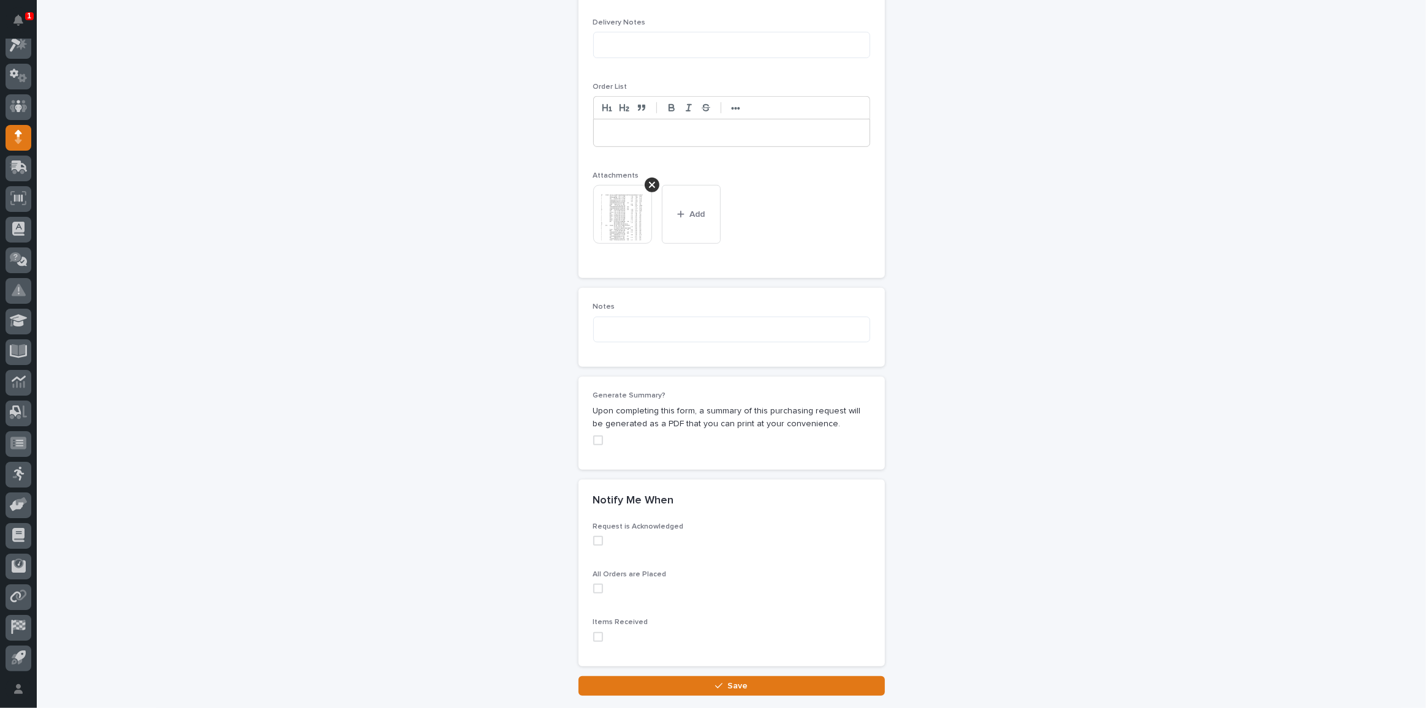
scroll to position [929, 0]
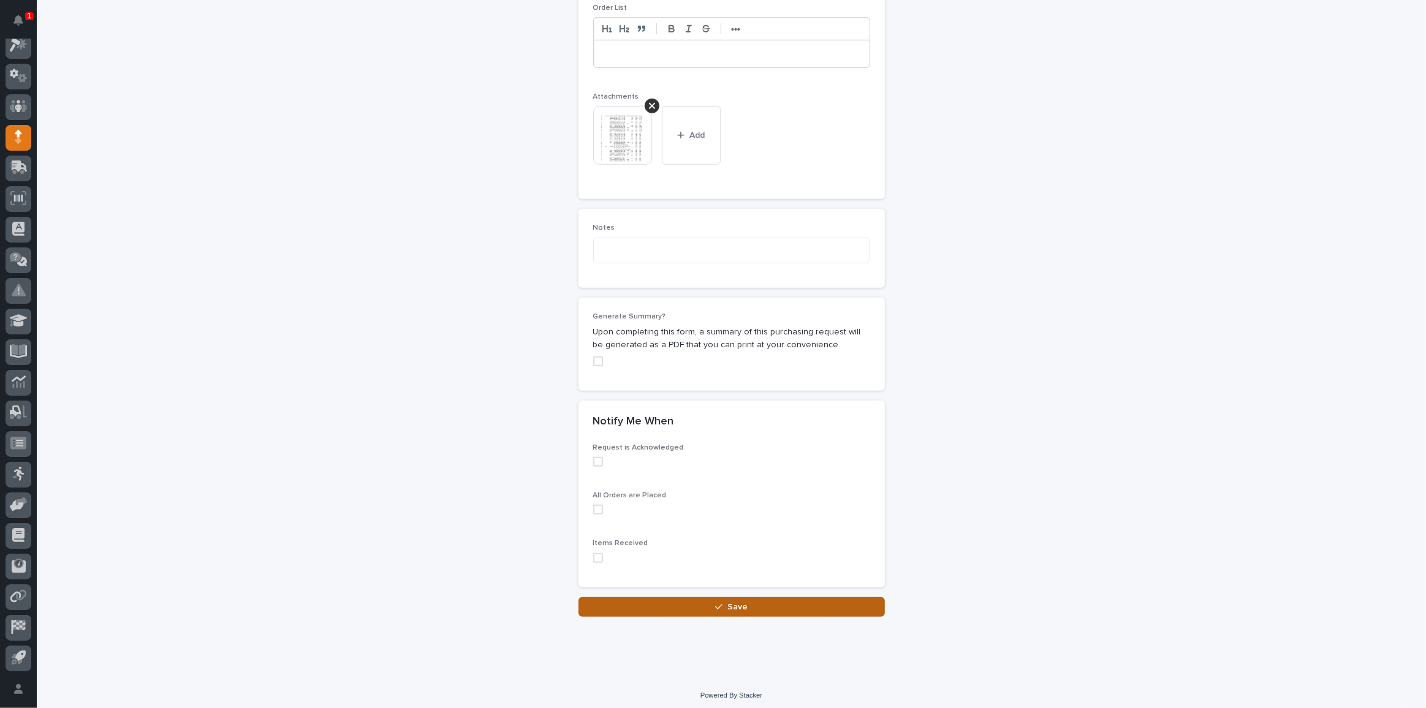
click at [718, 606] on icon "button" at bounding box center [718, 607] width 7 height 9
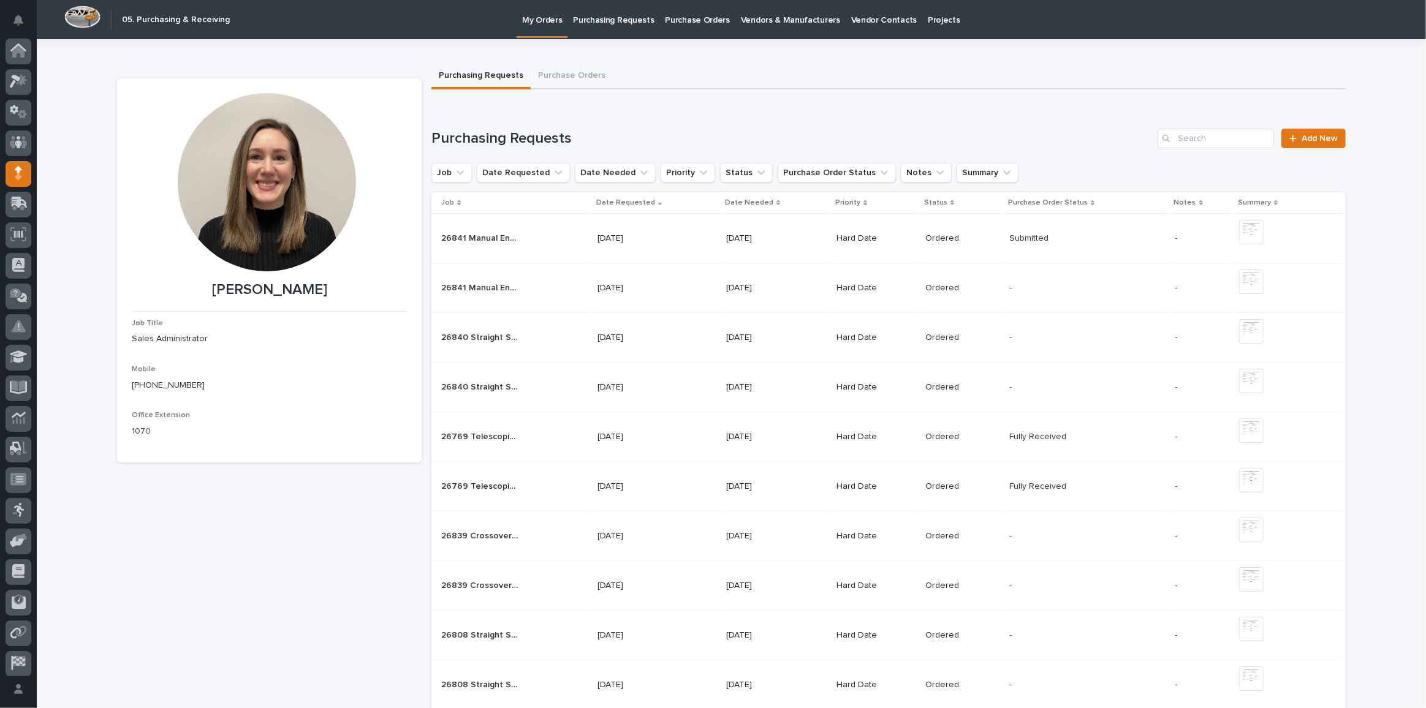
scroll to position [36, 0]
click at [1309, 142] on span "Add New" at bounding box center [1319, 138] width 36 height 9
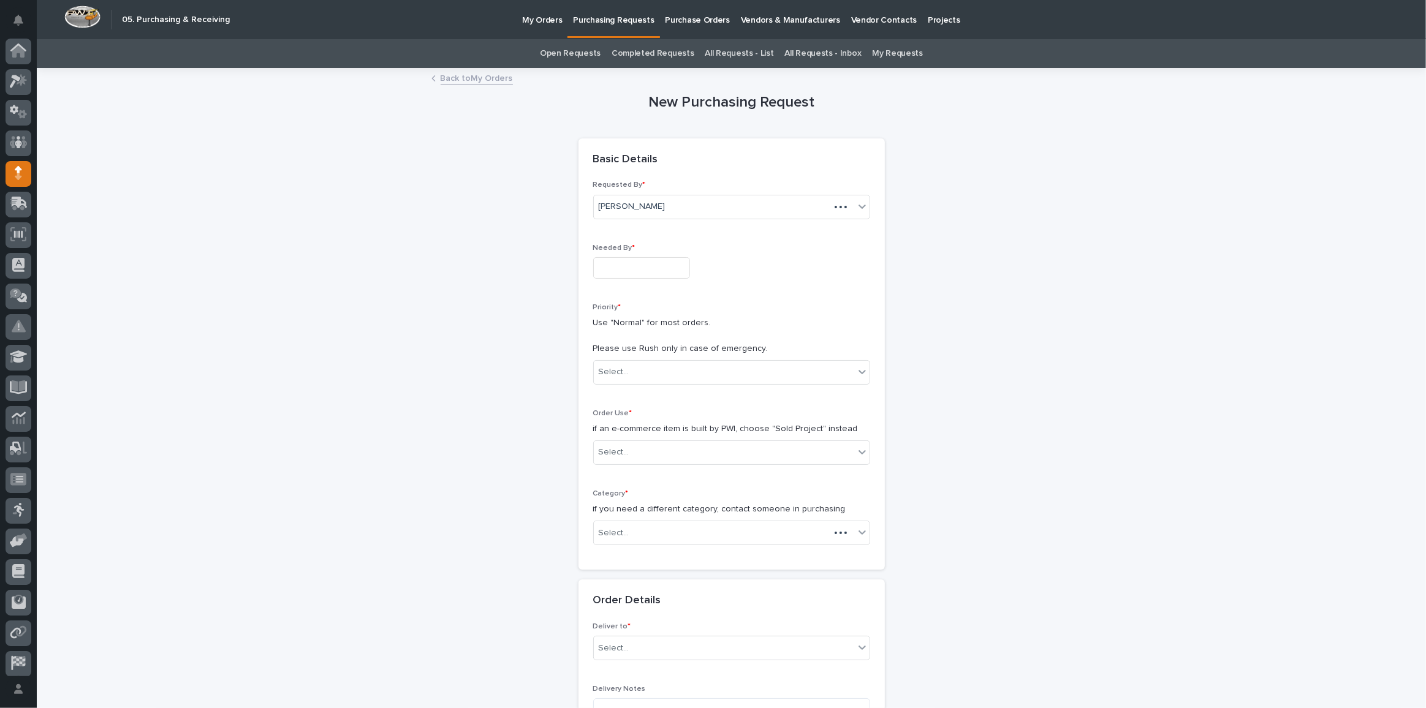
scroll to position [36, 0]
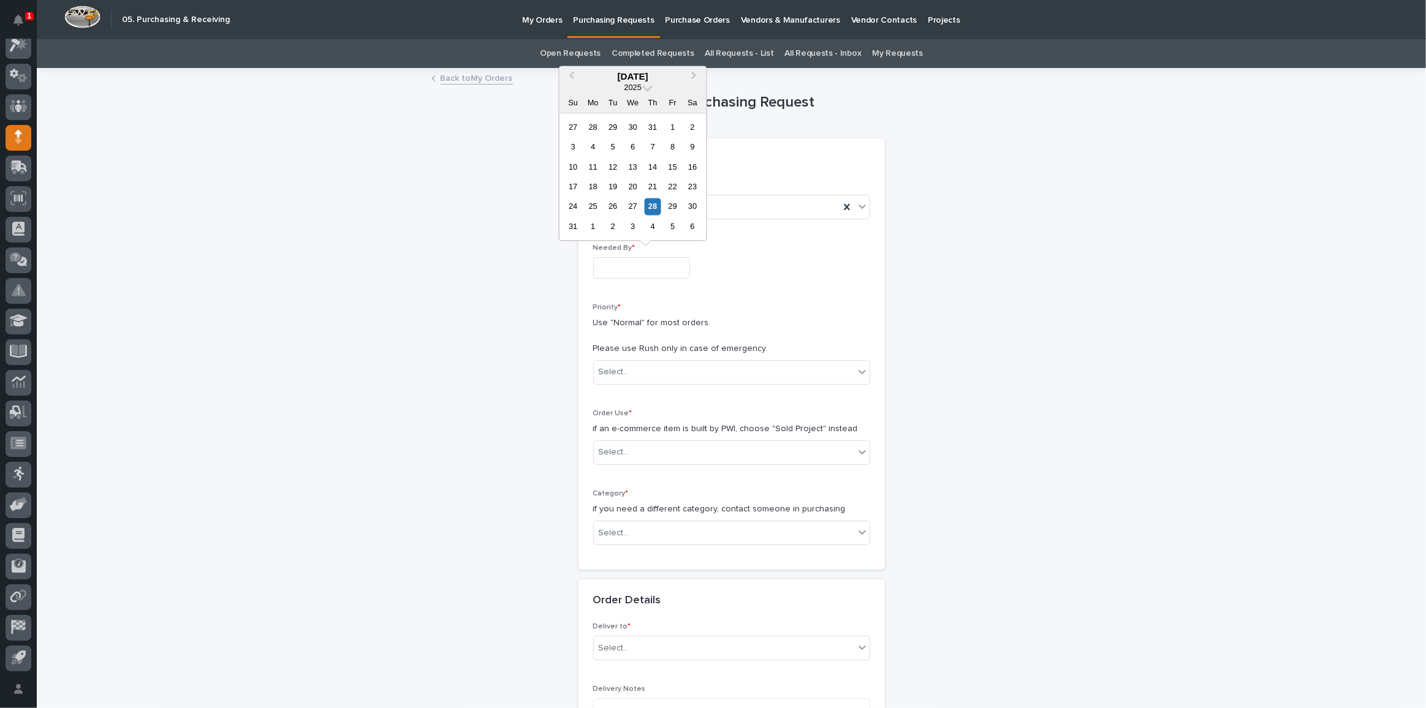
click at [635, 271] on input "text" at bounding box center [641, 267] width 97 height 21
click at [654, 207] on div "28" at bounding box center [653, 207] width 17 height 17
type input "**********"
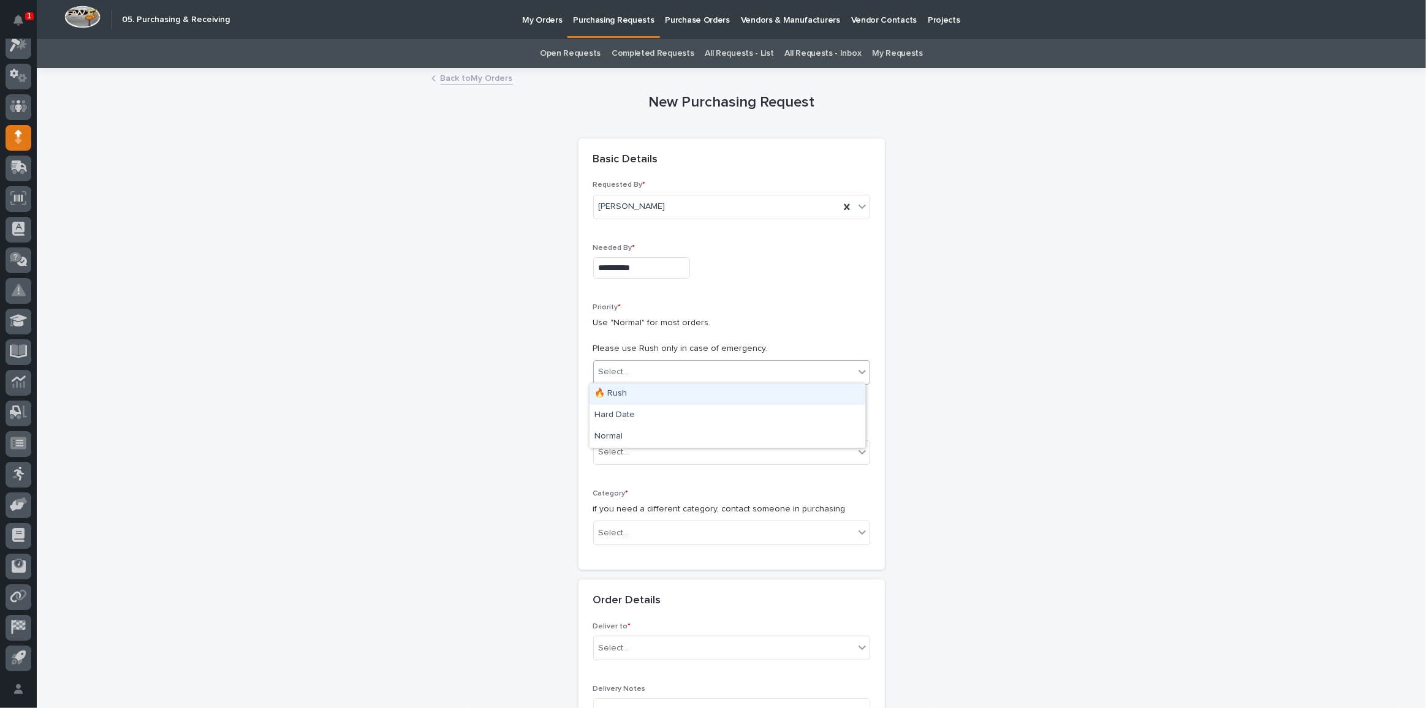
click at [629, 369] on div "Select..." at bounding box center [724, 372] width 260 height 20
click at [627, 416] on div "Hard Date" at bounding box center [727, 415] width 276 height 21
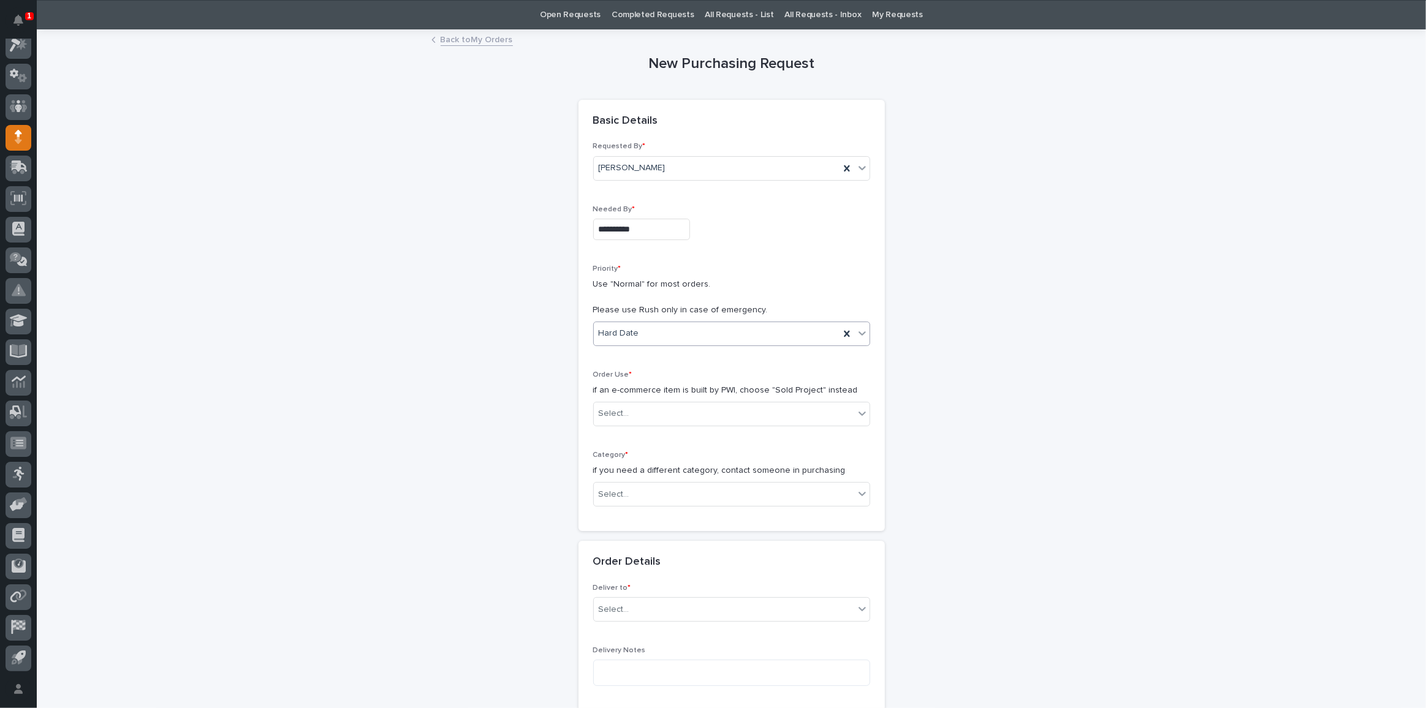
scroll to position [55, 0]
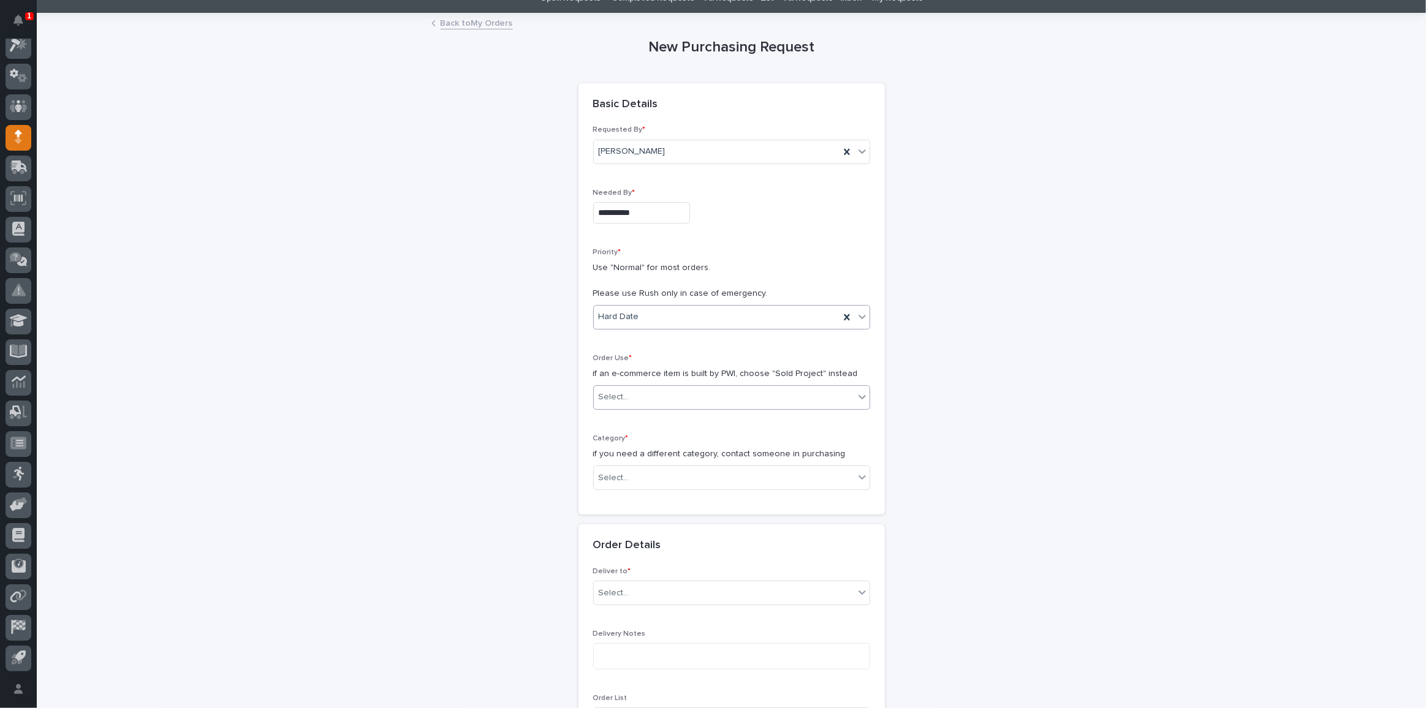
click at [691, 392] on div "Select..." at bounding box center [724, 397] width 260 height 20
click at [631, 417] on div "Sold Project" at bounding box center [727, 417] width 276 height 21
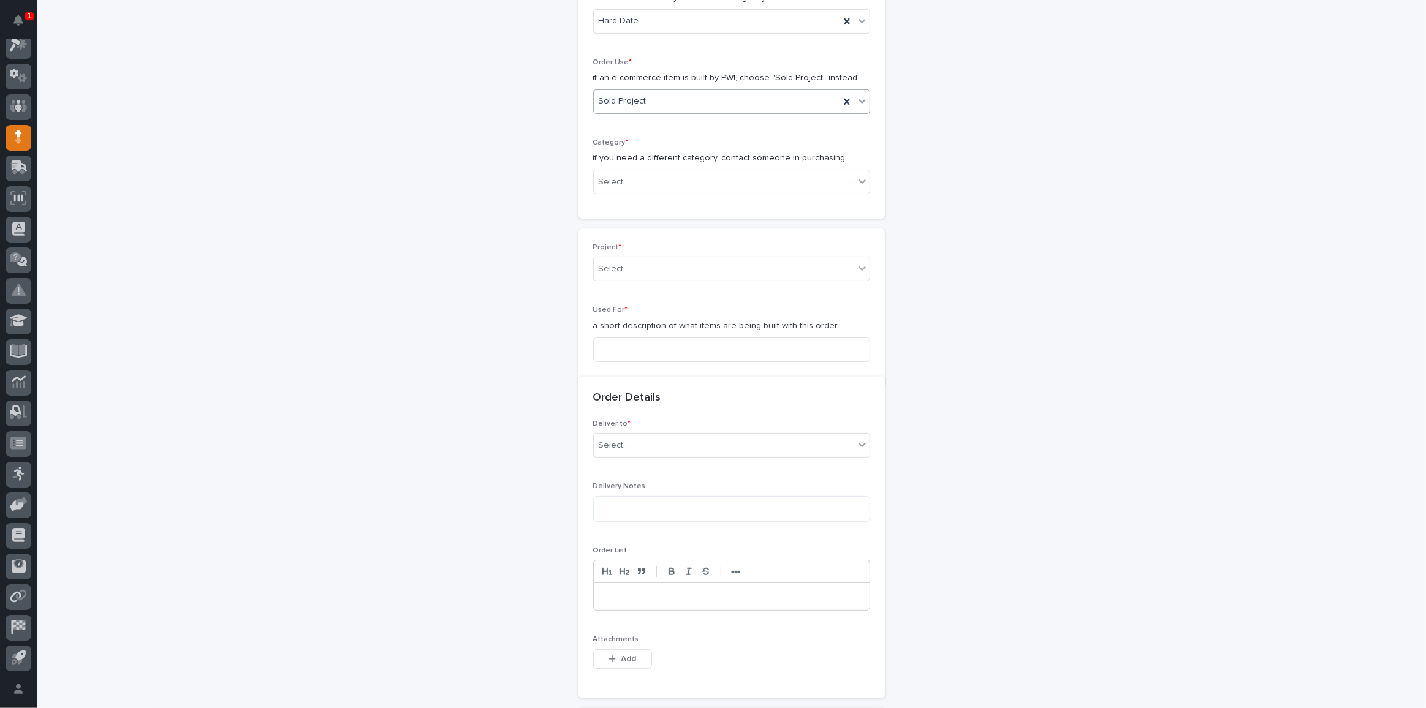
scroll to position [361, 0]
click at [649, 168] on div "Select..." at bounding box center [724, 172] width 260 height 20
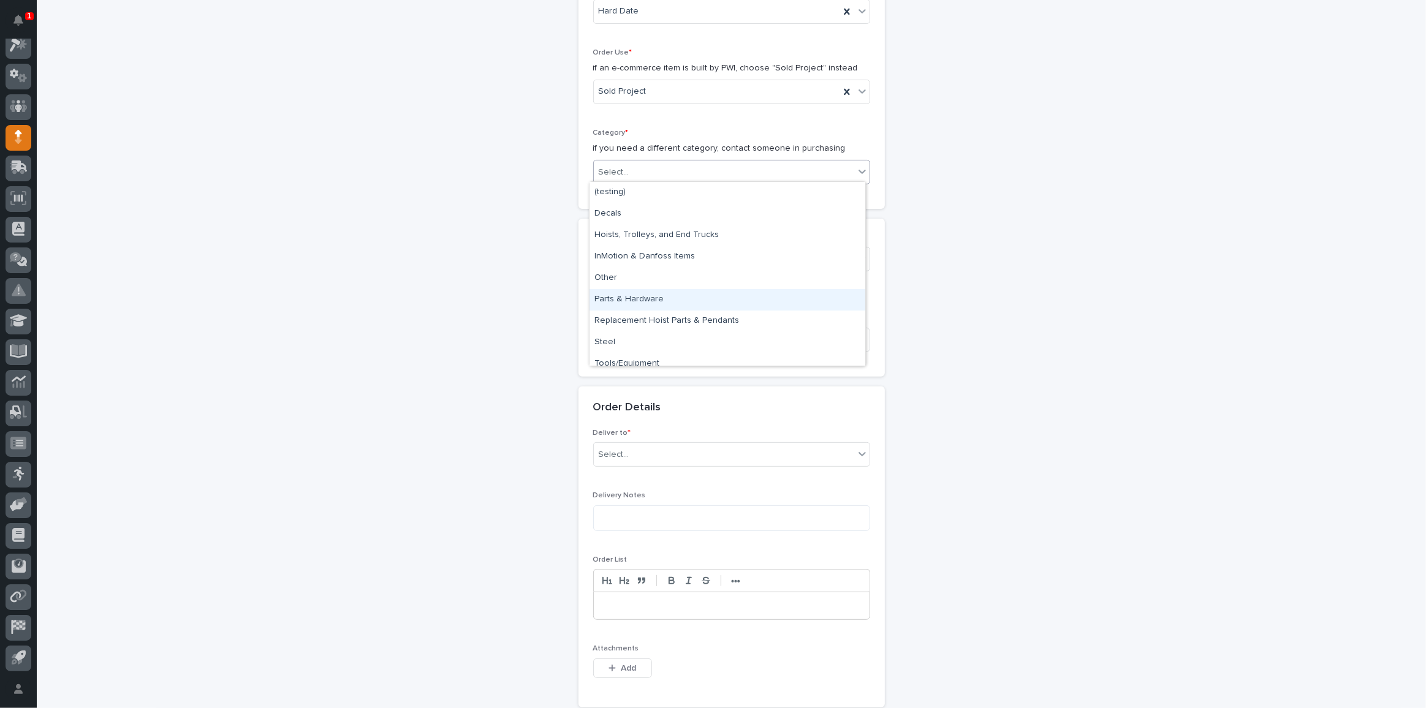
click at [645, 302] on div "Parts & Hardware" at bounding box center [727, 299] width 276 height 21
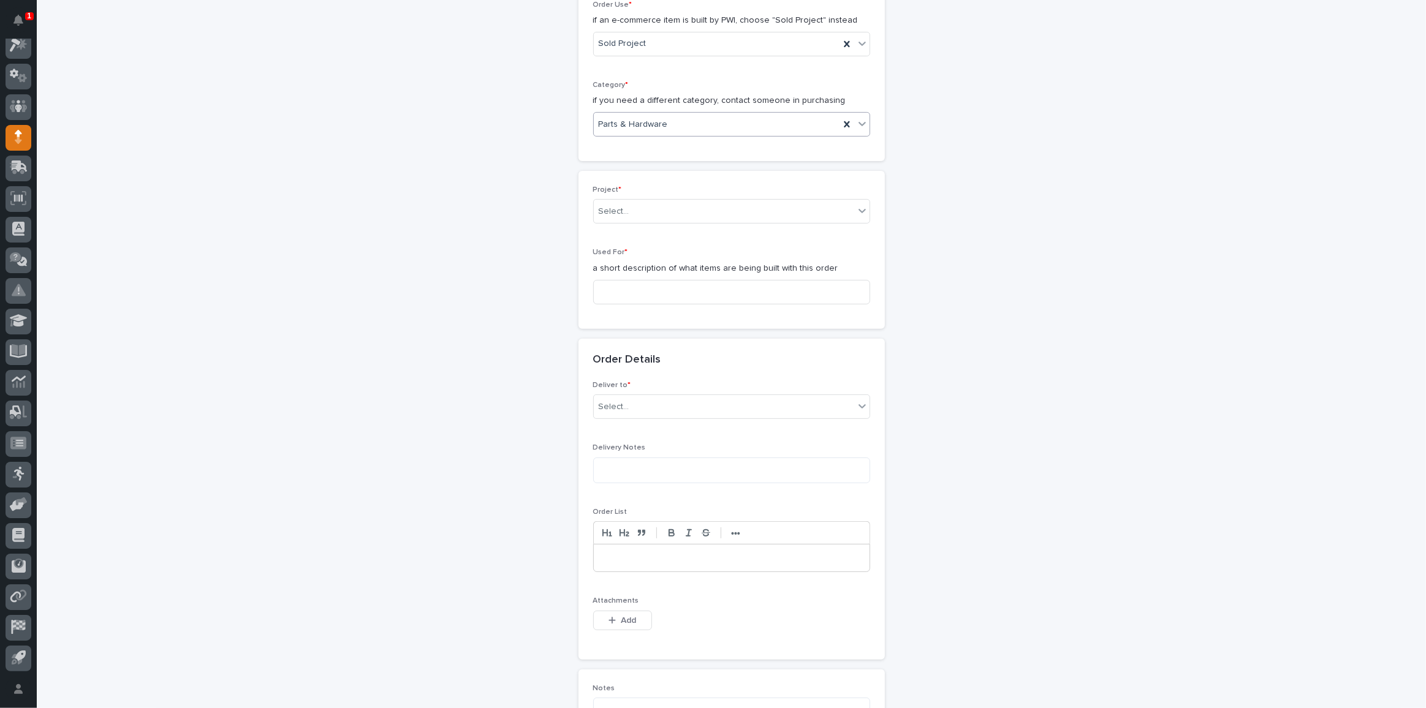
scroll to position [472, 0]
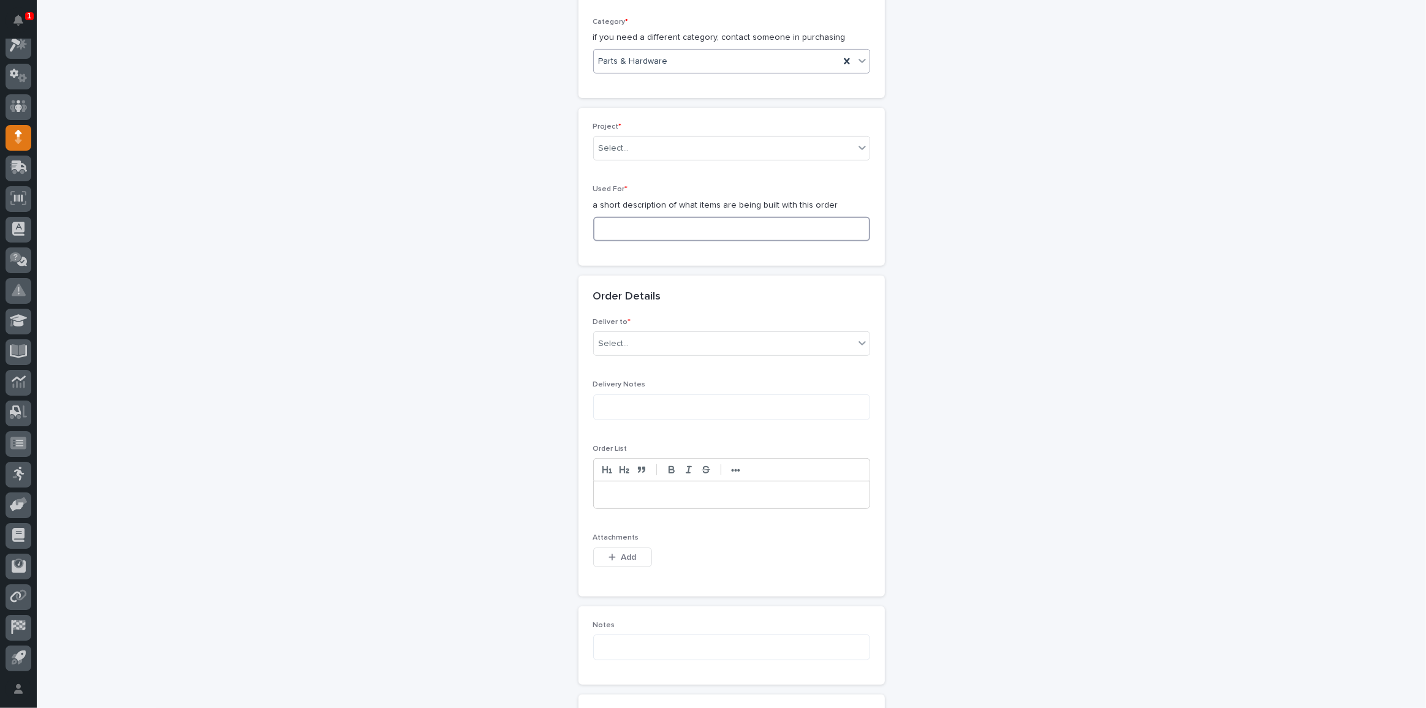
click at [646, 219] on input at bounding box center [731, 229] width 277 height 25
type input "Straight Stair"
click at [639, 341] on div "Select..." at bounding box center [724, 344] width 260 height 20
click at [638, 369] on div "PWI" at bounding box center [727, 362] width 276 height 21
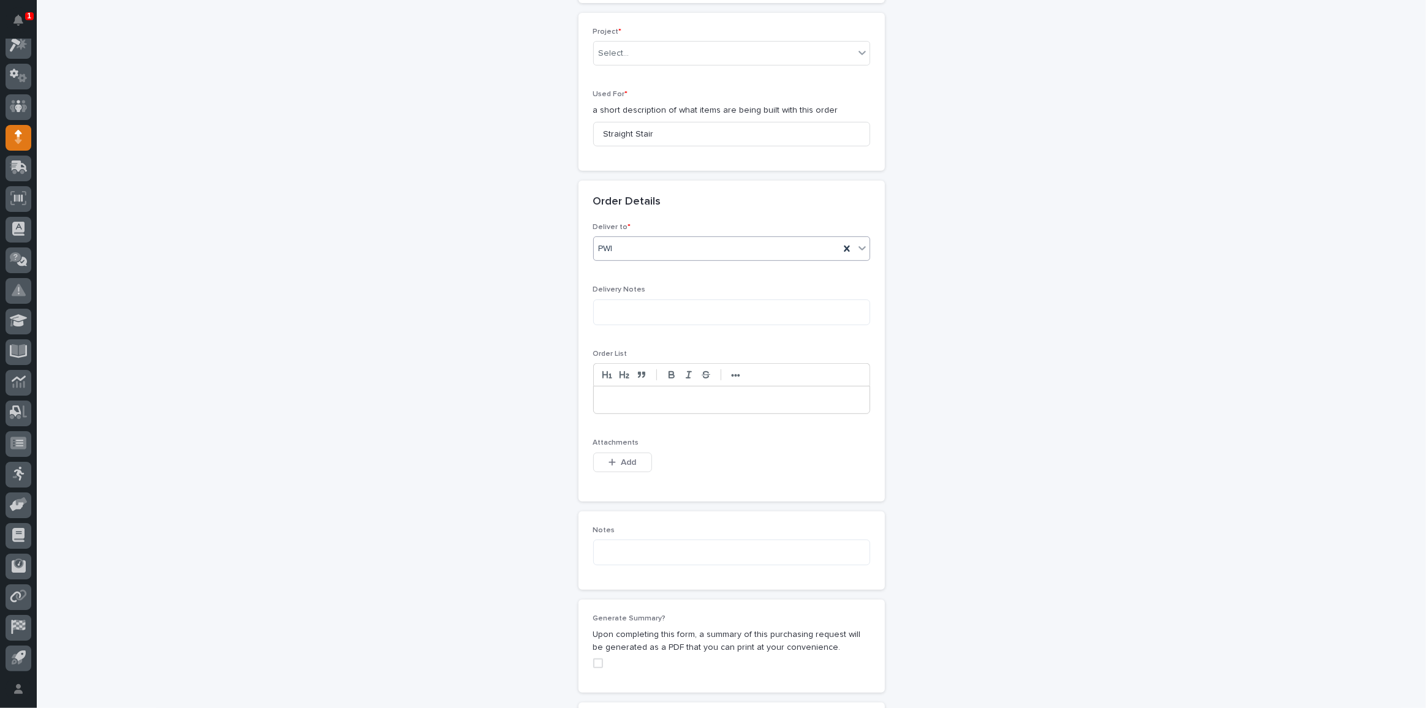
scroll to position [639, 0]
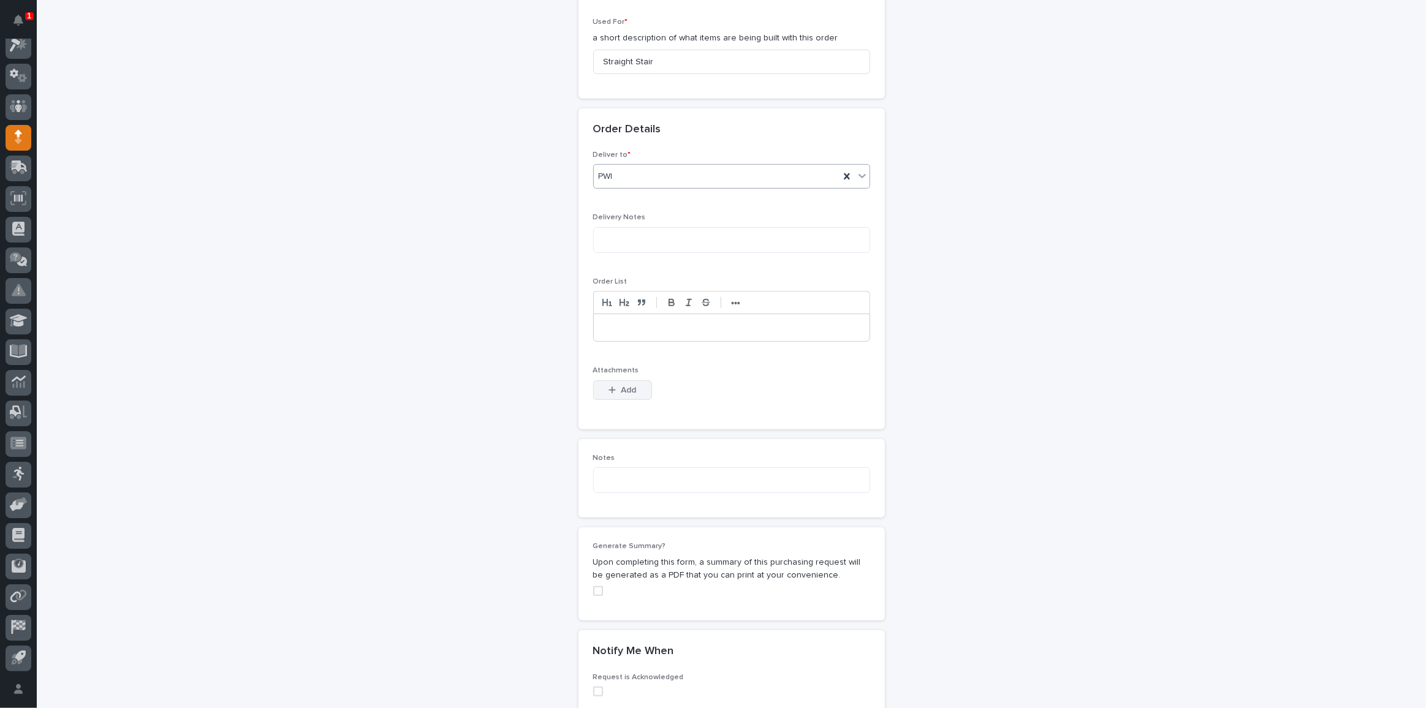
click at [605, 380] on button "Add" at bounding box center [622, 390] width 59 height 20
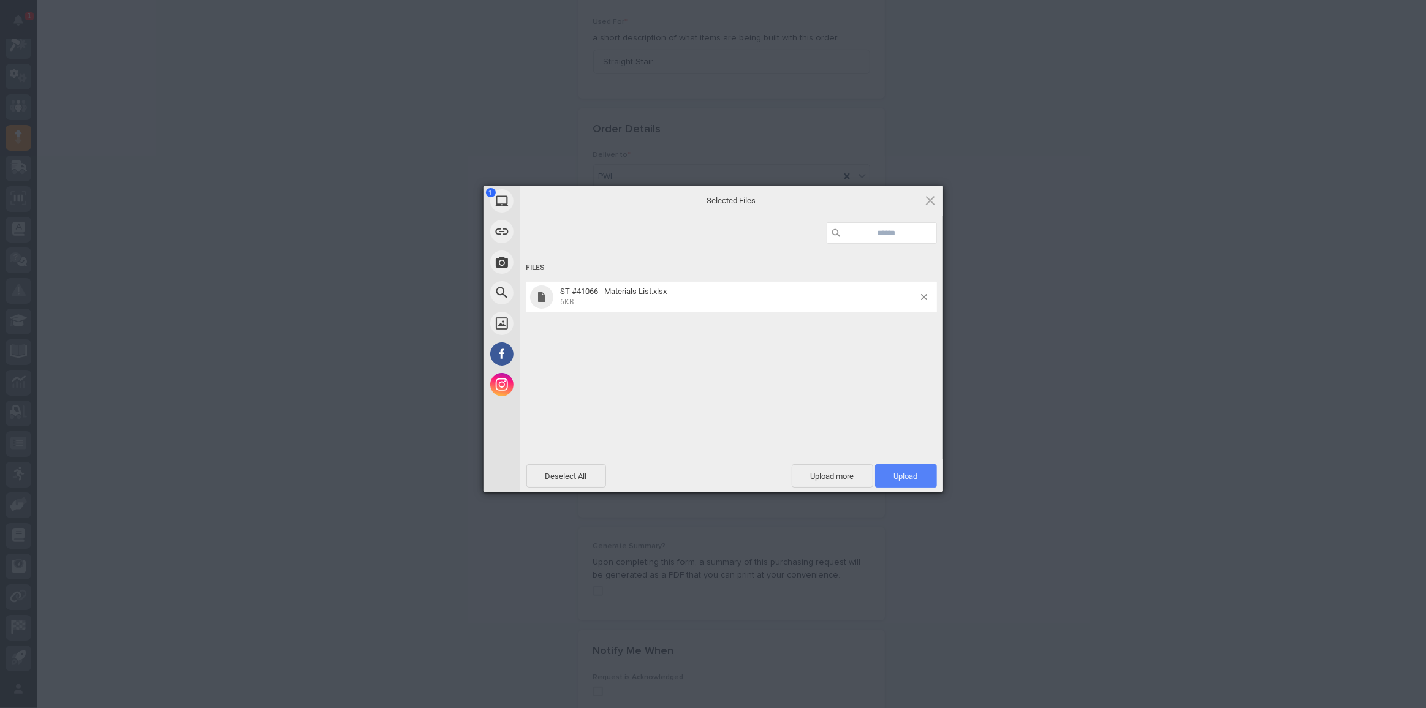
click at [915, 480] on span "Upload 1" at bounding box center [906, 475] width 62 height 23
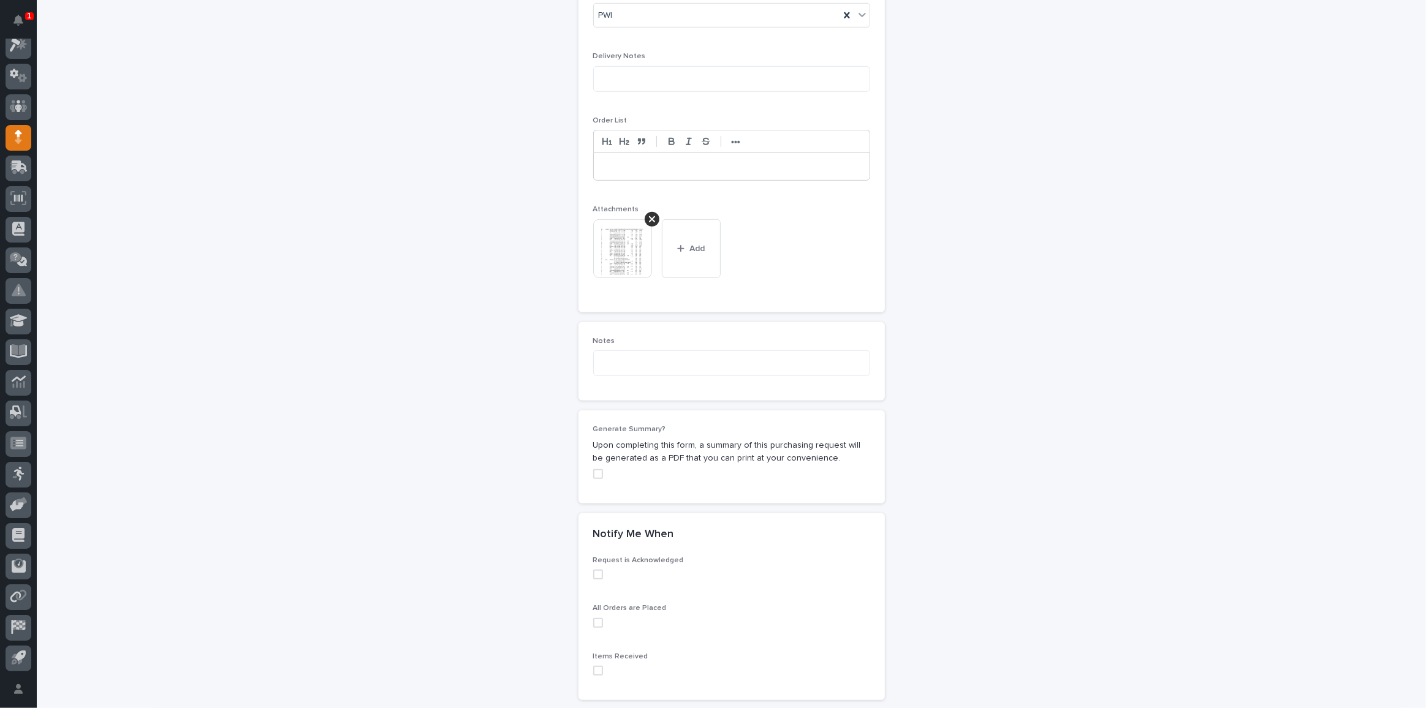
scroll to position [913, 0]
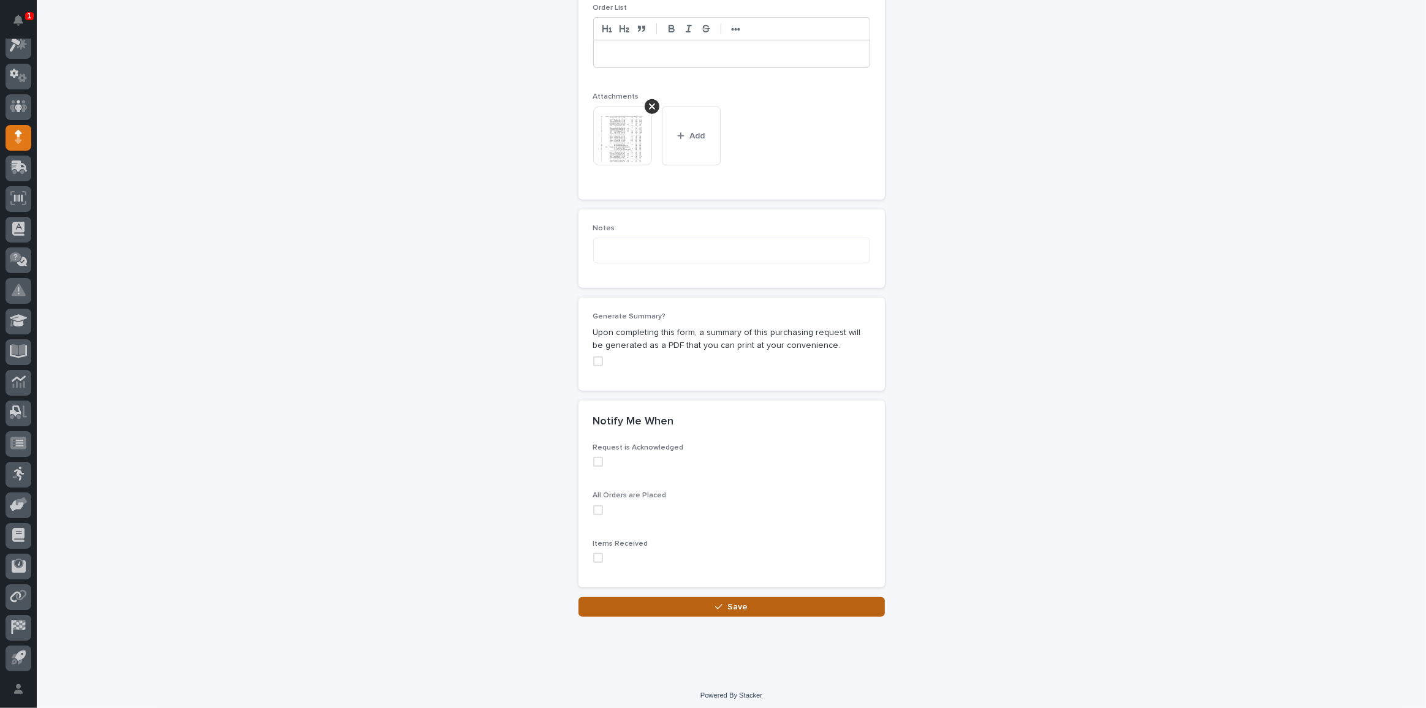
click at [751, 605] on button "Save" at bounding box center [731, 607] width 306 height 20
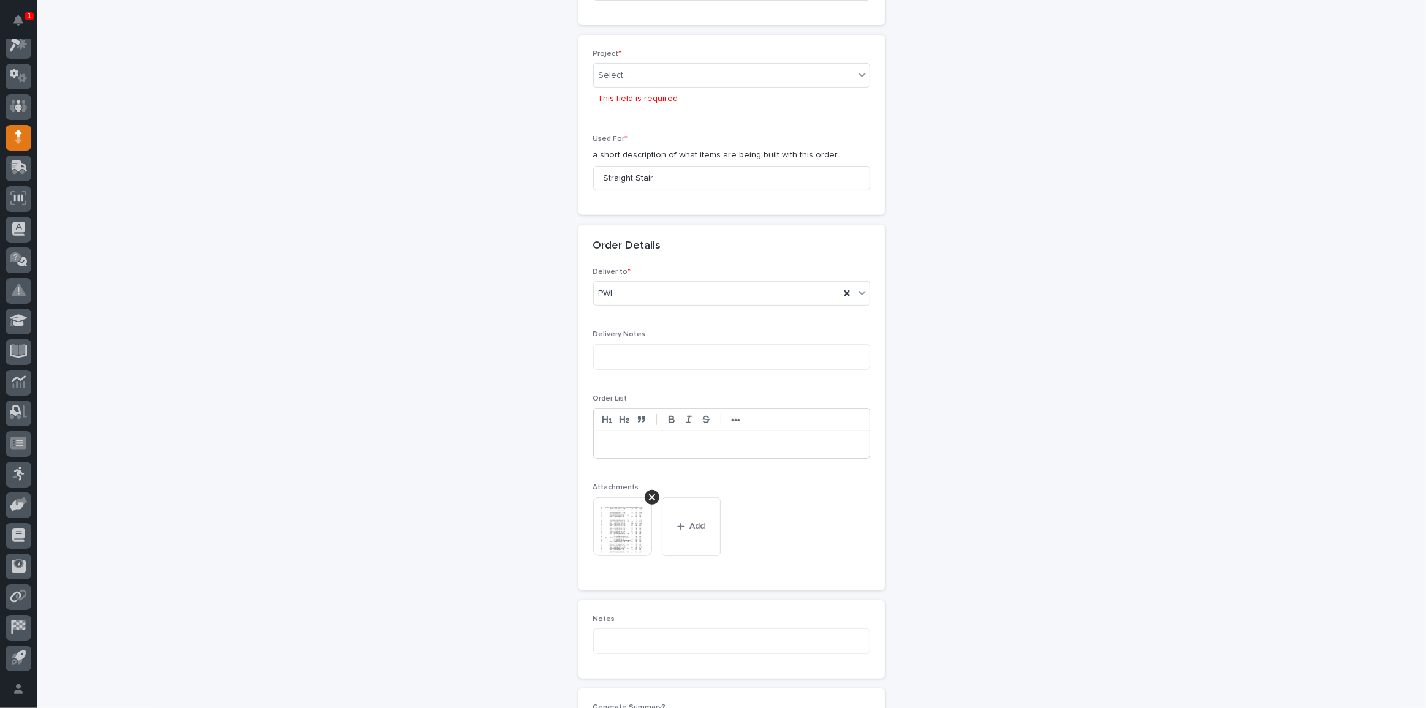
scroll to position [377, 0]
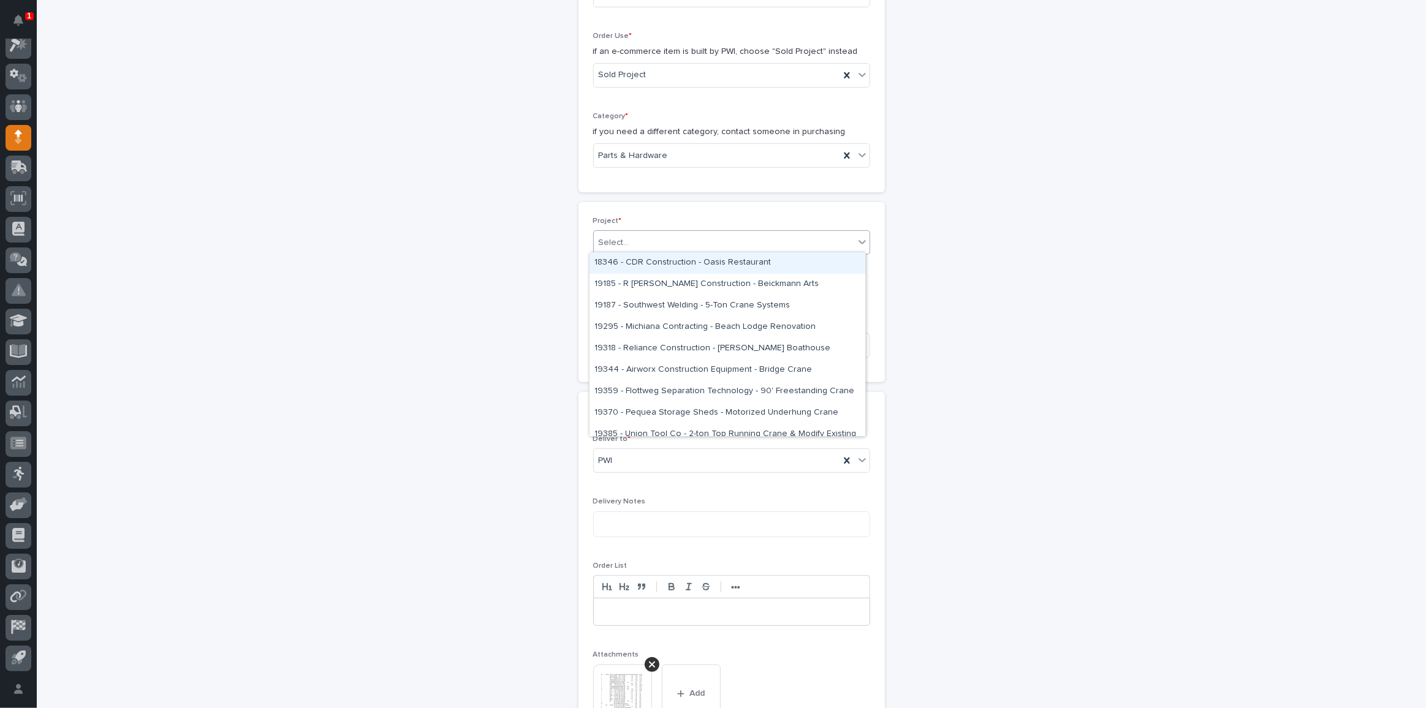
click at [617, 242] on div "Select..." at bounding box center [614, 243] width 31 height 13
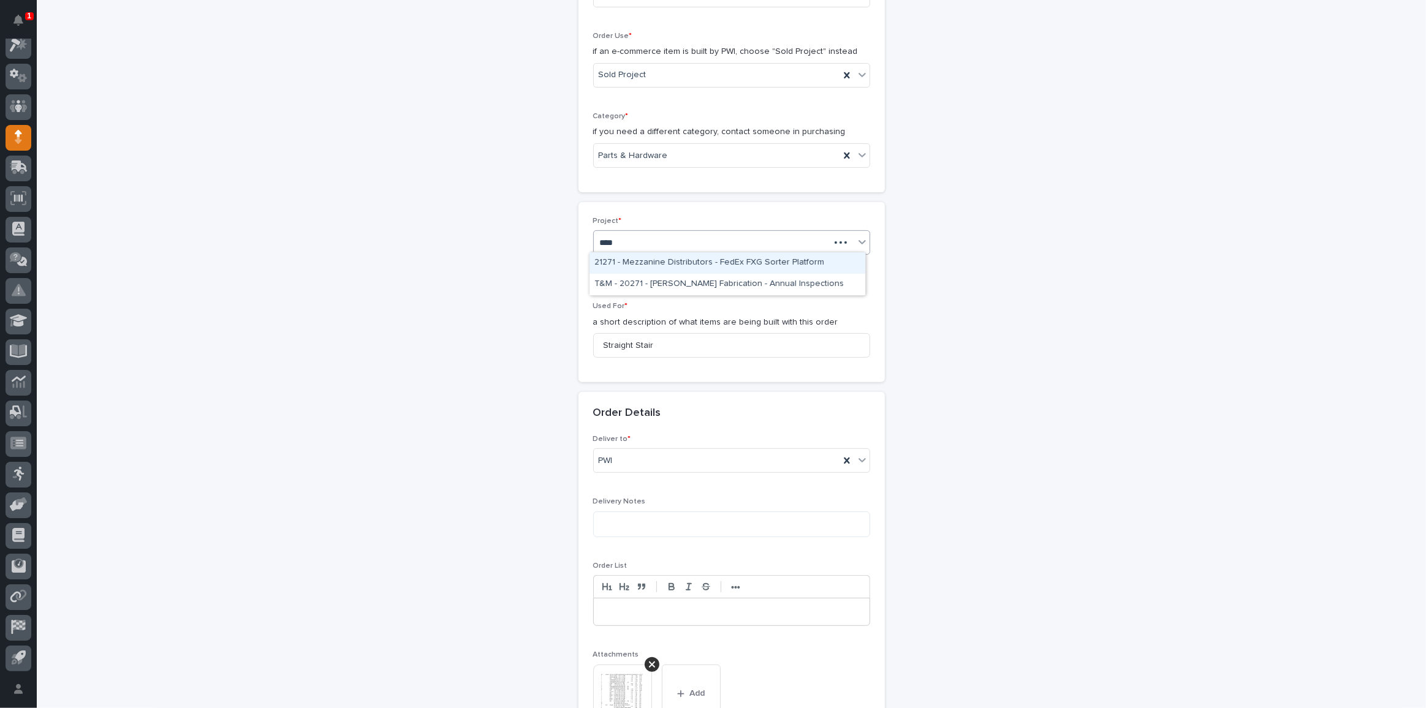
type input "*****"
click at [653, 262] on div "27105 - Stair Zone - Richard Jasterzbski - 🤖 (v2) E-Commerce Order with Fab Item" at bounding box center [727, 262] width 276 height 21
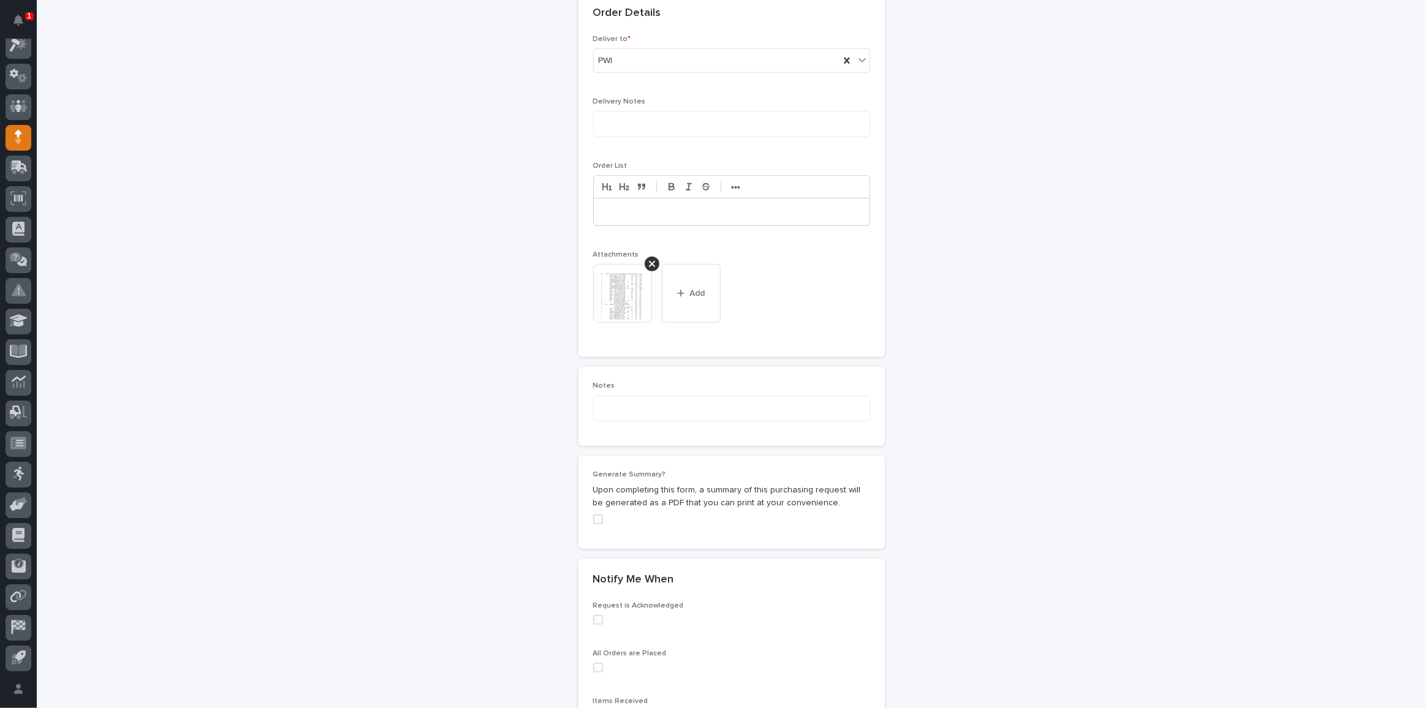
scroll to position [929, 0]
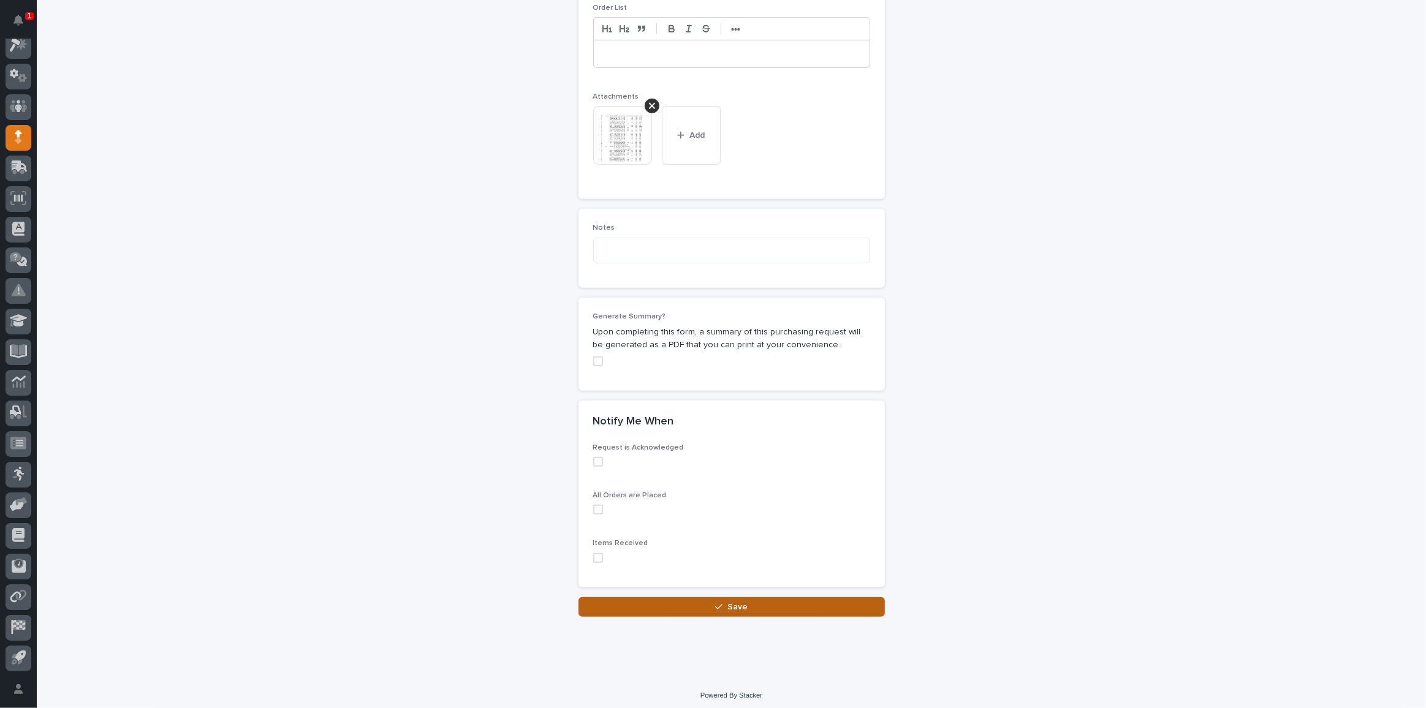
click at [738, 602] on span "Save" at bounding box center [737, 607] width 20 height 11
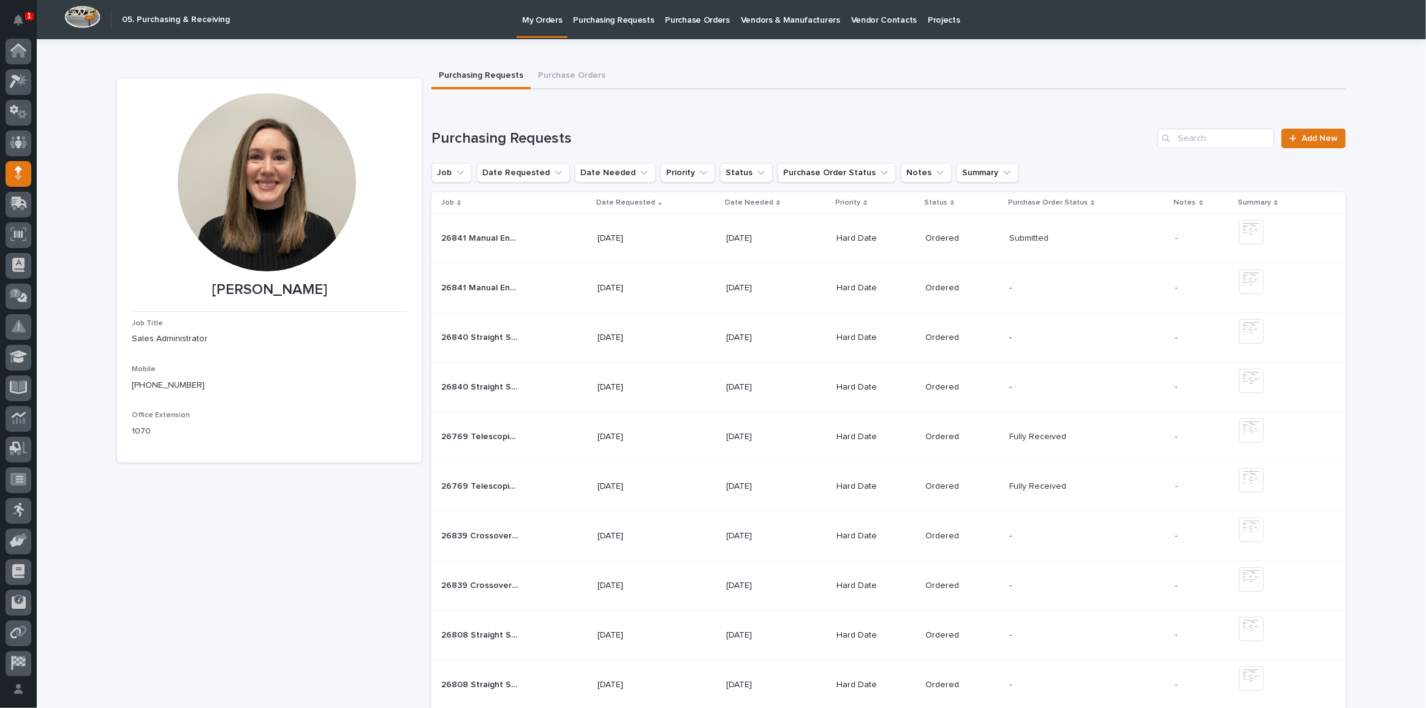
scroll to position [36, 0]
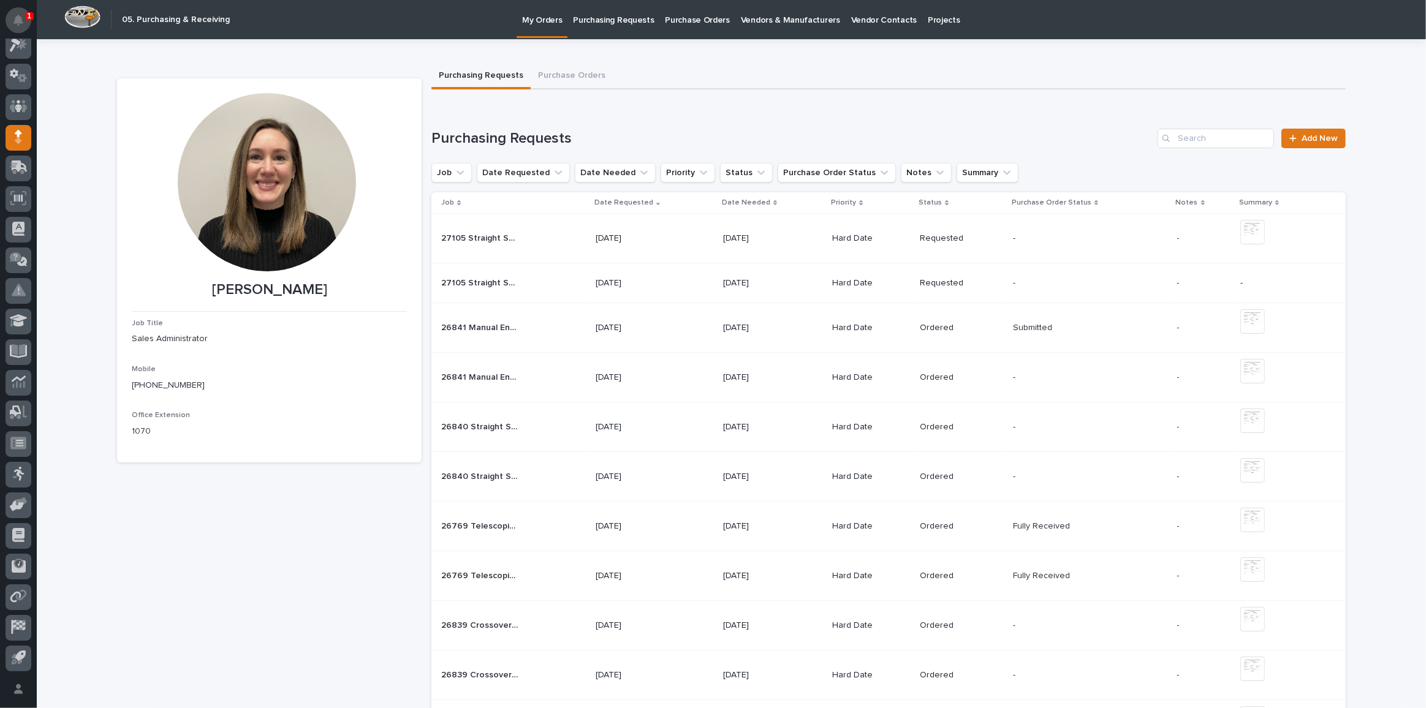
click at [14, 31] on button "Notifications" at bounding box center [19, 20] width 26 height 26
click at [18, 79] on icon at bounding box center [19, 76] width 18 height 14
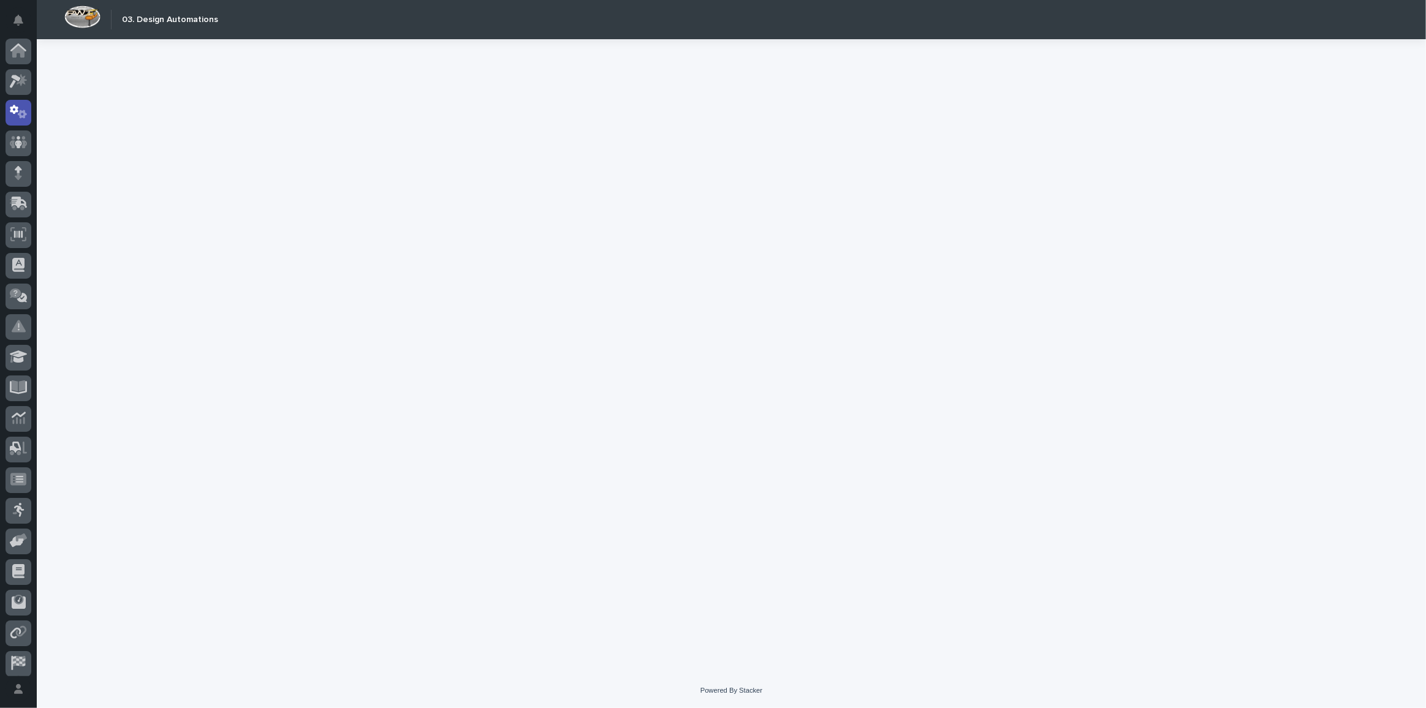
scroll to position [36, 0]
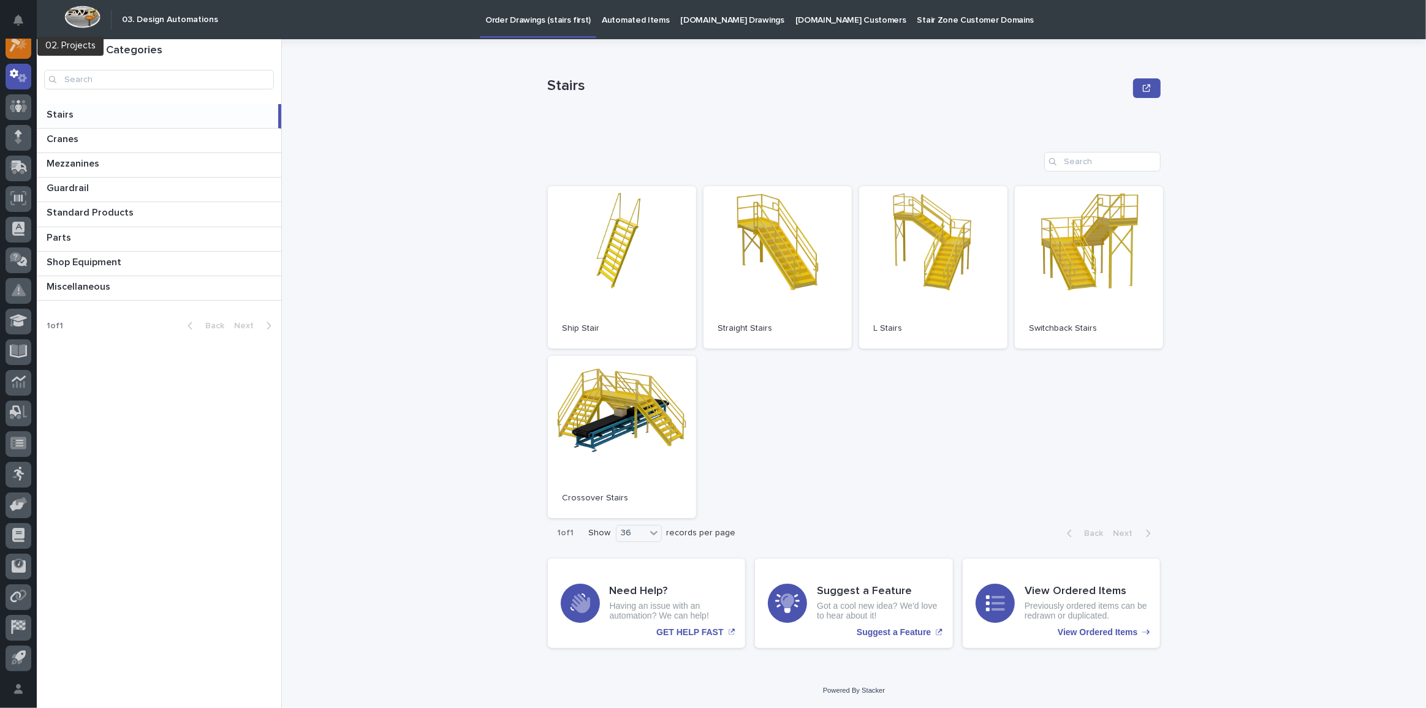
click at [23, 56] on div at bounding box center [19, 46] width 26 height 26
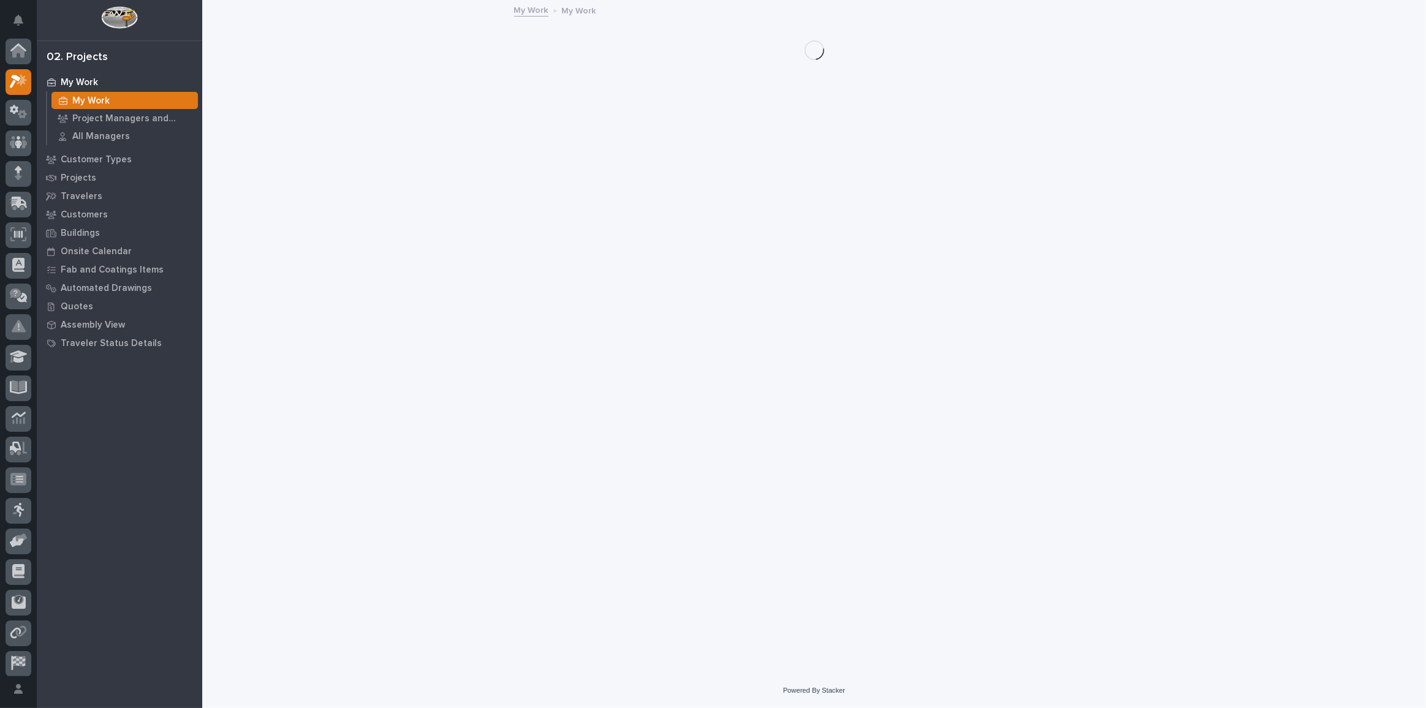
scroll to position [30, 0]
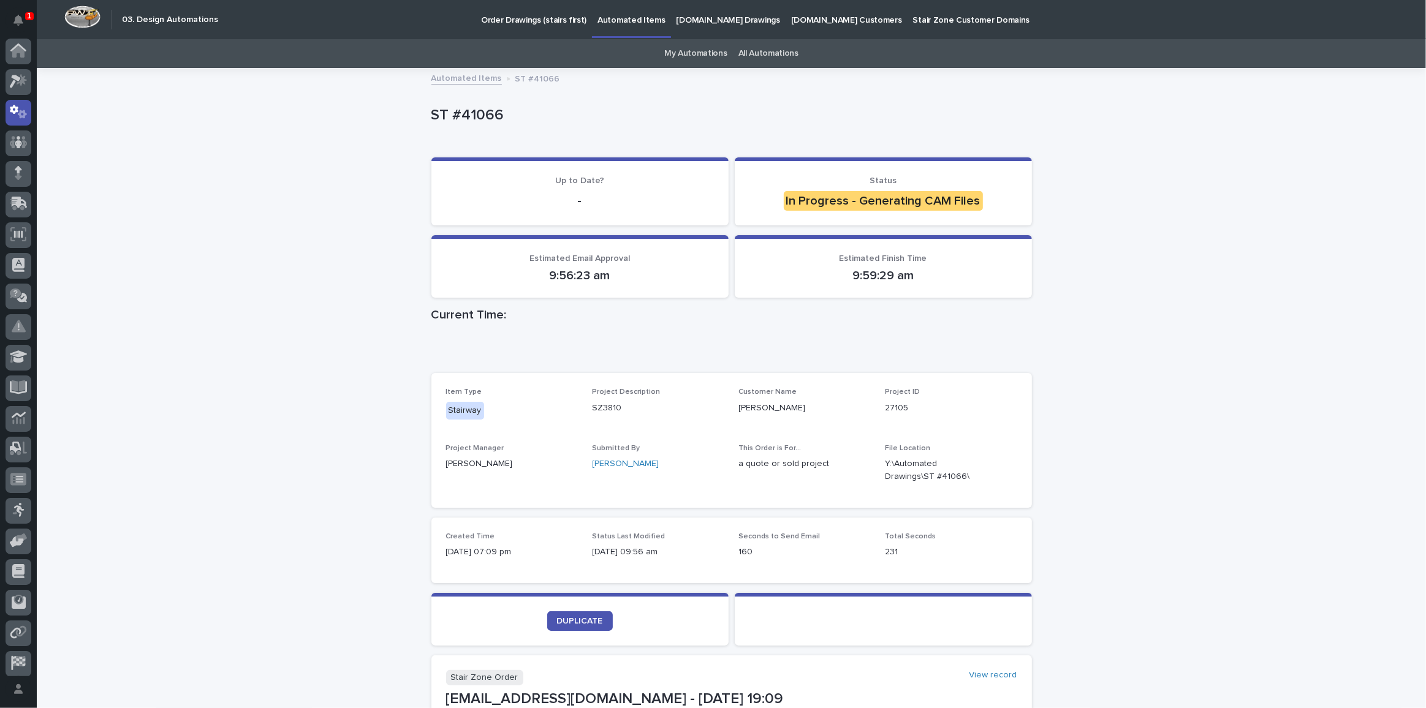
scroll to position [36, 0]
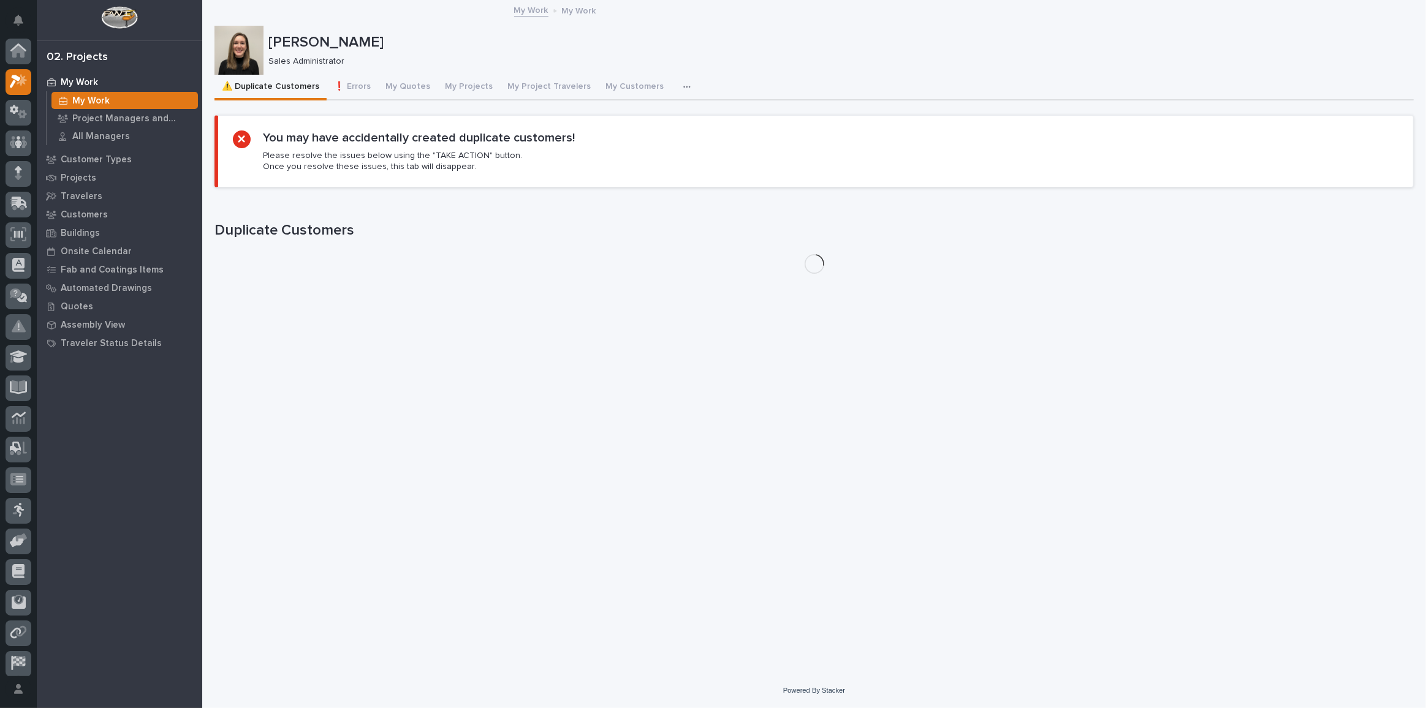
scroll to position [30, 0]
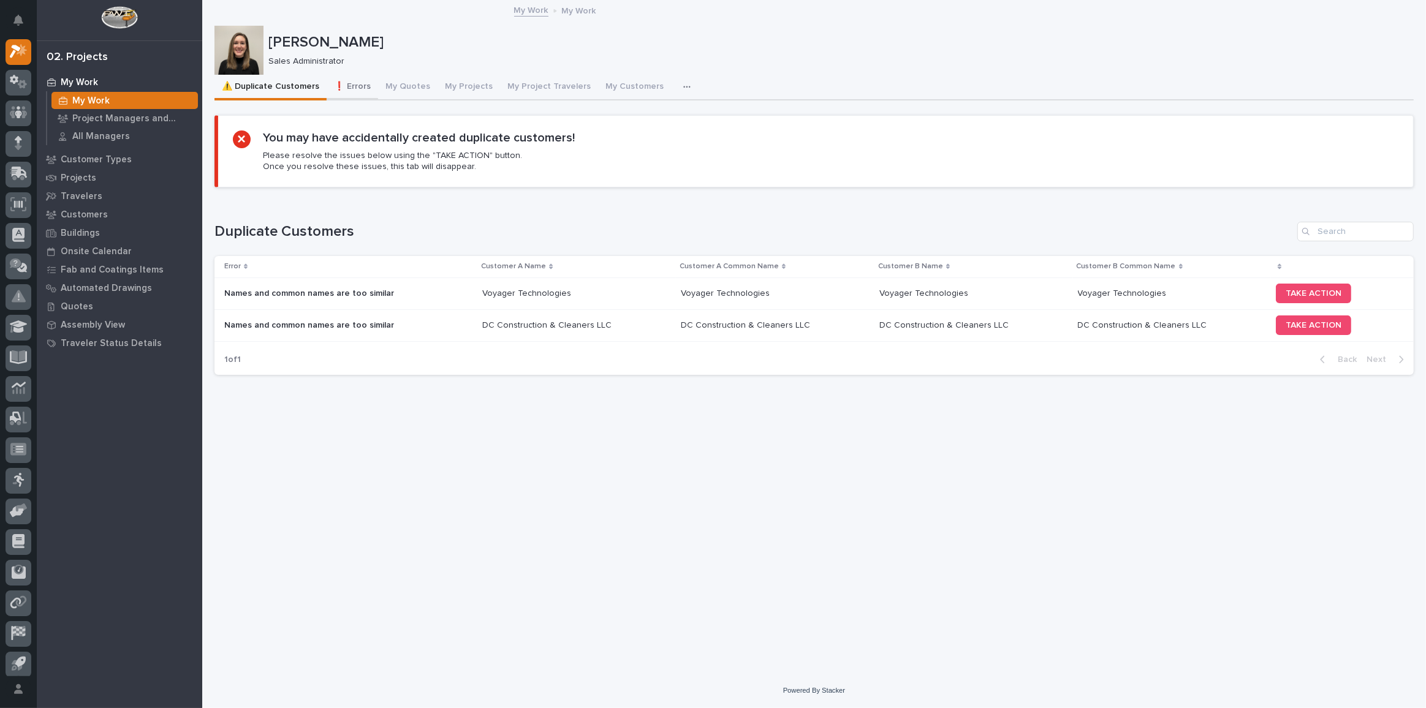
click at [352, 84] on button "❗ Errors" at bounding box center [352, 88] width 51 height 26
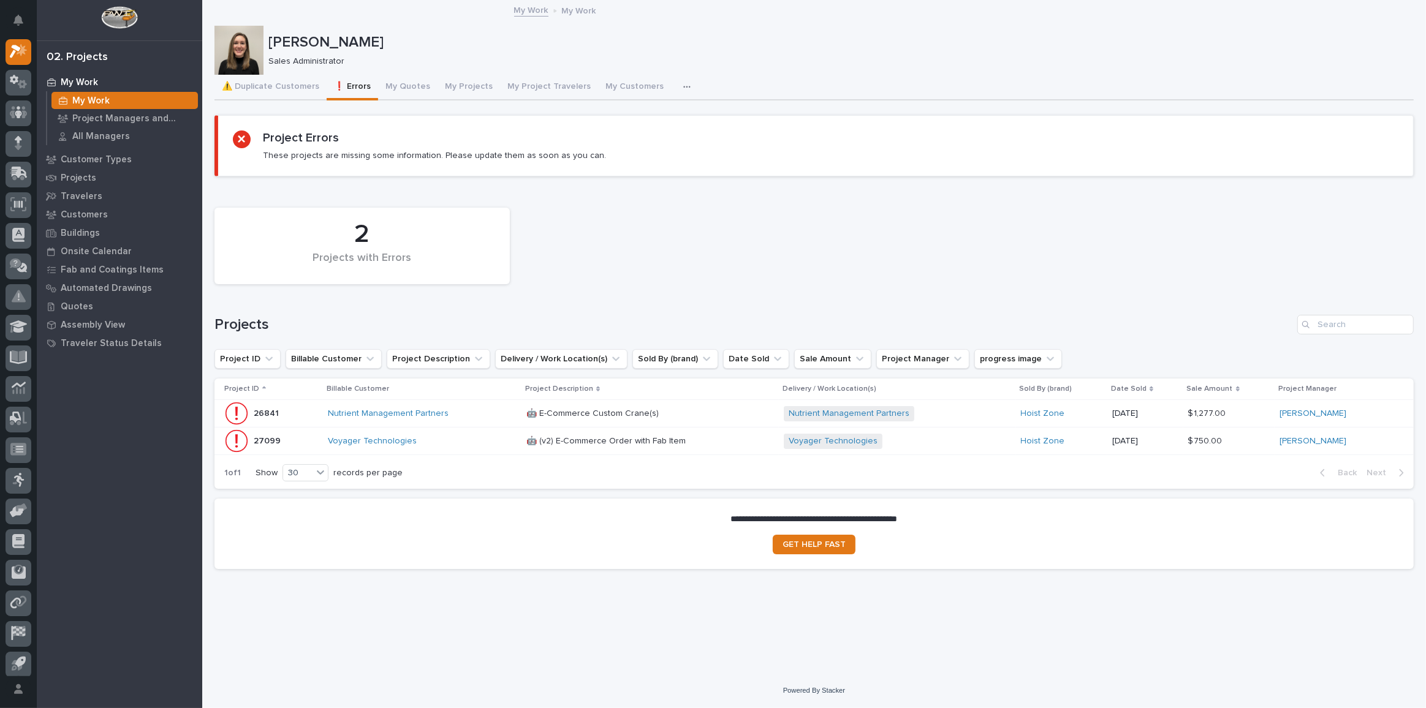
click at [455, 417] on div "Nutrient Management Partners" at bounding box center [422, 414] width 189 height 10
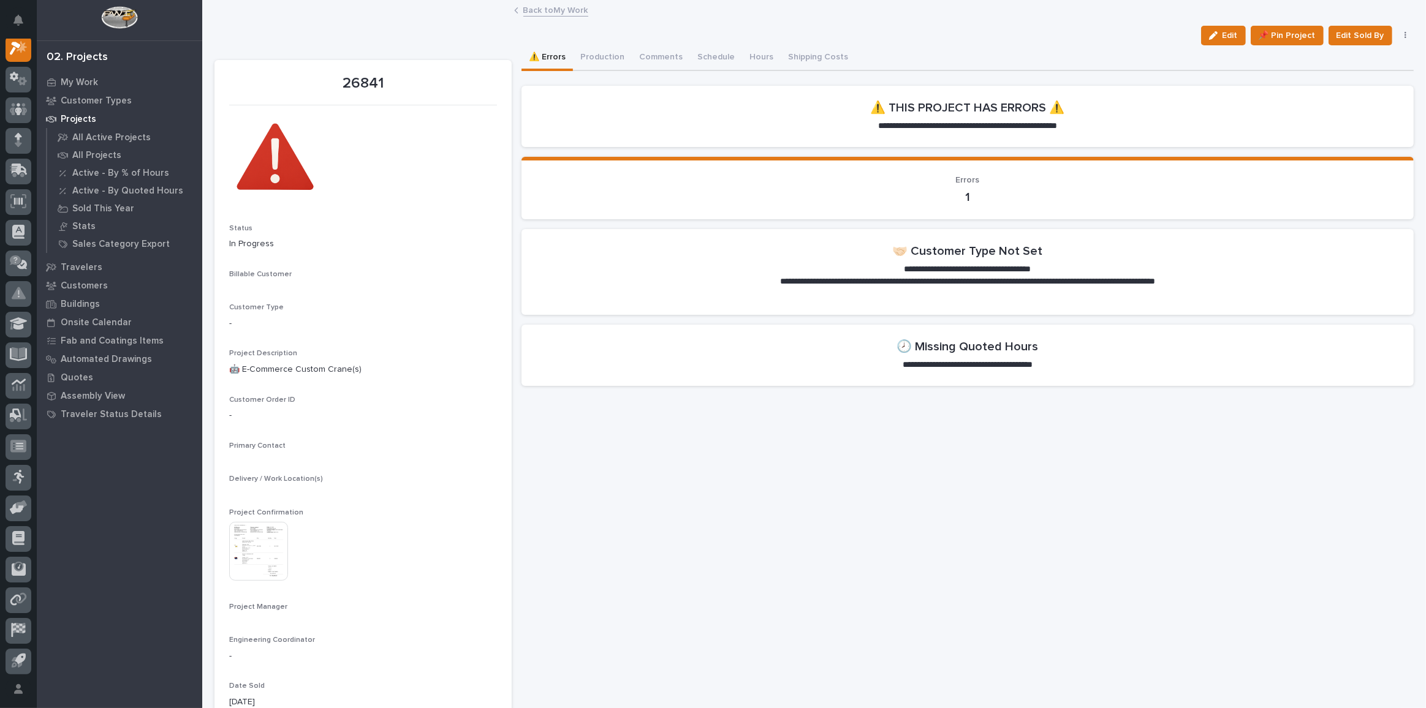
scroll to position [30, 0]
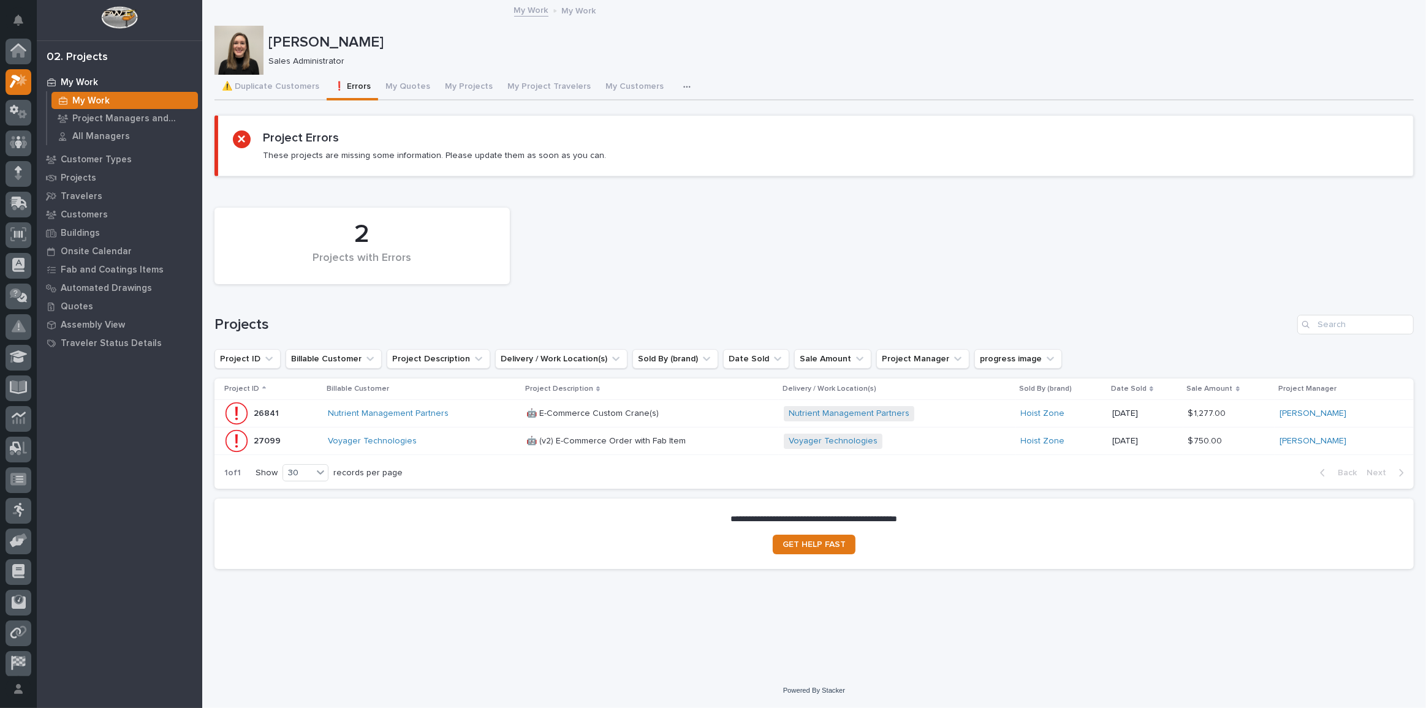
scroll to position [33, 0]
drag, startPoint x: 477, startPoint y: 86, endPoint x: 477, endPoint y: 96, distance: 10.4
click at [477, 86] on button "My Projects" at bounding box center [468, 88] width 62 height 26
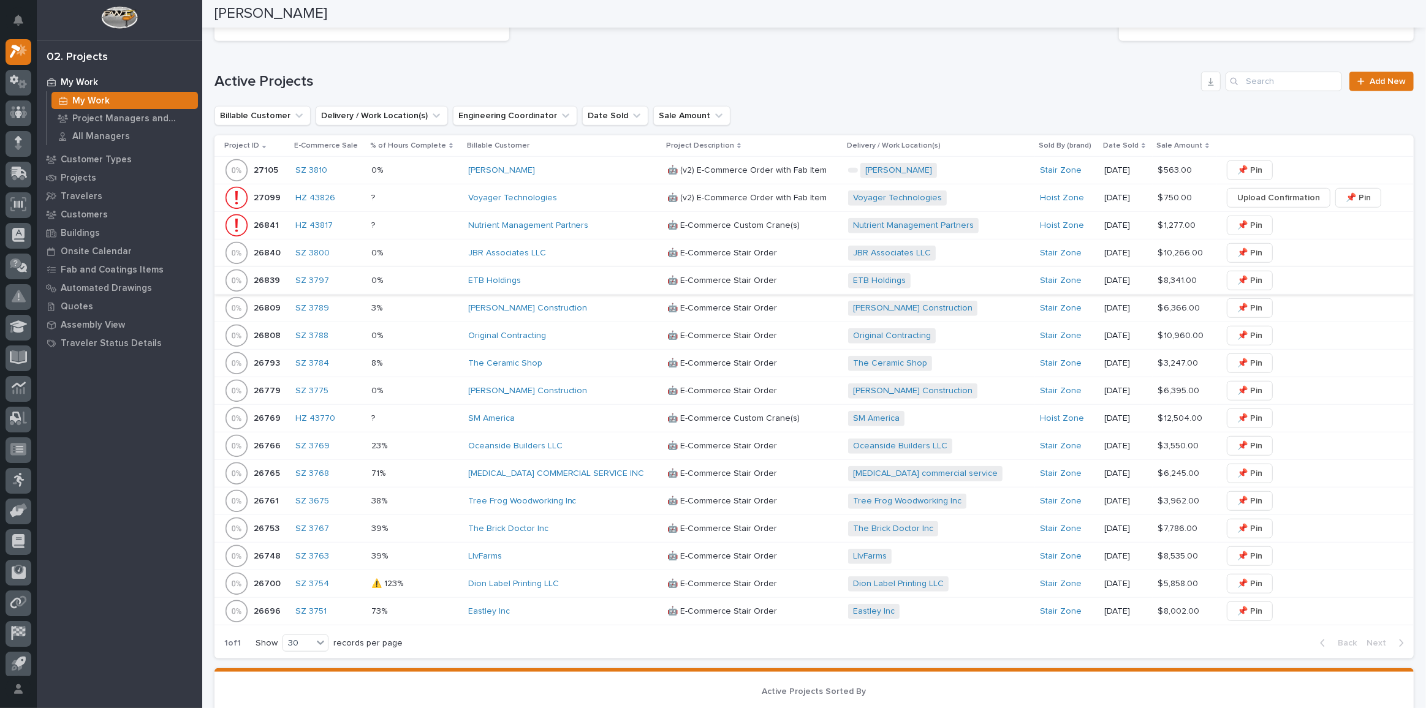
scroll to position [784, 0]
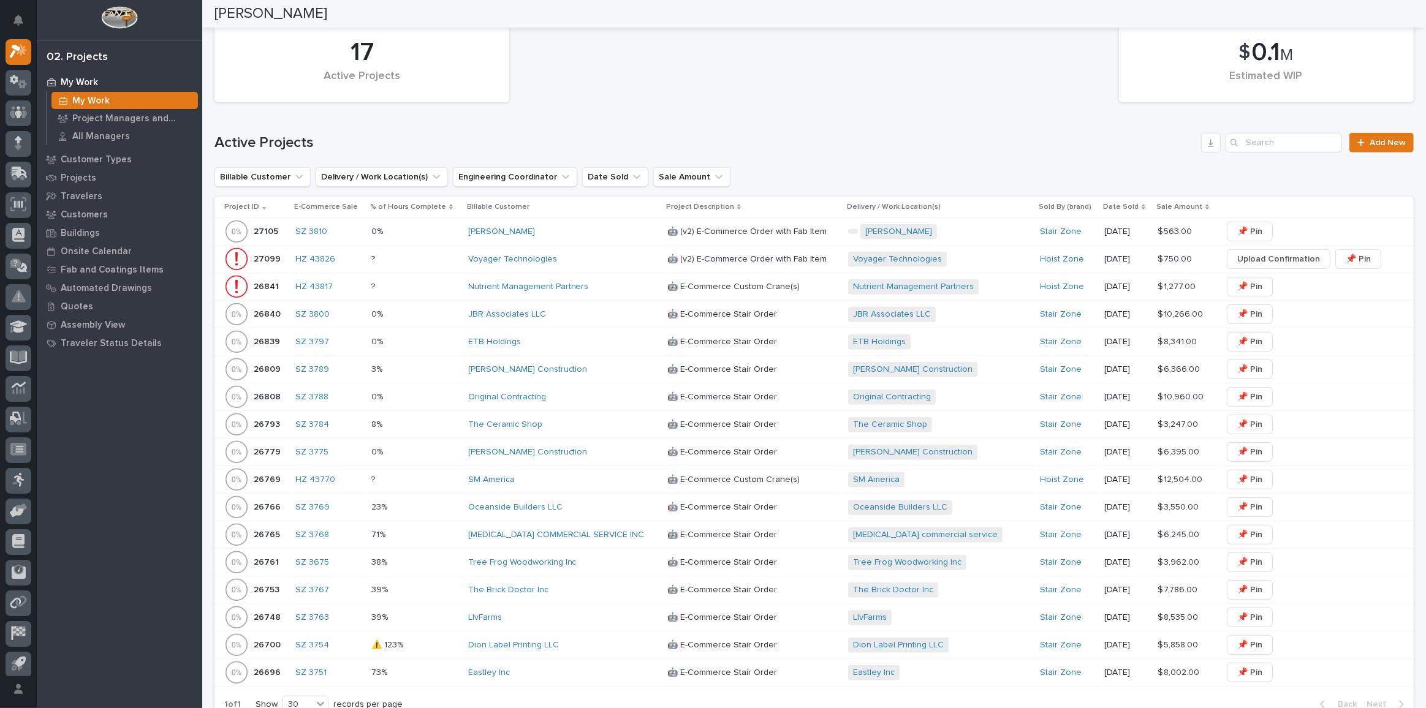
click at [567, 227] on div "Richard Jasterzbski" at bounding box center [562, 232] width 189 height 10
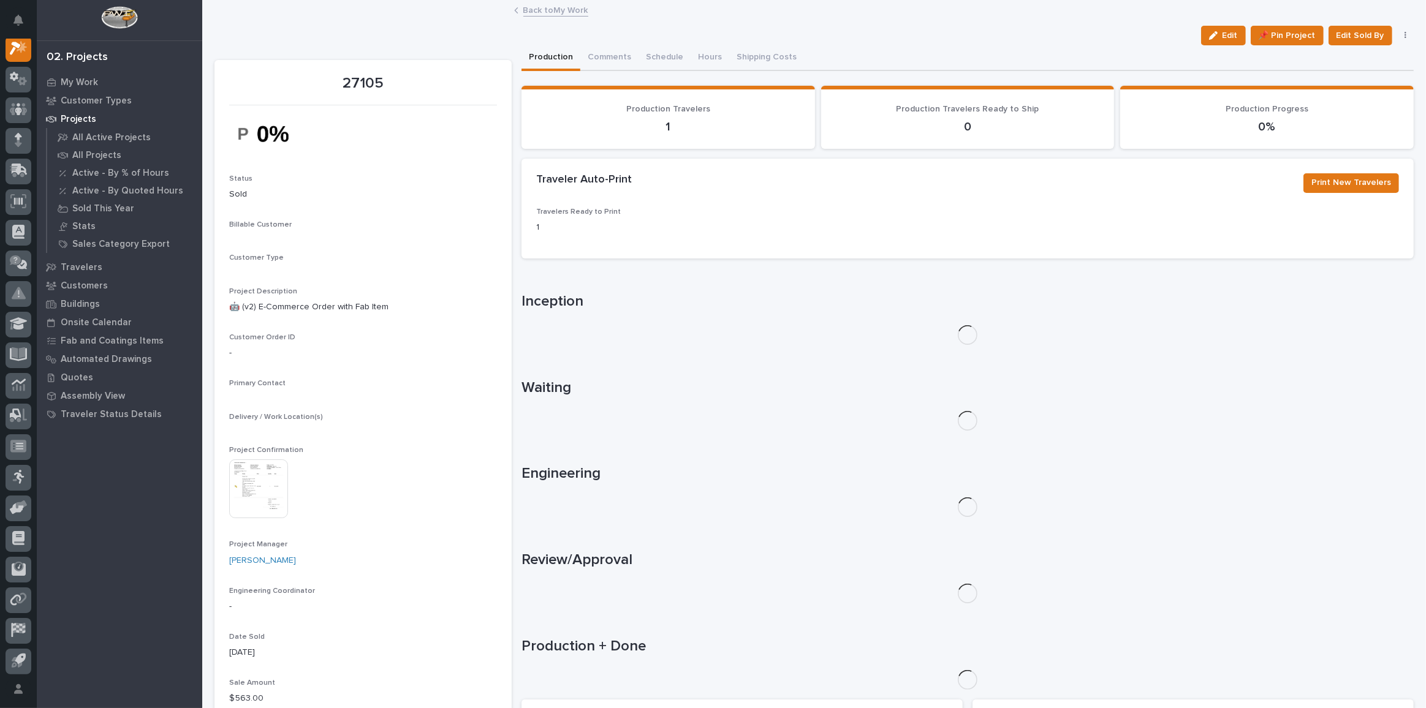
scroll to position [30, 0]
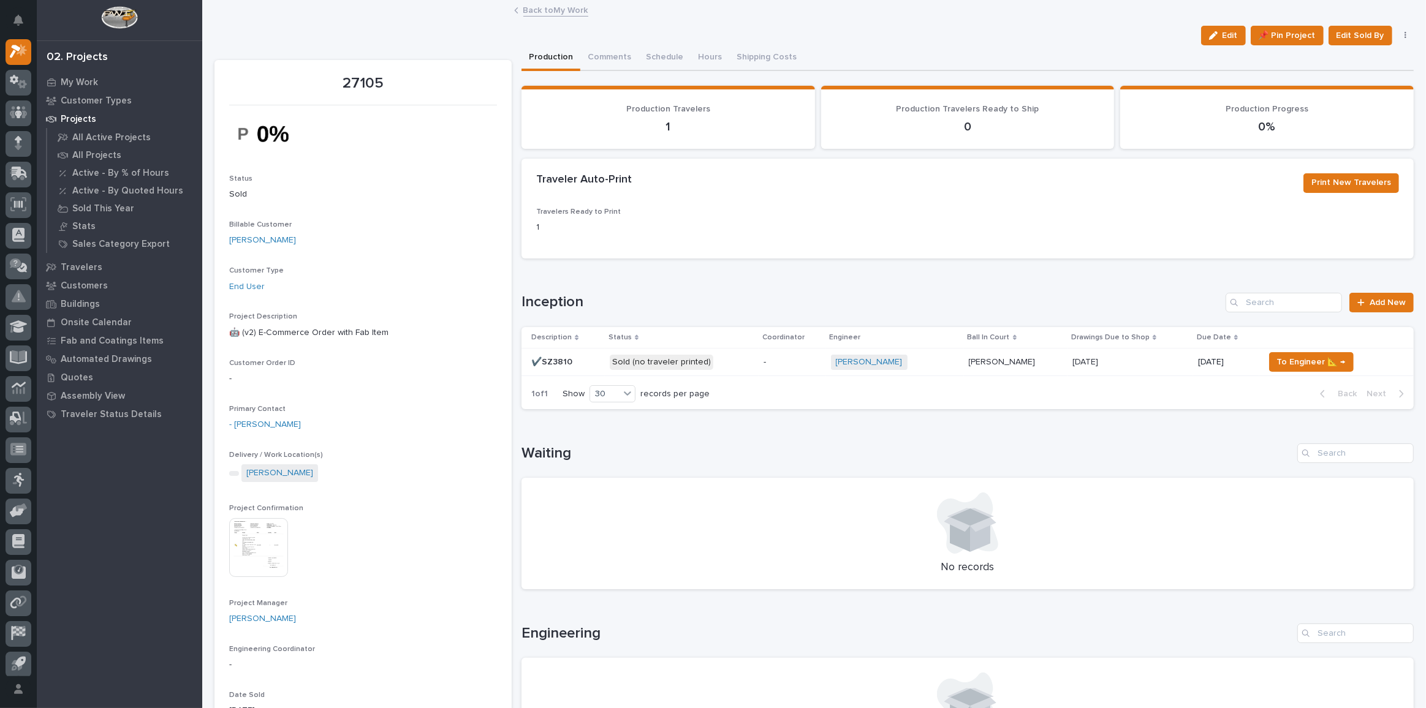
click at [787, 368] on div "-" at bounding box center [792, 362] width 58 height 20
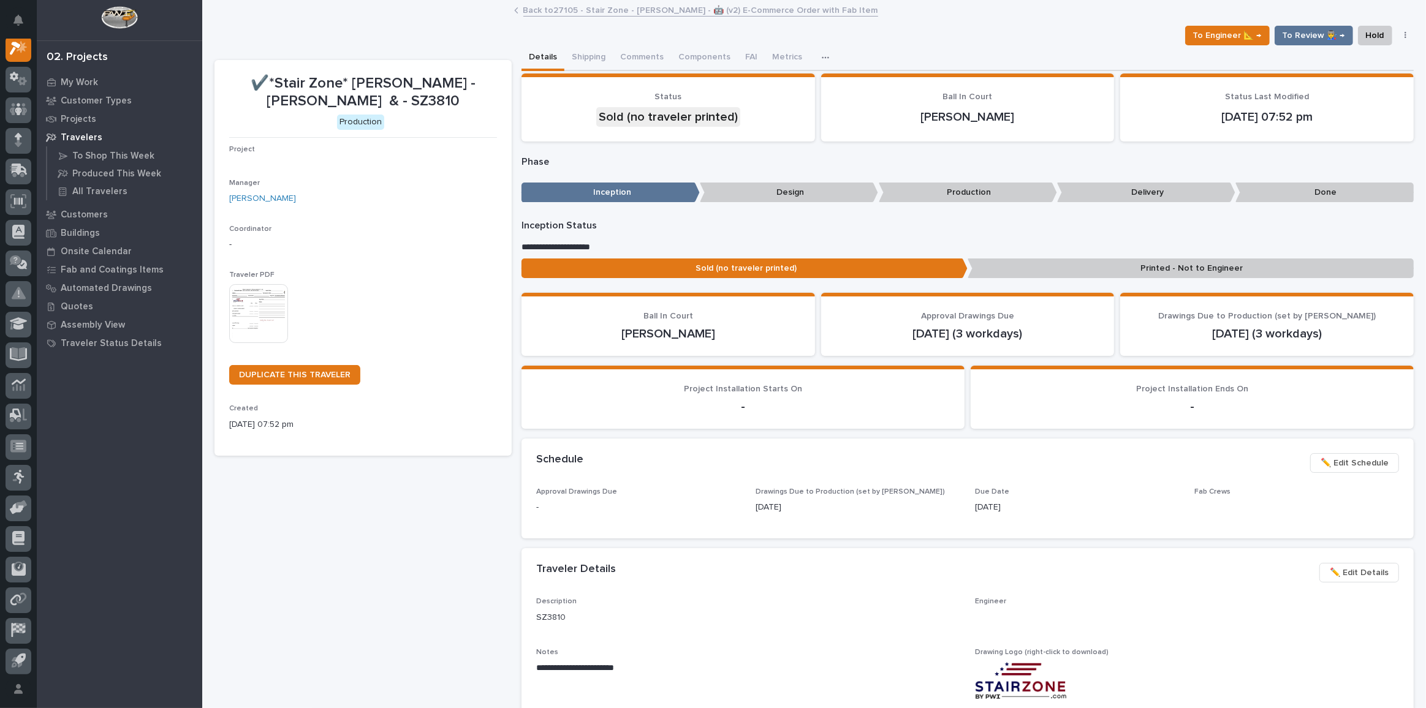
scroll to position [30, 0]
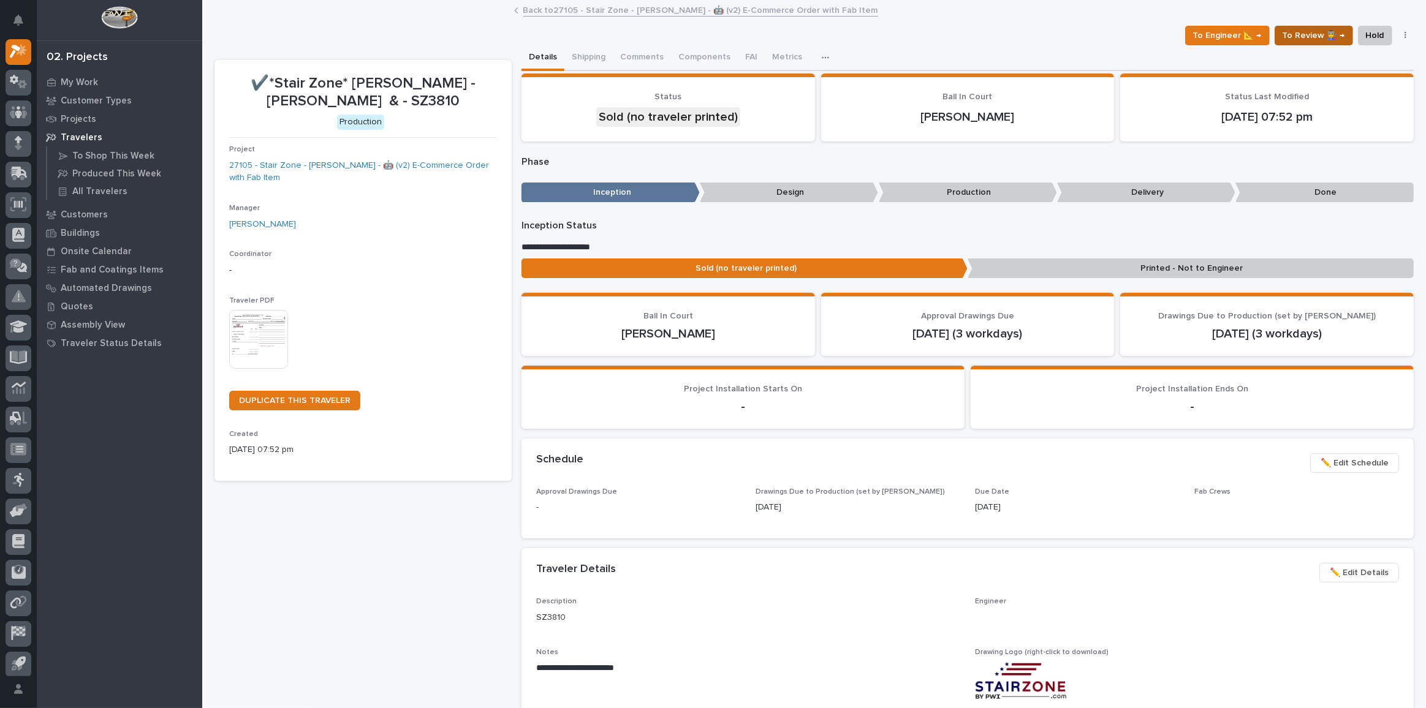
click at [1305, 31] on span "To Review 👨‍🏭 →" at bounding box center [1313, 35] width 62 height 15
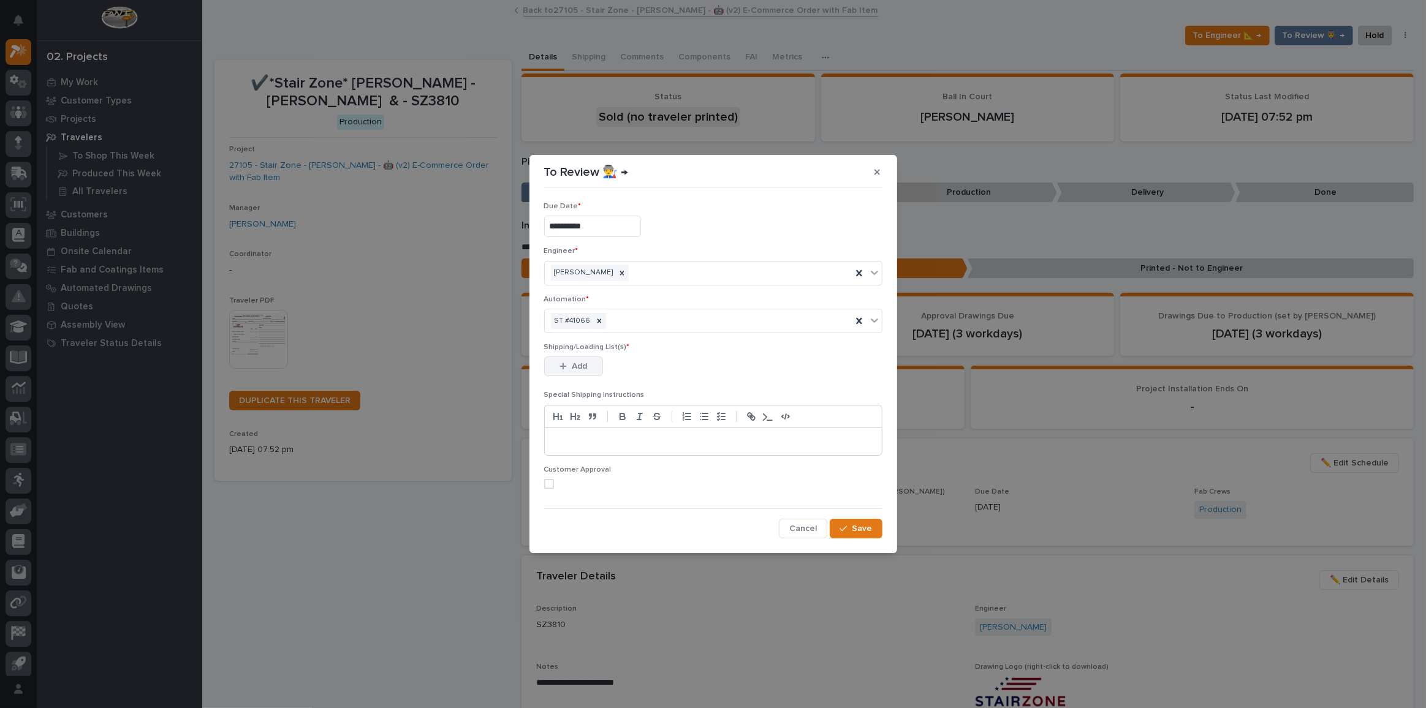
click at [565, 363] on icon "button" at bounding box center [562, 366] width 7 height 9
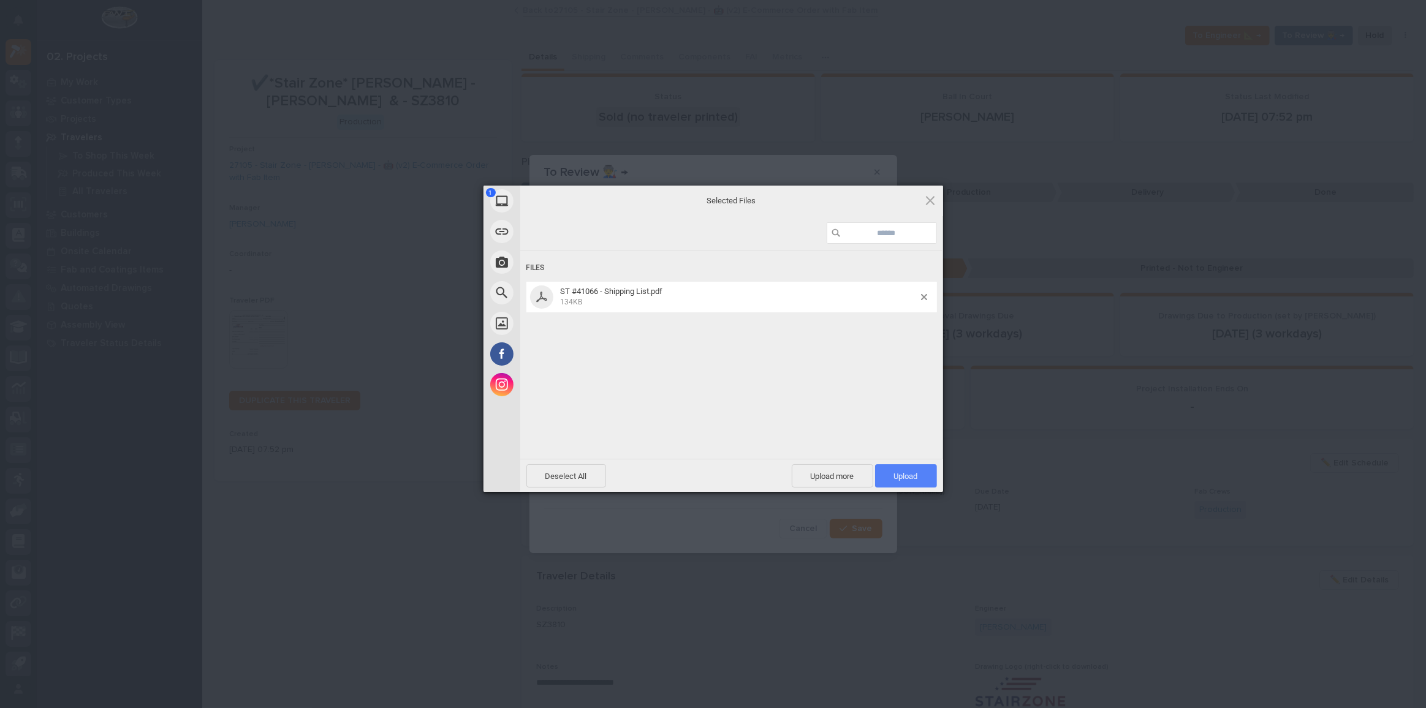
click at [907, 481] on span "Upload 1" at bounding box center [906, 475] width 62 height 23
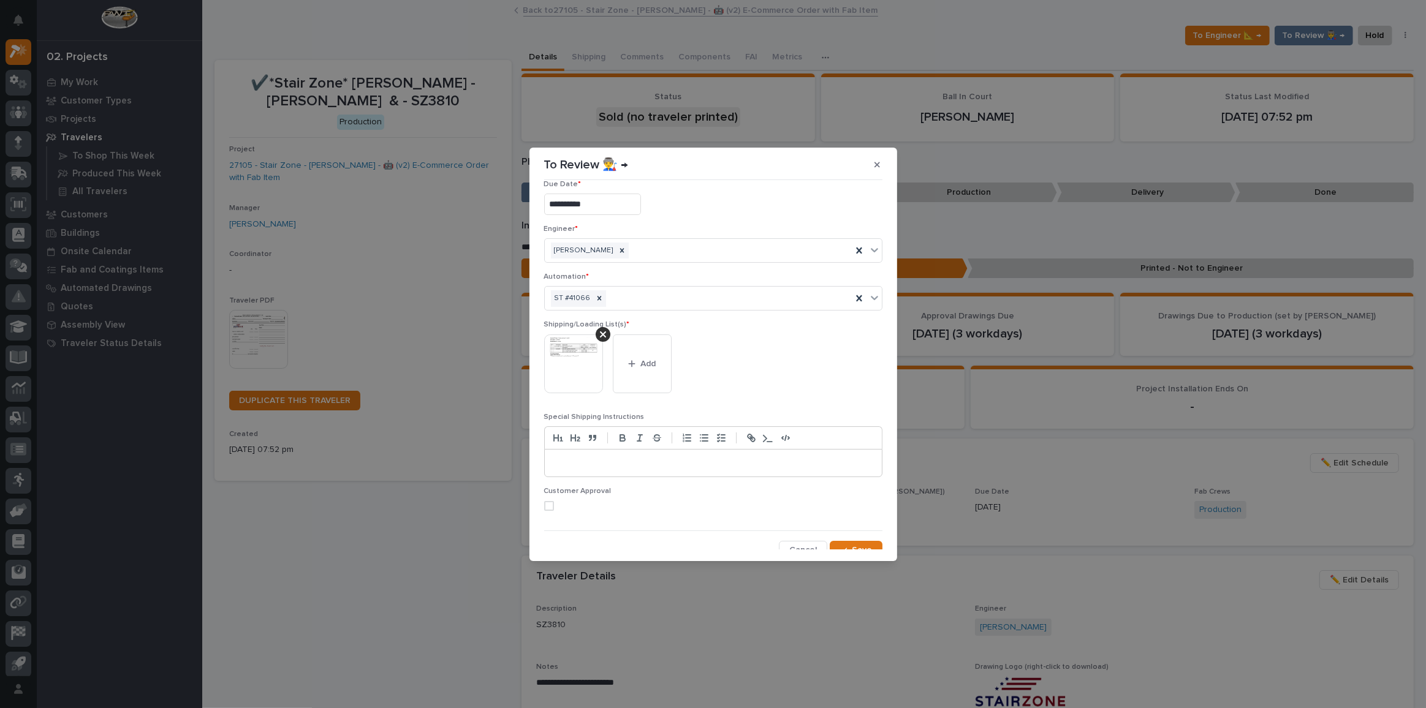
scroll to position [23, 0]
click at [841, 544] on button "Save" at bounding box center [856, 542] width 52 height 20
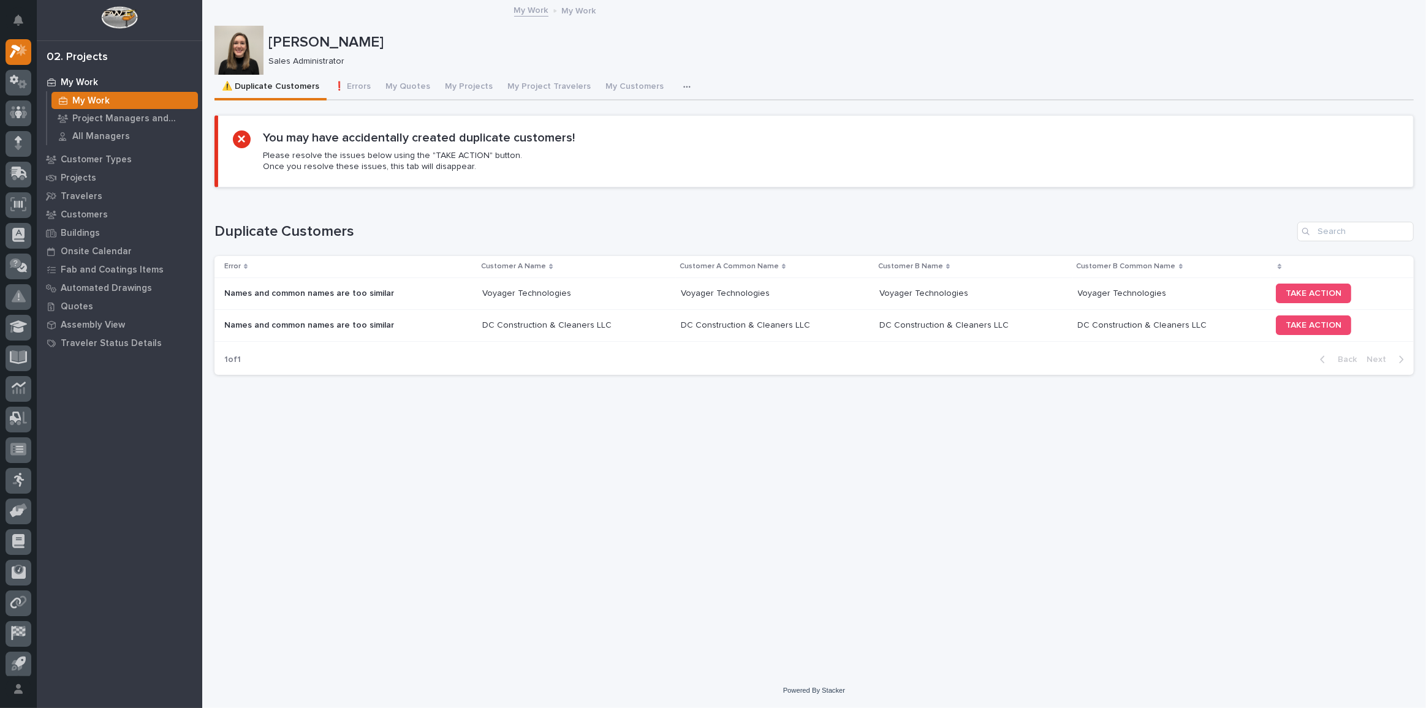
click at [615, 286] on div "Voyager Technologies Voyager Technologies" at bounding box center [576, 294] width 189 height 20
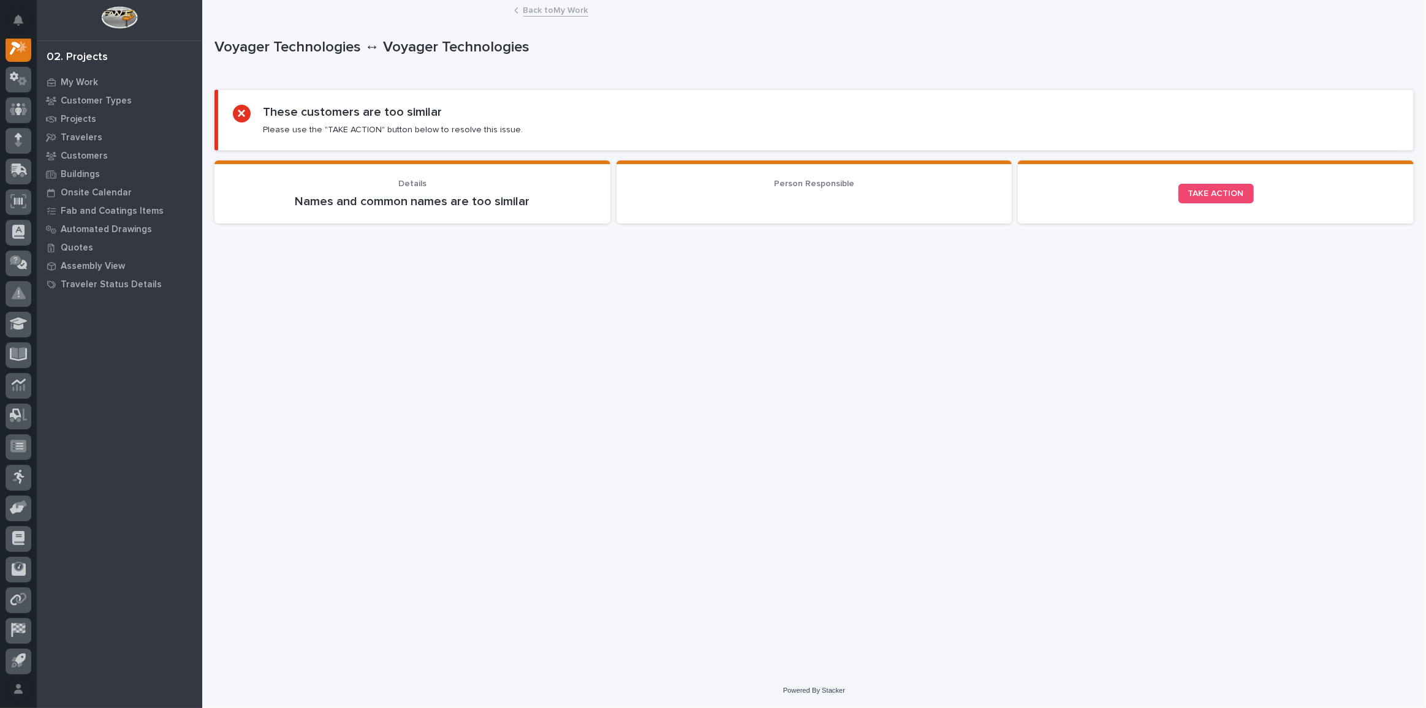
scroll to position [30, 0]
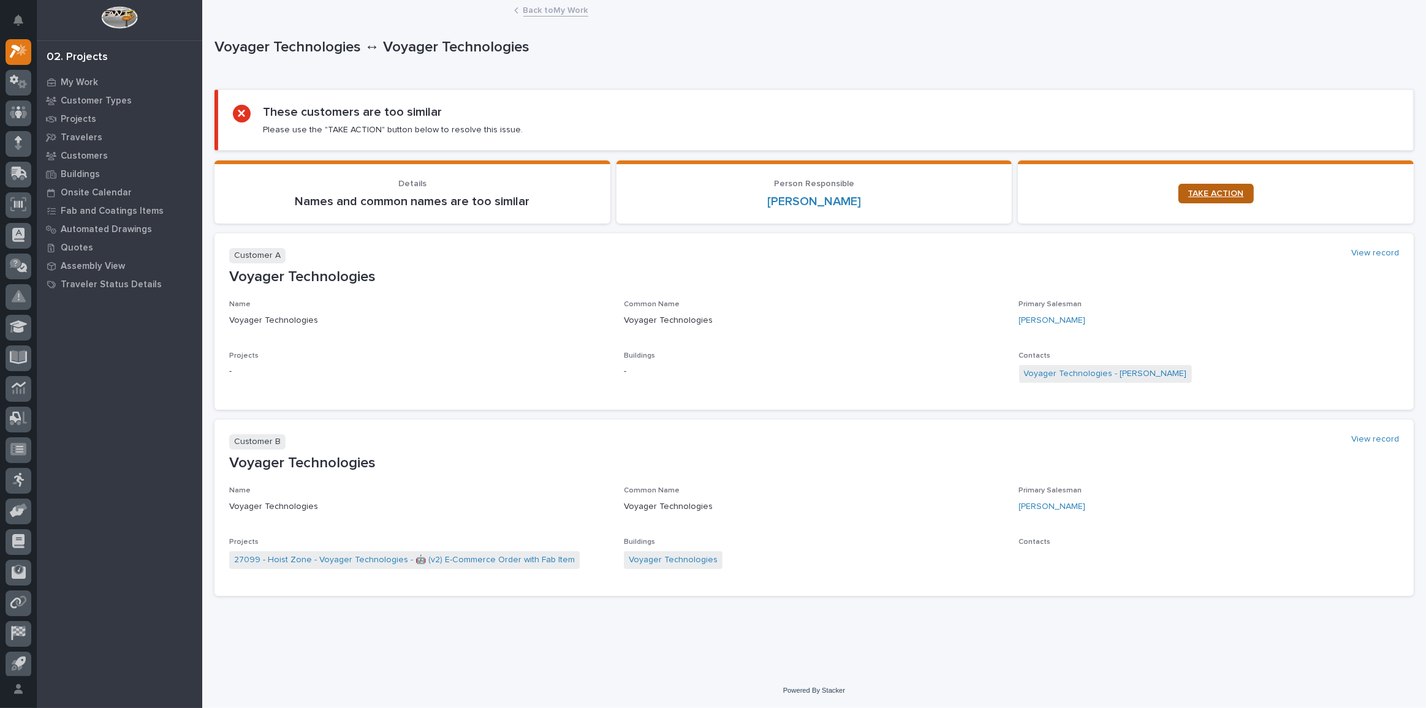
click at [1206, 191] on span "TAKE ACTION" at bounding box center [1216, 193] width 56 height 9
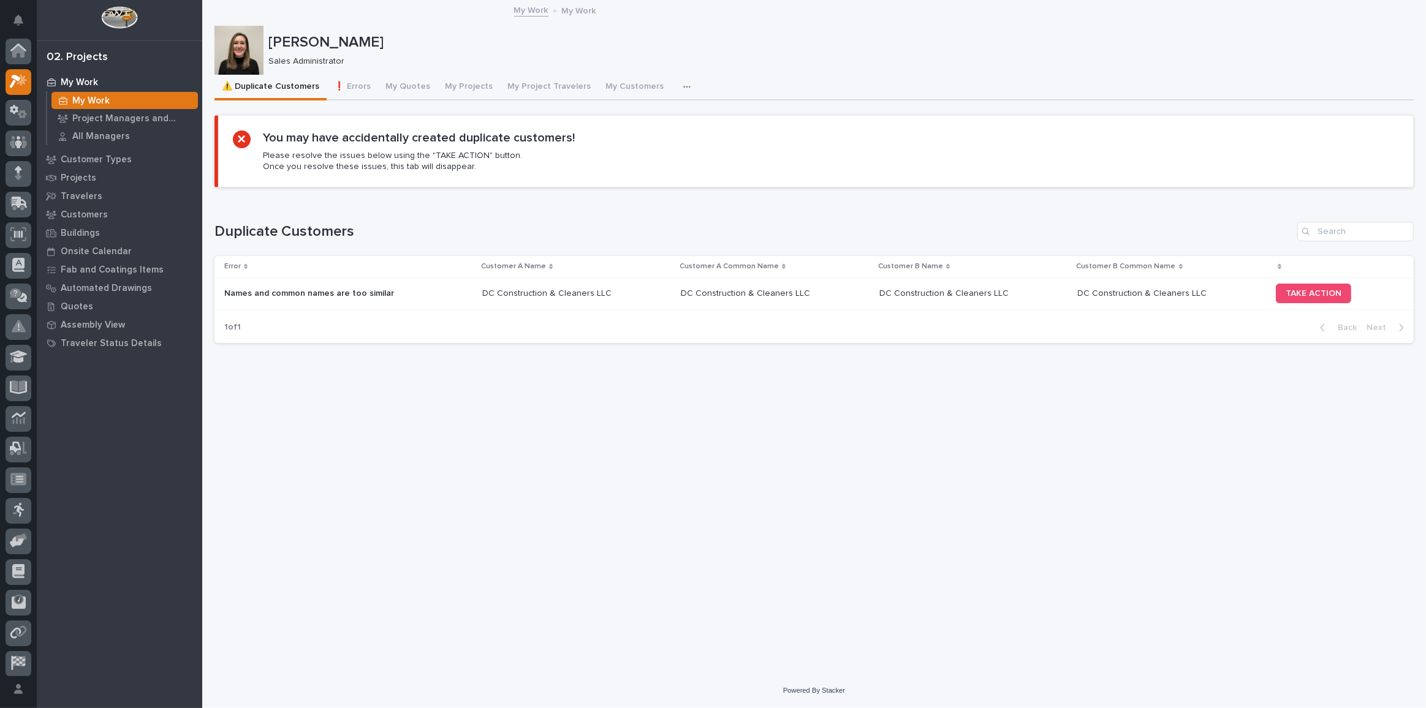
scroll to position [30, 0]
click at [1325, 289] on span "TAKE ACTION" at bounding box center [1313, 293] width 56 height 9
